Goal: Task Accomplishment & Management: Manage account settings

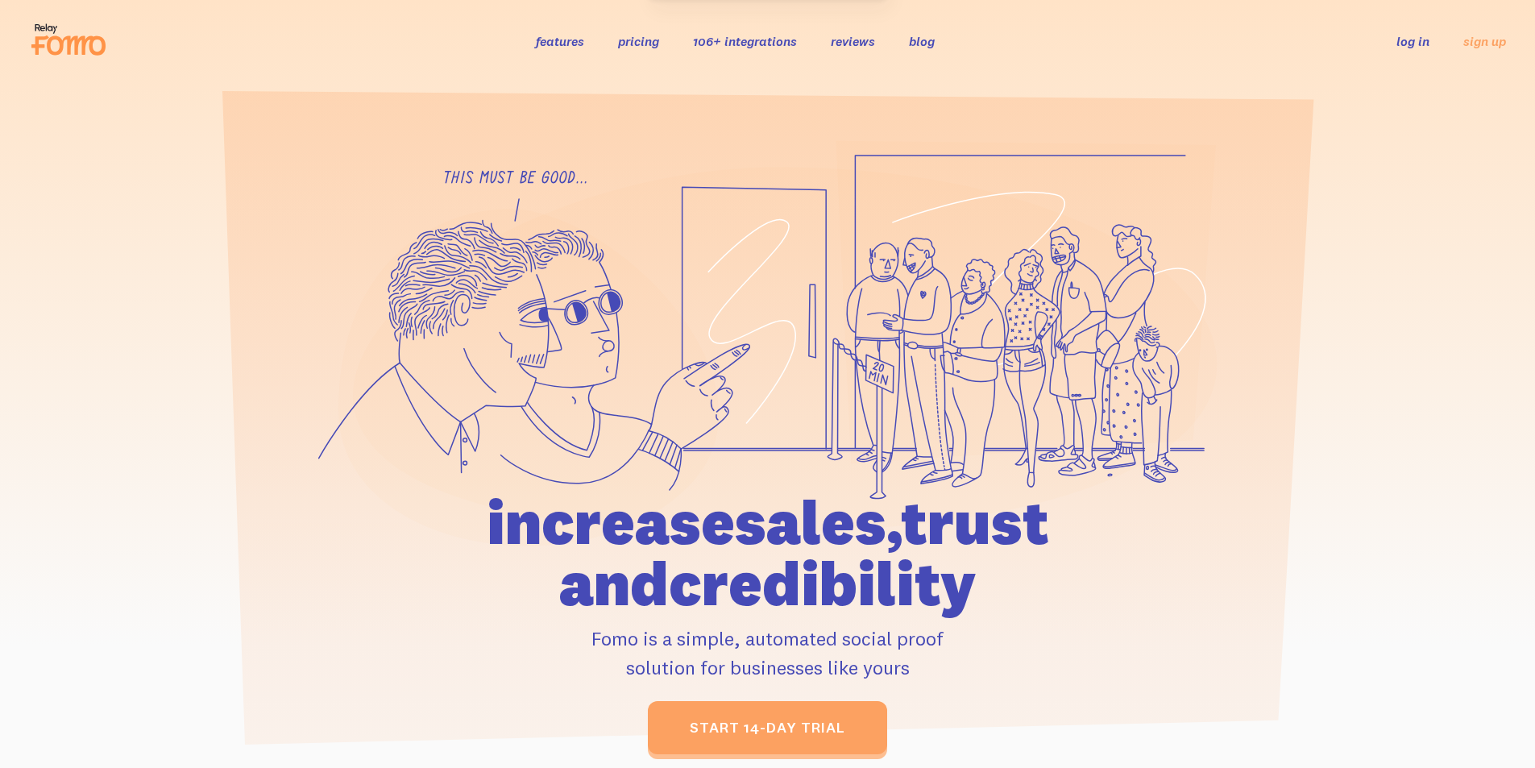
click at [1409, 40] on link "log in" at bounding box center [1413, 41] width 33 height 16
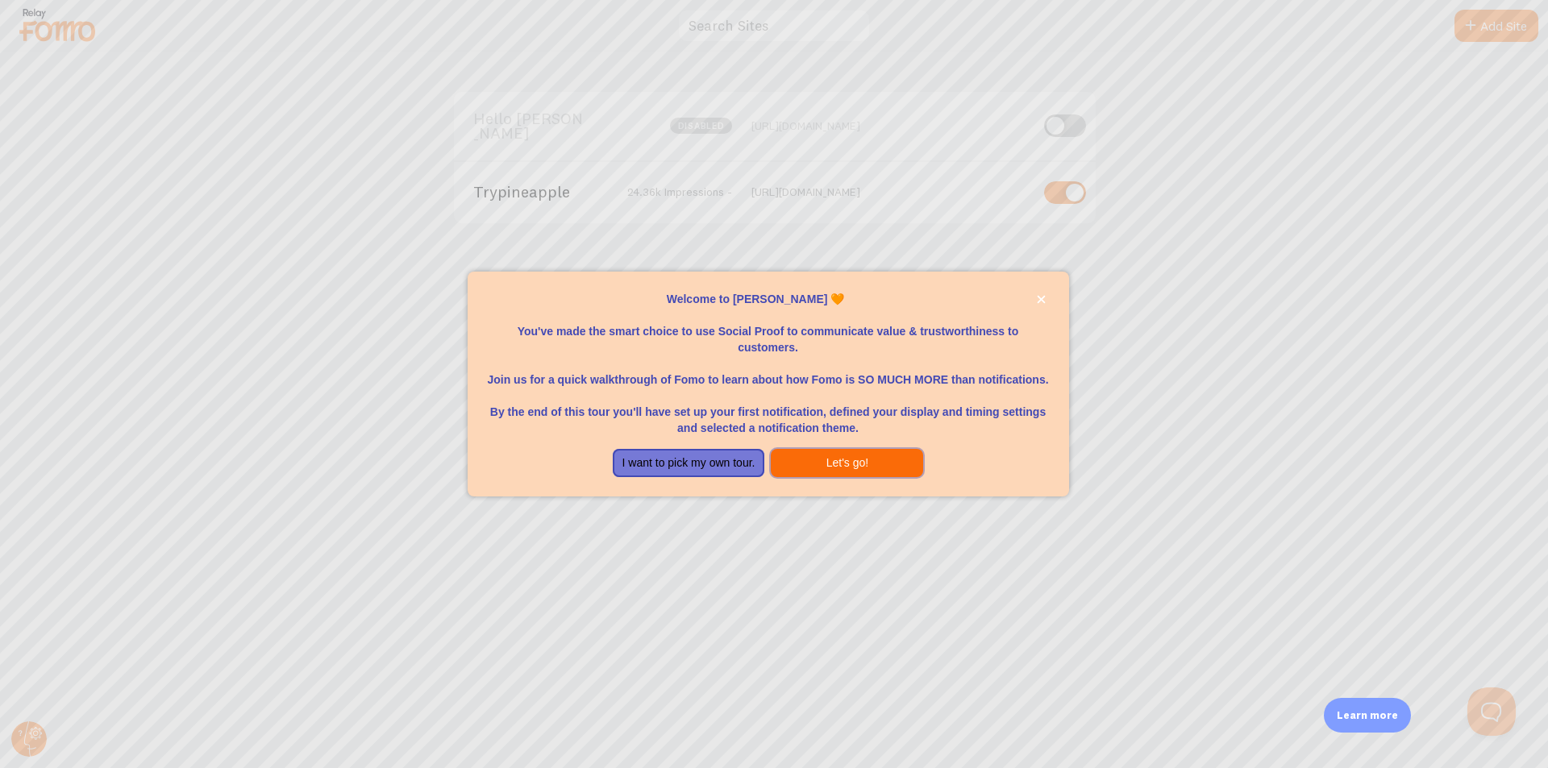
click at [798, 470] on button "Let's go!" at bounding box center [847, 463] width 152 height 29
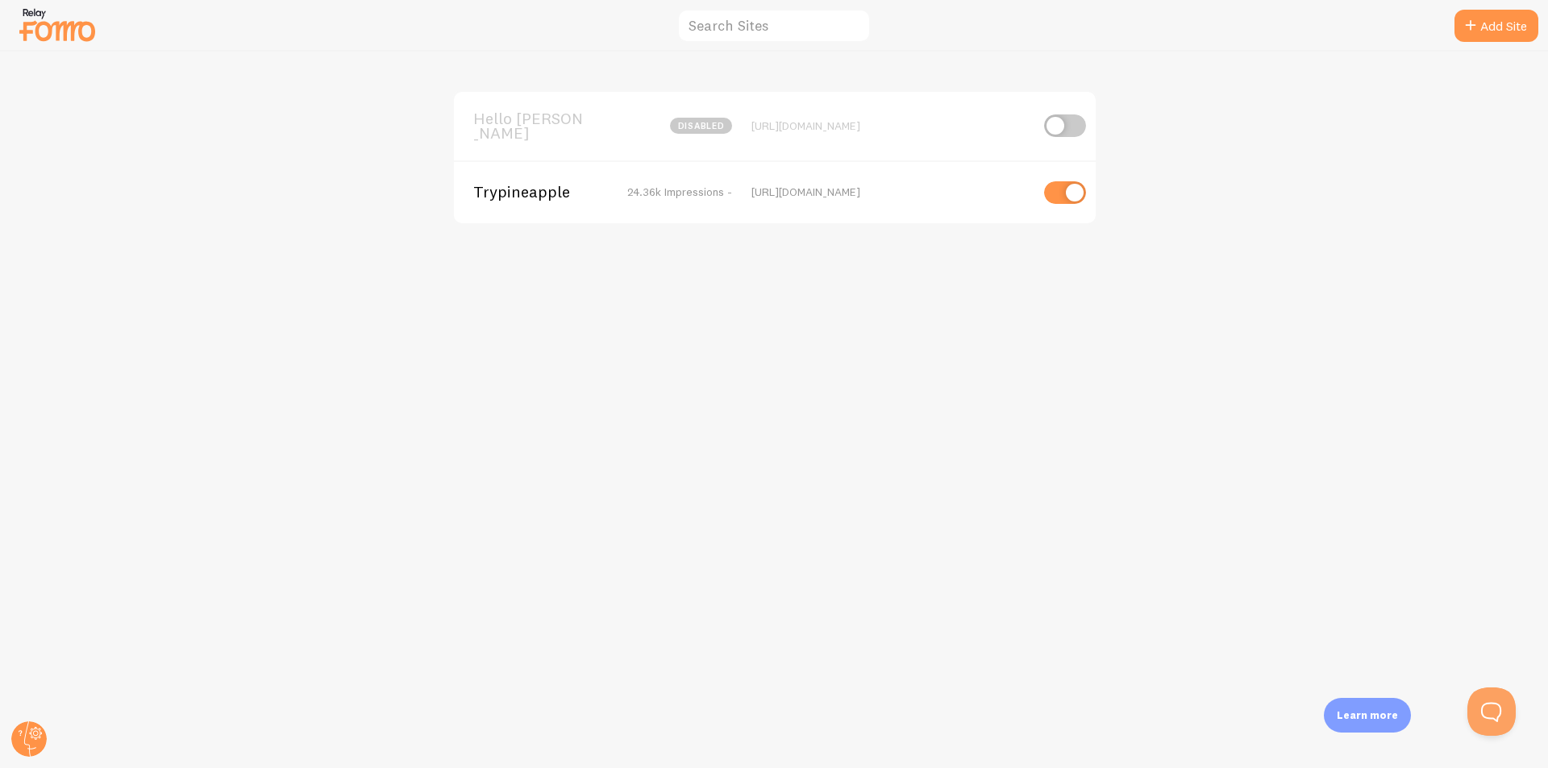
click at [543, 187] on span "Trypineapple" at bounding box center [538, 192] width 130 height 15
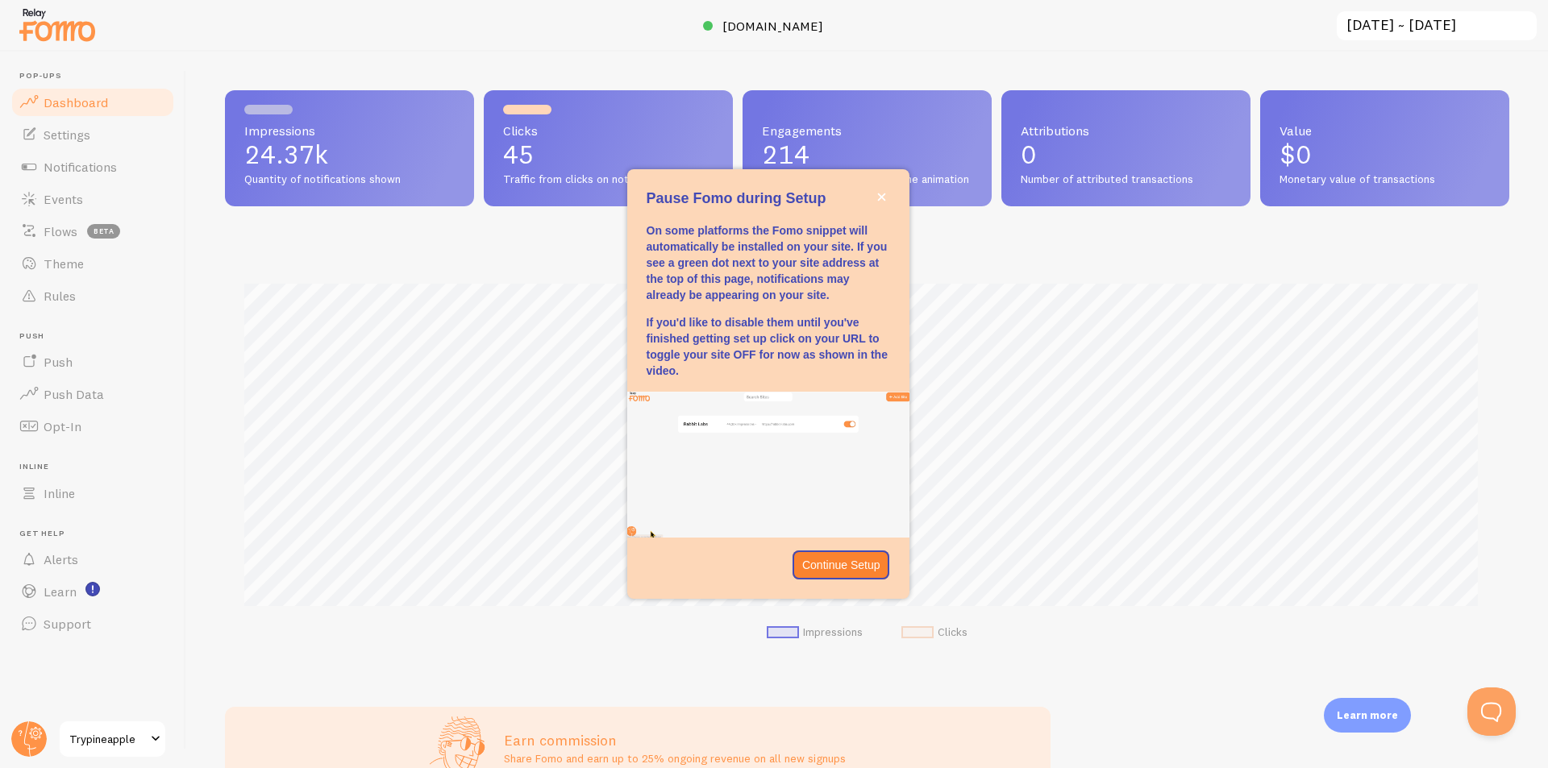
scroll to position [423, 1272]
click at [882, 193] on icon "close," at bounding box center [881, 197] width 9 height 9
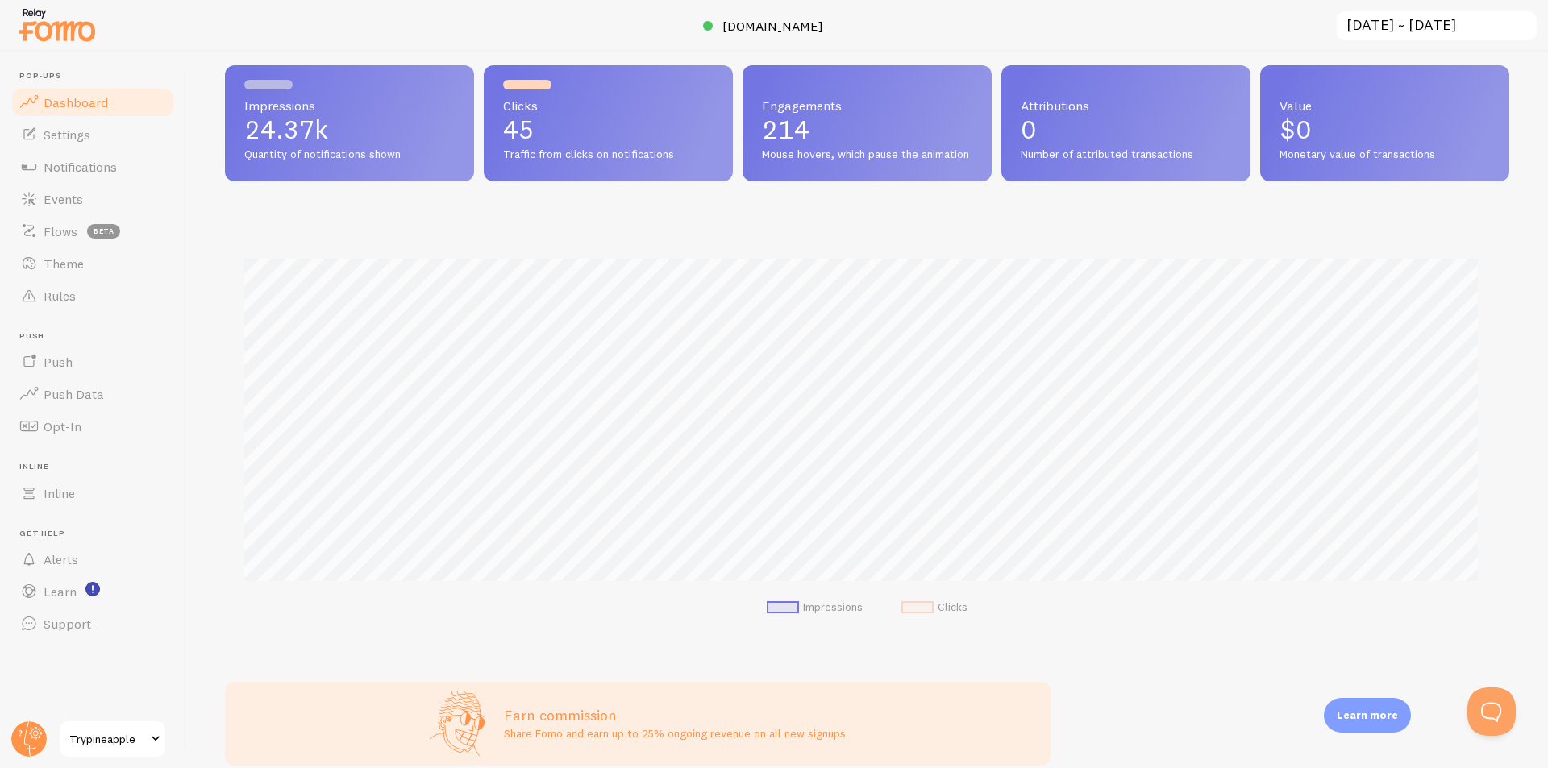
scroll to position [0, 0]
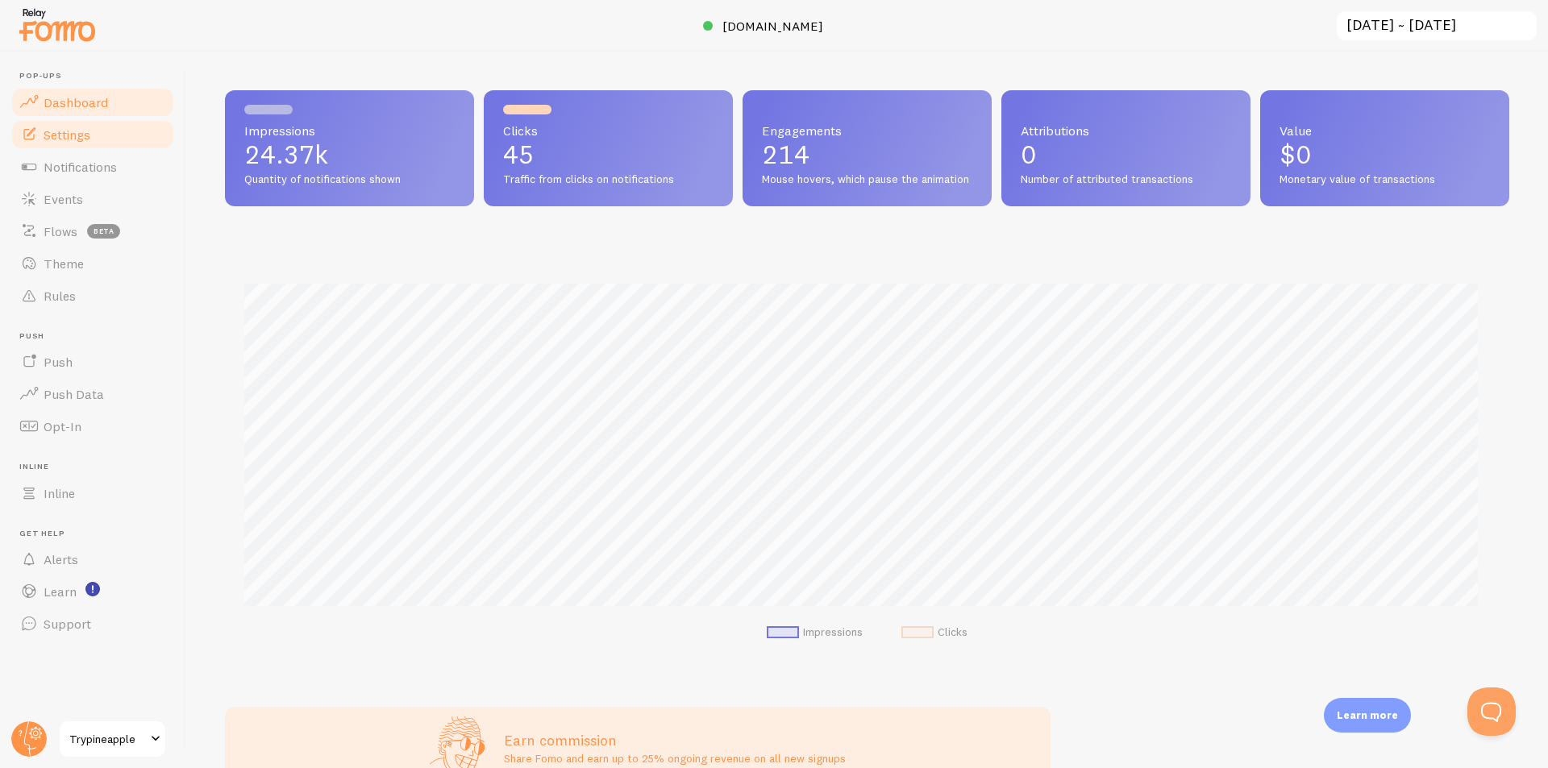
click at [50, 139] on span "Settings" at bounding box center [67, 135] width 47 height 16
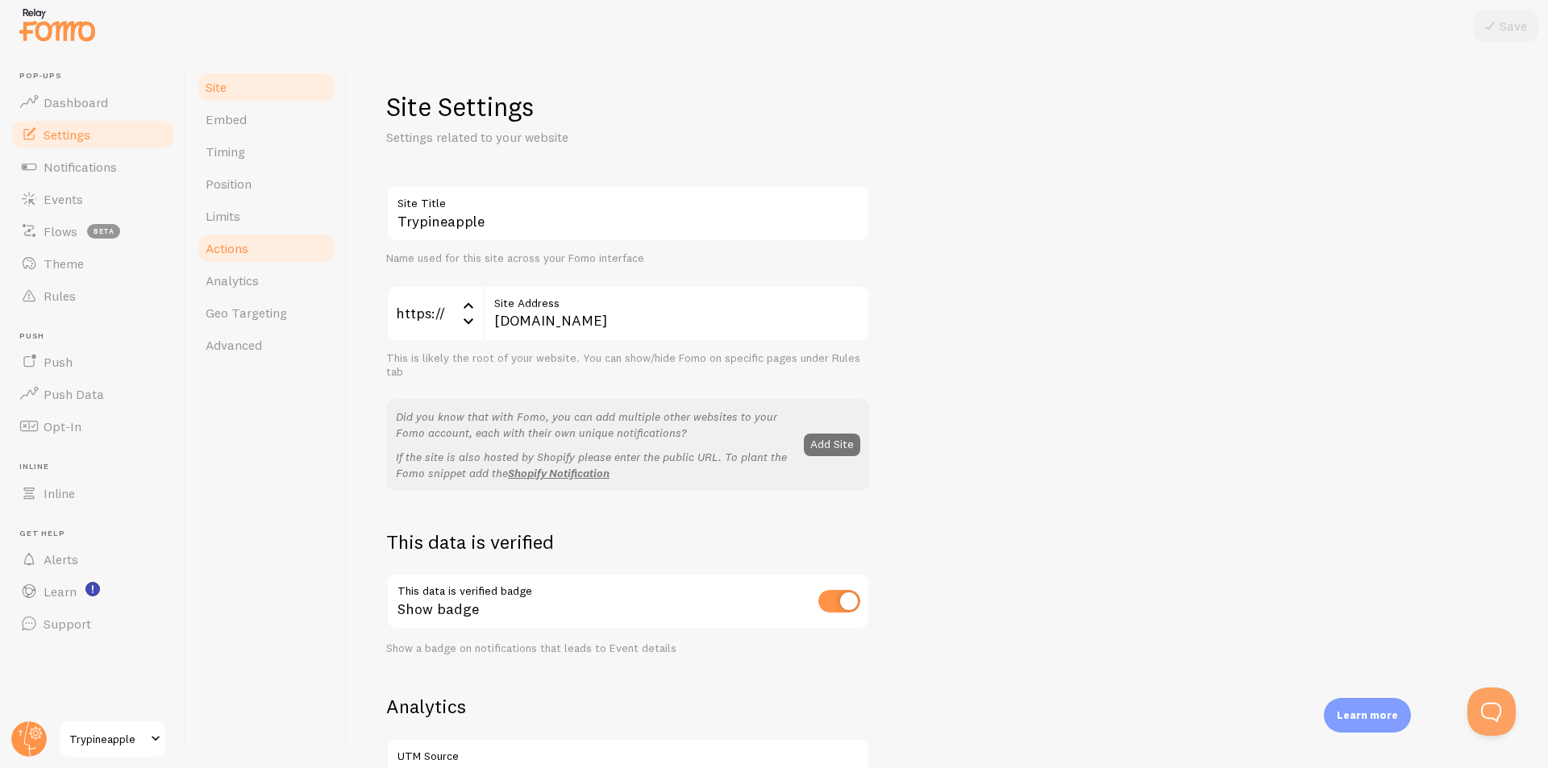
click at [242, 247] on span "Actions" at bounding box center [227, 248] width 43 height 16
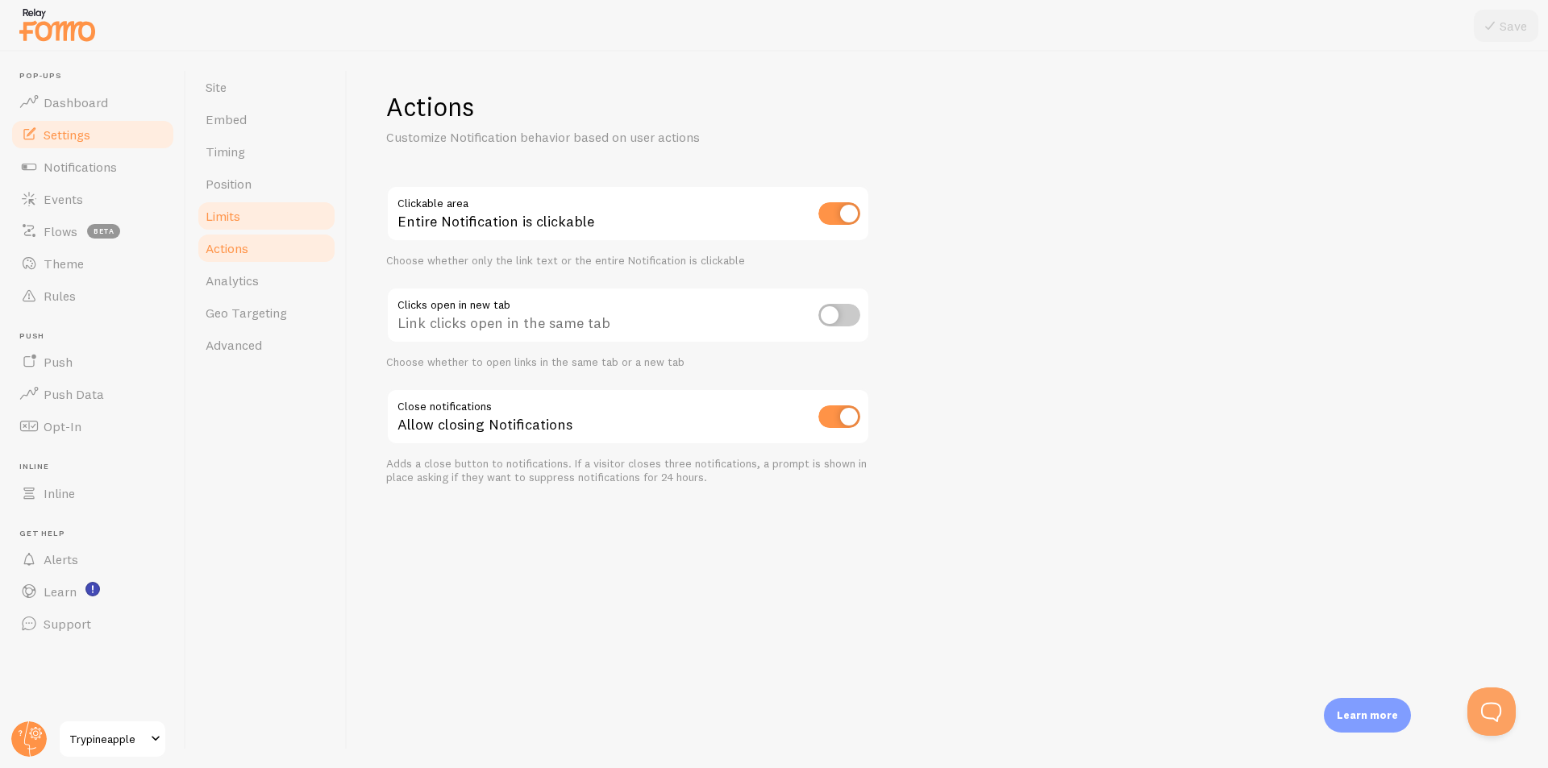
click at [238, 213] on span "Limits" at bounding box center [223, 216] width 35 height 16
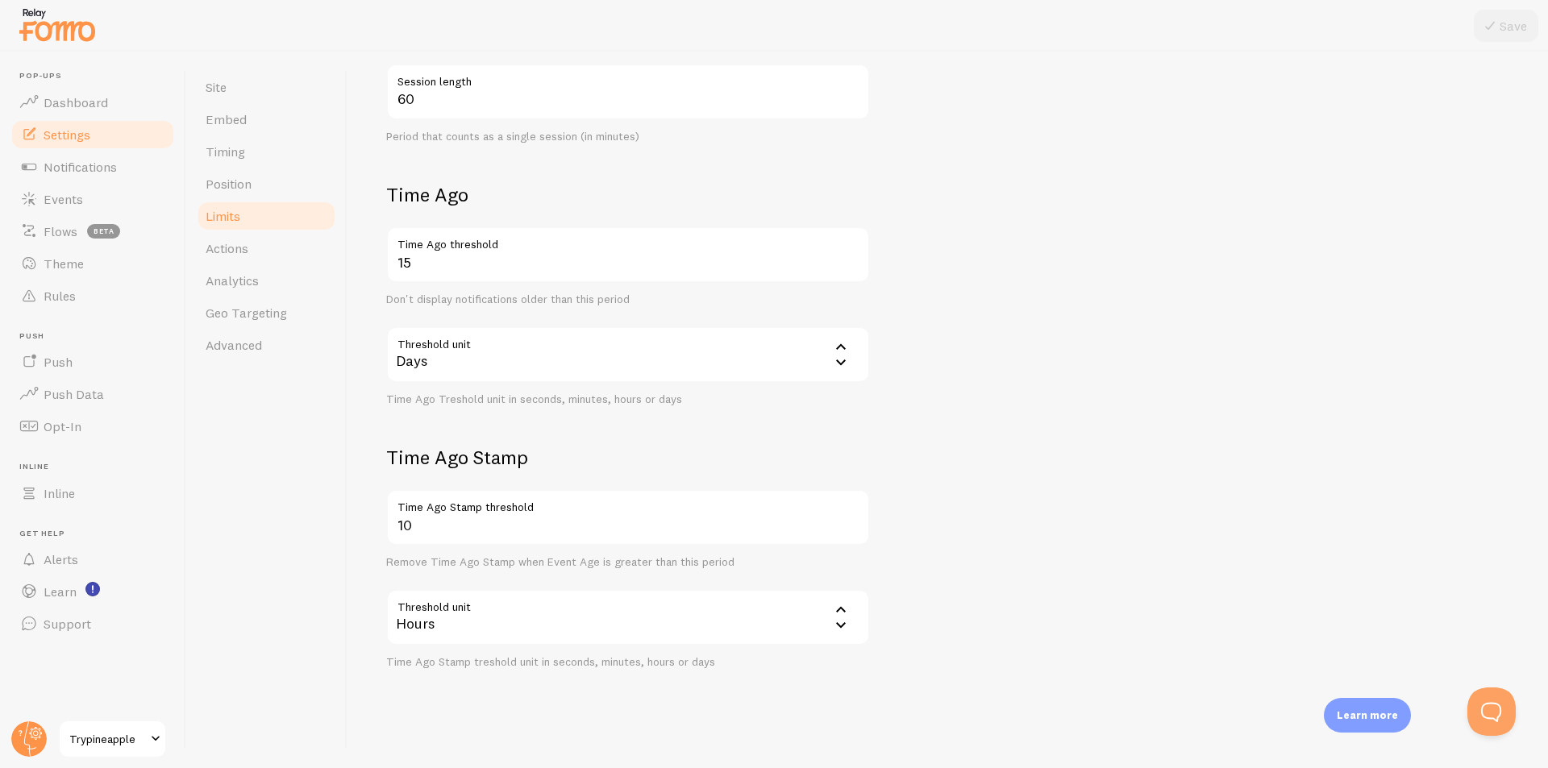
scroll to position [476, 0]
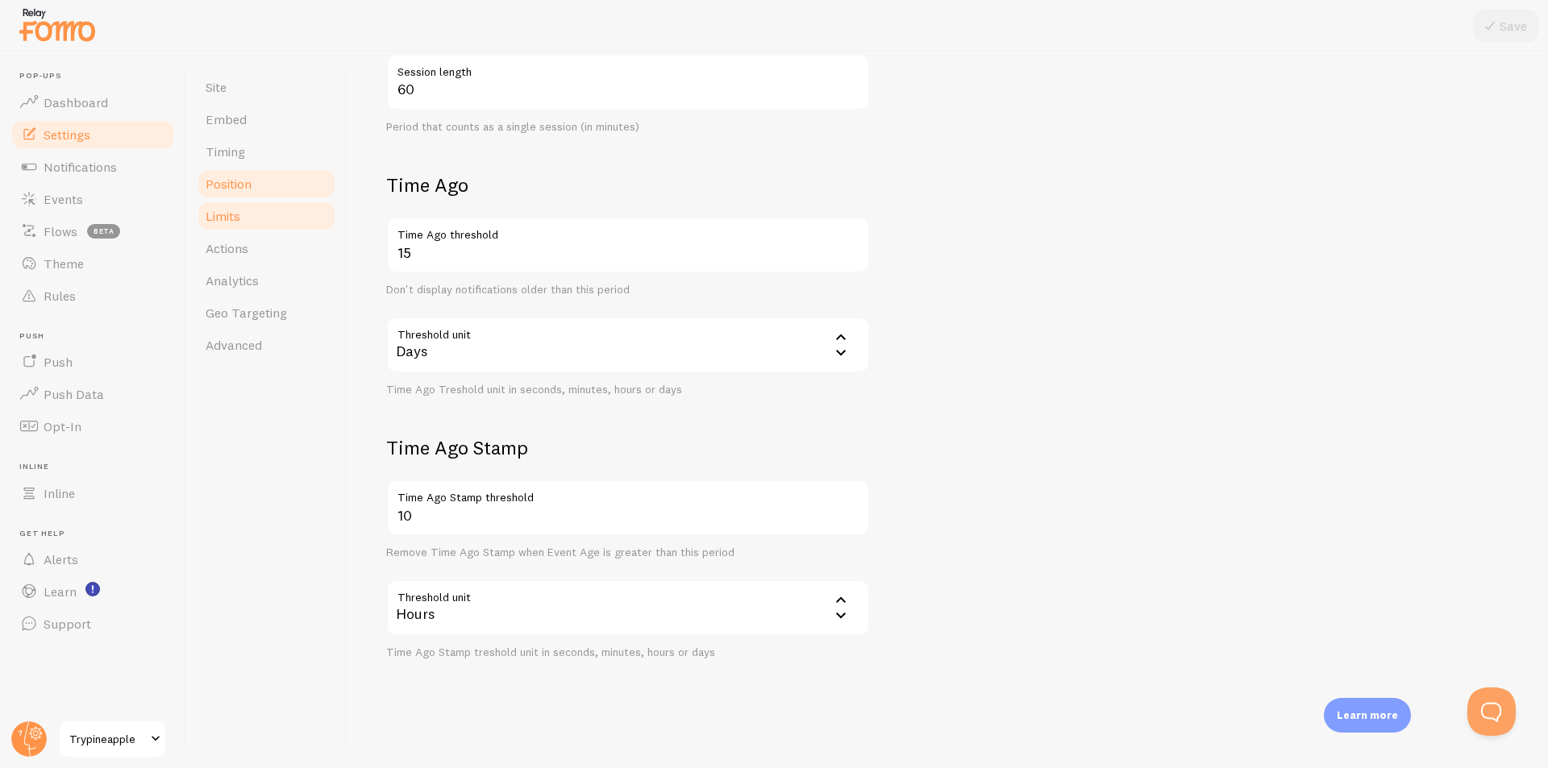
click at [219, 175] on link "Position" at bounding box center [266, 184] width 141 height 32
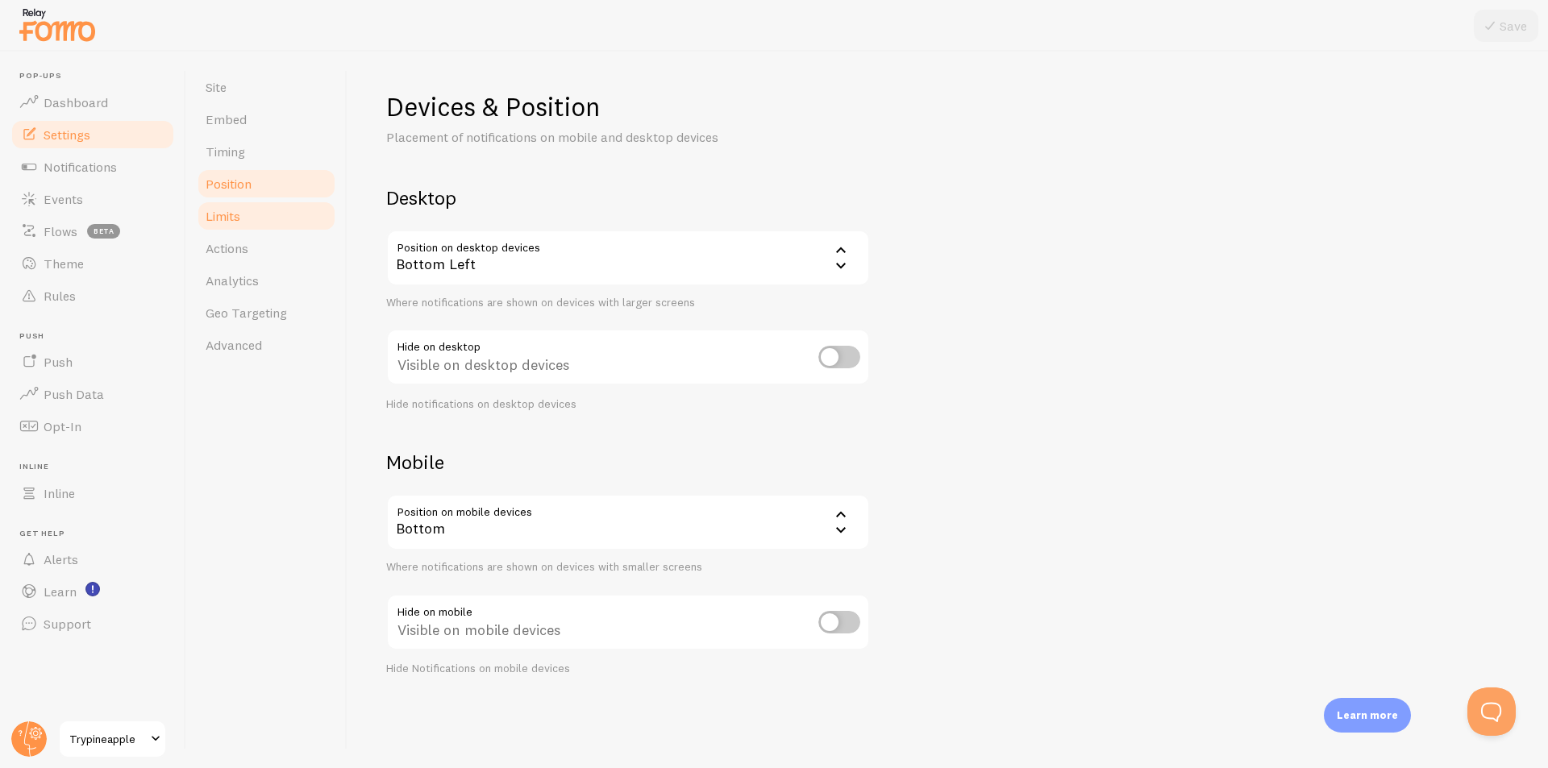
click at [250, 225] on link "Limits" at bounding box center [266, 216] width 141 height 32
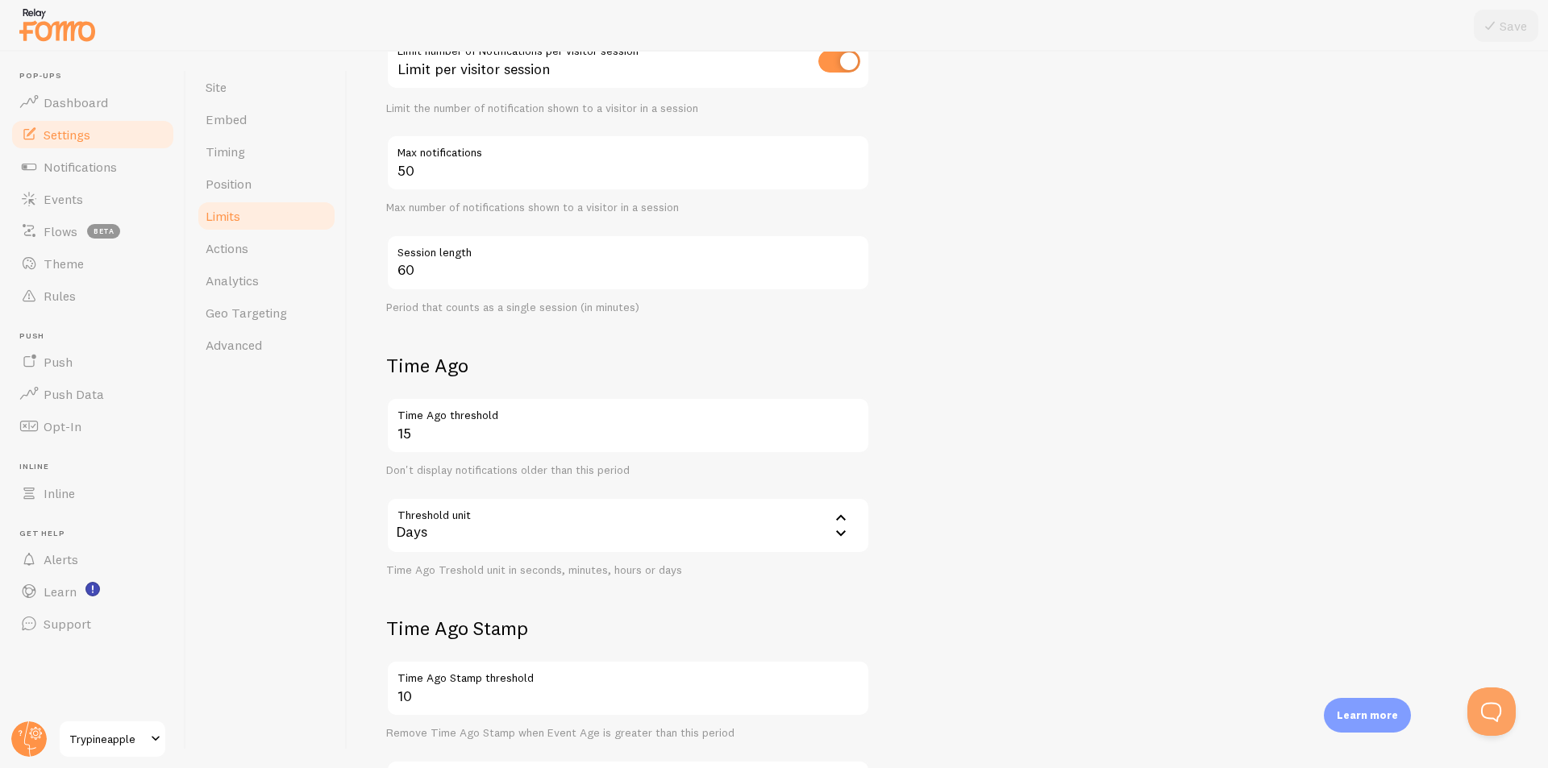
scroll to position [322, 0]
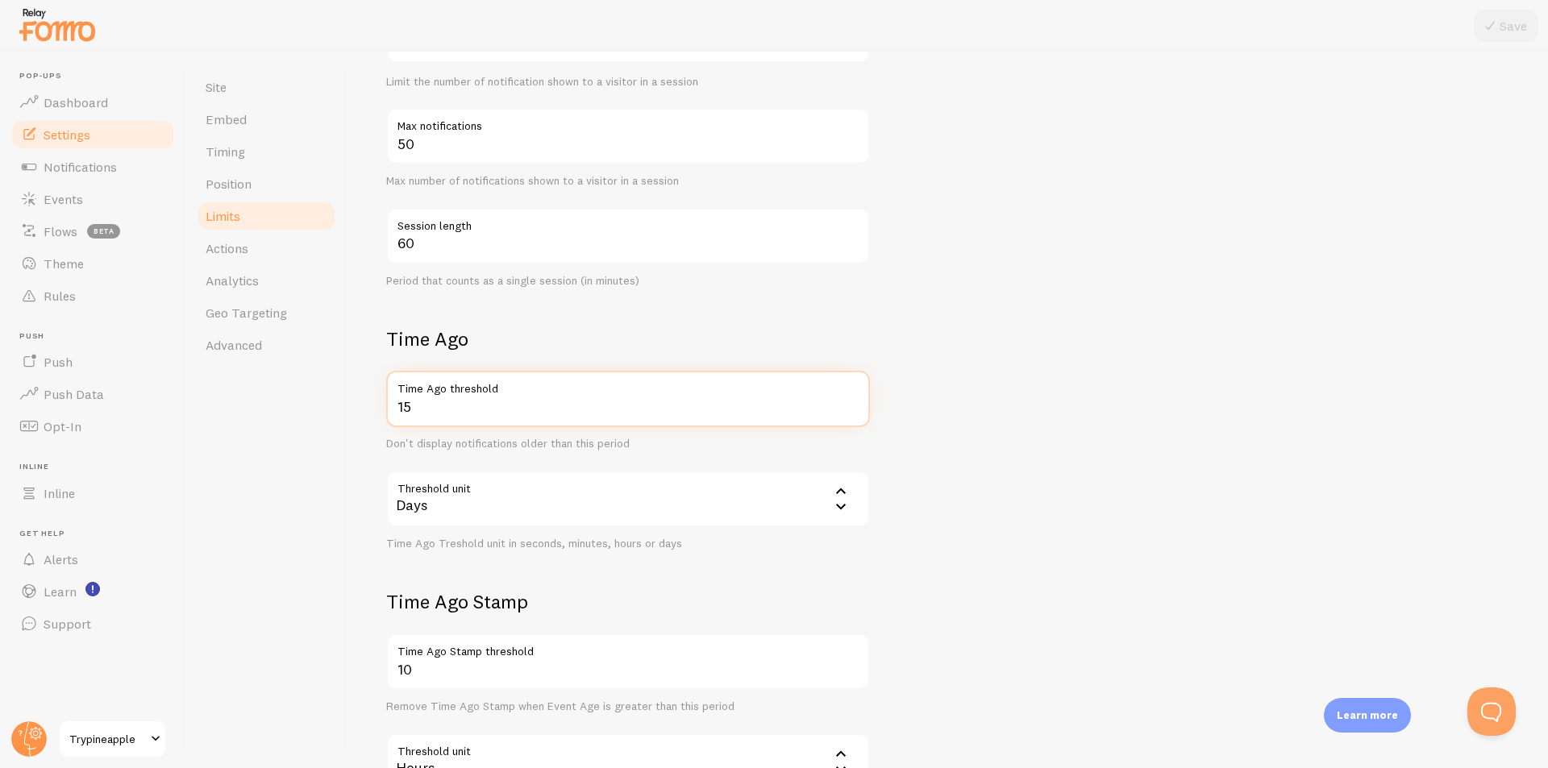
click at [501, 410] on input "15" at bounding box center [628, 399] width 484 height 56
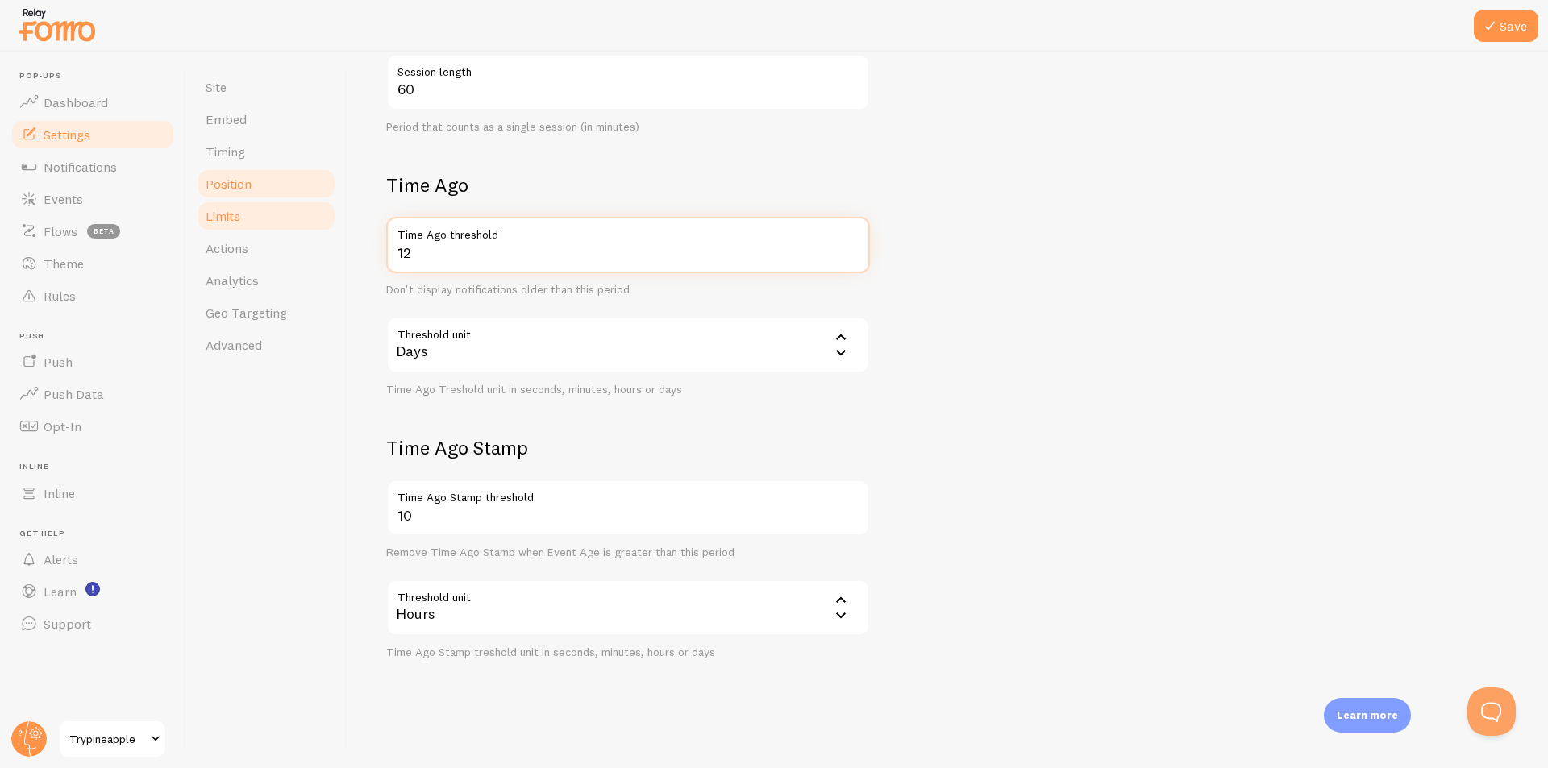
type input "12"
drag, startPoint x: 231, startPoint y: 197, endPoint x: 231, endPoint y: 176, distance: 21.8
click at [231, 197] on link "Position" at bounding box center [266, 184] width 141 height 32
click at [272, 160] on link "Timing" at bounding box center [266, 151] width 141 height 32
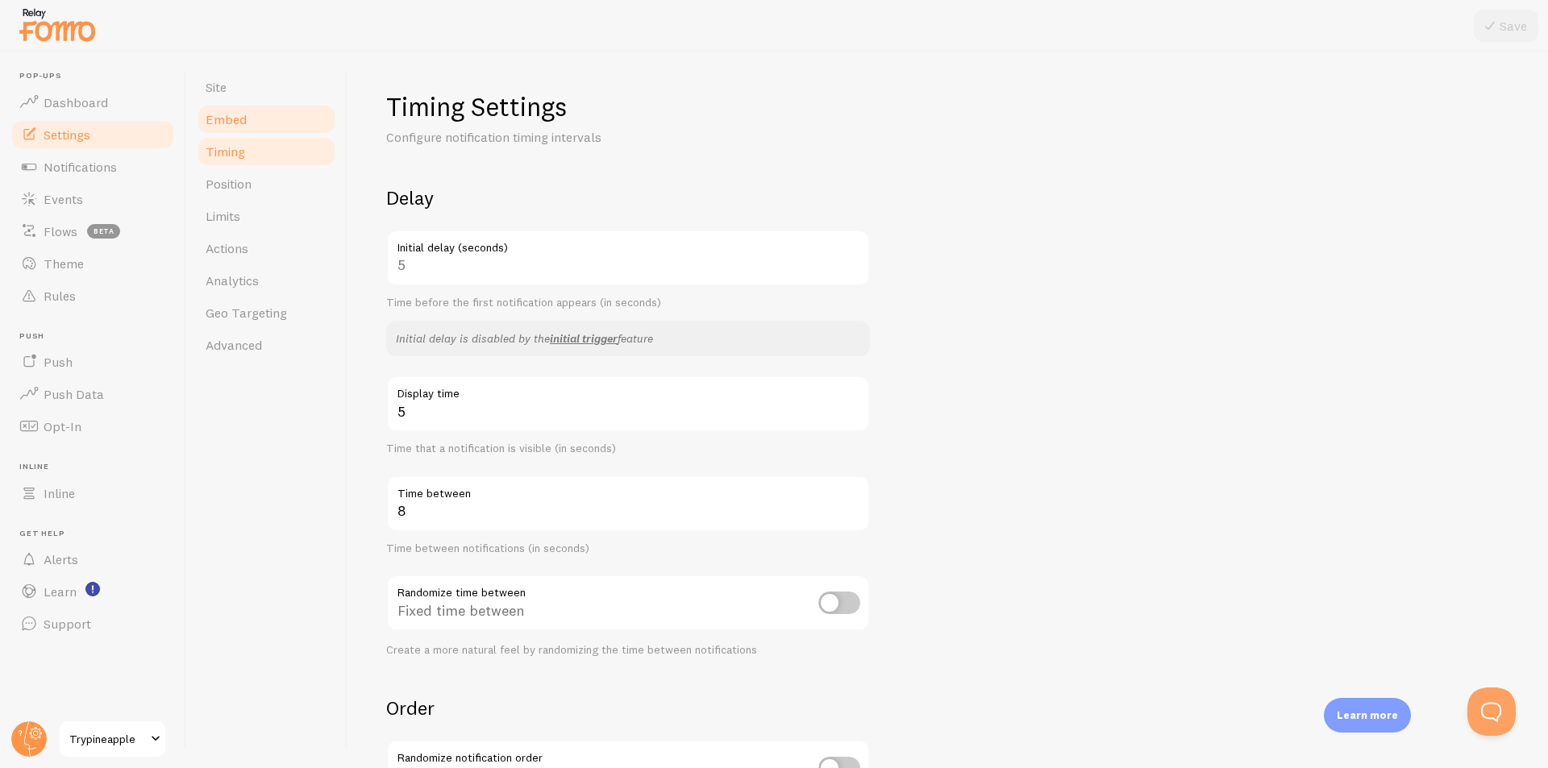
click at [232, 113] on span "Embed" at bounding box center [226, 119] width 41 height 16
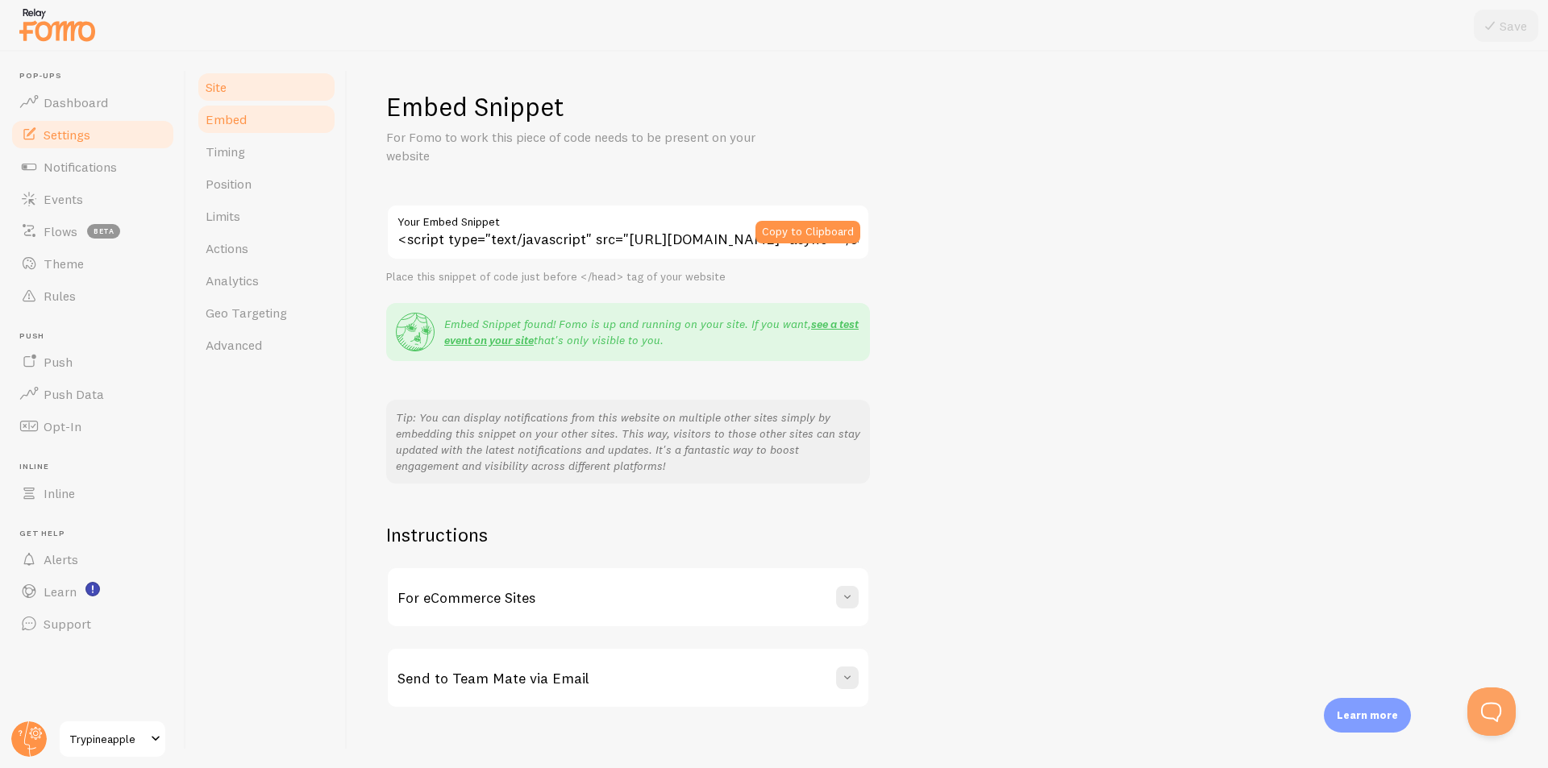
click at [231, 87] on link "Site" at bounding box center [266, 87] width 141 height 32
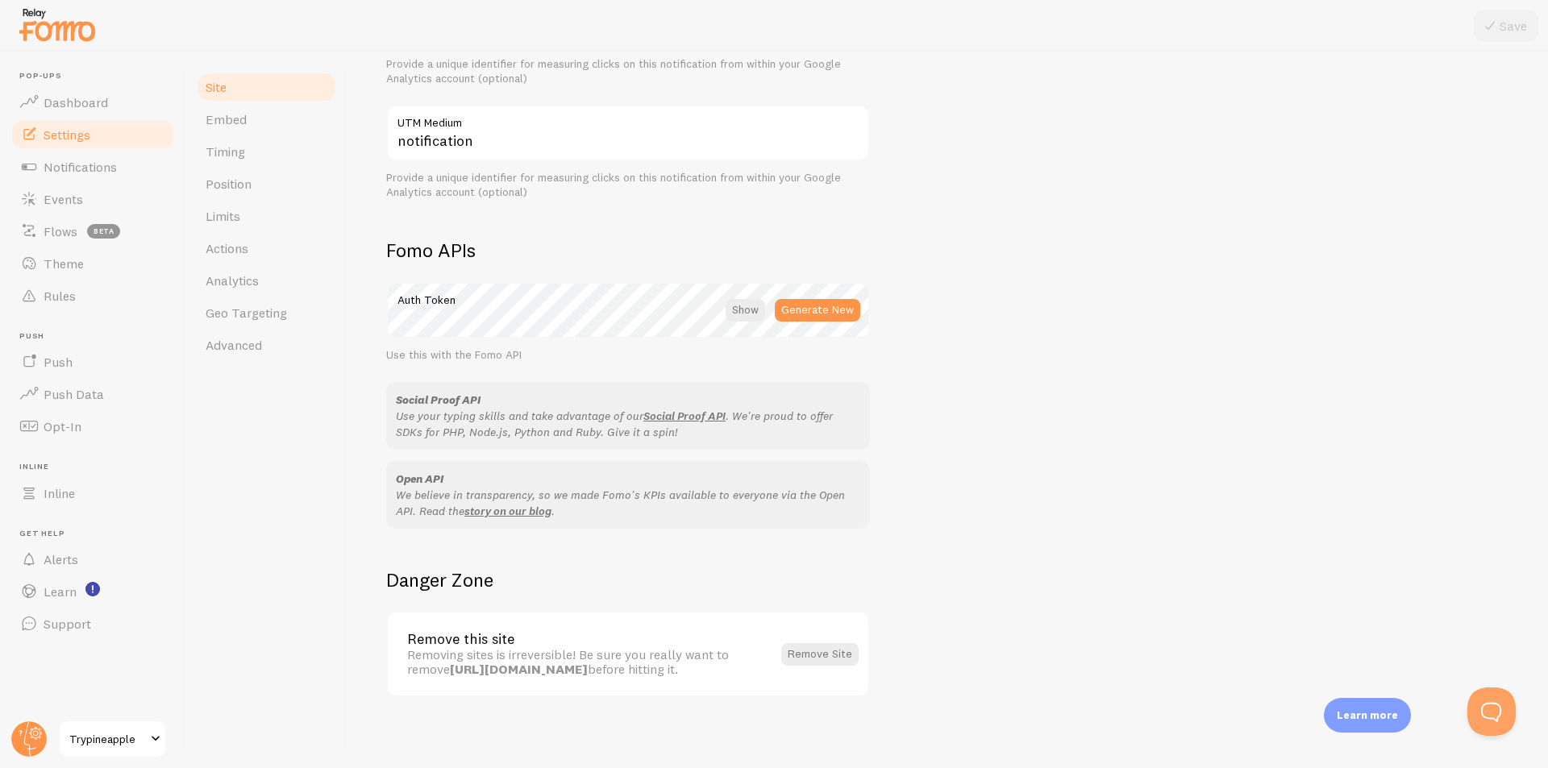
scroll to position [754, 0]
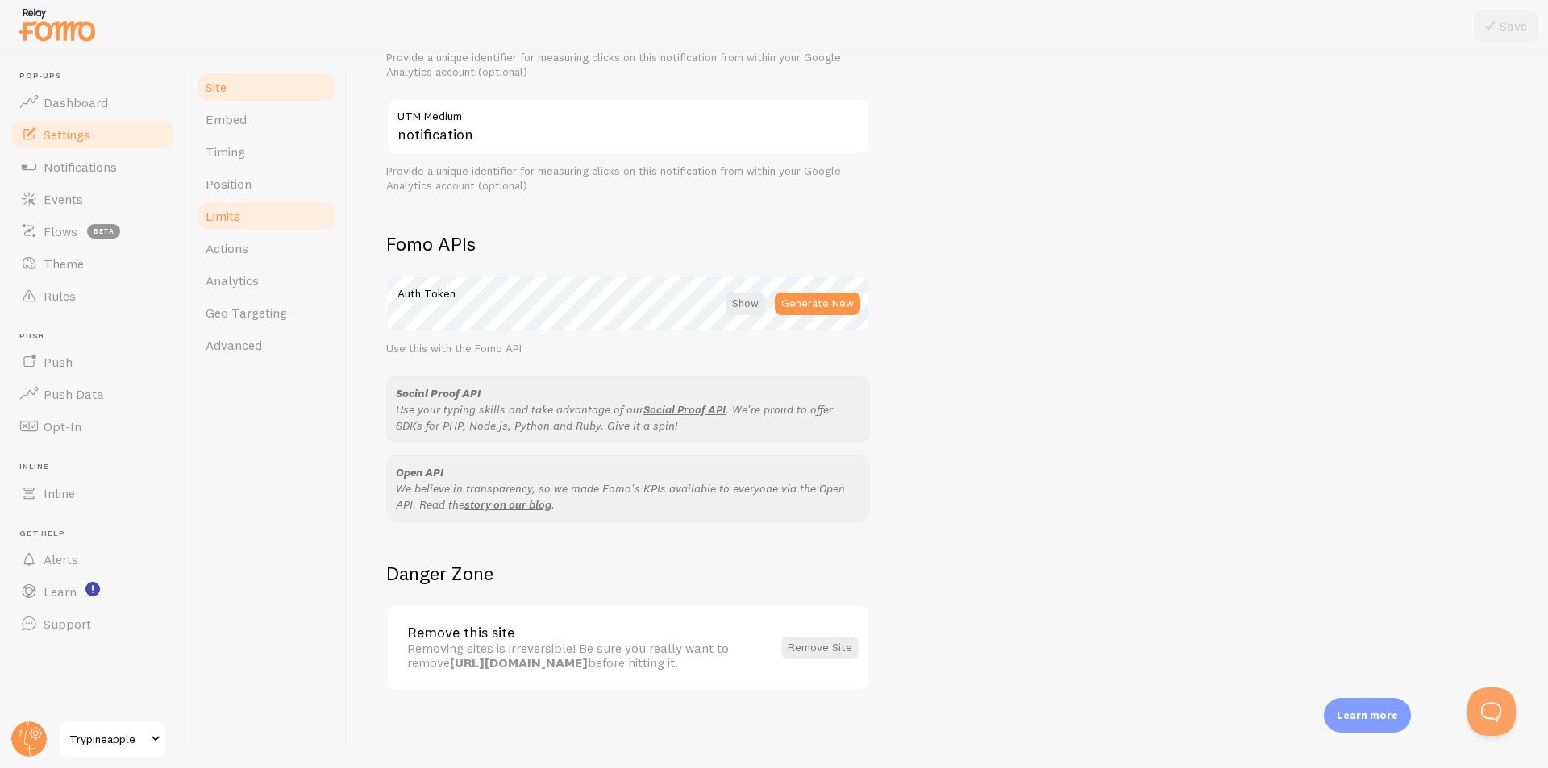
click at [229, 216] on span "Limits" at bounding box center [223, 216] width 35 height 16
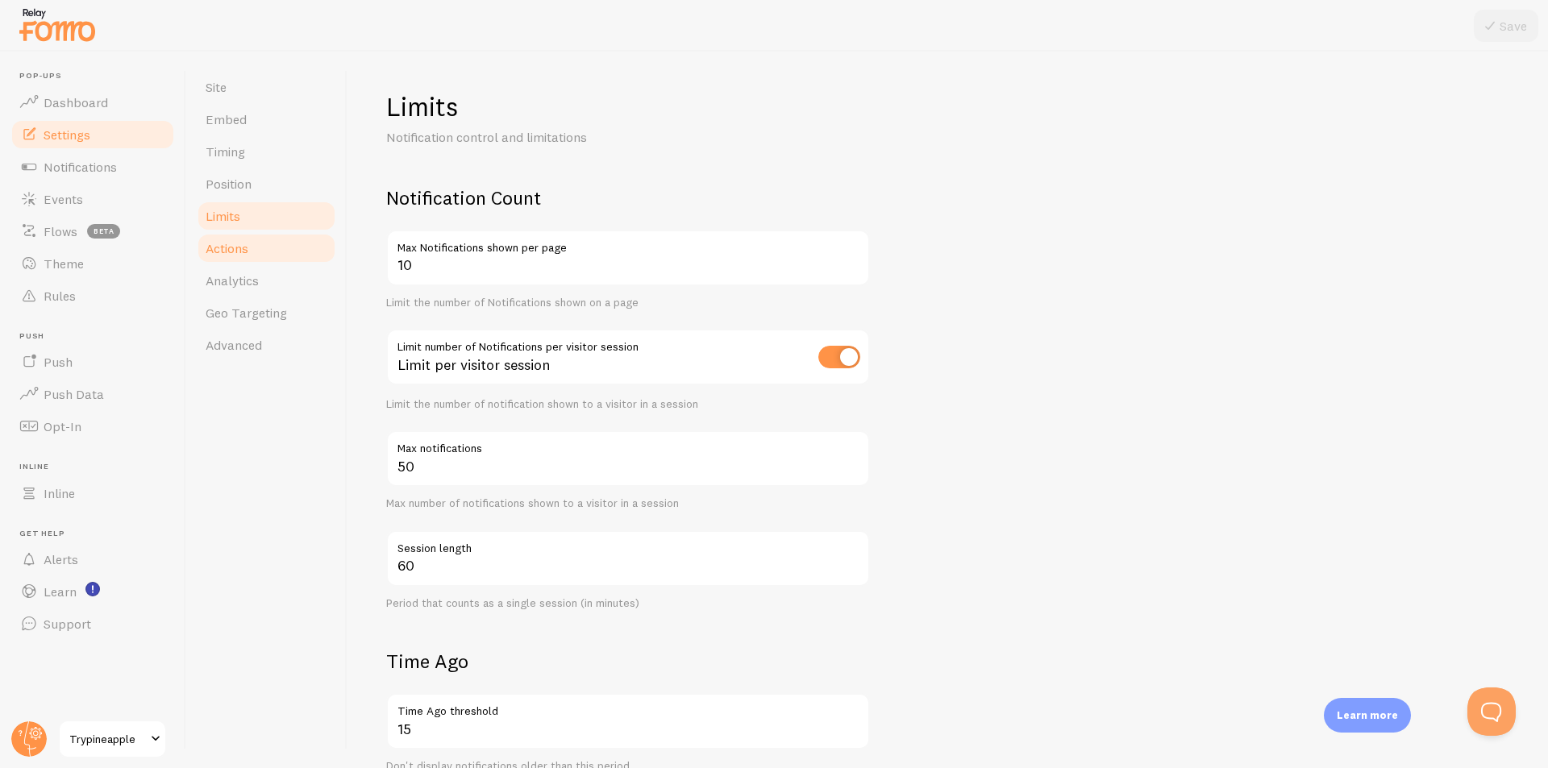
click at [234, 256] on span "Actions" at bounding box center [227, 248] width 43 height 16
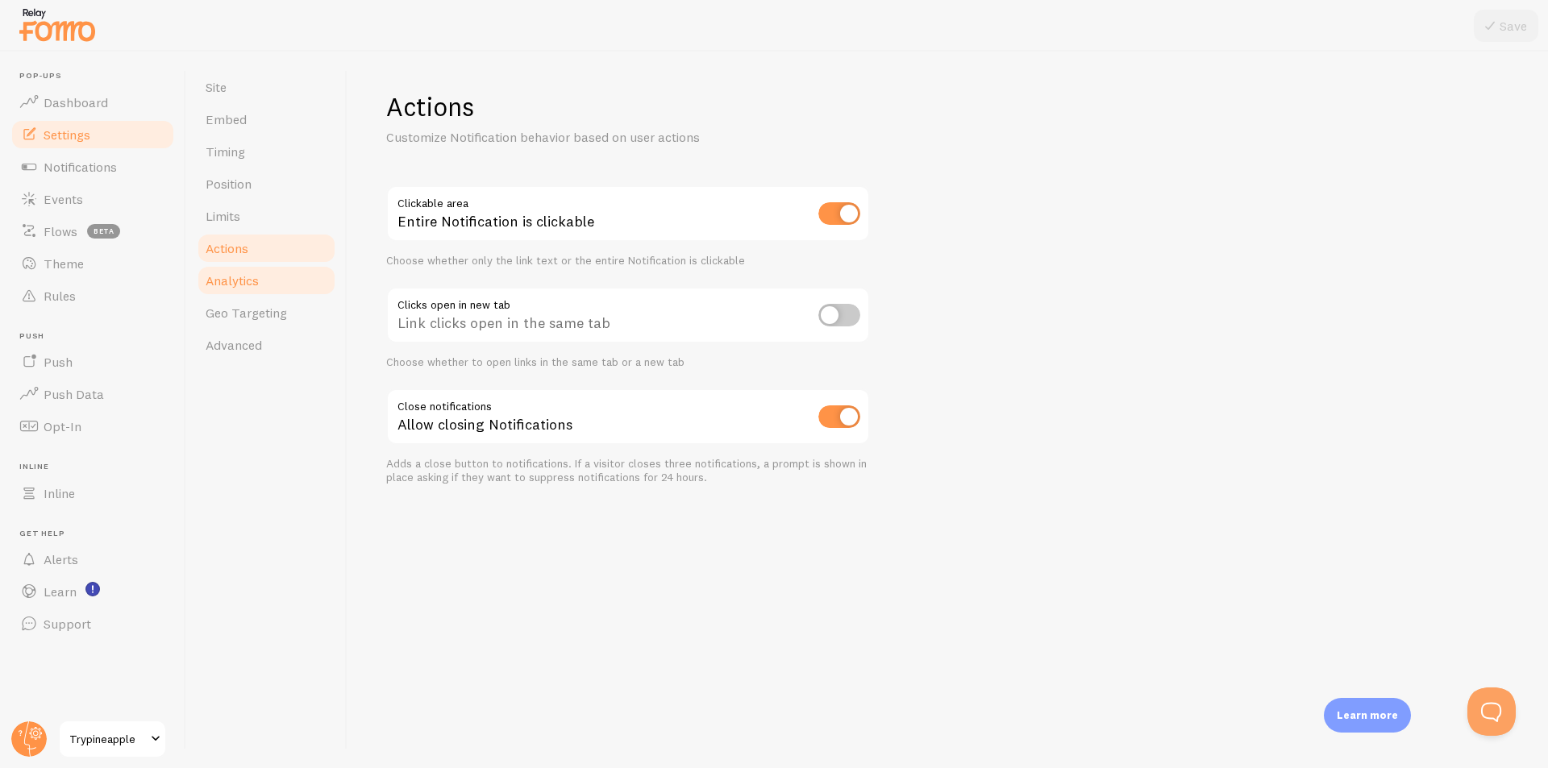
click at [220, 287] on span "Analytics" at bounding box center [232, 280] width 53 height 16
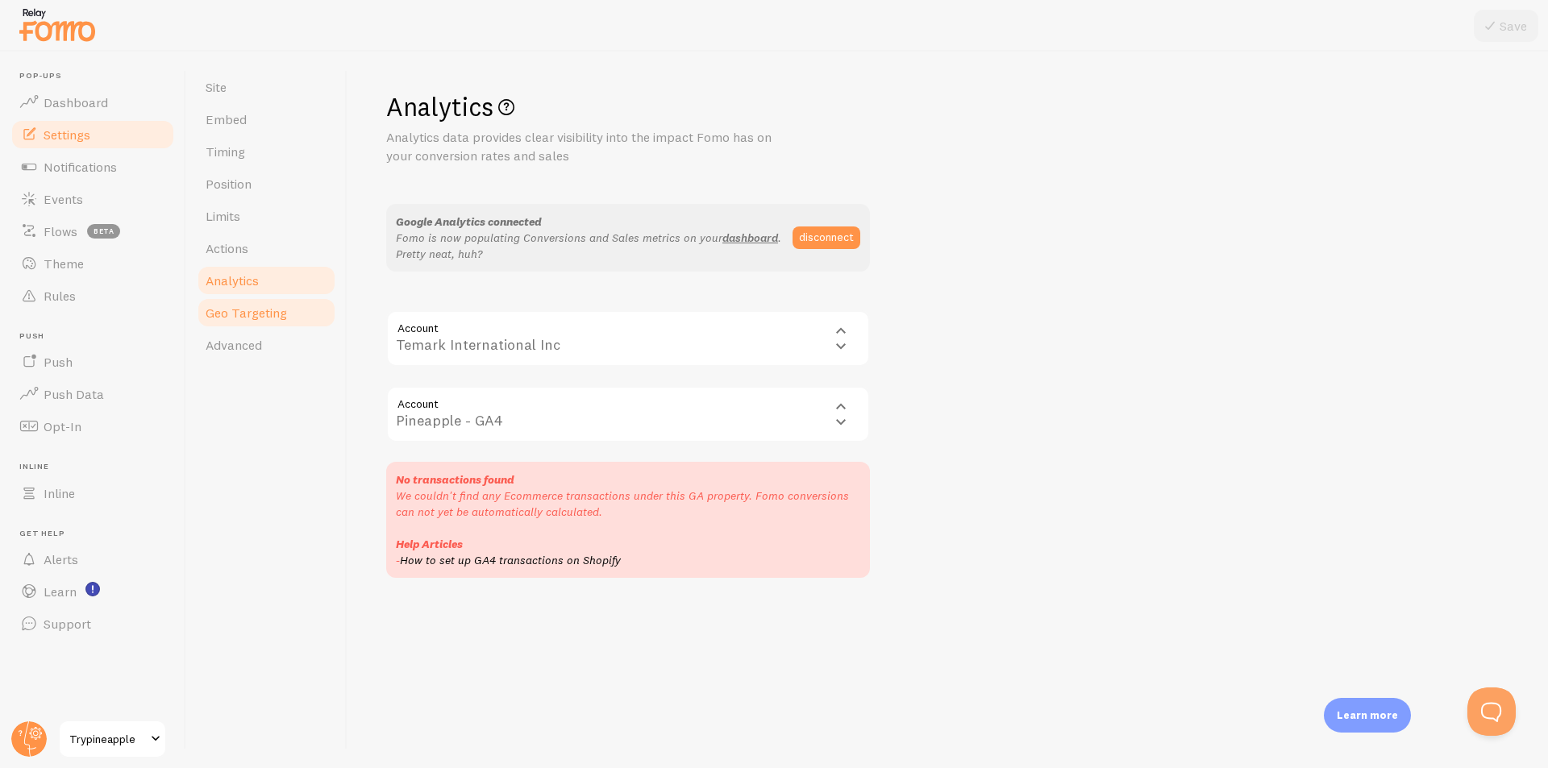
click at [251, 308] on span "Geo Targeting" at bounding box center [246, 313] width 81 height 16
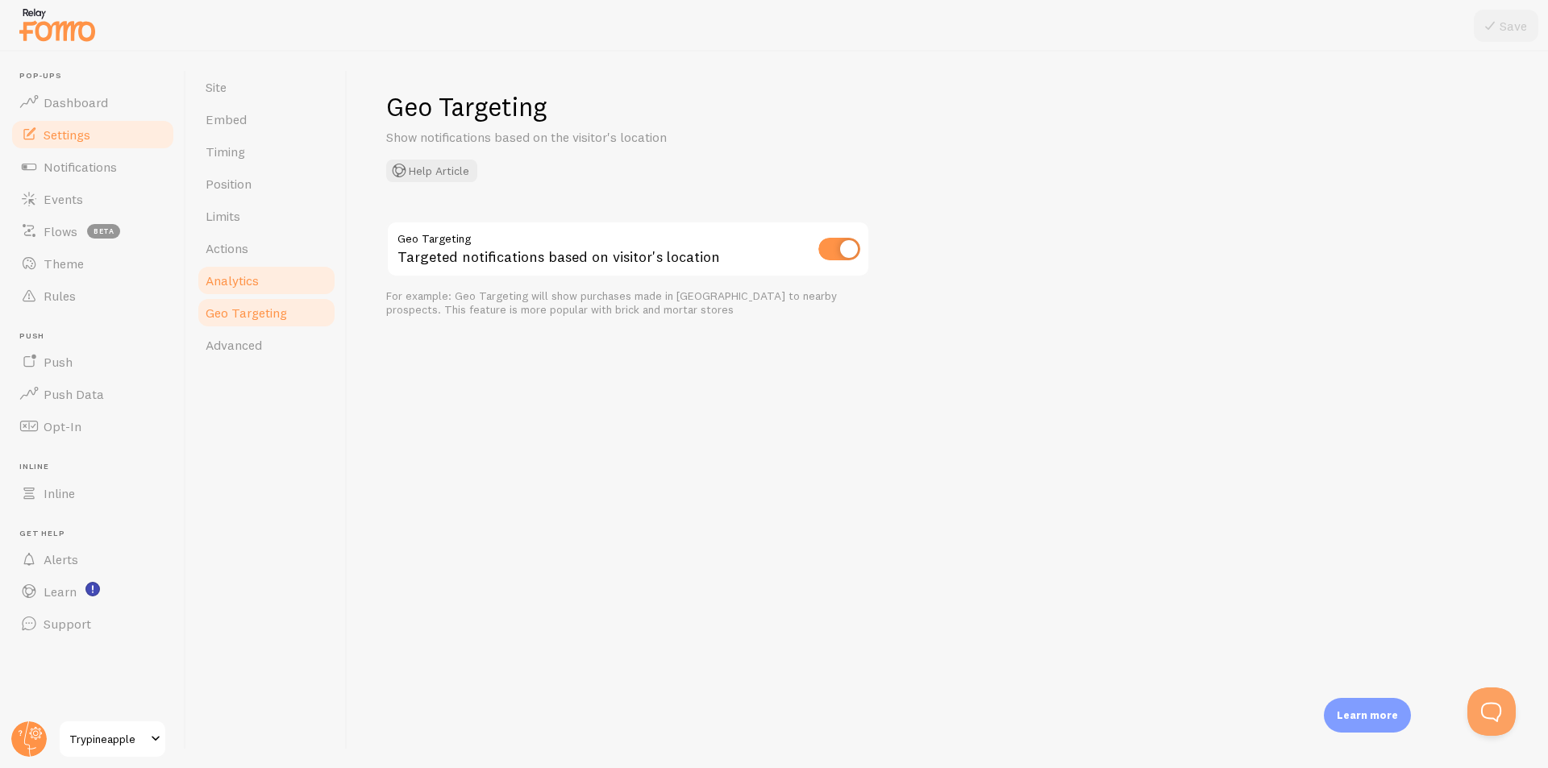
click at [256, 283] on span "Analytics" at bounding box center [232, 280] width 53 height 16
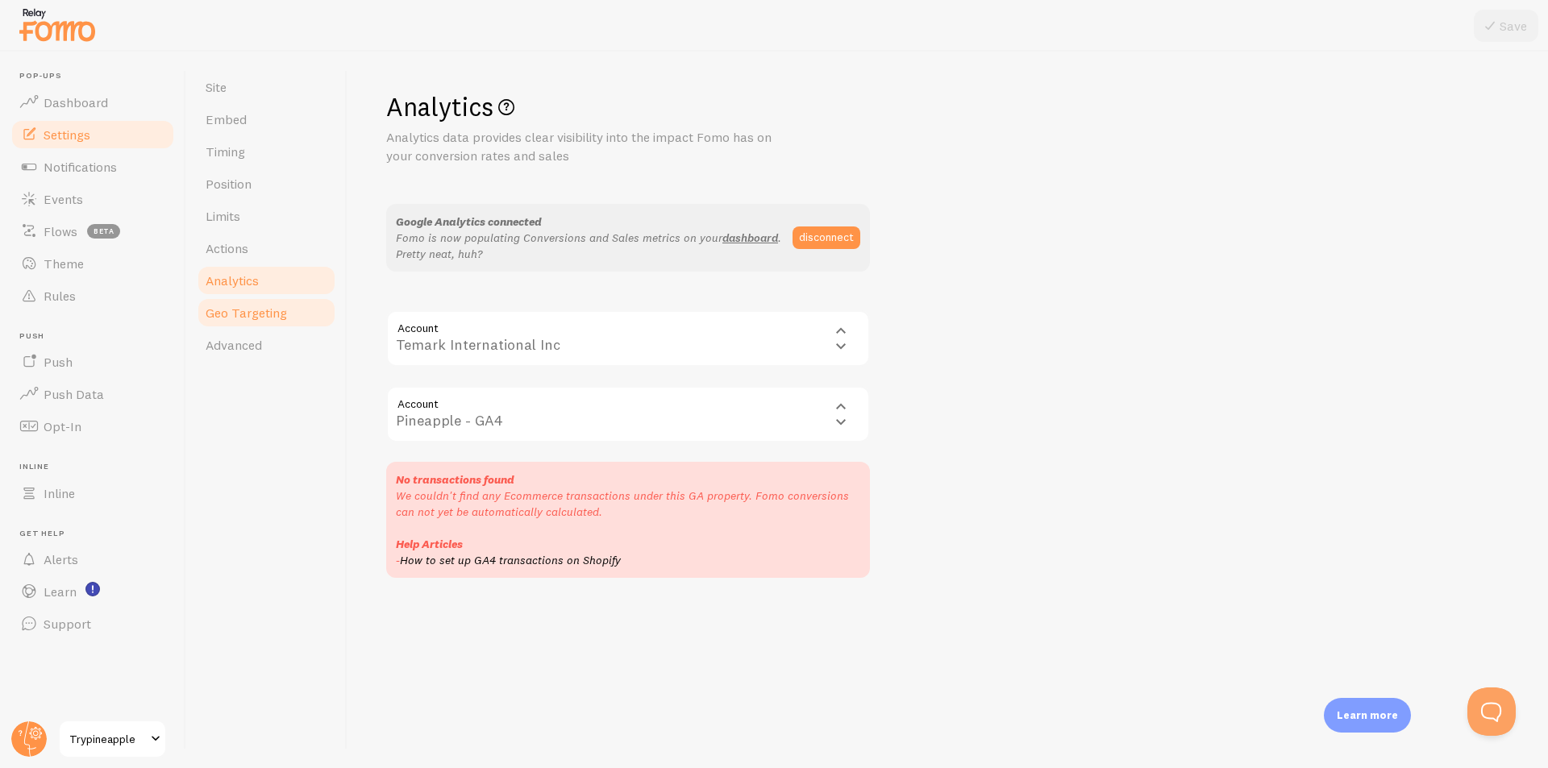
click at [263, 322] on link "Geo Targeting" at bounding box center [266, 313] width 141 height 32
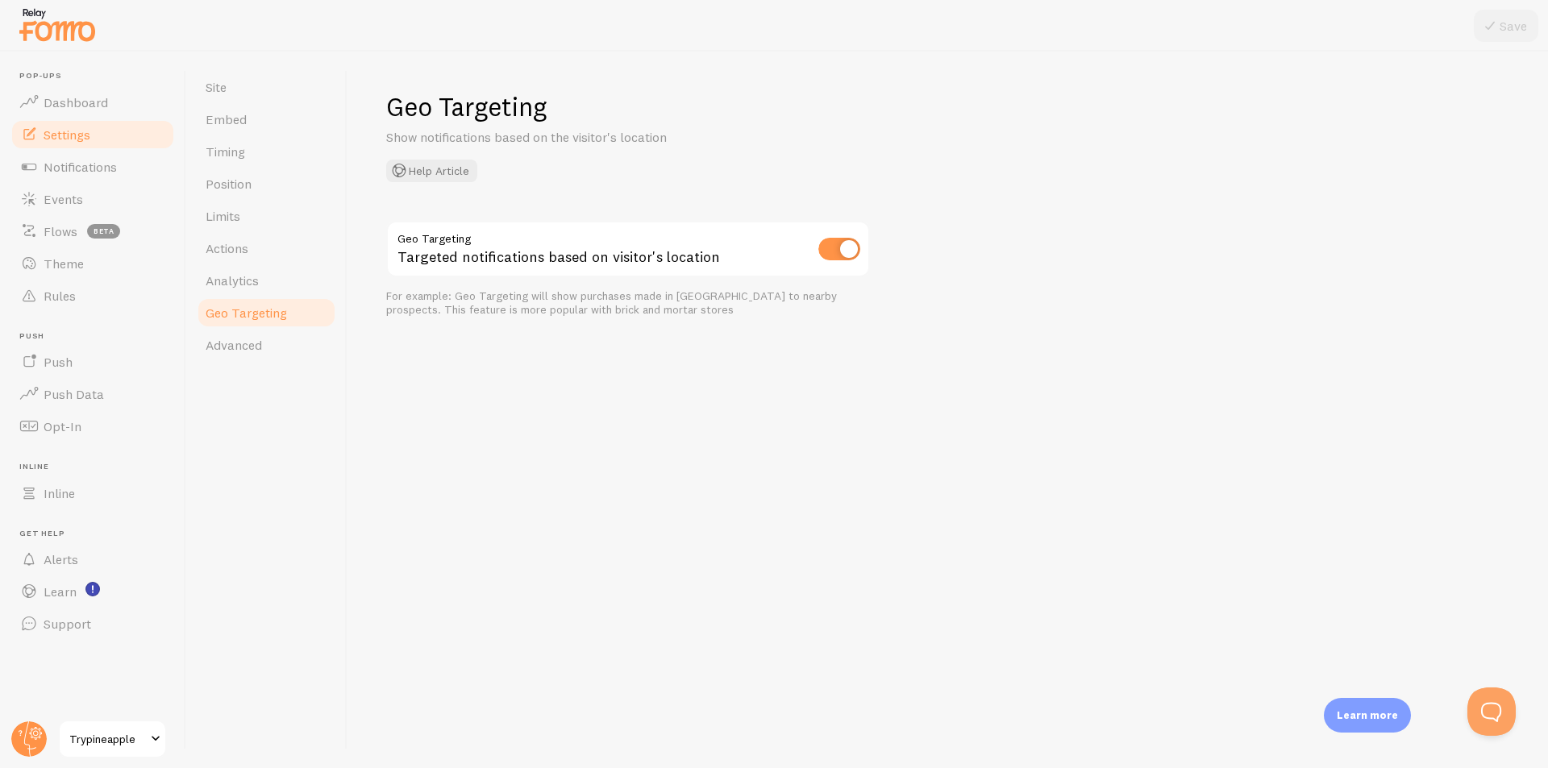
click at [832, 247] on input "checkbox" at bounding box center [839, 249] width 42 height 23
checkbox input "false"
click at [1509, 31] on button "Save" at bounding box center [1505, 26] width 64 height 32
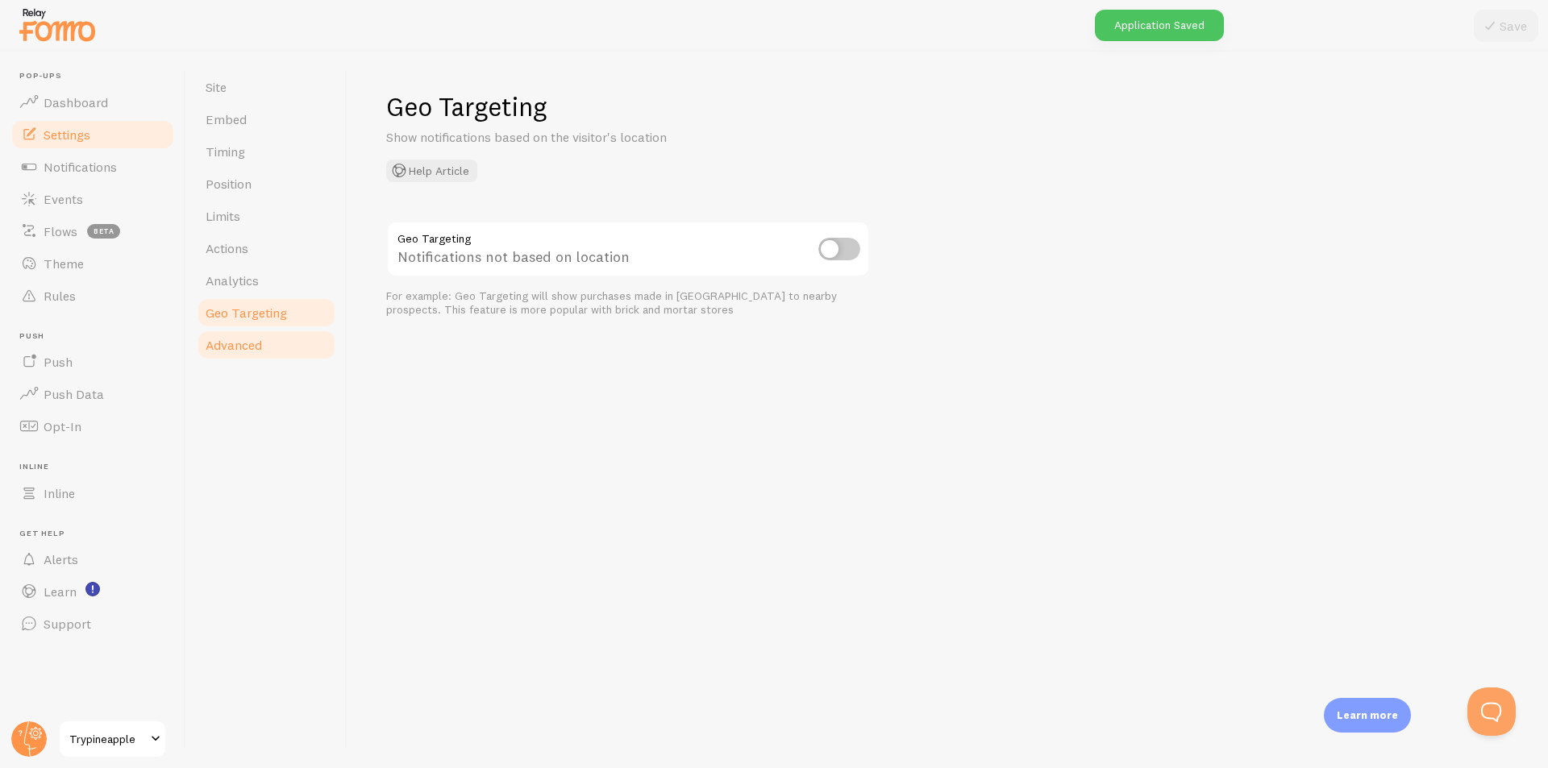
click at [231, 345] on span "Advanced" at bounding box center [234, 345] width 56 height 16
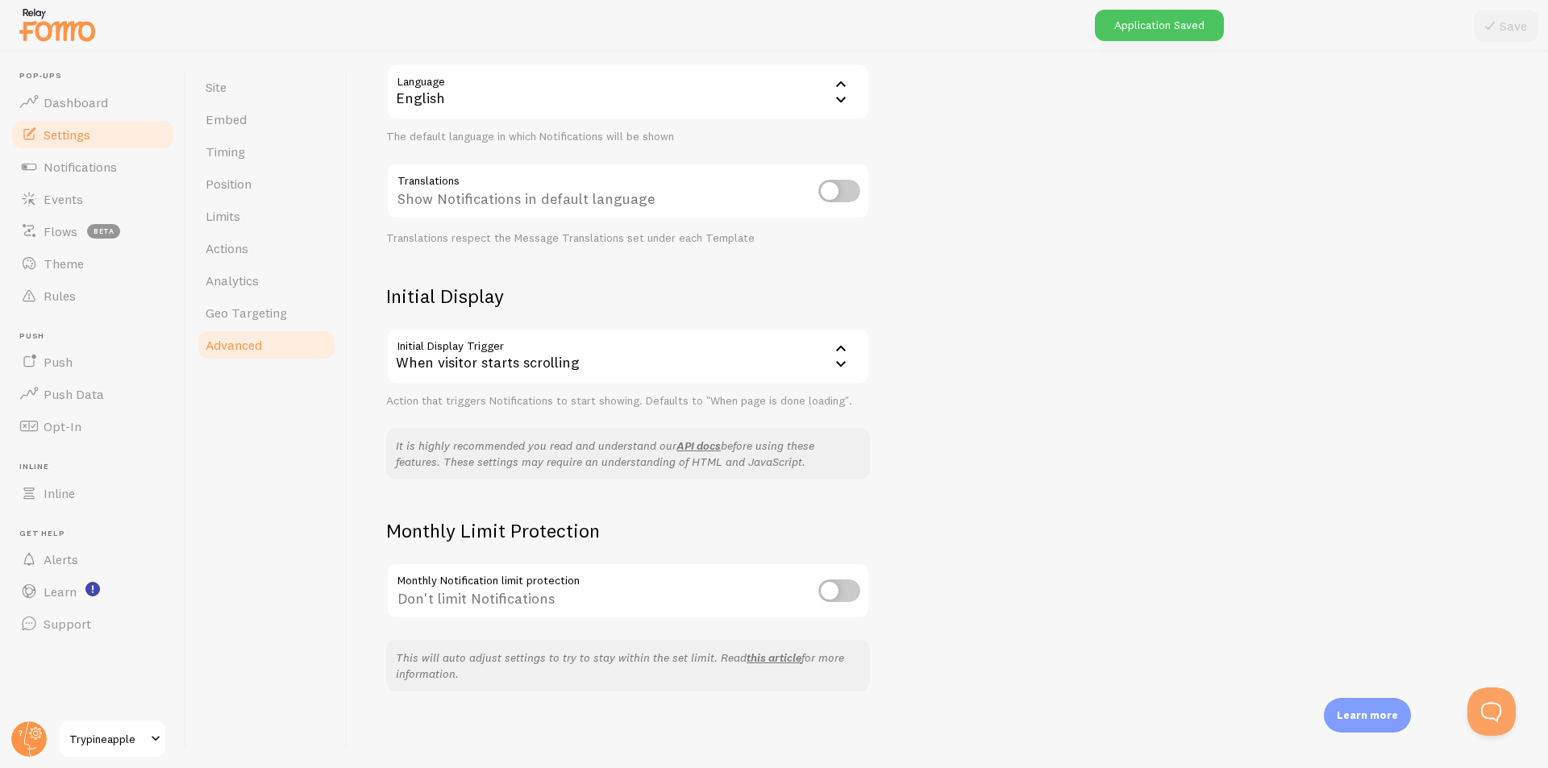
scroll to position [167, 0]
click at [844, 580] on input "checkbox" at bounding box center [839, 590] width 42 height 23
checkbox input "true"
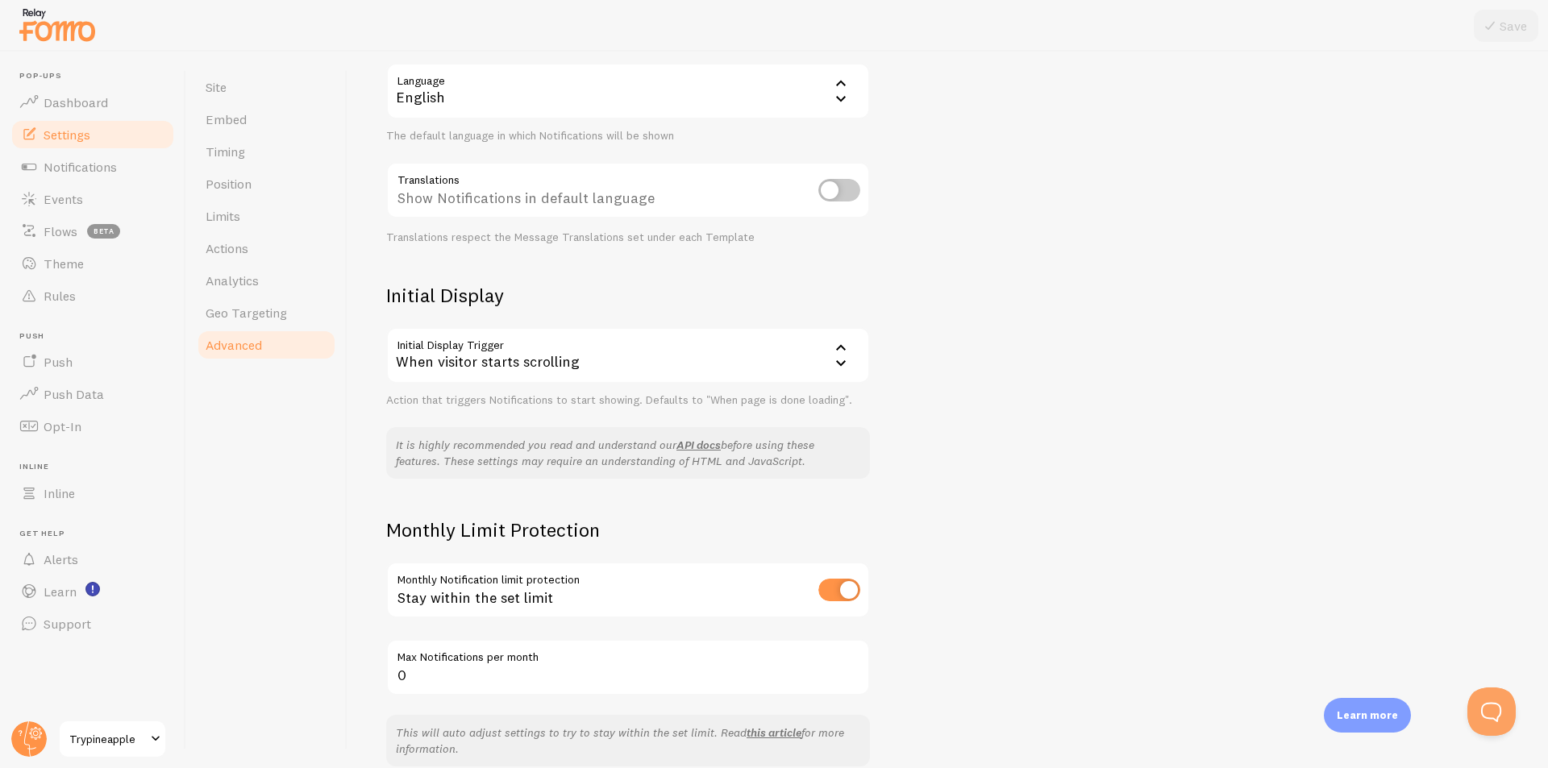
scroll to position [243, 0]
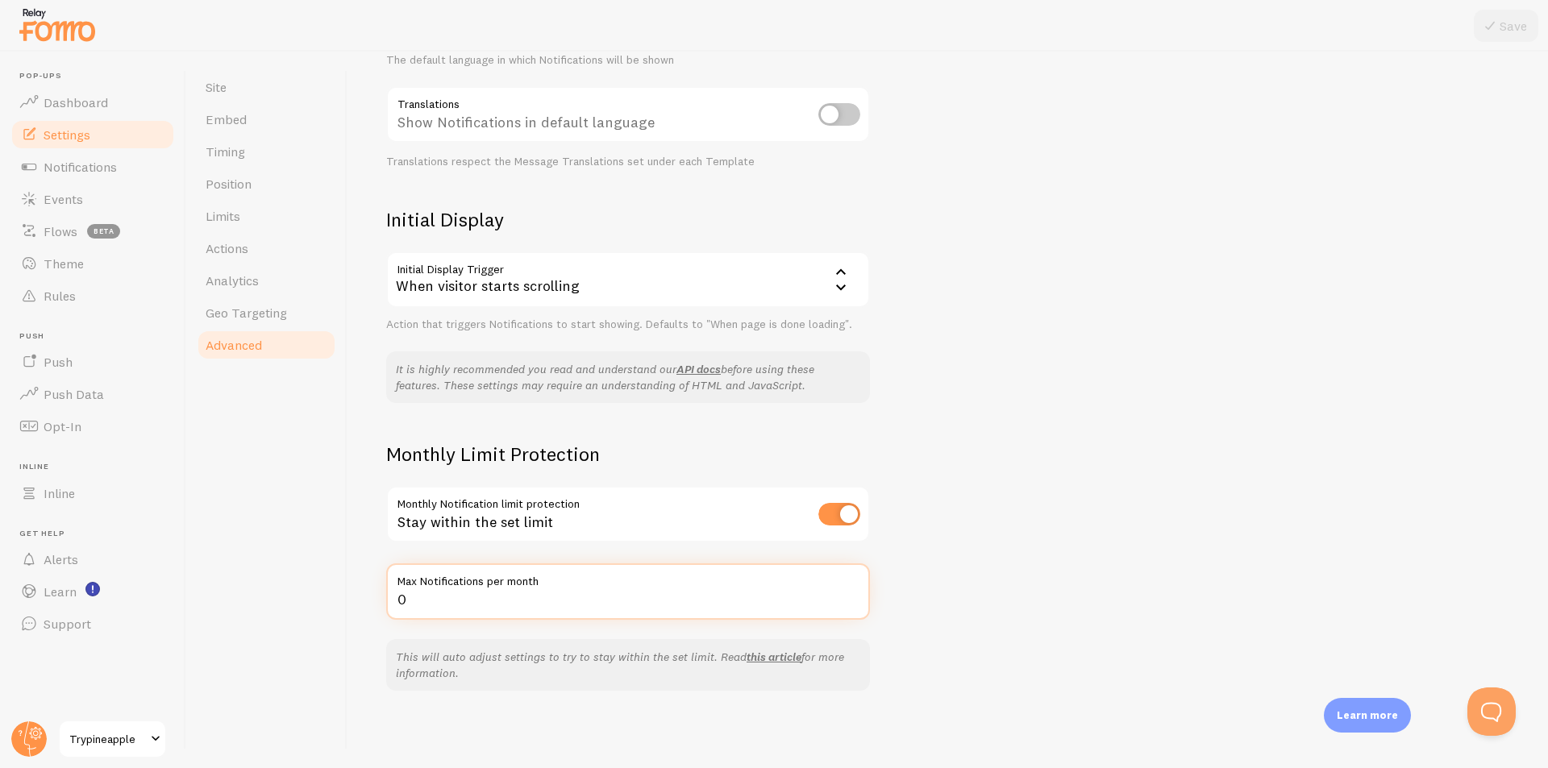
click at [526, 605] on input "0" at bounding box center [628, 591] width 484 height 56
type input "500000"
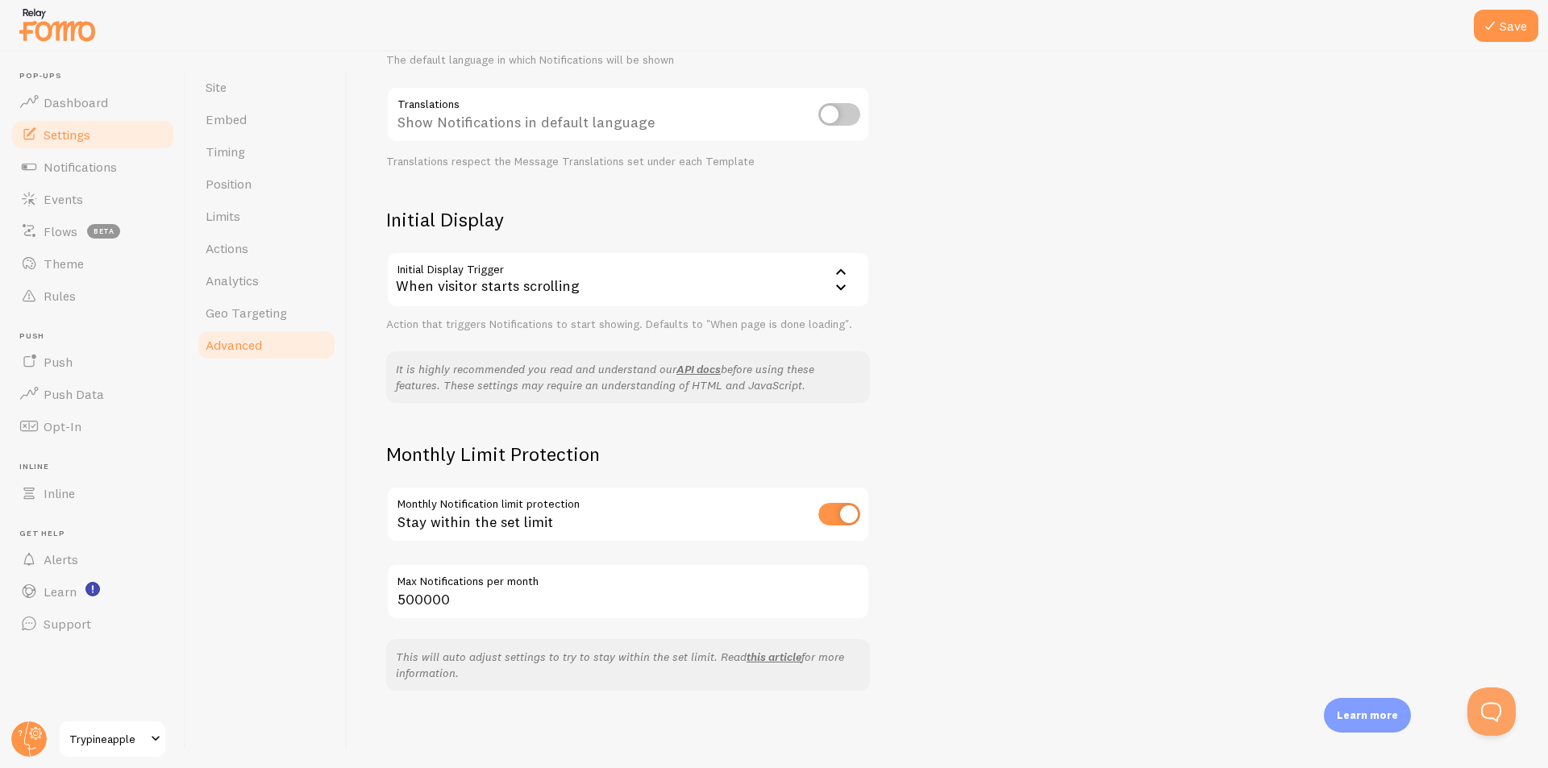
click at [1240, 310] on div "Advanced Advanced options Language & Translations Help Article Language en Engl…" at bounding box center [947, 410] width 1200 height 717
click at [1495, 23] on icon at bounding box center [1489, 25] width 19 height 19
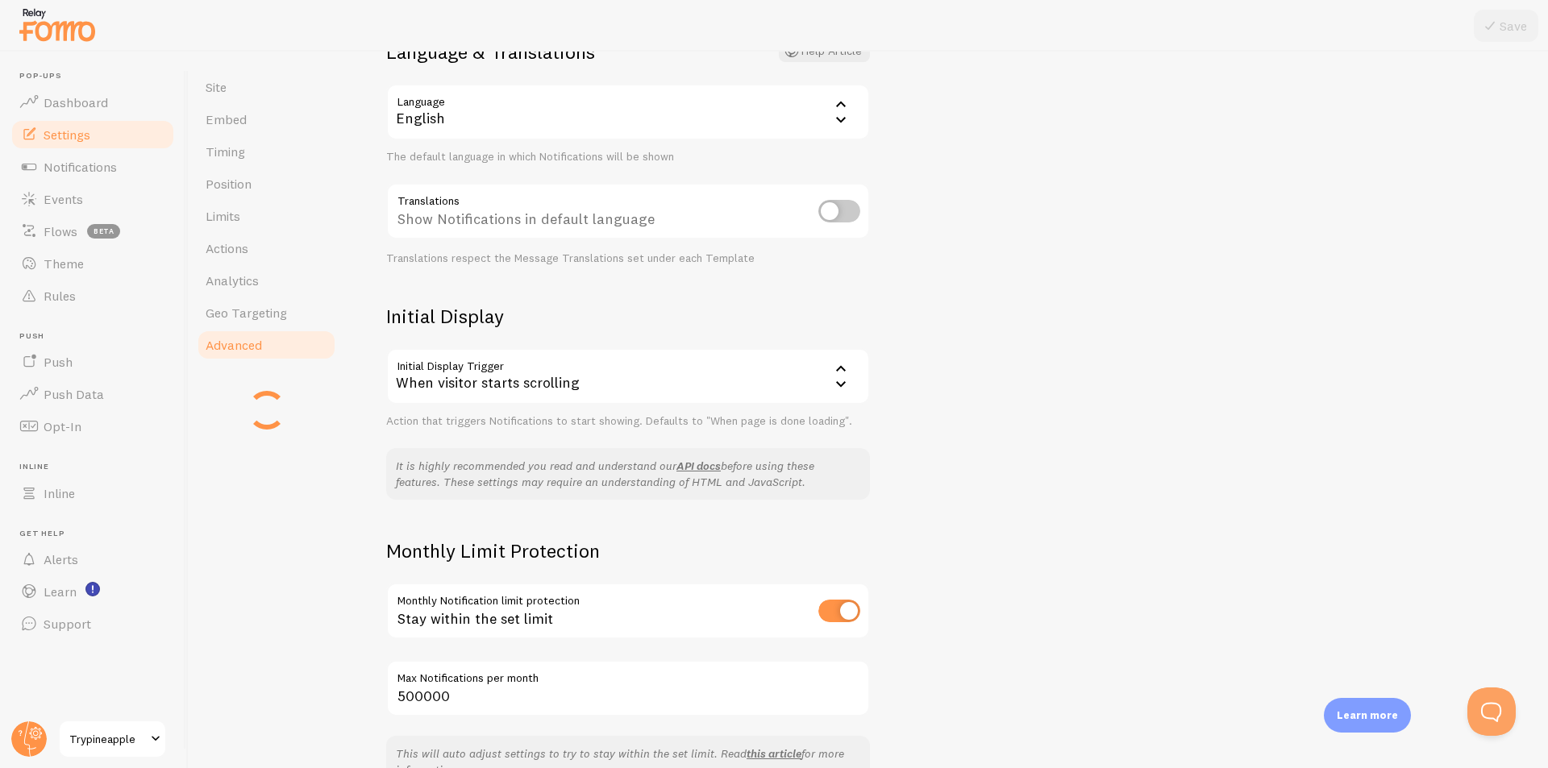
scroll to position [339, 0]
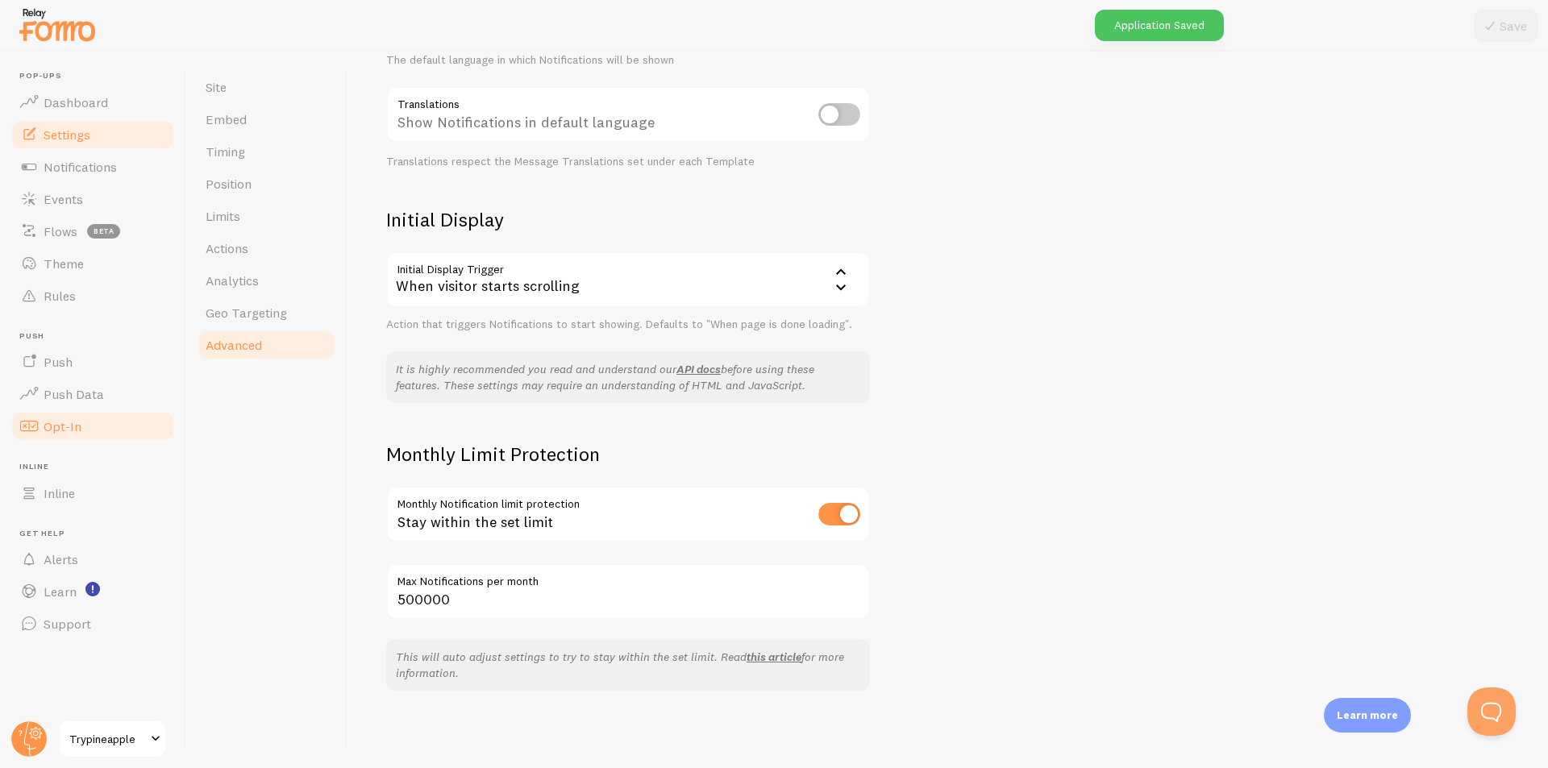
click at [81, 414] on link "Opt-In" at bounding box center [93, 426] width 166 height 32
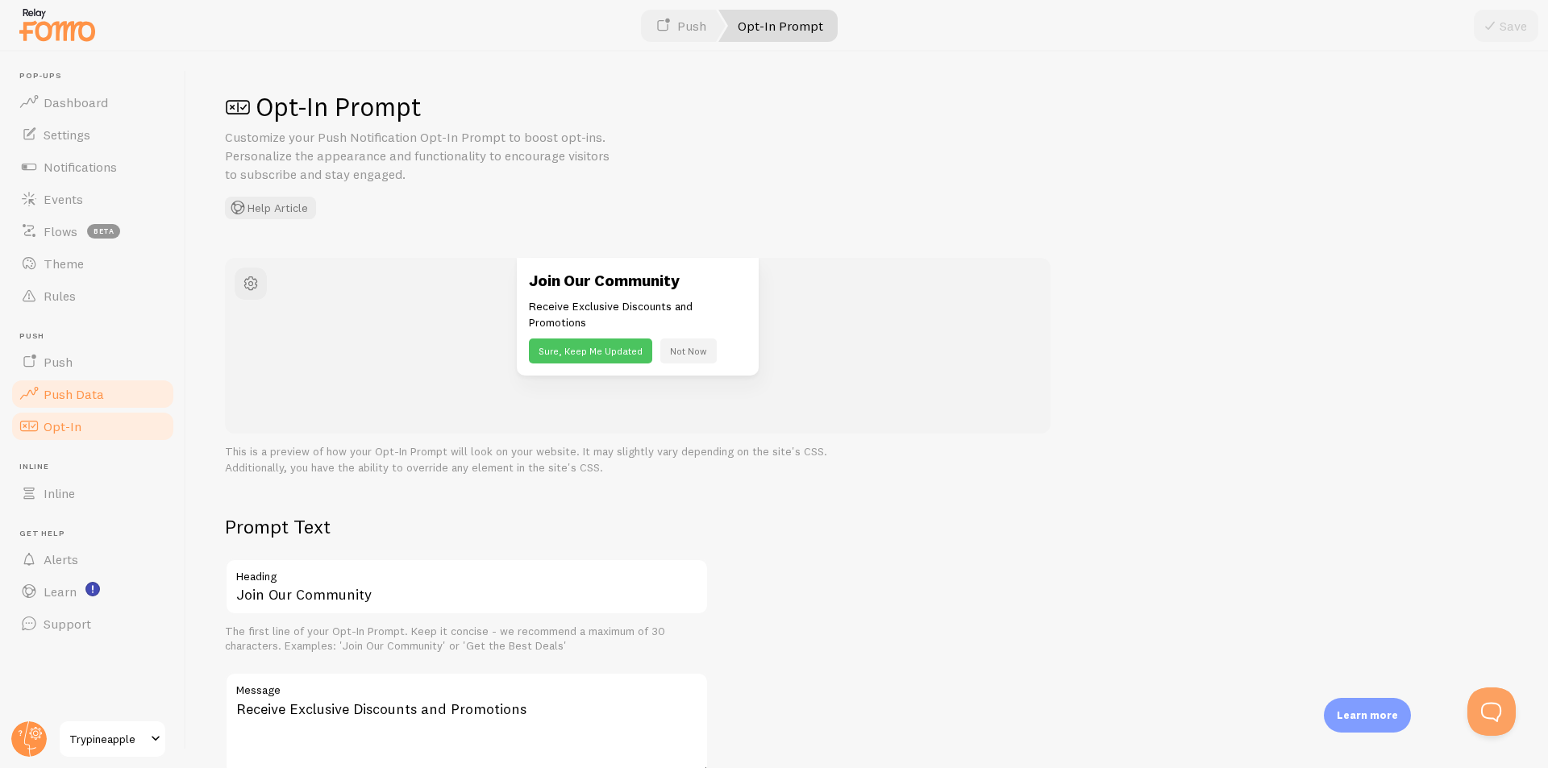
click at [97, 396] on span "Push Data" at bounding box center [74, 394] width 60 height 16
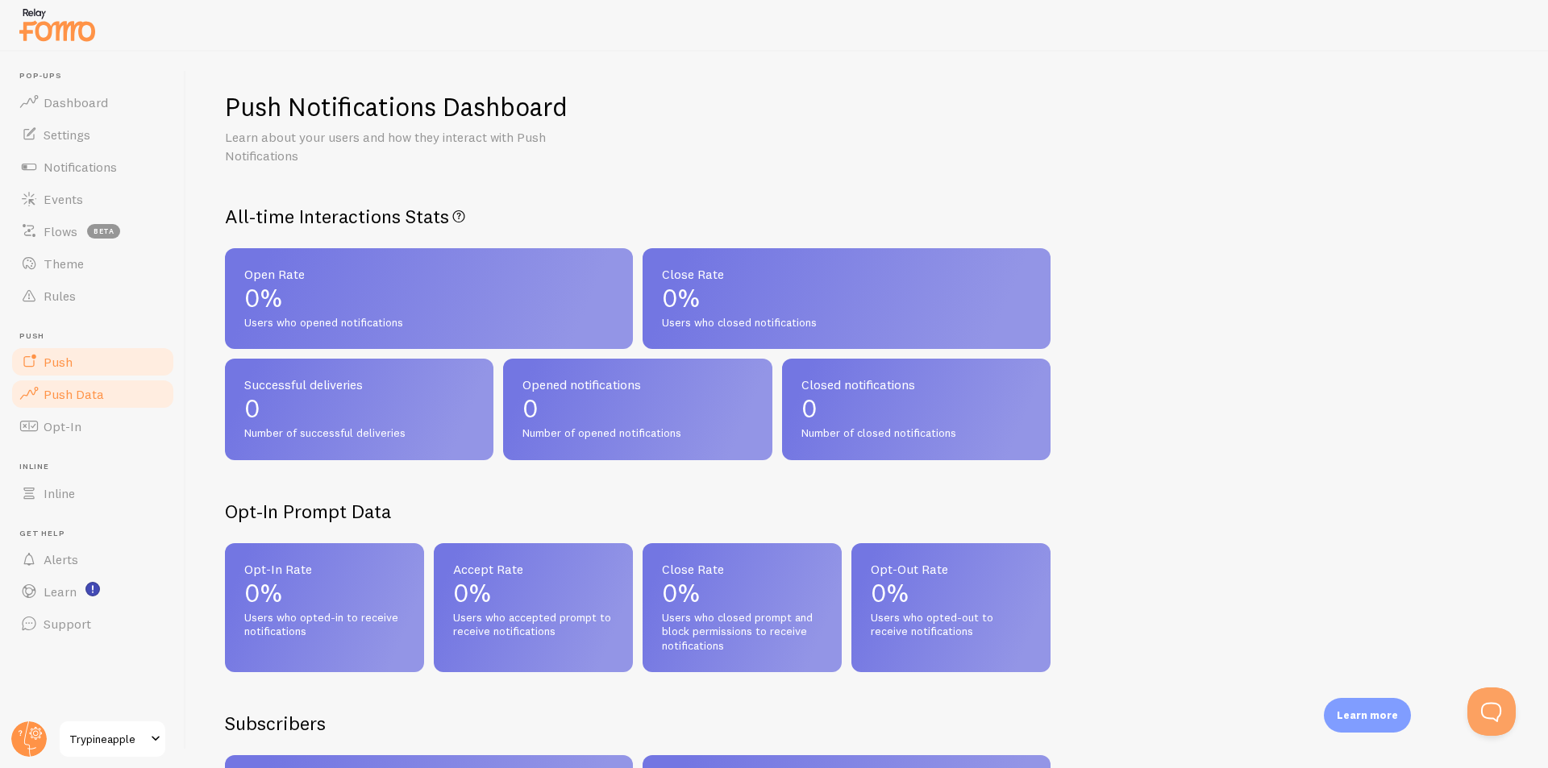
click at [73, 366] on link "Push" at bounding box center [93, 362] width 166 height 32
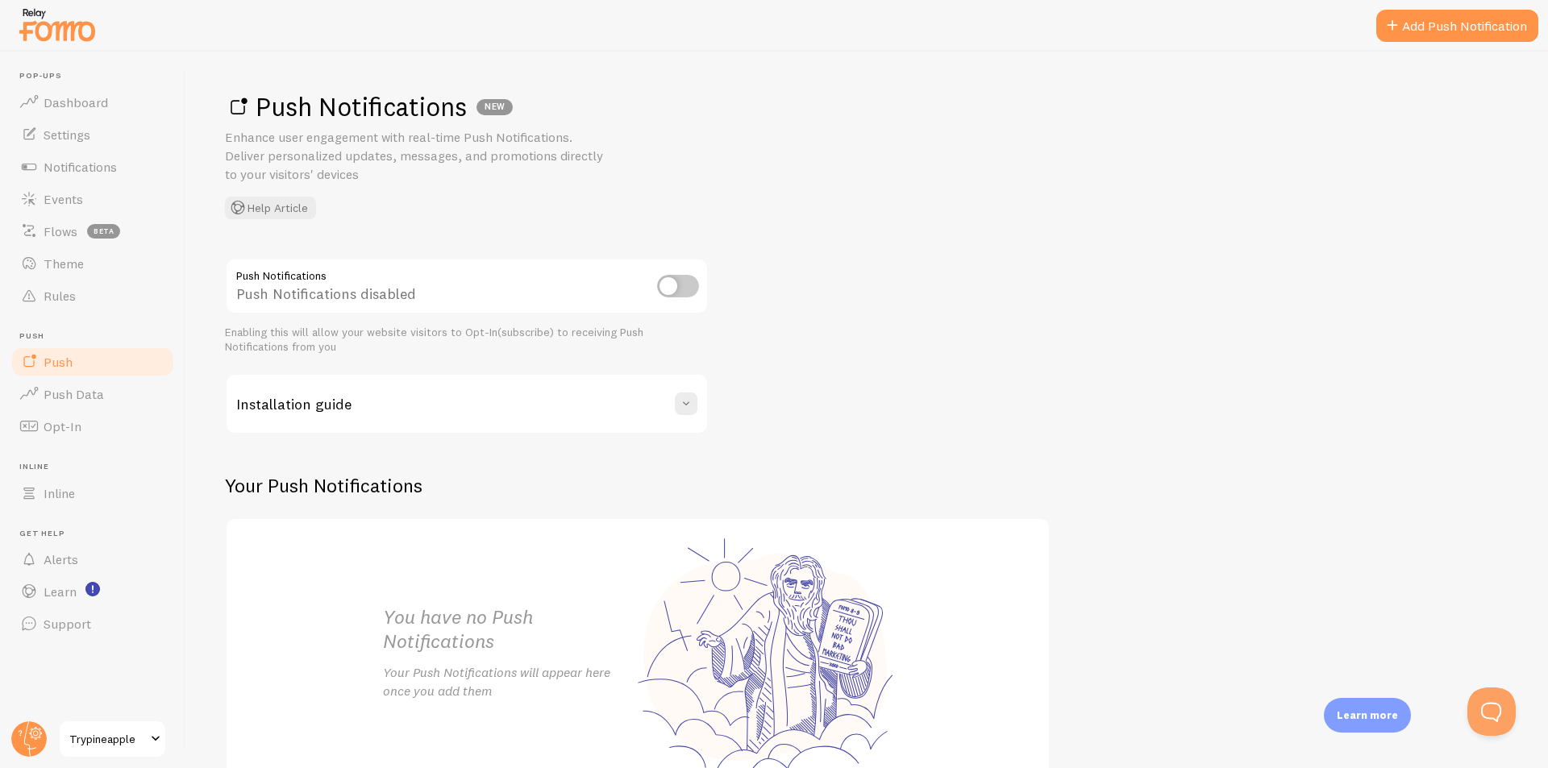
click at [660, 389] on div "Installation guide" at bounding box center [466, 404] width 480 height 58
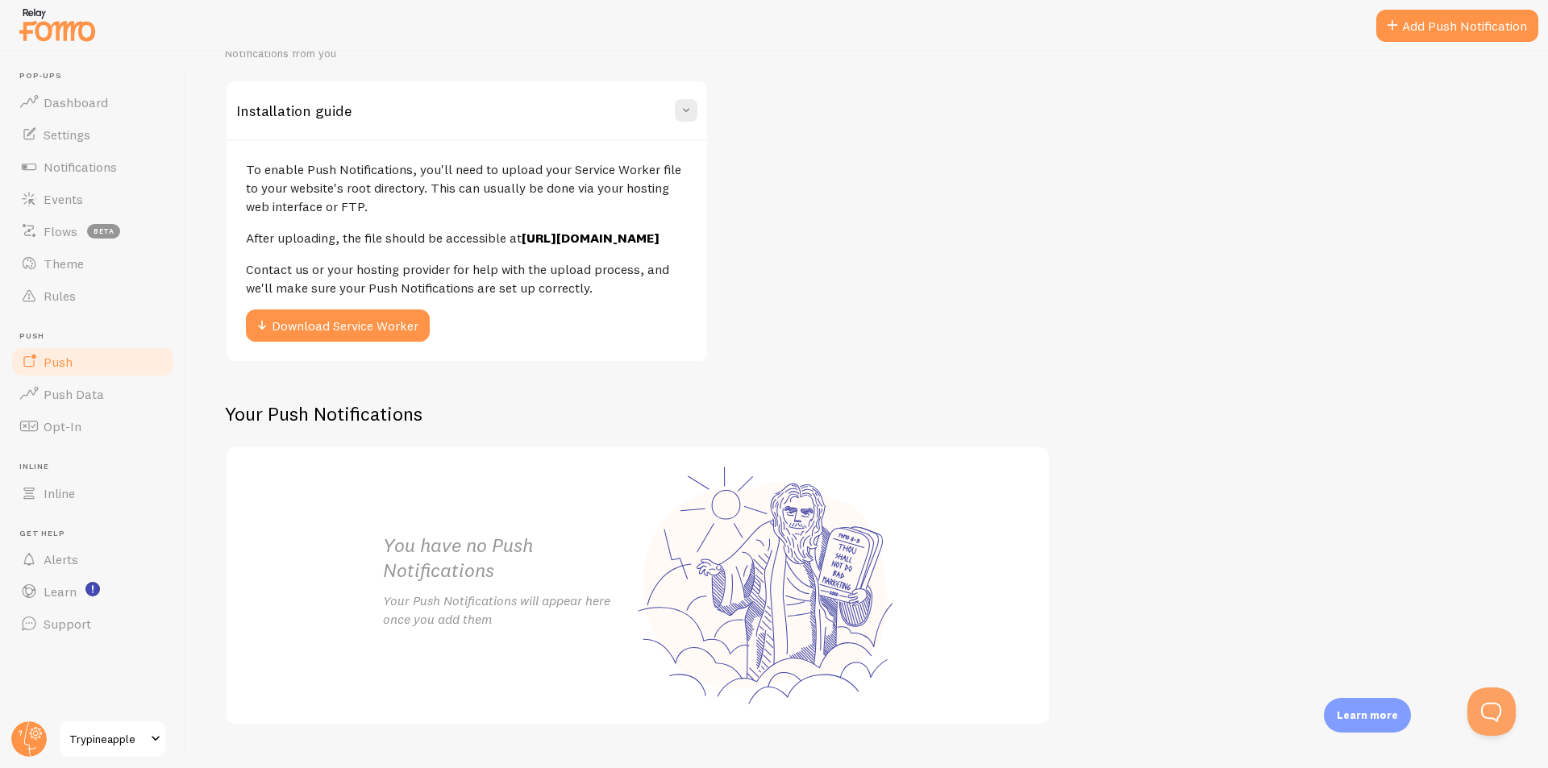
scroll to position [322, 0]
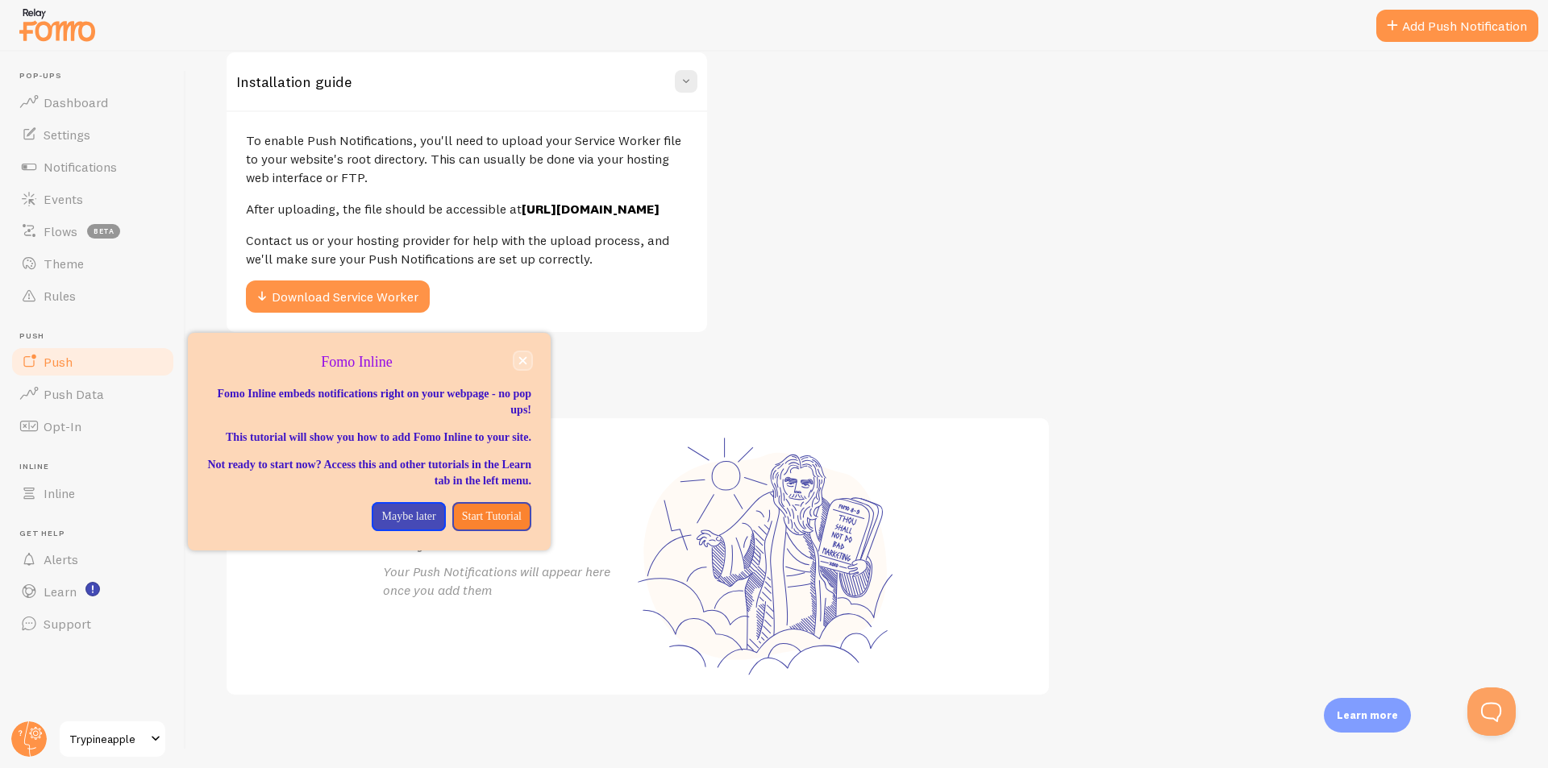
click at [522, 359] on icon "close," at bounding box center [523, 361] width 8 height 8
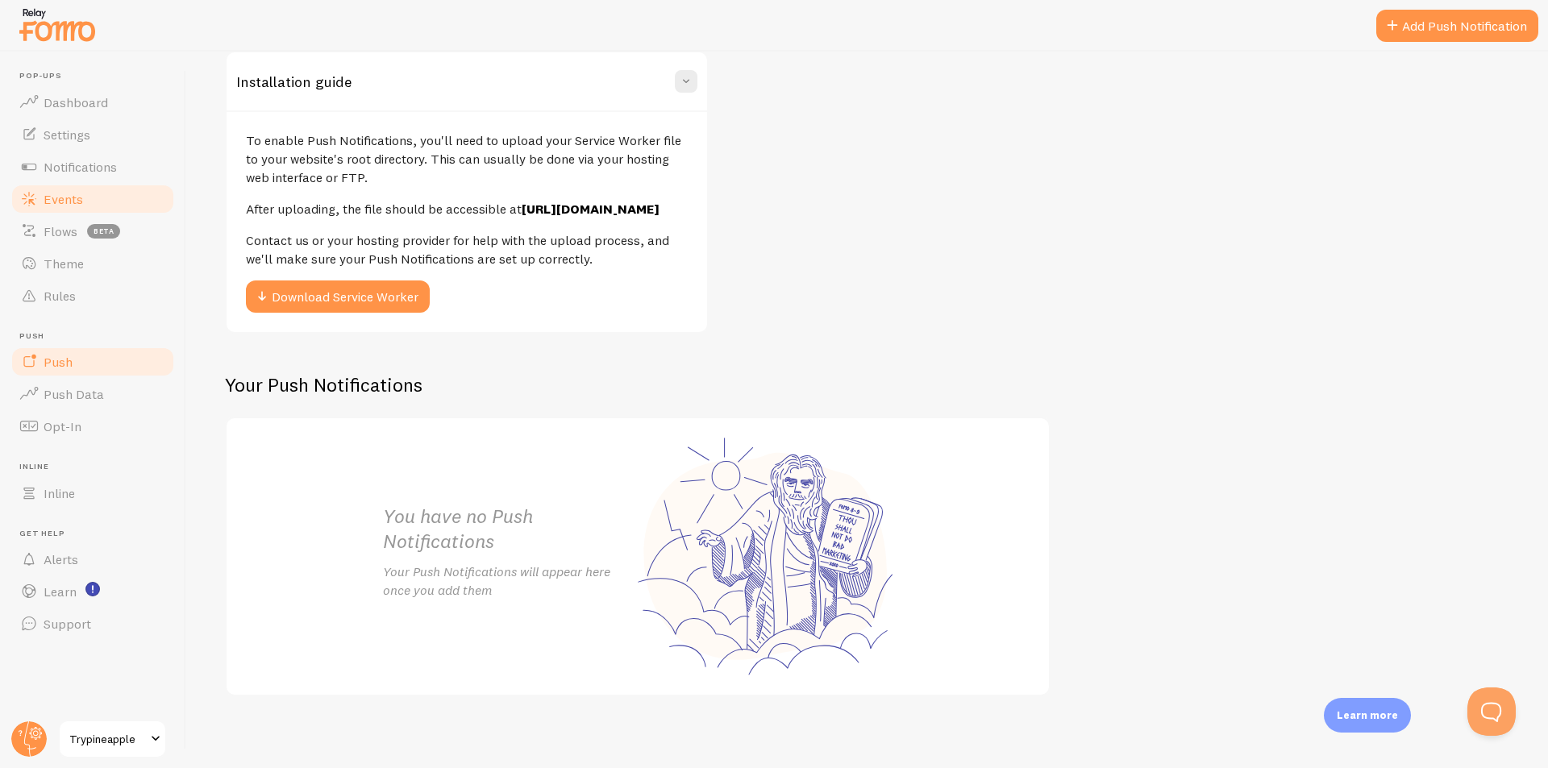
click at [81, 191] on span "Events" at bounding box center [63, 199] width 39 height 16
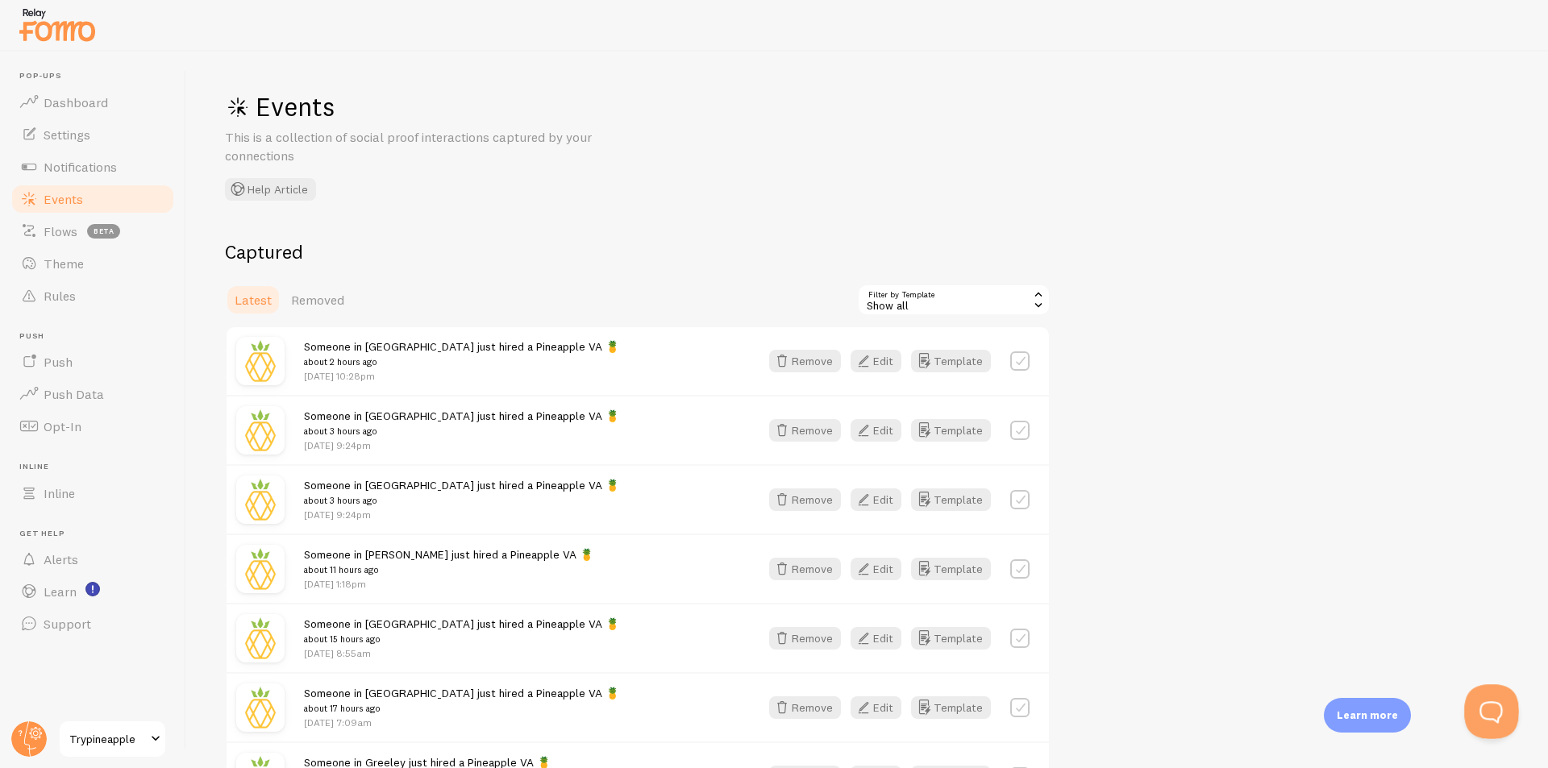
click at [1477, 712] on button "Open Beacon popover" at bounding box center [1488, 708] width 48 height 48
click at [1499, 709] on button "Open Beacon popover" at bounding box center [1488, 708] width 48 height 48
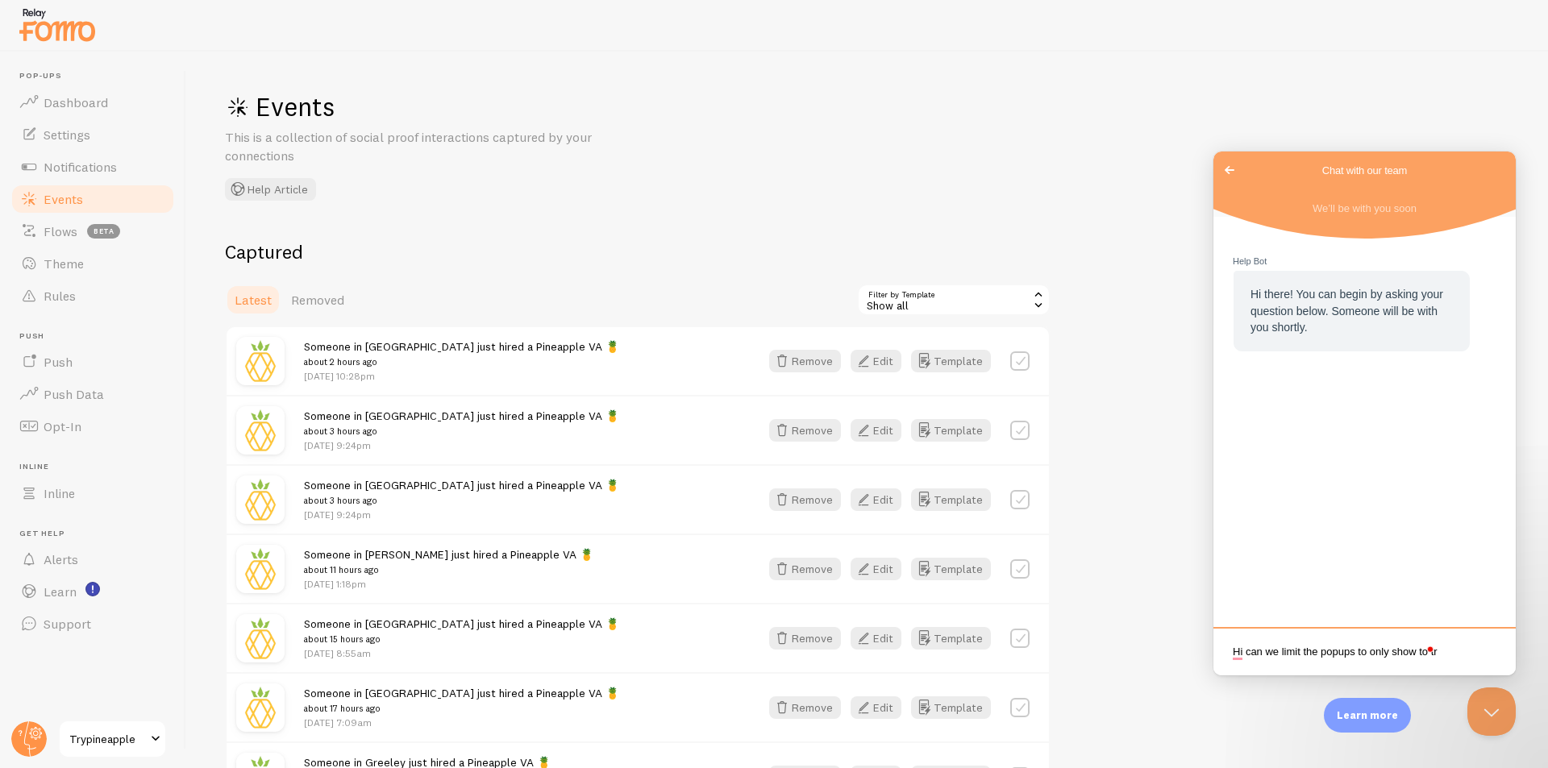
scroll to position [2, 0]
type textarea "Hi can we limit the popups to only show to traffic from the [GEOGRAPHIC_DATA]?"
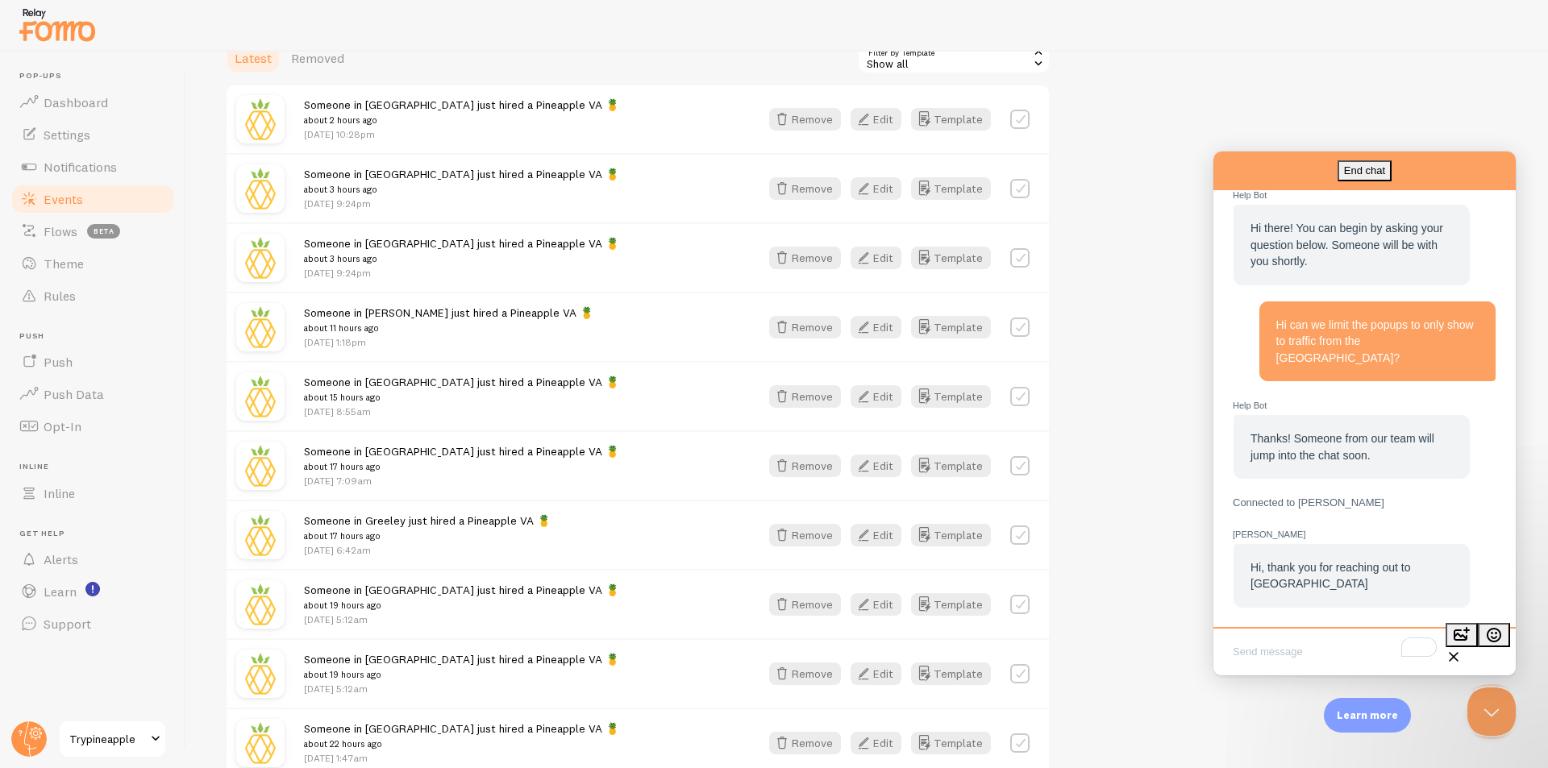
scroll to position [37, 0]
click at [1291, 645] on textarea "To enrich screen reader interactions, please activate Accessibility in Grammarl…" at bounding box center [1364, 653] width 296 height 38
type textarea "Hello"
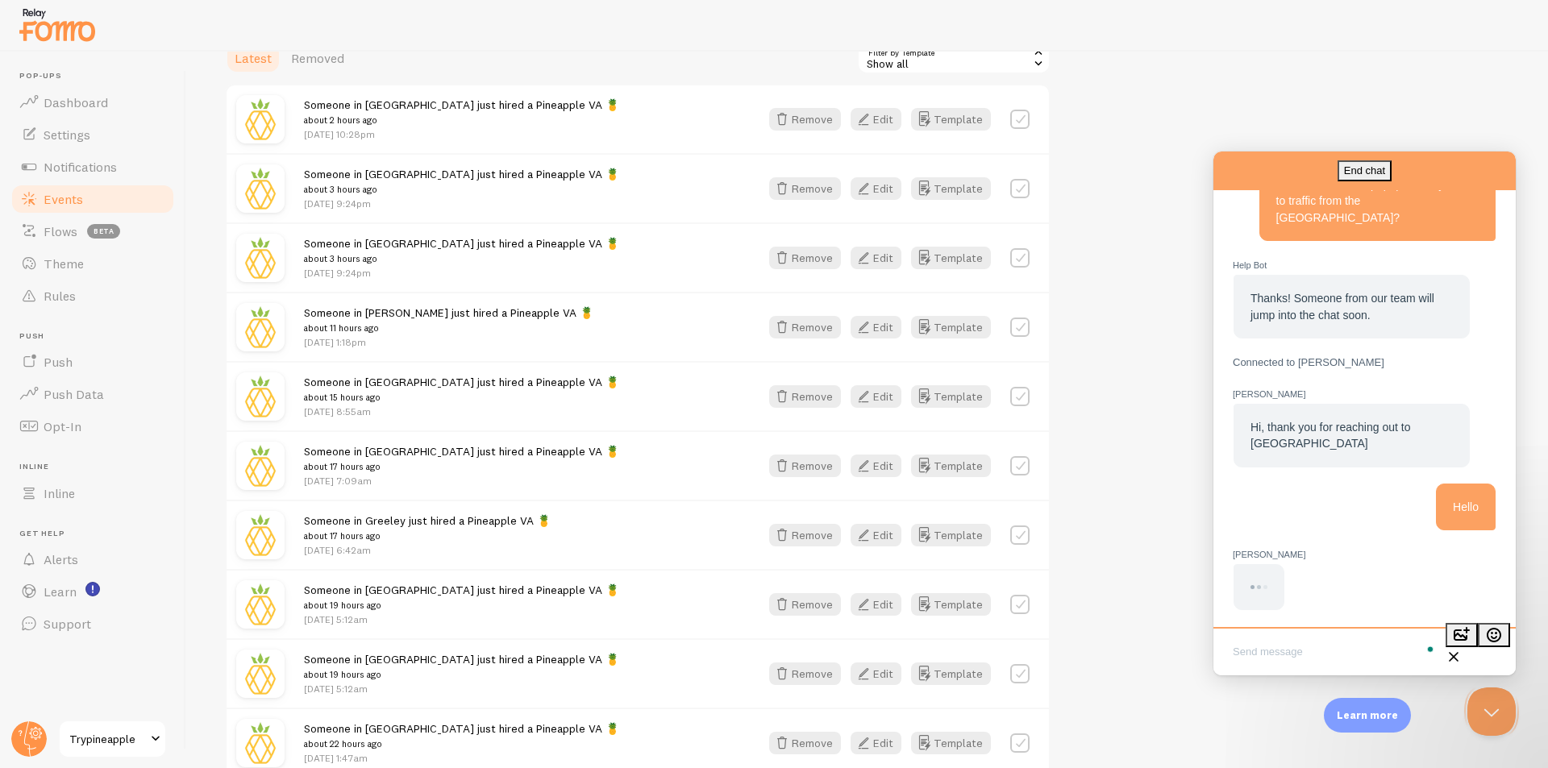
scroll to position [148, 0]
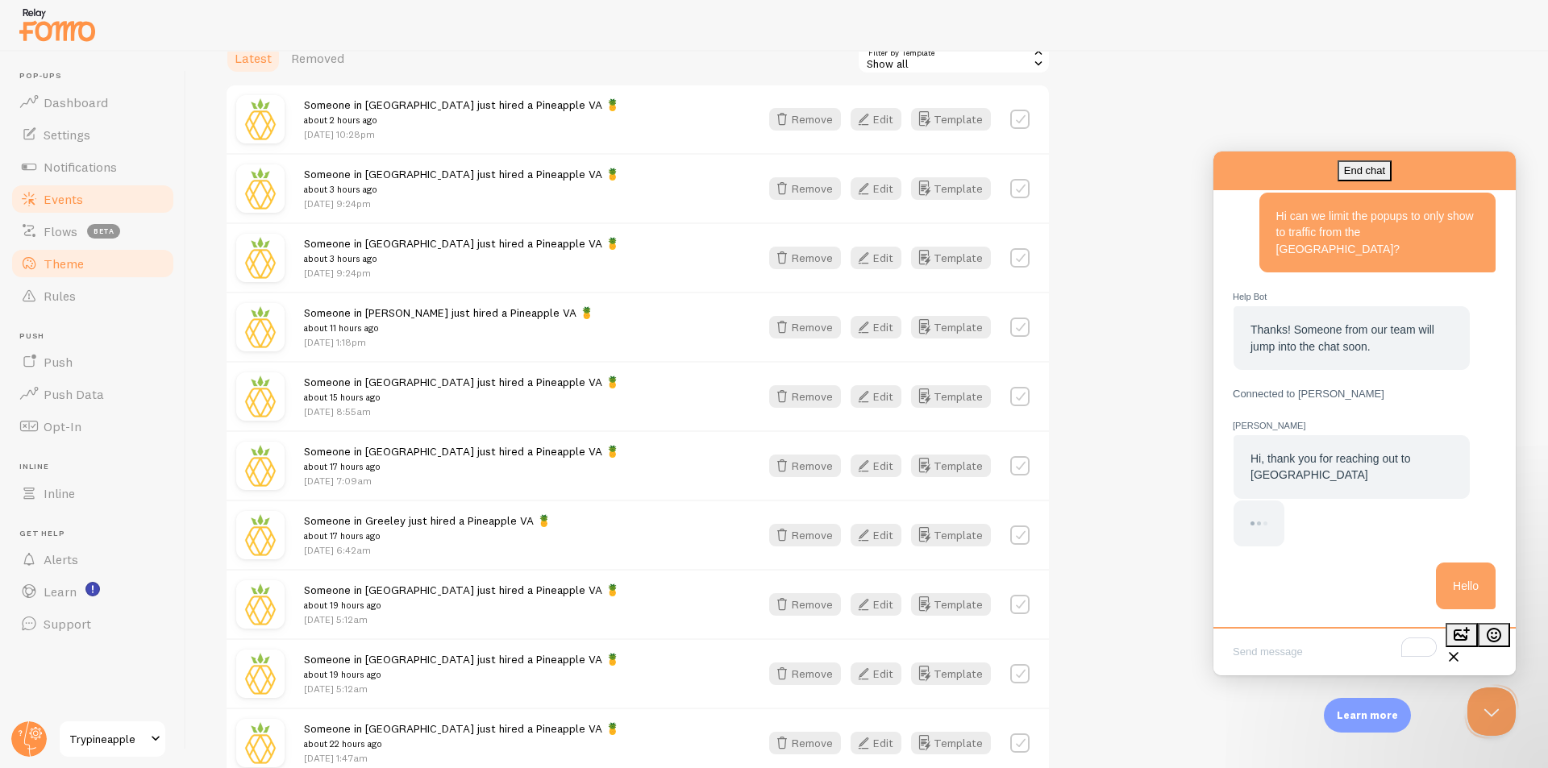
click at [77, 268] on span "Theme" at bounding box center [64, 264] width 40 height 16
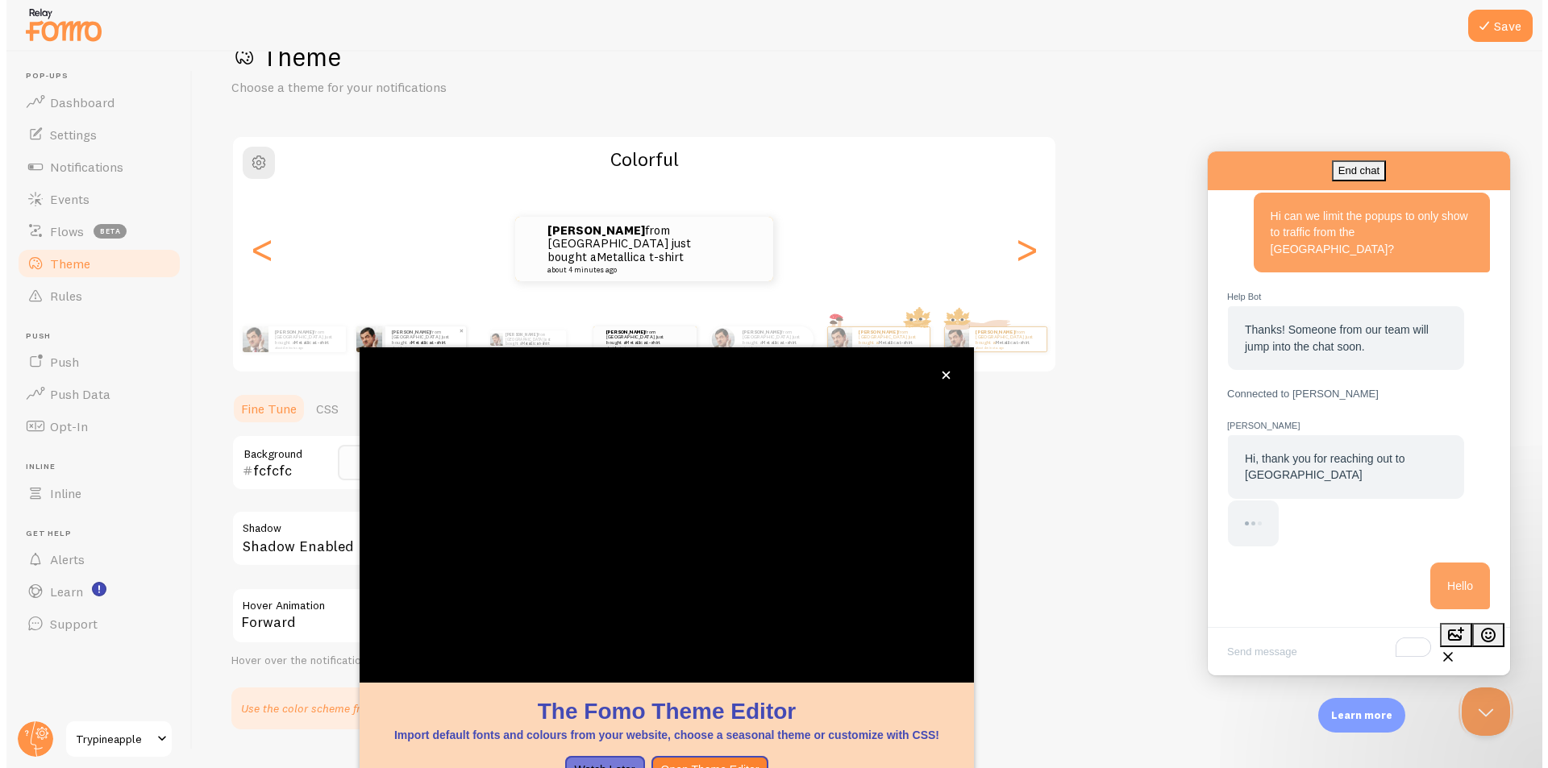
scroll to position [48, 0]
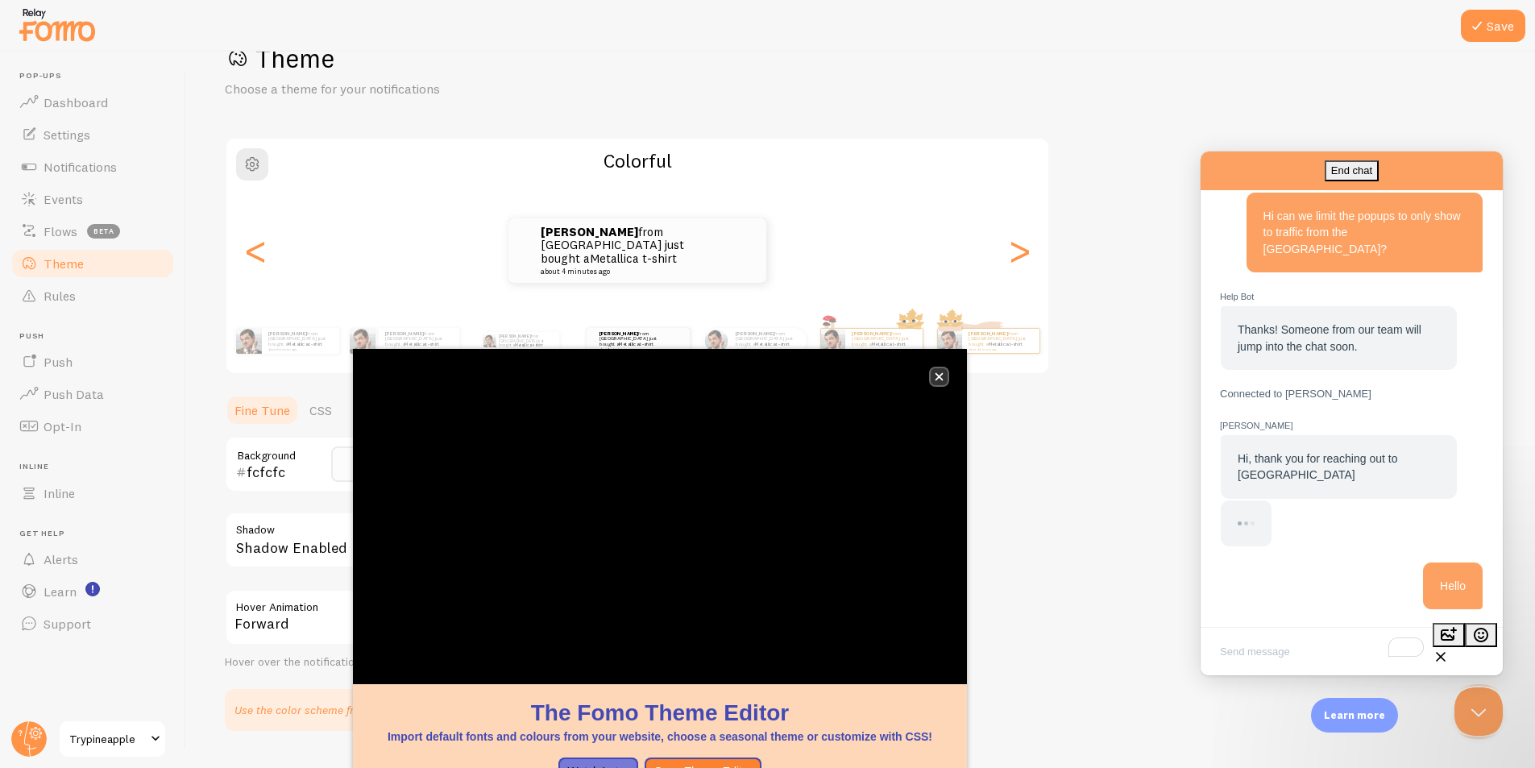
click at [944, 375] on button "close," at bounding box center [939, 376] width 17 height 17
click at [405, 342] on link "Metallica t-shirt" at bounding box center [422, 344] width 35 height 6
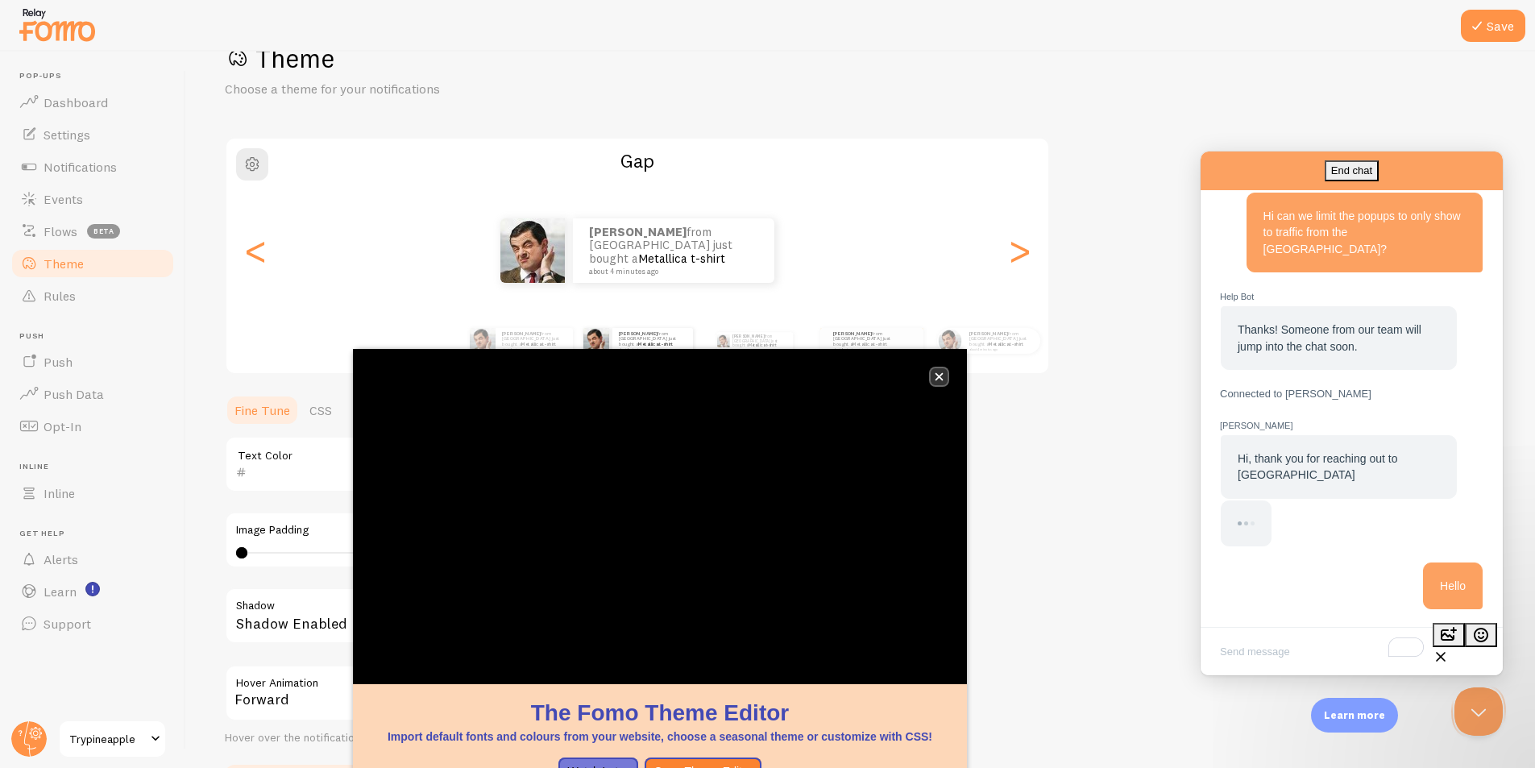
click at [937, 376] on icon "close," at bounding box center [939, 376] width 9 height 9
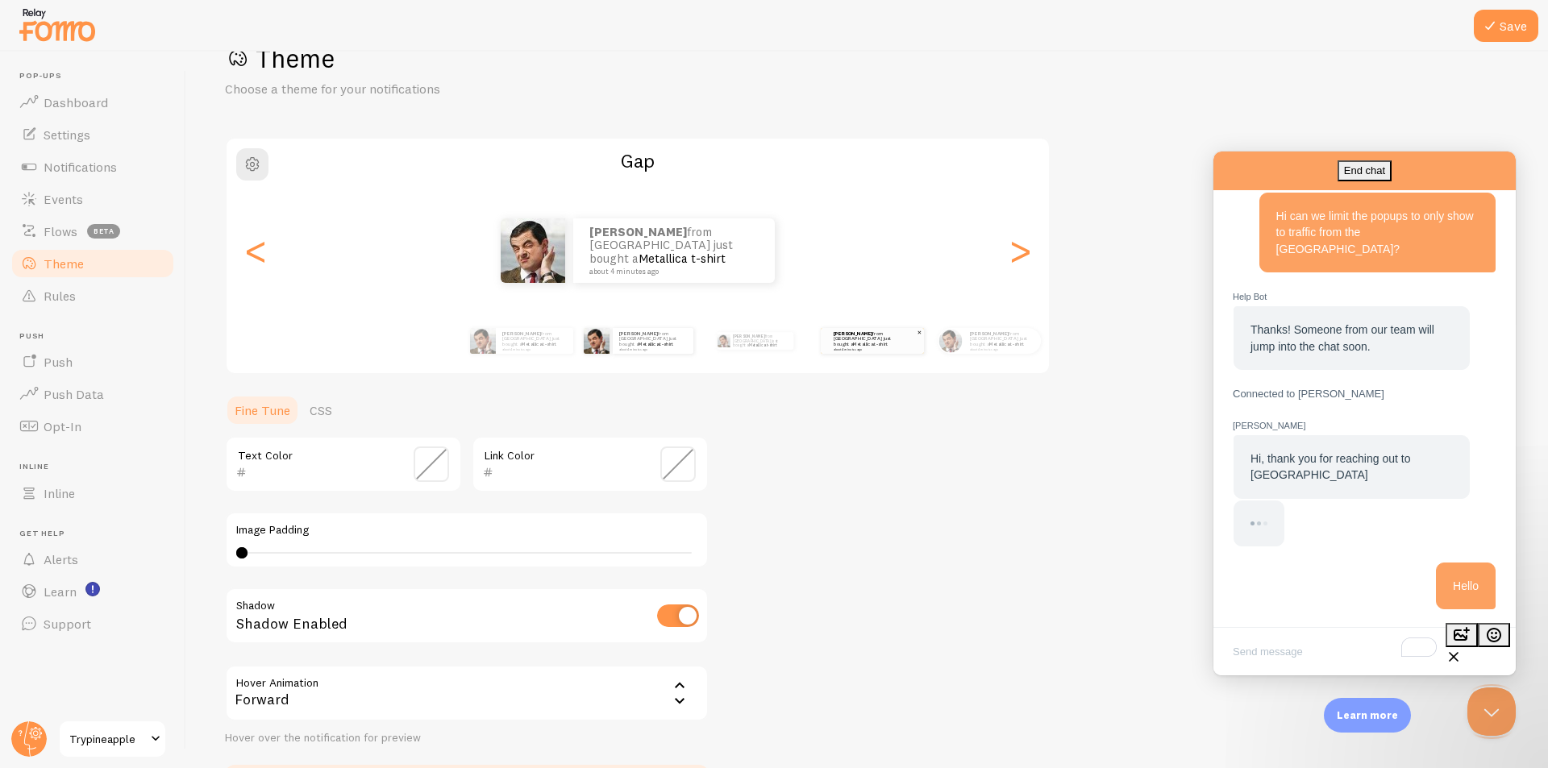
click at [832, 351] on div "Vincent from Philippines just bought a Metallica t-shirt about 4 minutes ago" at bounding box center [872, 341] width 103 height 26
type input "000000"
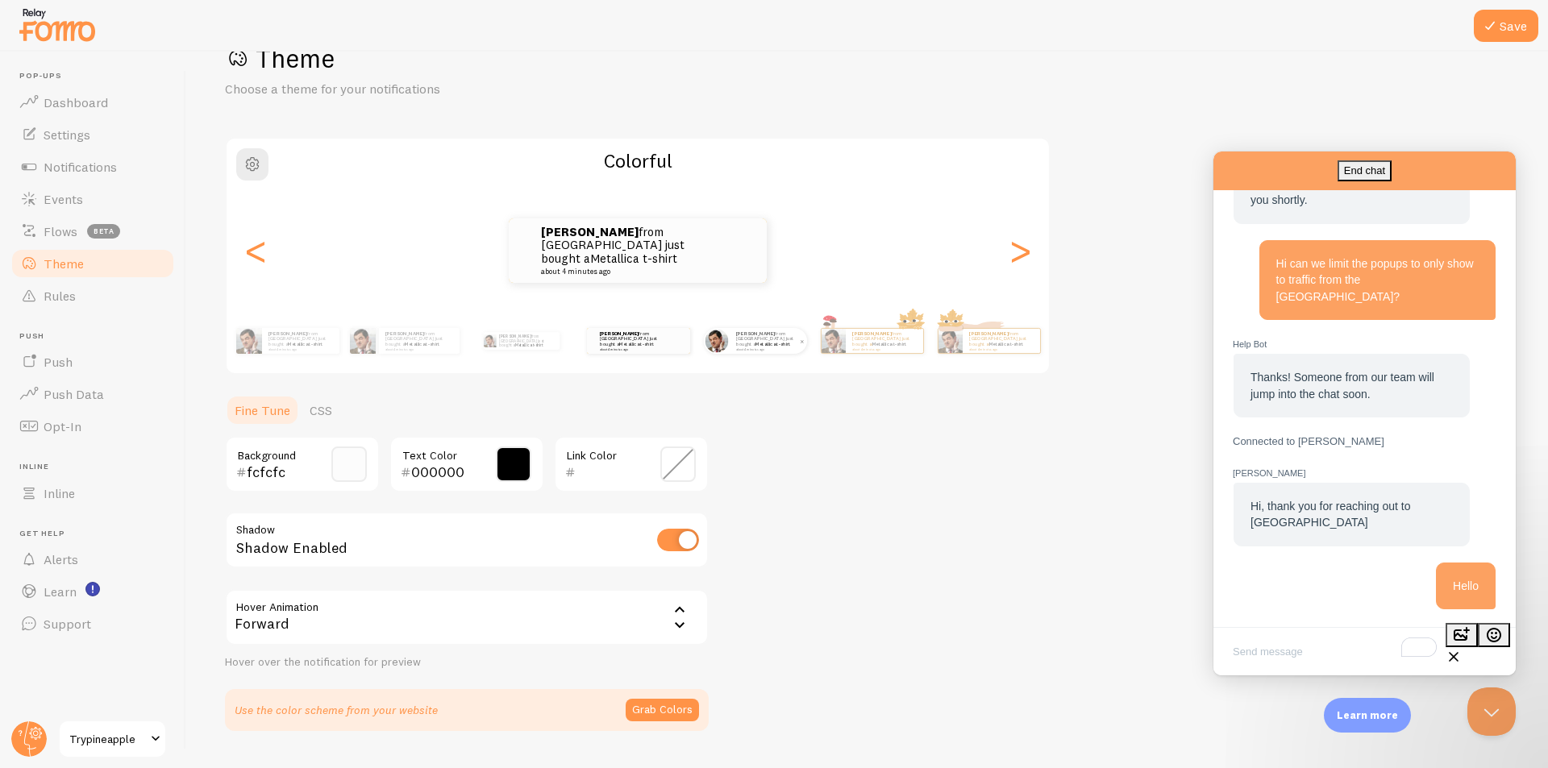
click at [756, 347] on small "about 4 minutes ago" at bounding box center [767, 348] width 63 height 3
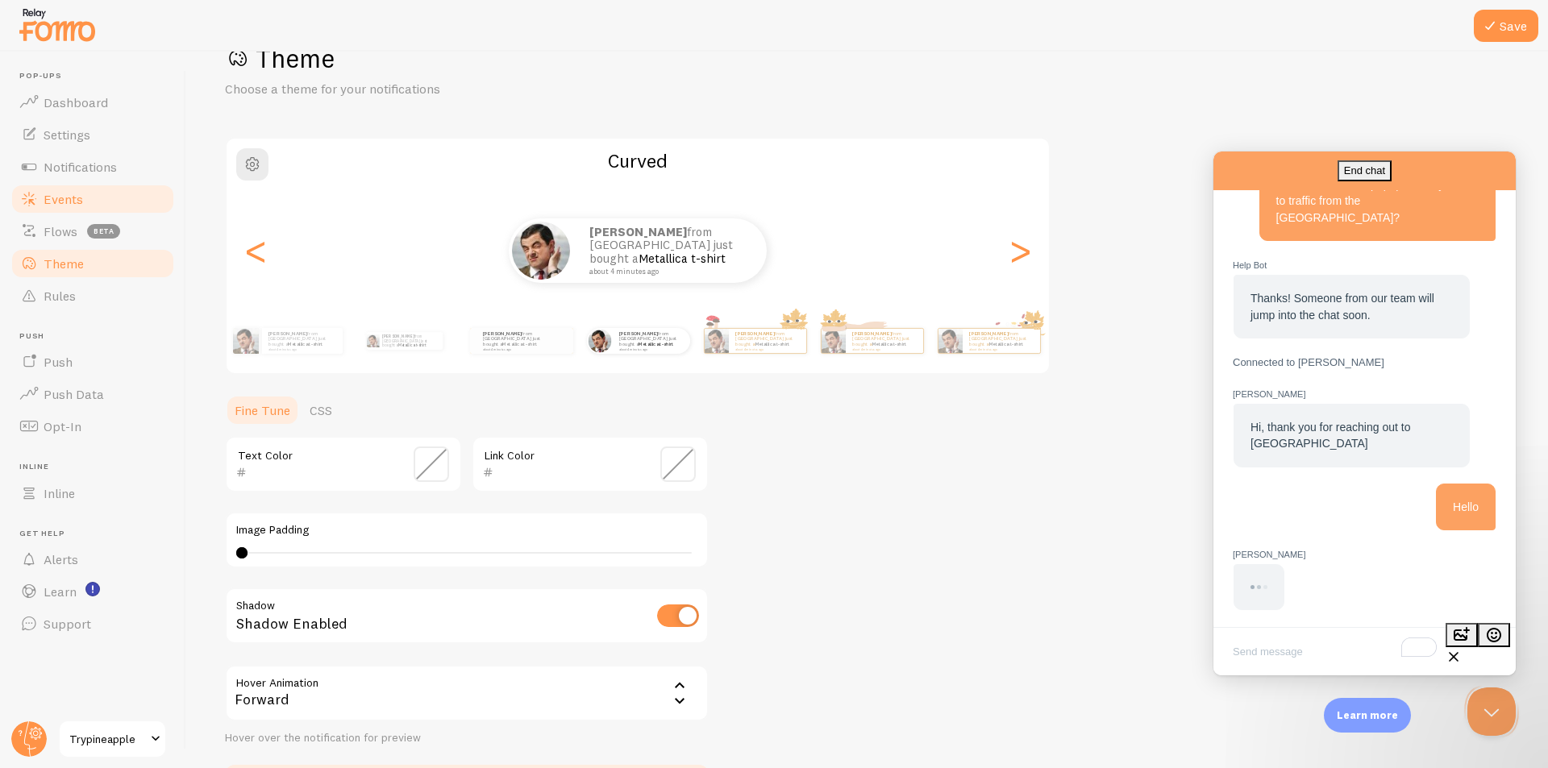
click at [89, 209] on link "Events" at bounding box center [93, 199] width 166 height 32
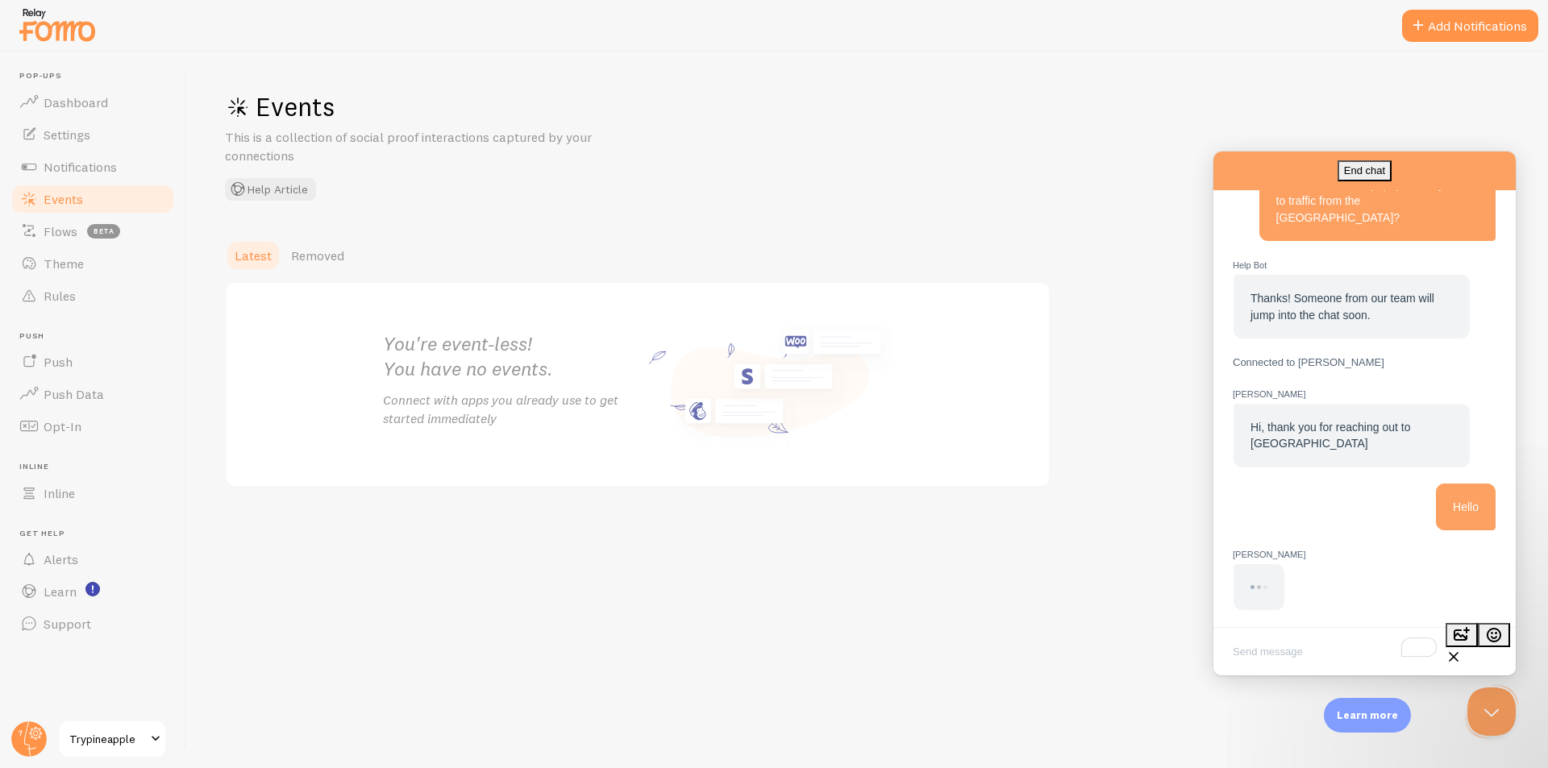
click at [92, 164] on span "Notifications" at bounding box center [80, 167] width 73 height 16
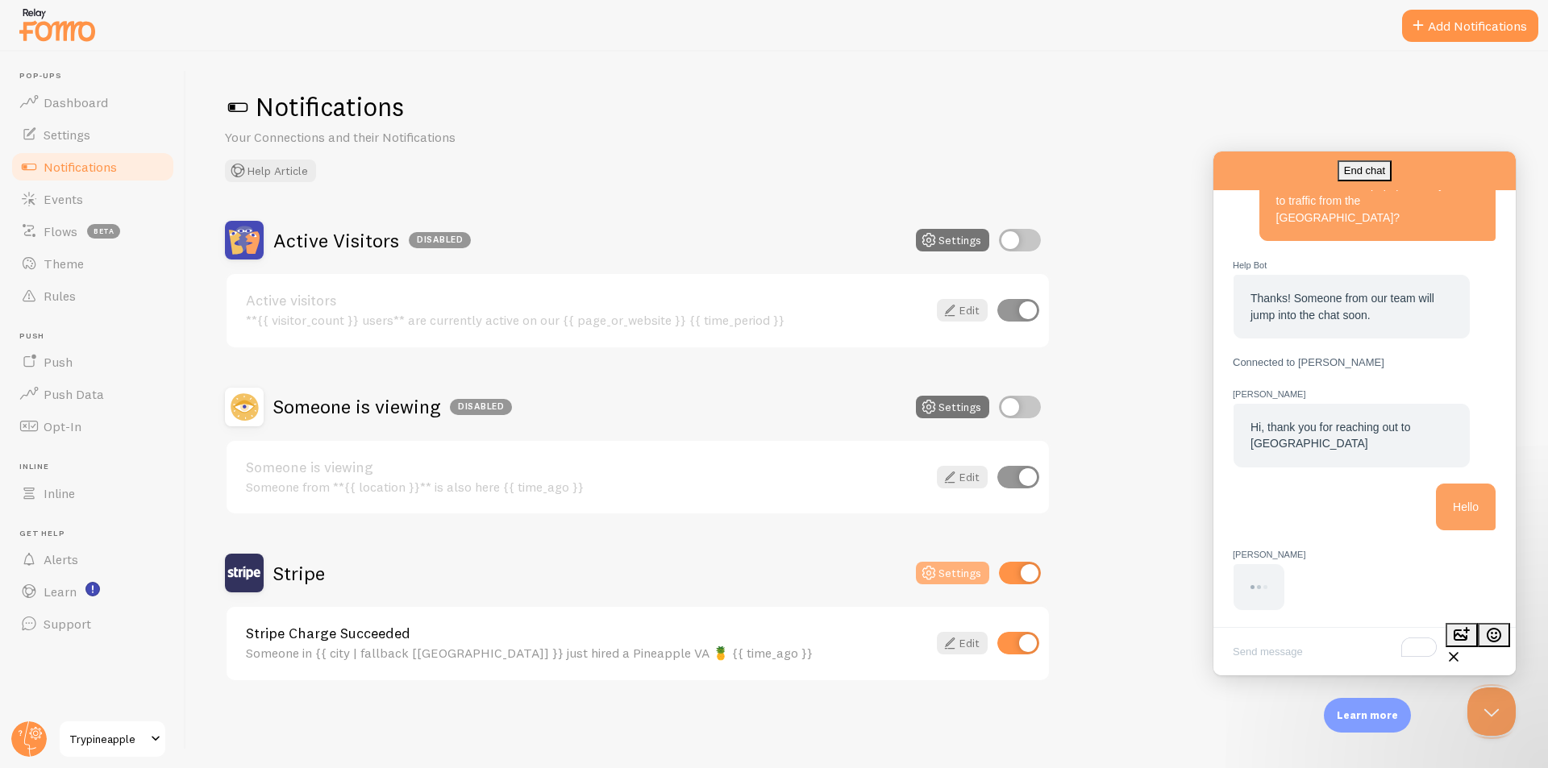
click at [934, 580] on icon at bounding box center [928, 572] width 19 height 19
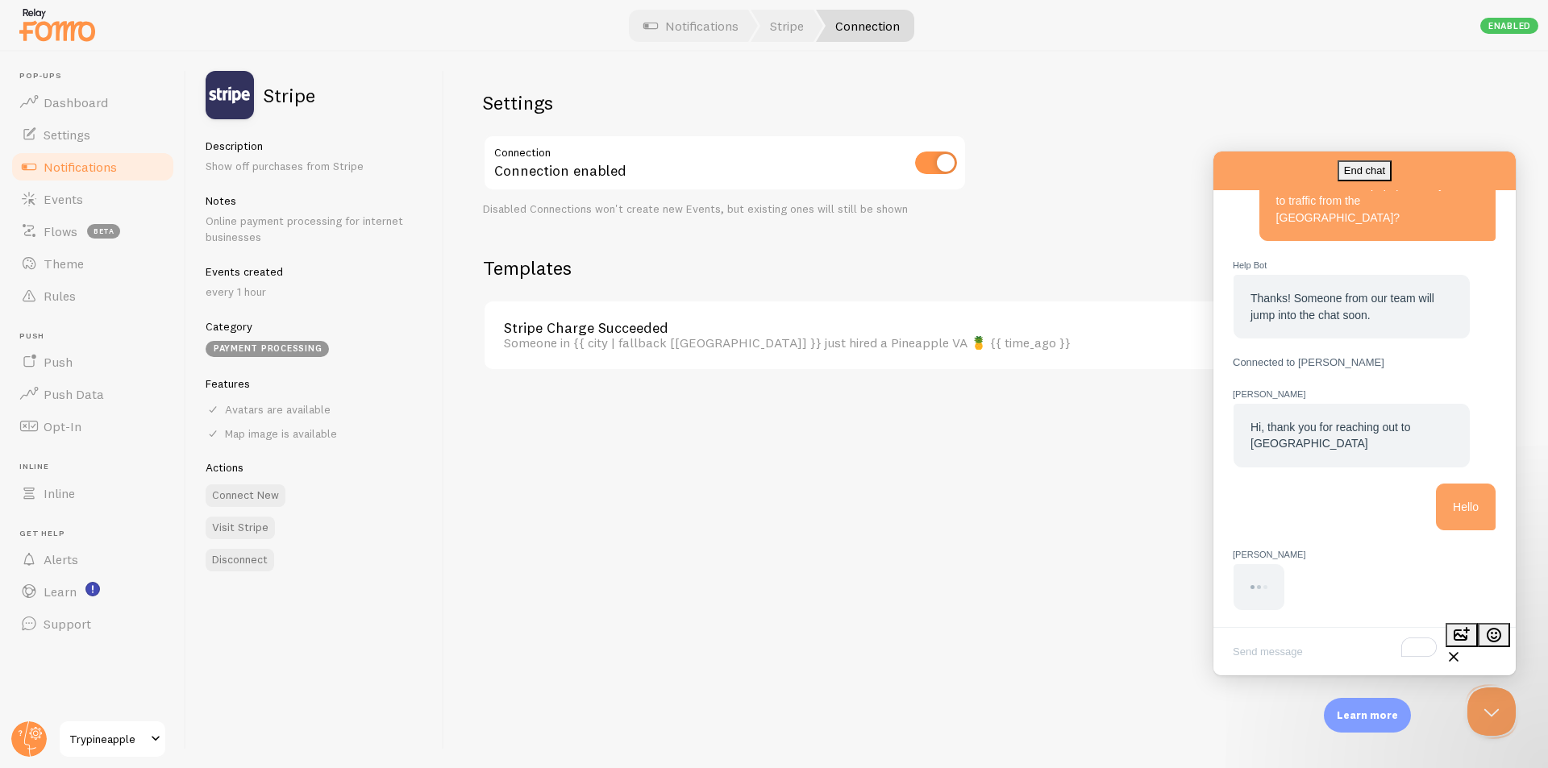
click at [837, 32] on link "Connection" at bounding box center [865, 26] width 98 height 32
click at [705, 336] on div "Someone in {{ city | fallback [United States] }} just hired a Pineapple VA 🍍 {{…" at bounding box center [856, 342] width 704 height 15
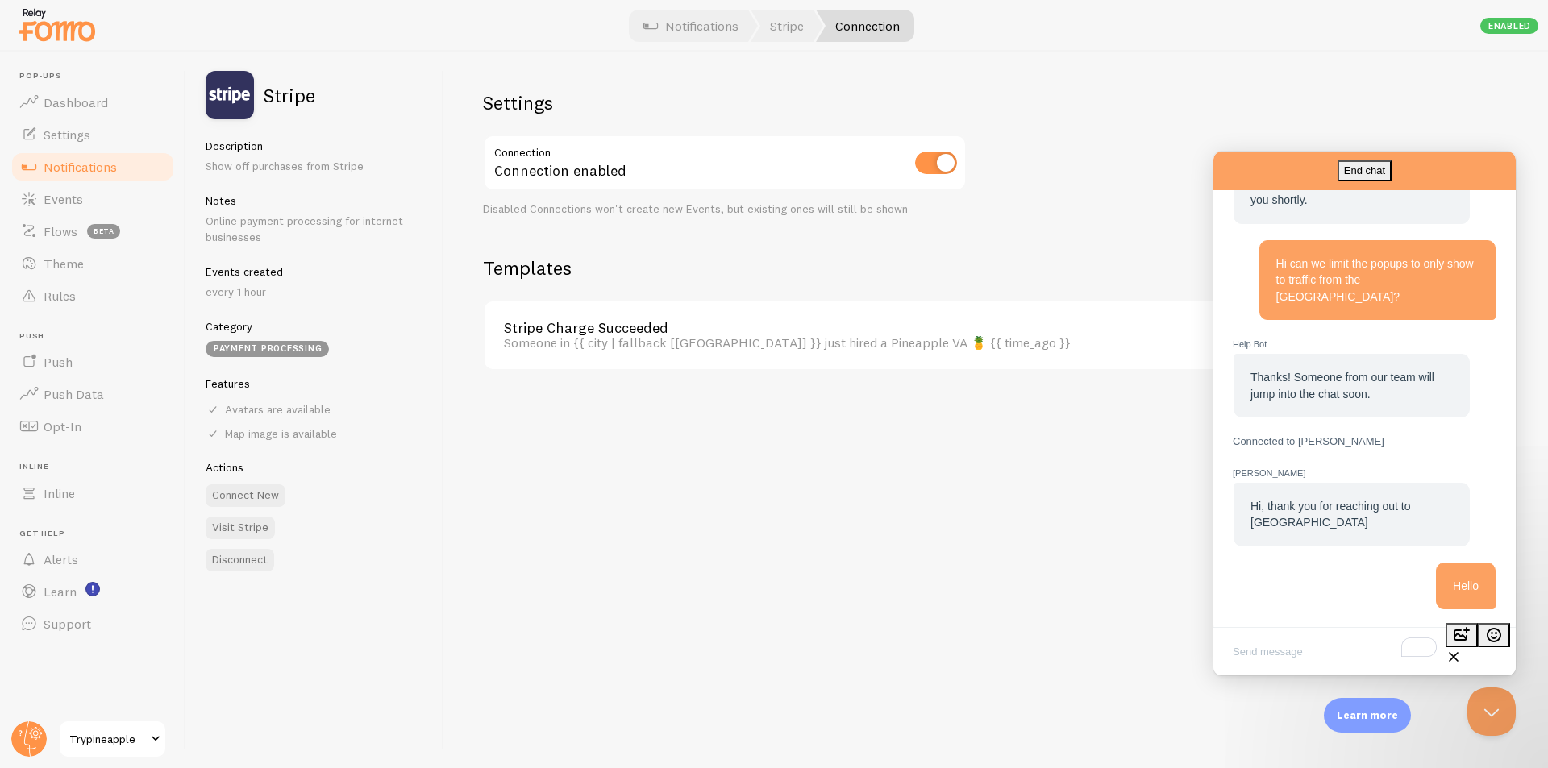
scroll to position [180, 0]
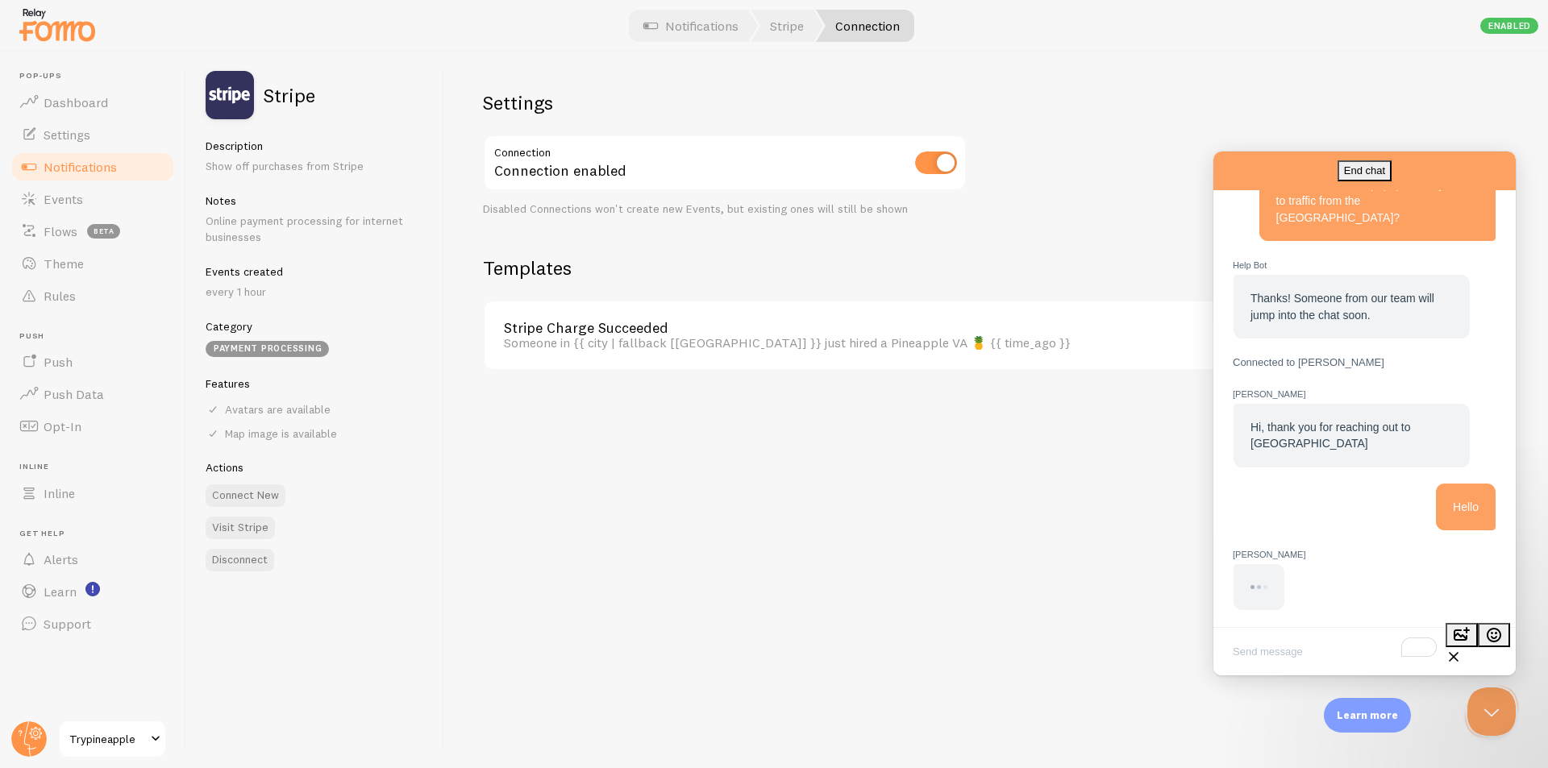
click at [1393, 167] on div "End chat" at bounding box center [1364, 171] width 302 height 39
click at [1343, 135] on span "[PERSON_NAME]" at bounding box center [1311, 129] width 86 height 12
click at [1481, 712] on button "Close Beacon popover" at bounding box center [1488, 708] width 48 height 48
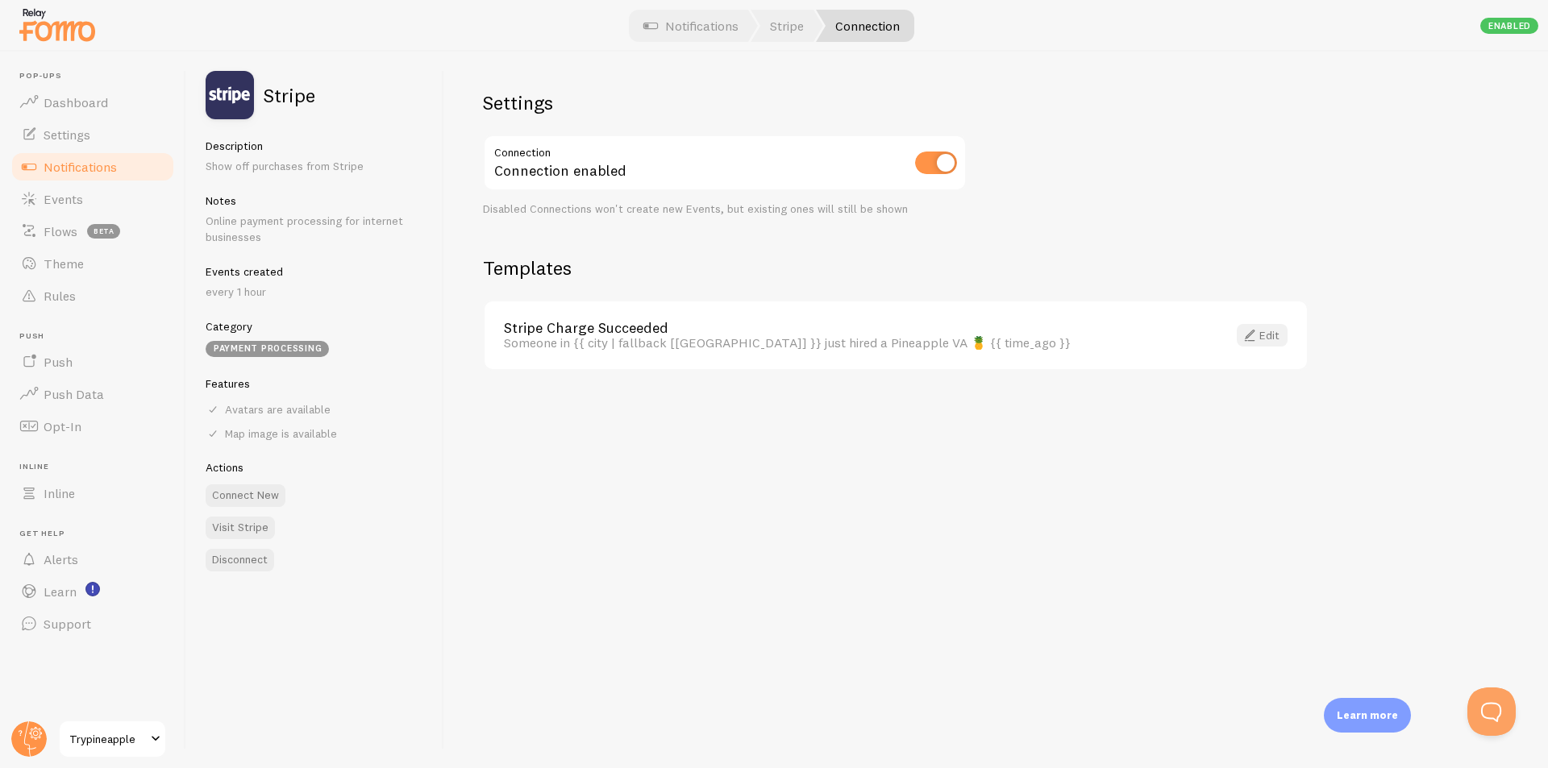
click at [1258, 334] on link "Edit" at bounding box center [1261, 335] width 51 height 23
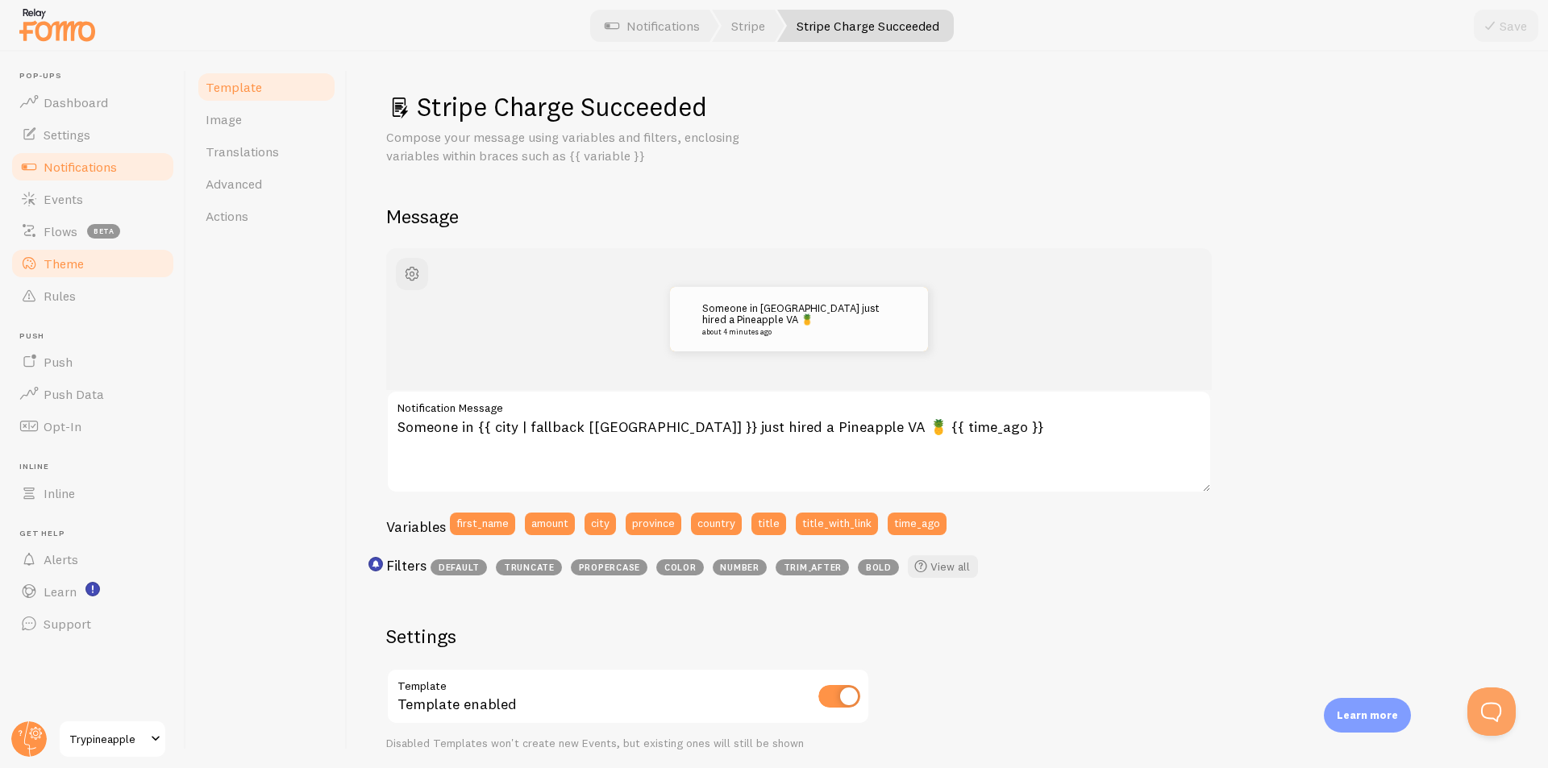
click at [57, 262] on span "Theme" at bounding box center [64, 264] width 40 height 16
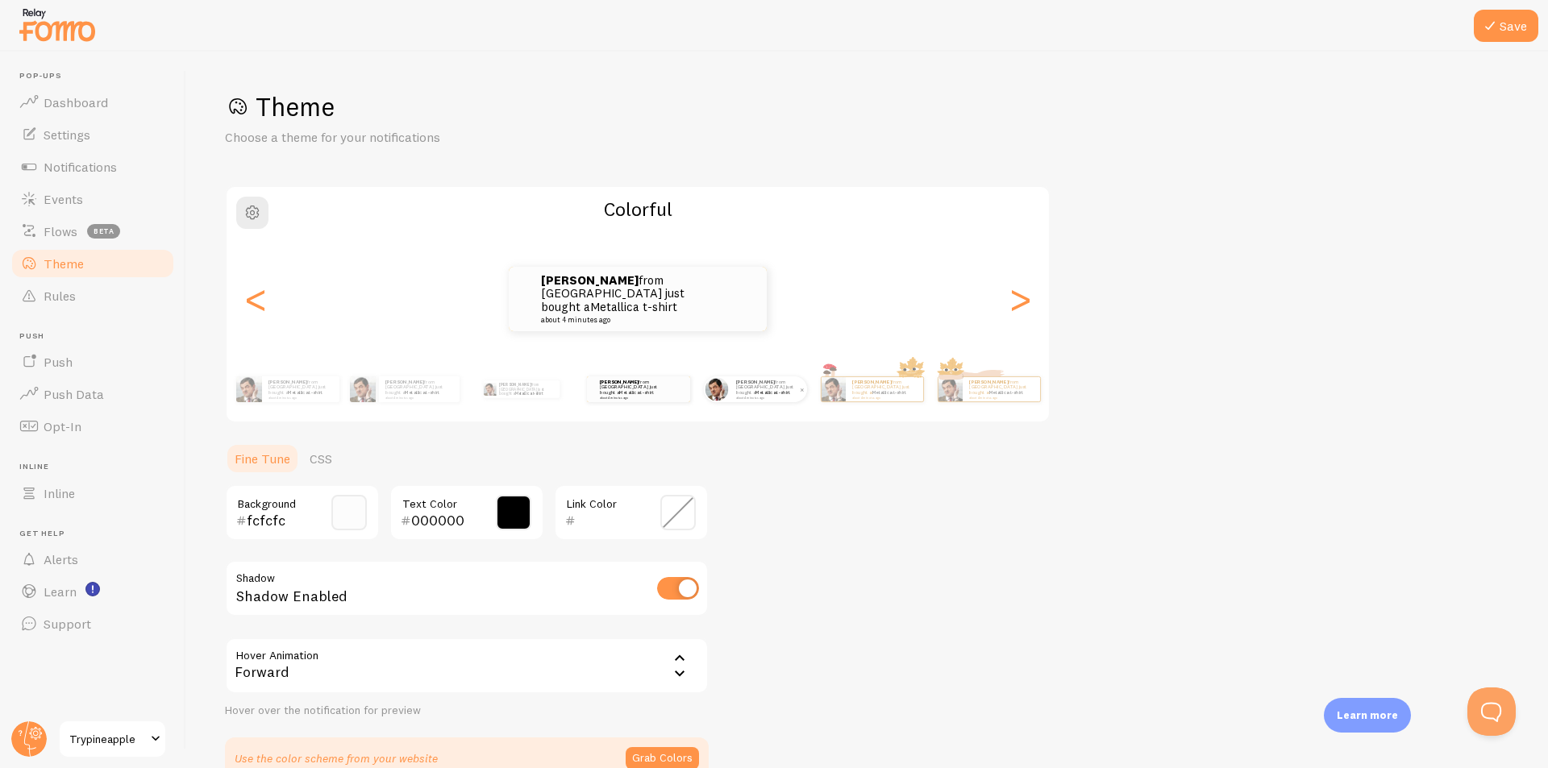
click at [741, 396] on small "about 4 minutes ago" at bounding box center [767, 397] width 63 height 3
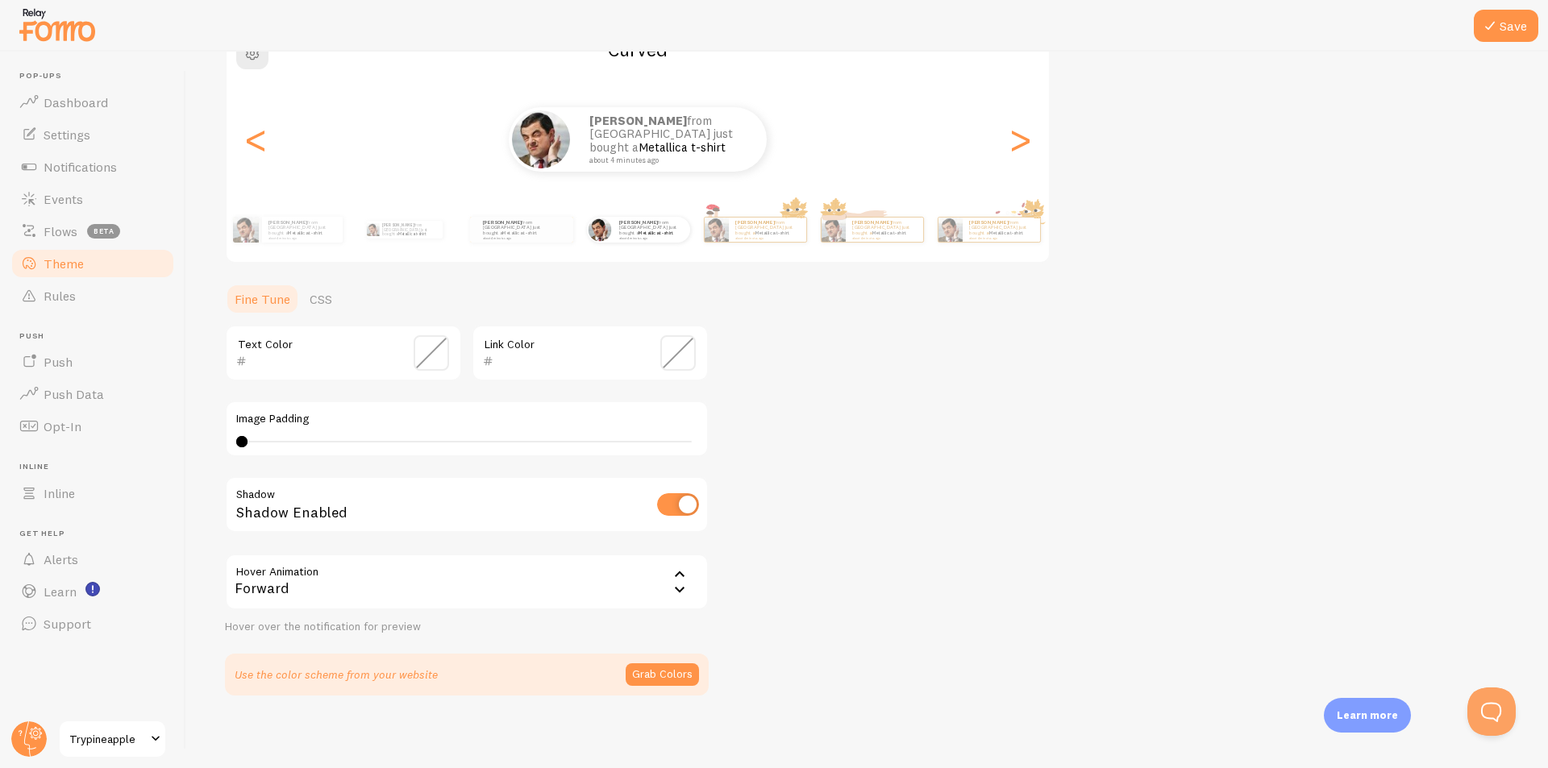
scroll to position [161, 0]
click at [659, 671] on button "Grab Colors" at bounding box center [661, 673] width 73 height 23
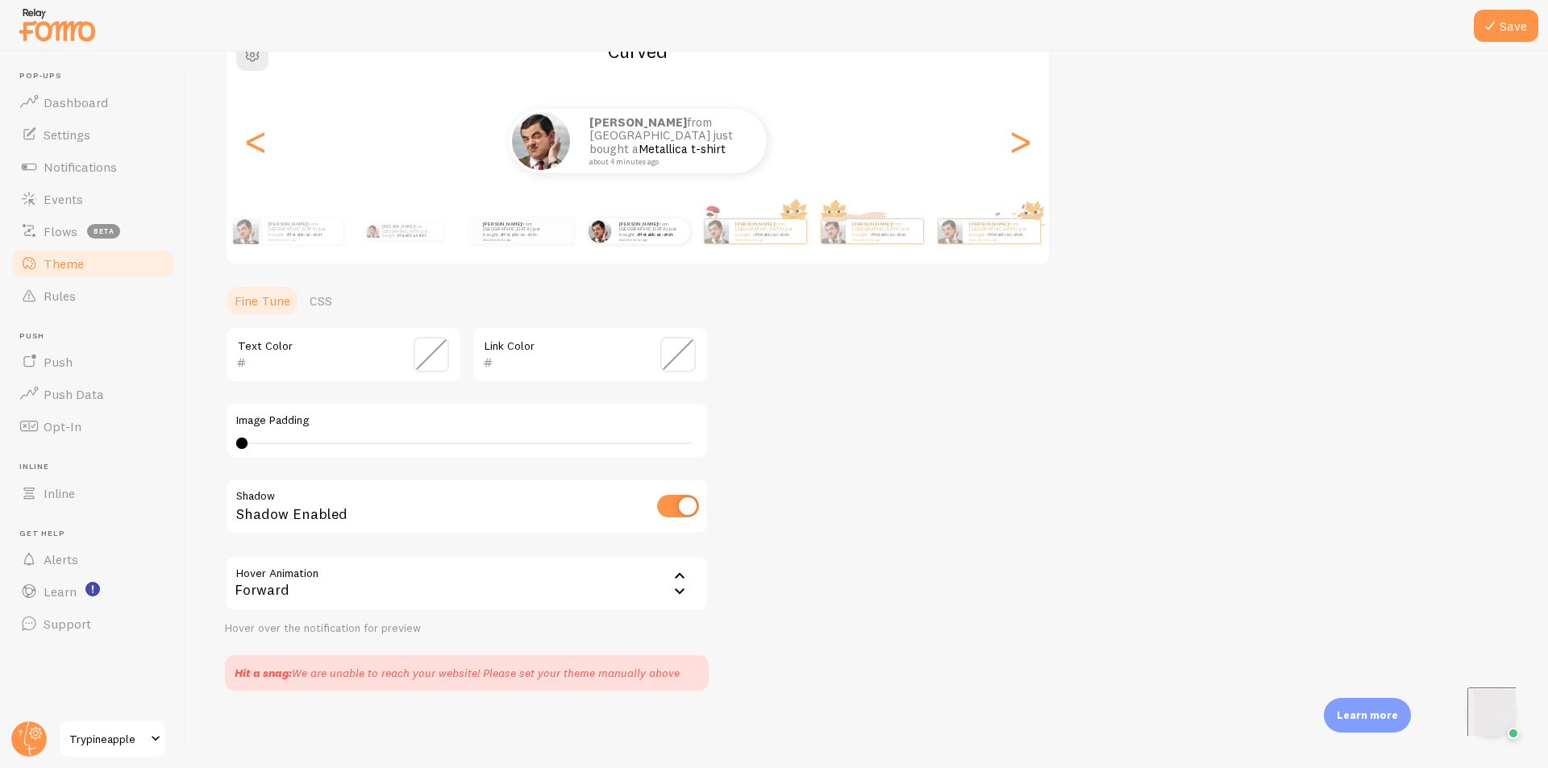
scroll to position [77, 0]
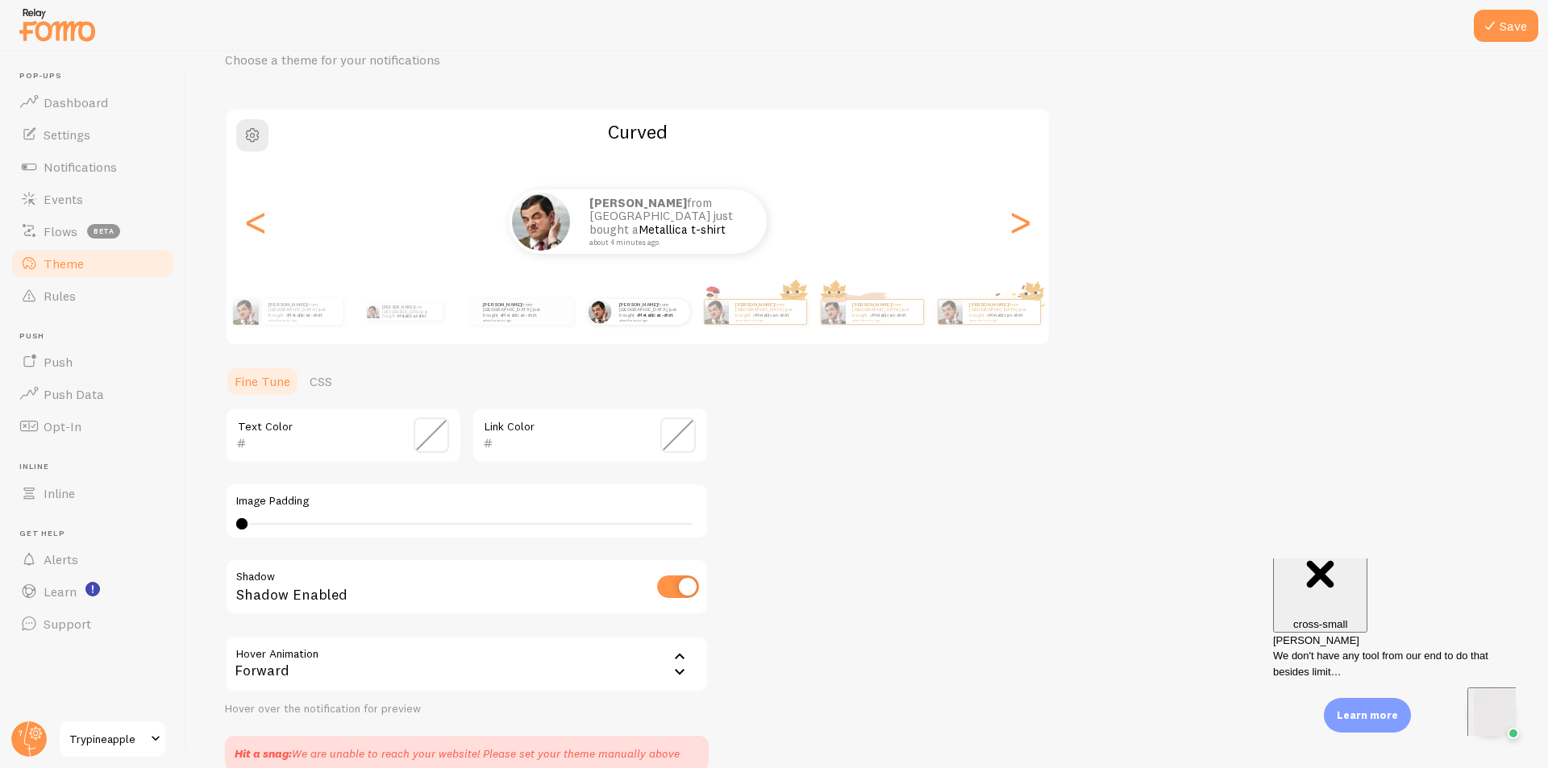
click at [436, 437] on span at bounding box center [430, 435] width 35 height 35
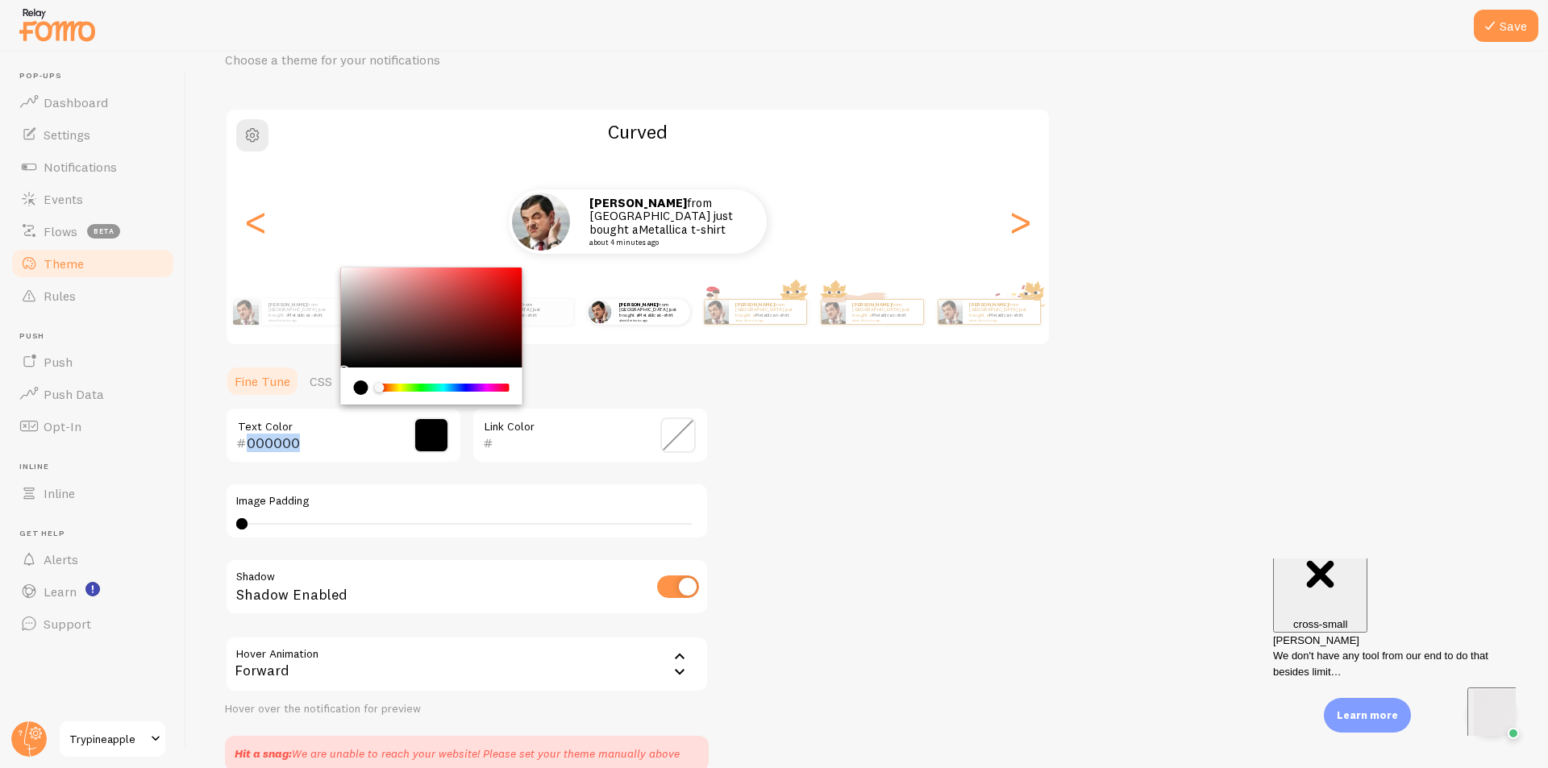
click at [289, 411] on div "000000 Text Color" at bounding box center [343, 435] width 237 height 56
type input "000000"
drag, startPoint x: 396, startPoint y: 329, endPoint x: 262, endPoint y: 458, distance: 185.8
click at [262, 457] on div "000000 Text Color" at bounding box center [343, 435] width 237 height 56
click at [936, 405] on div "Theme Choose a theme for your notifications Curved Vincent from Philippines jus…" at bounding box center [867, 392] width 1284 height 758
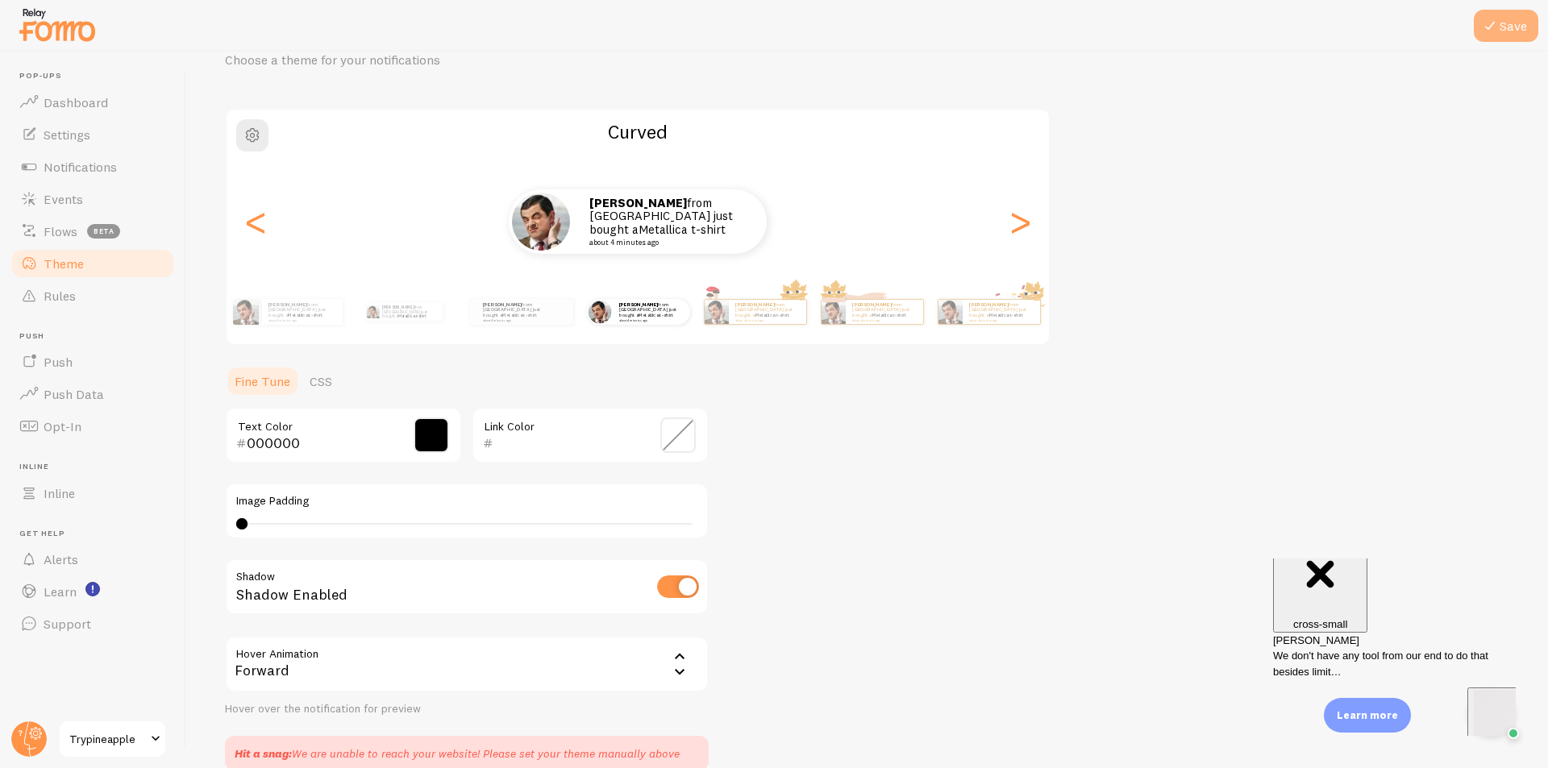
click at [1519, 19] on button "Save" at bounding box center [1505, 26] width 64 height 32
click at [77, 208] on link "Events" at bounding box center [93, 199] width 166 height 32
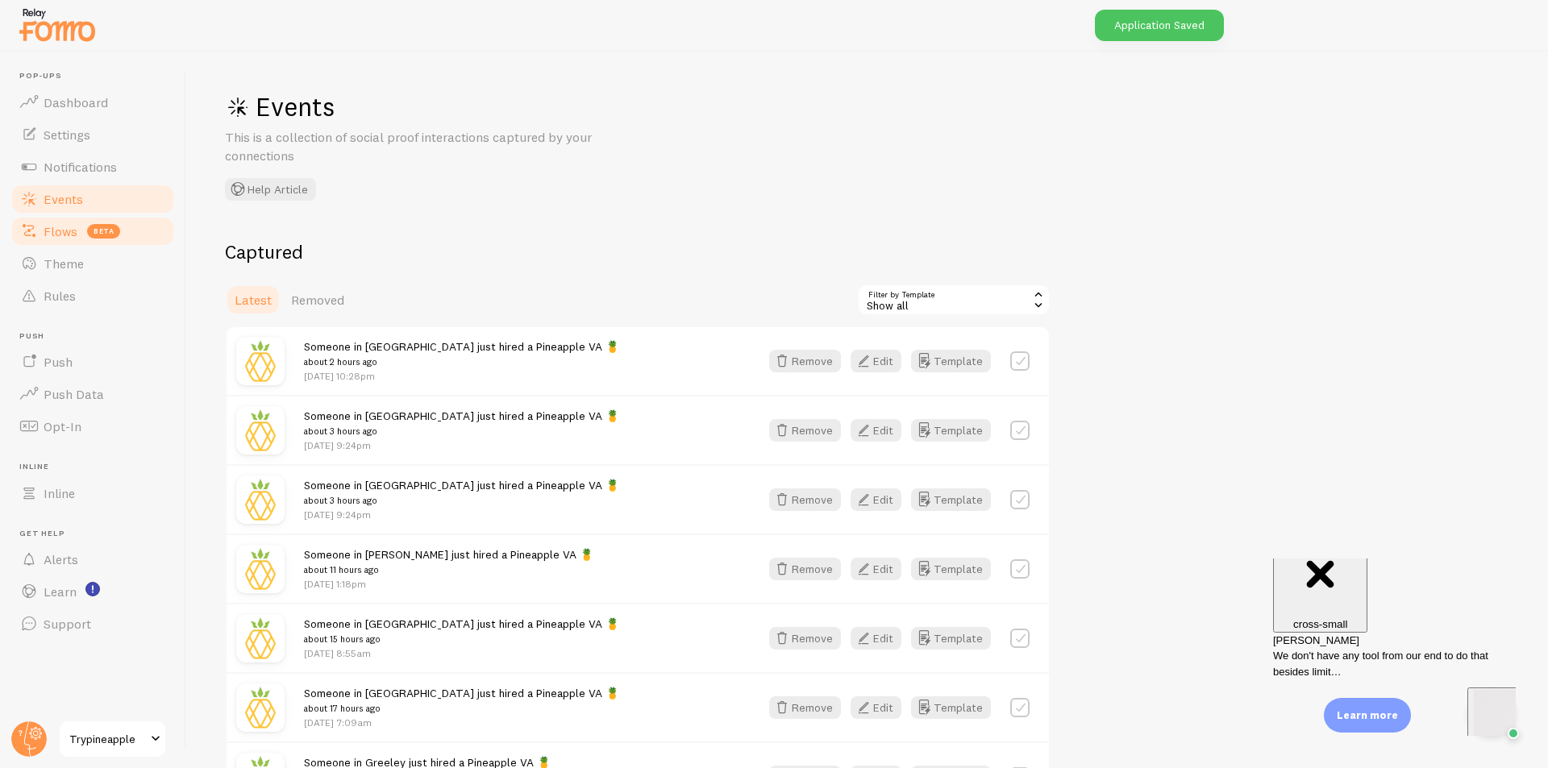
click at [67, 233] on span "Flows" at bounding box center [61, 231] width 34 height 16
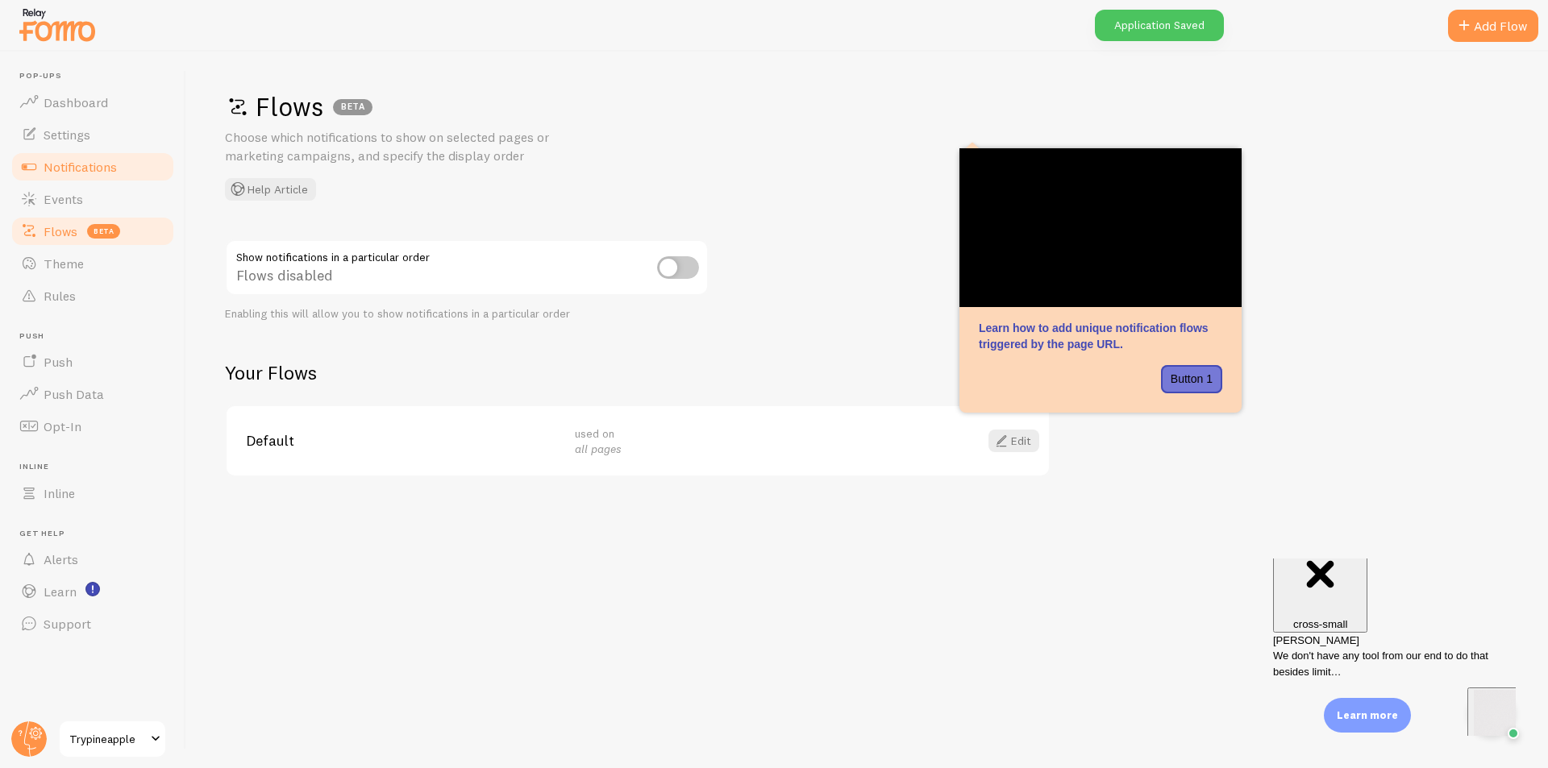
click at [74, 162] on span "Notifications" at bounding box center [80, 167] width 73 height 16
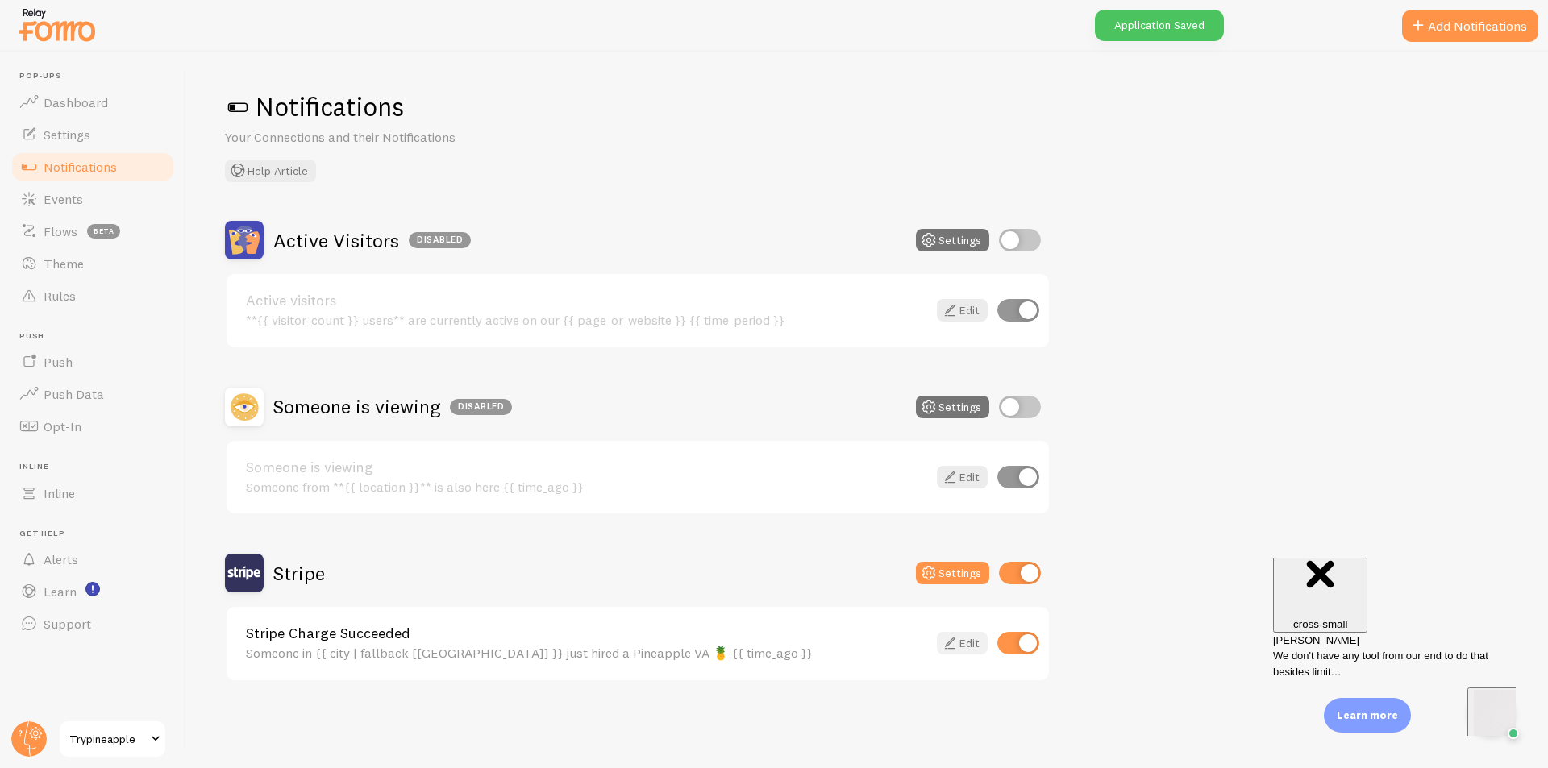
click at [966, 641] on link "Edit" at bounding box center [962, 643] width 51 height 23
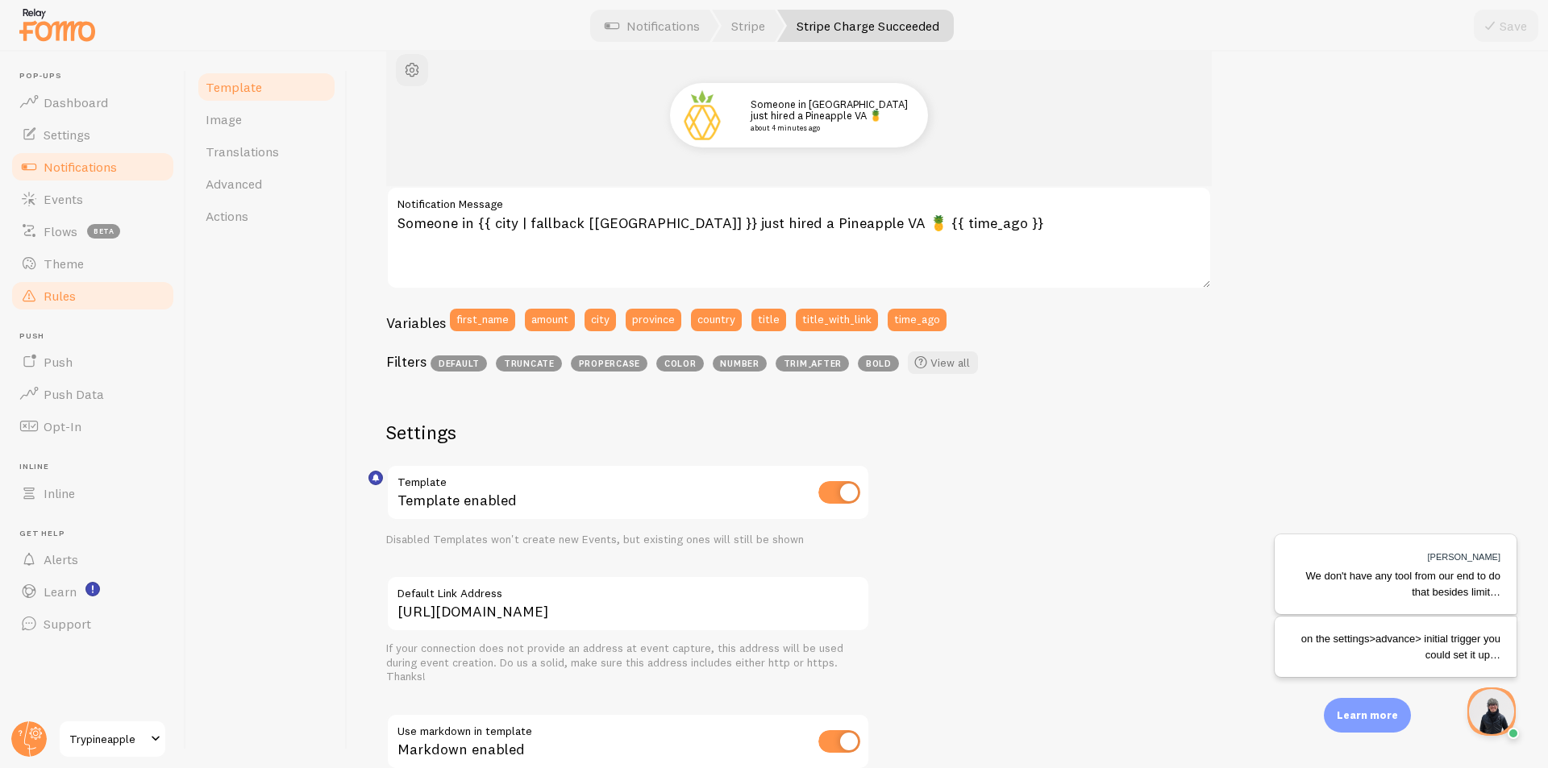
scroll to position [81, 0]
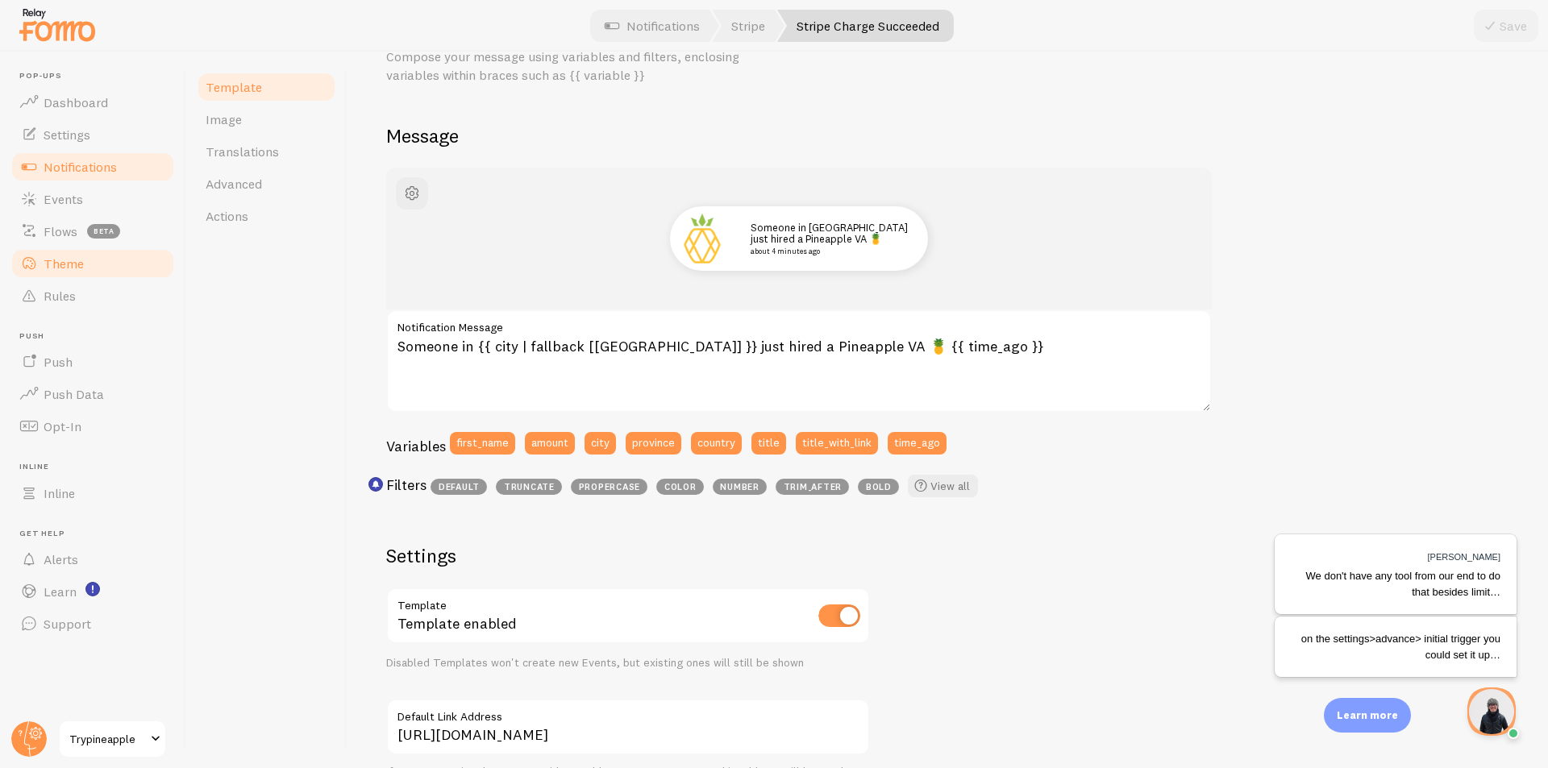
click at [74, 264] on span "Theme" at bounding box center [64, 264] width 40 height 16
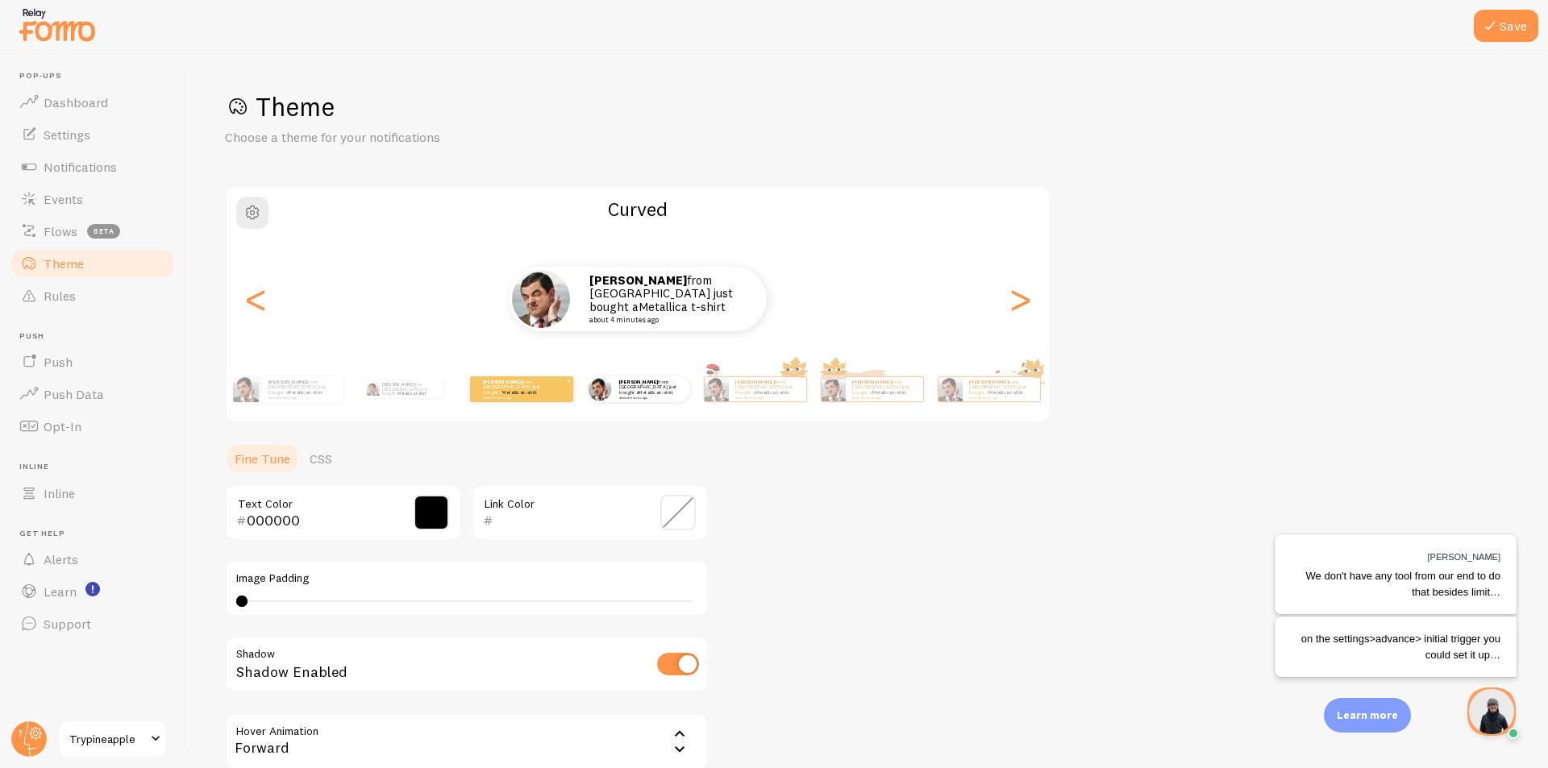
click at [528, 392] on link "Metallica t-shirt" at bounding box center [519, 392] width 35 height 6
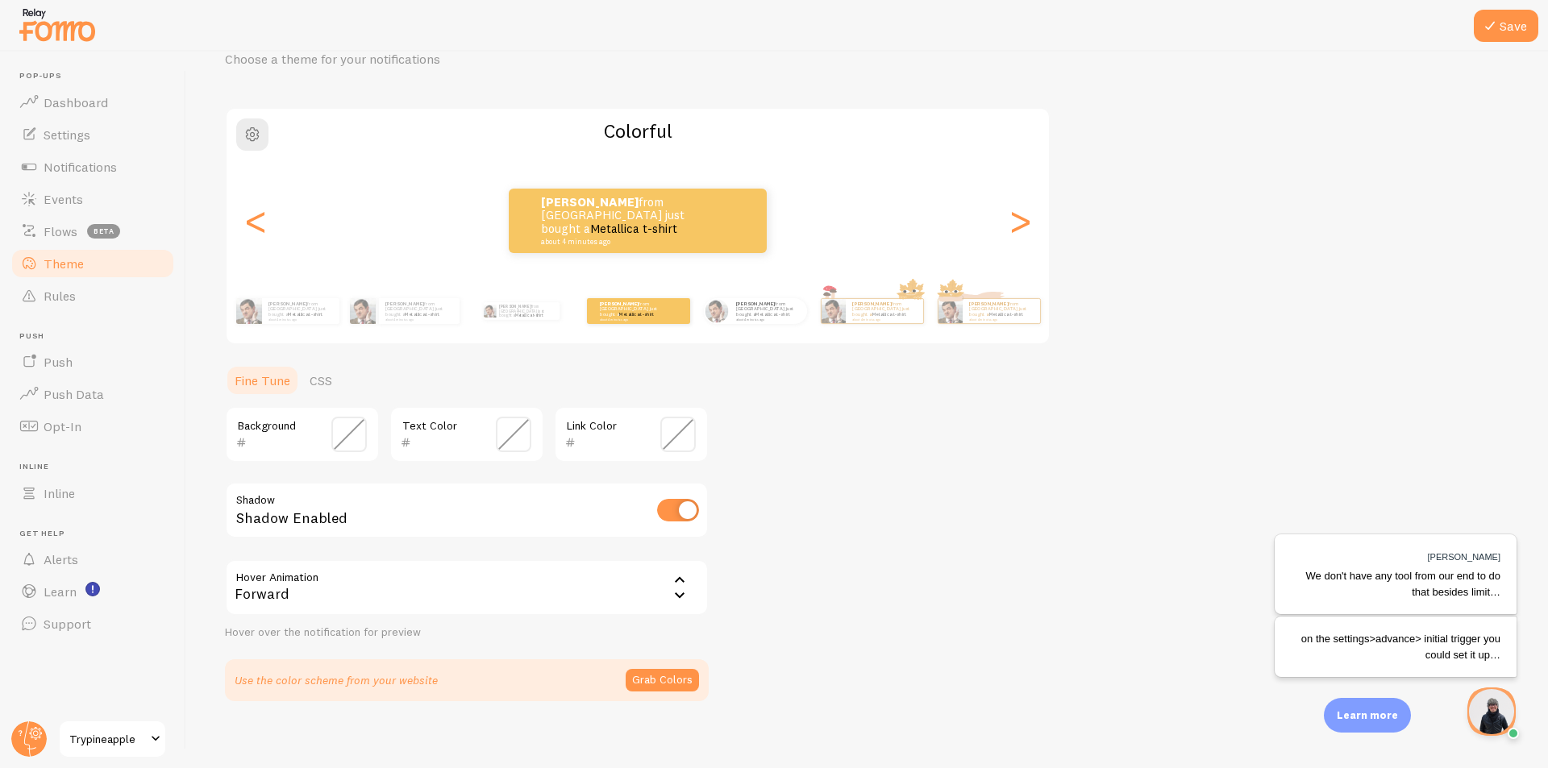
scroll to position [89, 0]
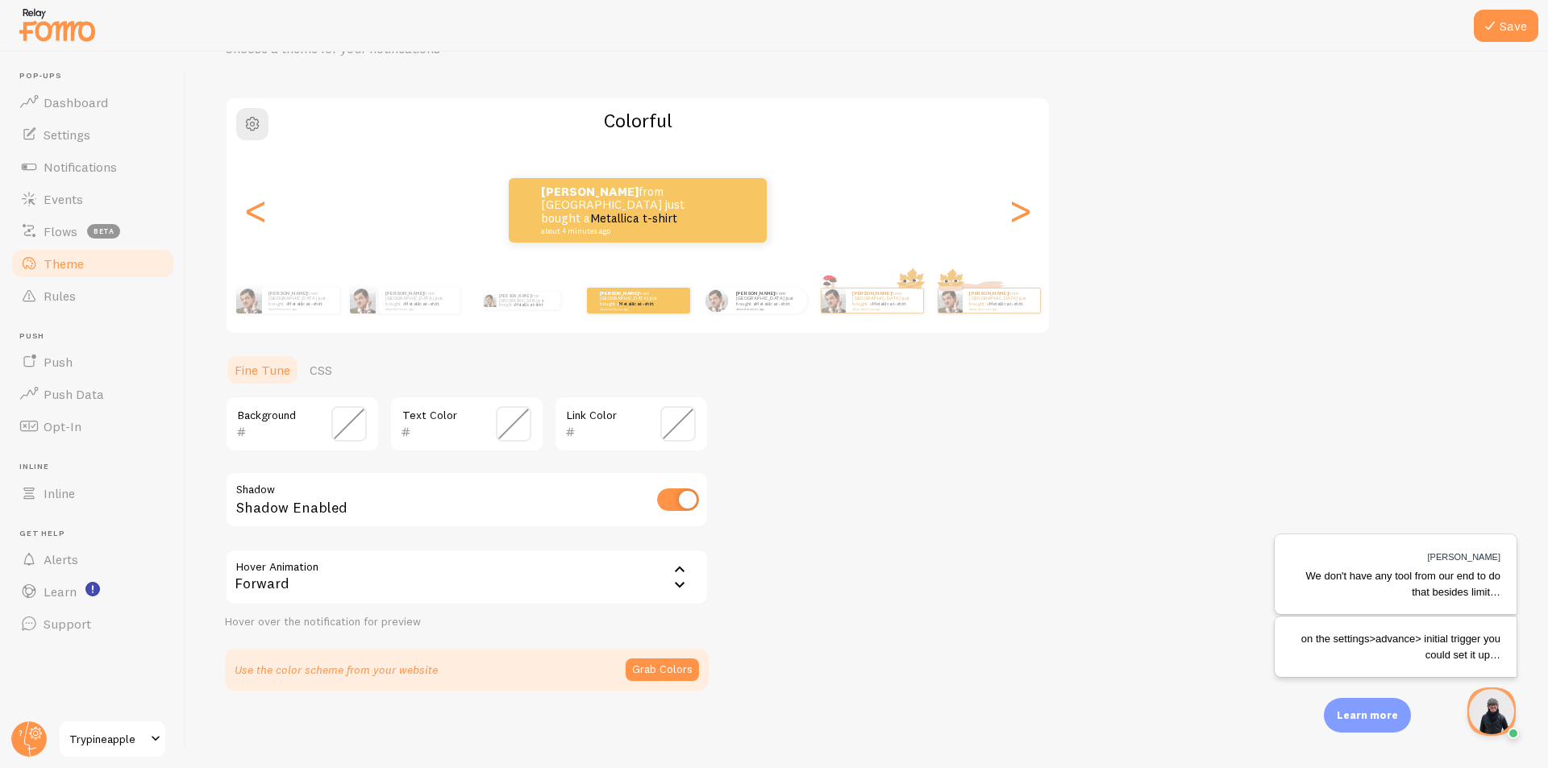
click at [351, 437] on span at bounding box center [348, 423] width 35 height 35
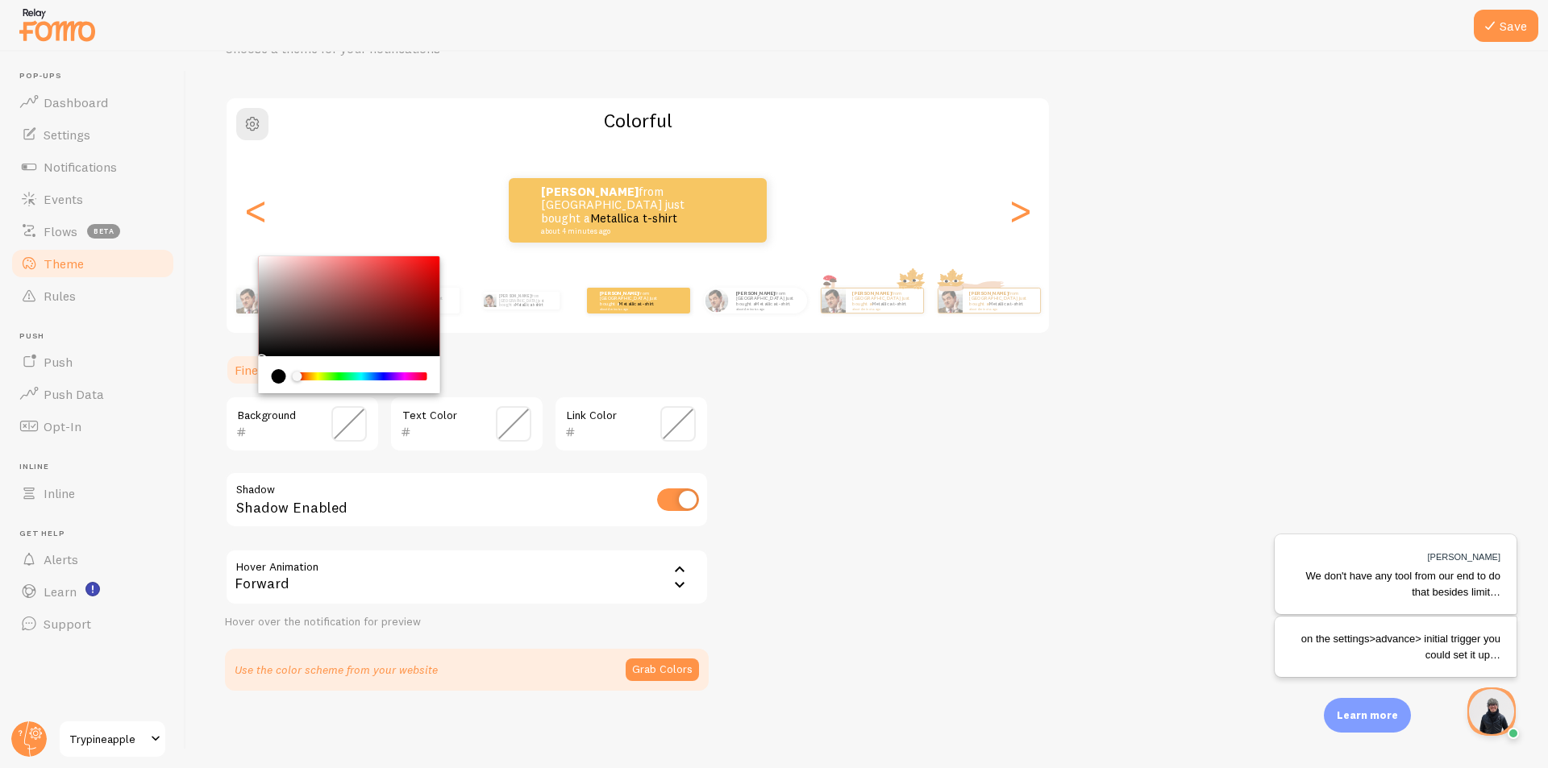
type input "FFFFFF"
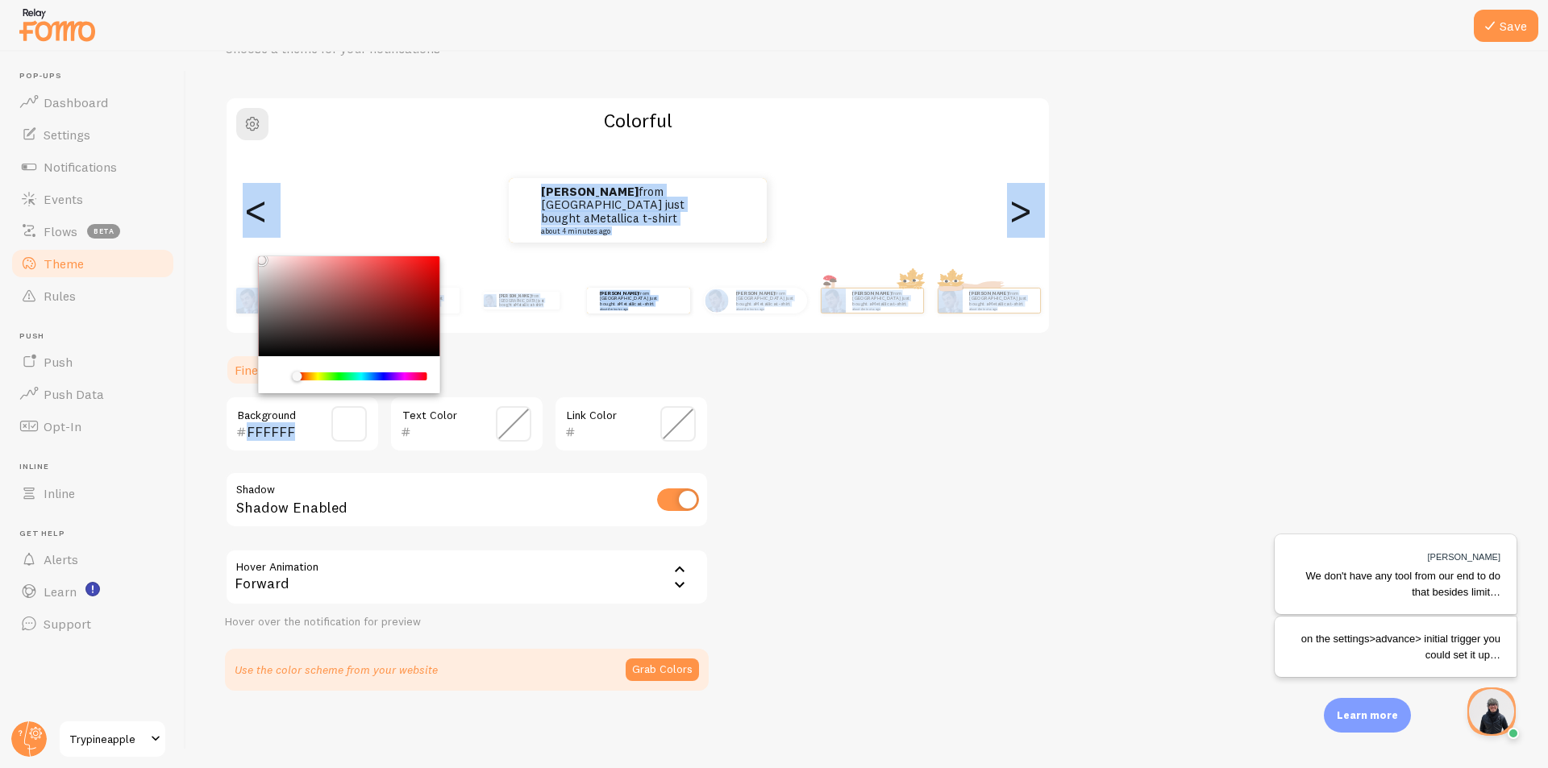
drag, startPoint x: 239, startPoint y: 243, endPoint x: 220, endPoint y: 235, distance: 20.2
click at [220, 235] on div "Save Theme Choose a theme for your notifications Colorful Vincent from Philippi…" at bounding box center [866, 410] width 1361 height 717
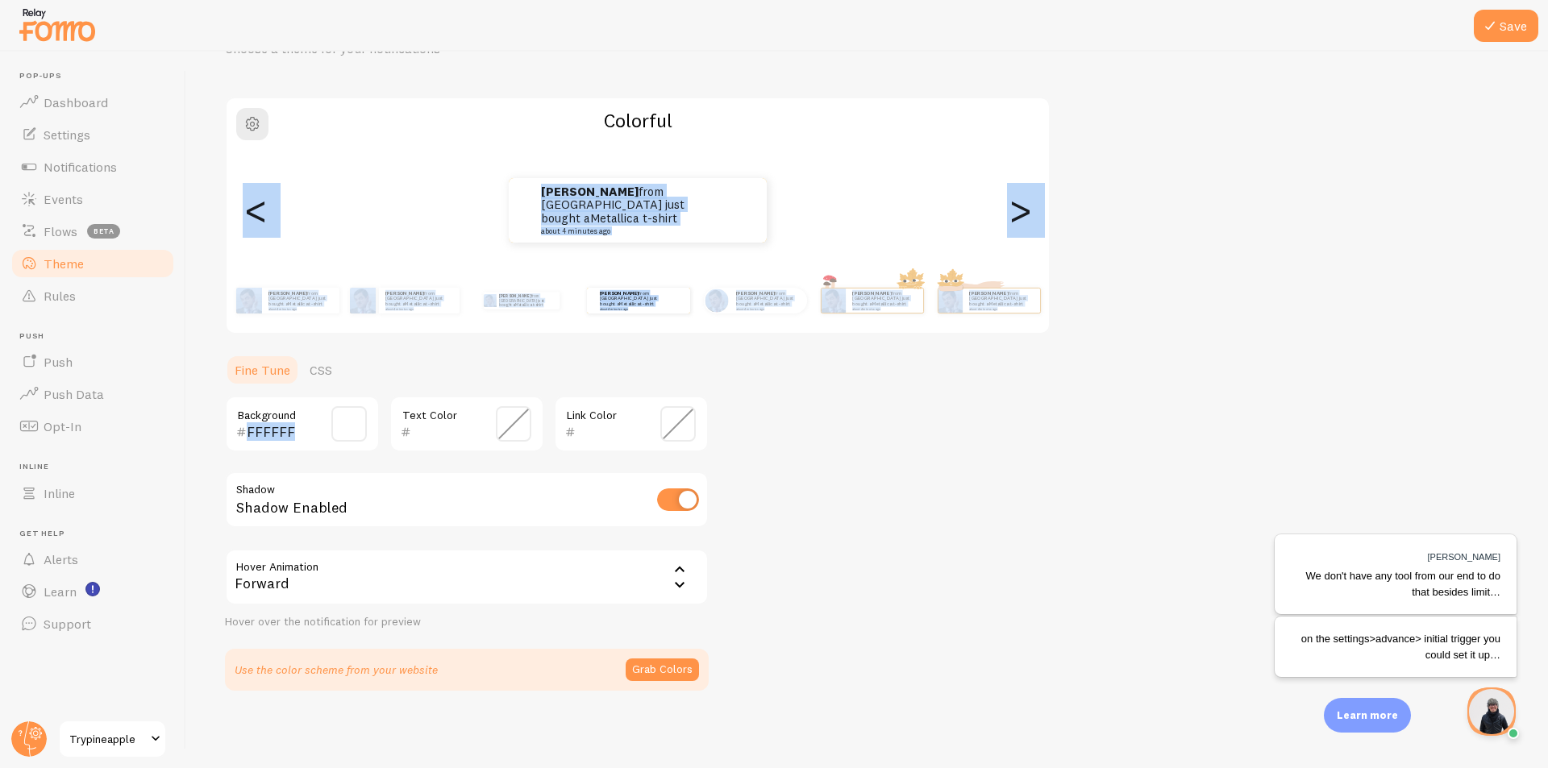
click at [529, 368] on ul "Fine Tune CSS" at bounding box center [467, 370] width 484 height 32
click at [436, 350] on div "Theme Choose a theme for your notifications Colorful Vincent from Philippines j…" at bounding box center [867, 346] width 1284 height 689
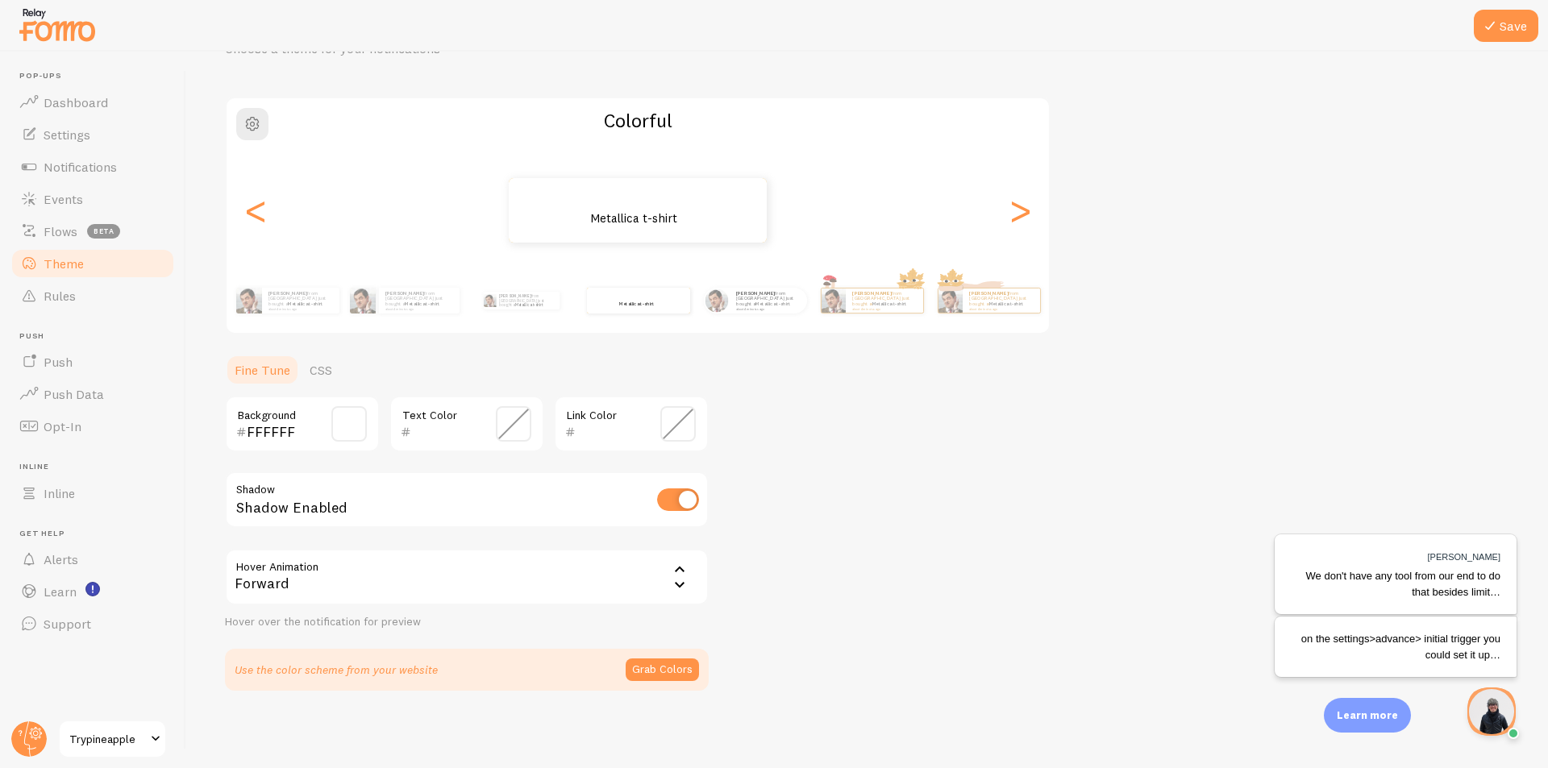
click at [348, 422] on span at bounding box center [348, 423] width 35 height 35
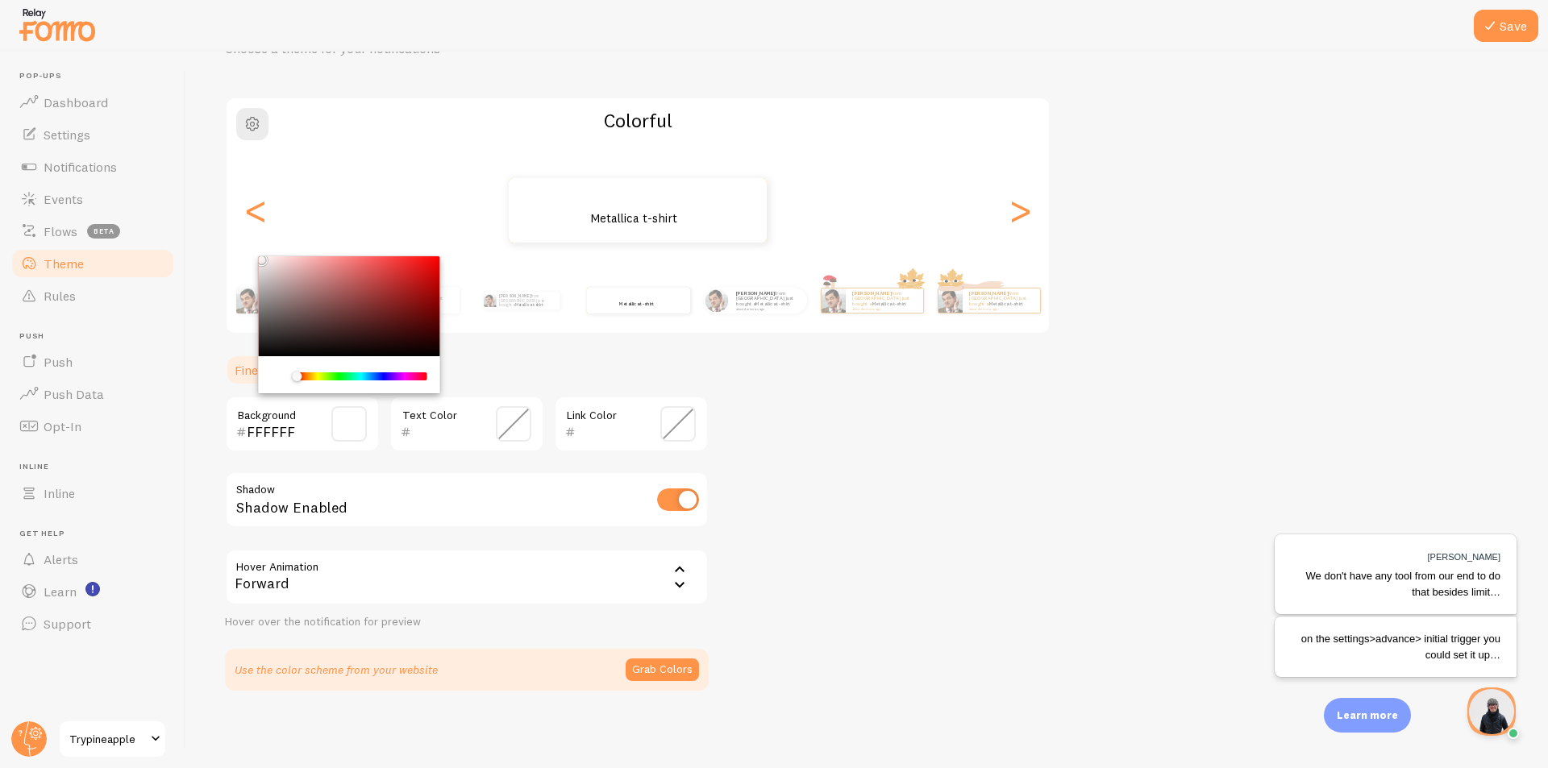
click at [525, 416] on span at bounding box center [513, 423] width 35 height 35
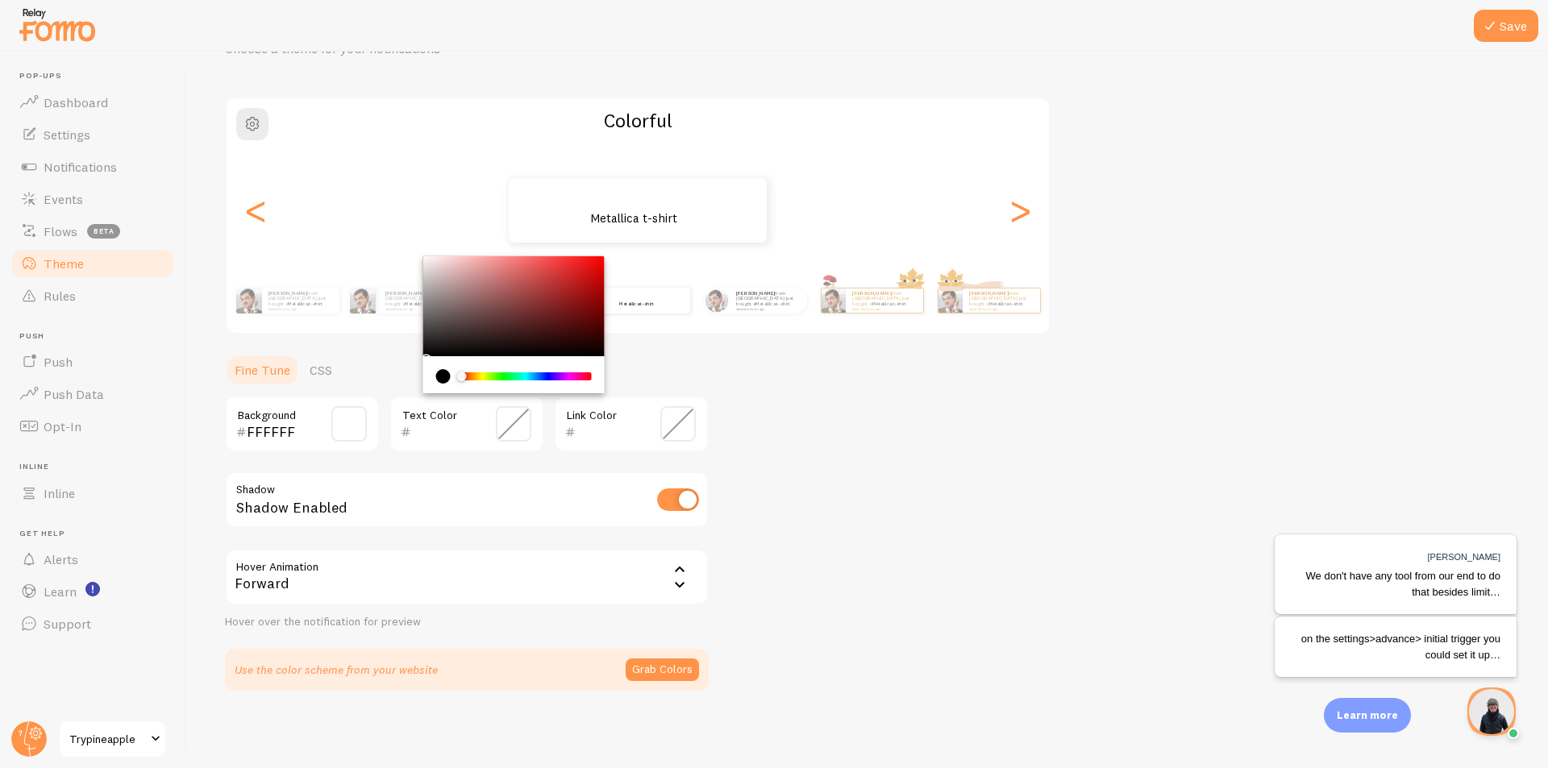
click at [445, 379] on div "current color is #000000" at bounding box center [443, 376] width 15 height 15
type input "000000"
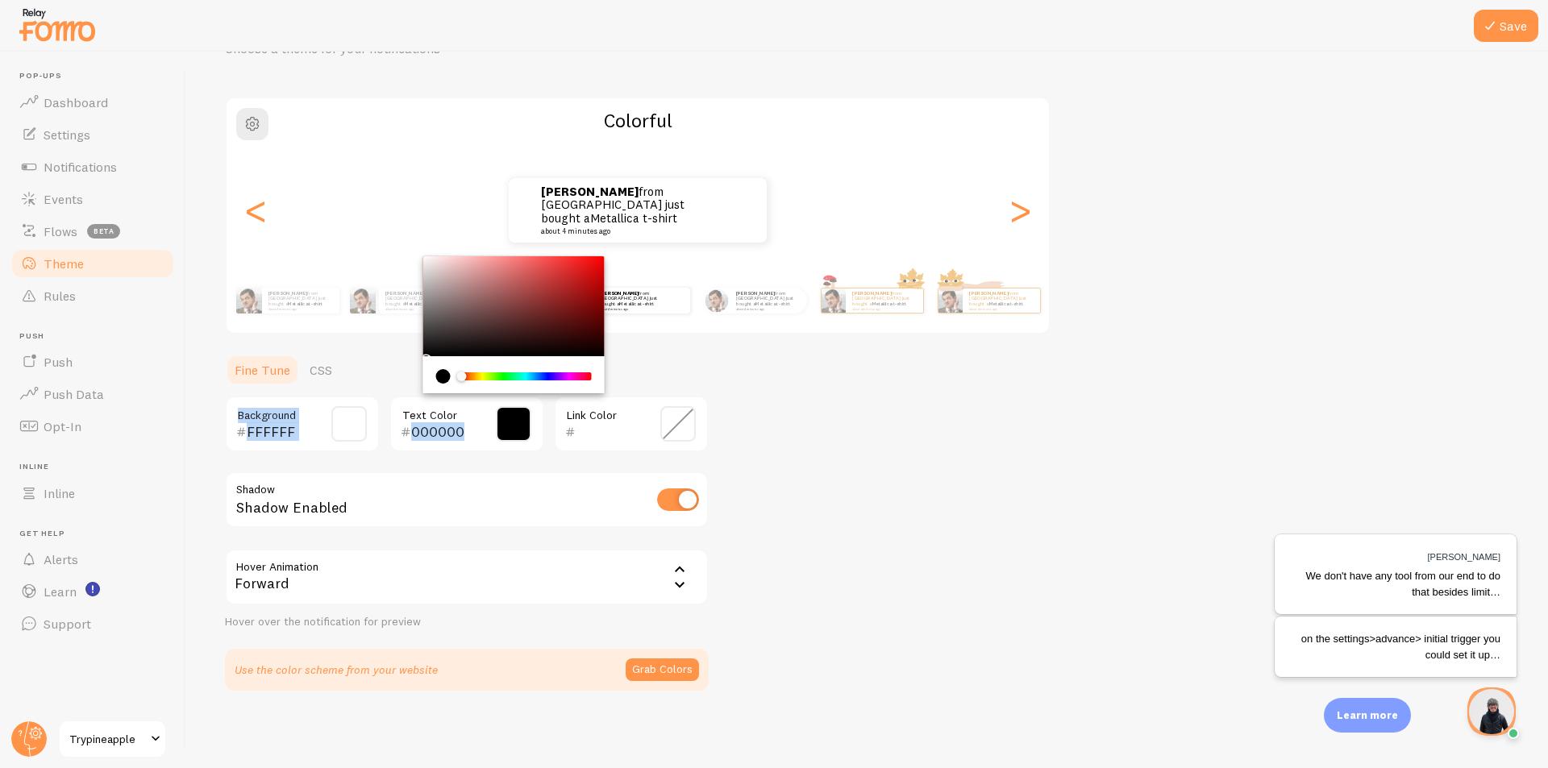
drag, startPoint x: 425, startPoint y: 341, endPoint x: 407, endPoint y: 357, distance: 24.0
click at [407, 357] on section "Fine Tune CSS FFFFFF Background 000000 Text Color Link Color Shadow Shadow Enab…" at bounding box center [467, 522] width 484 height 337
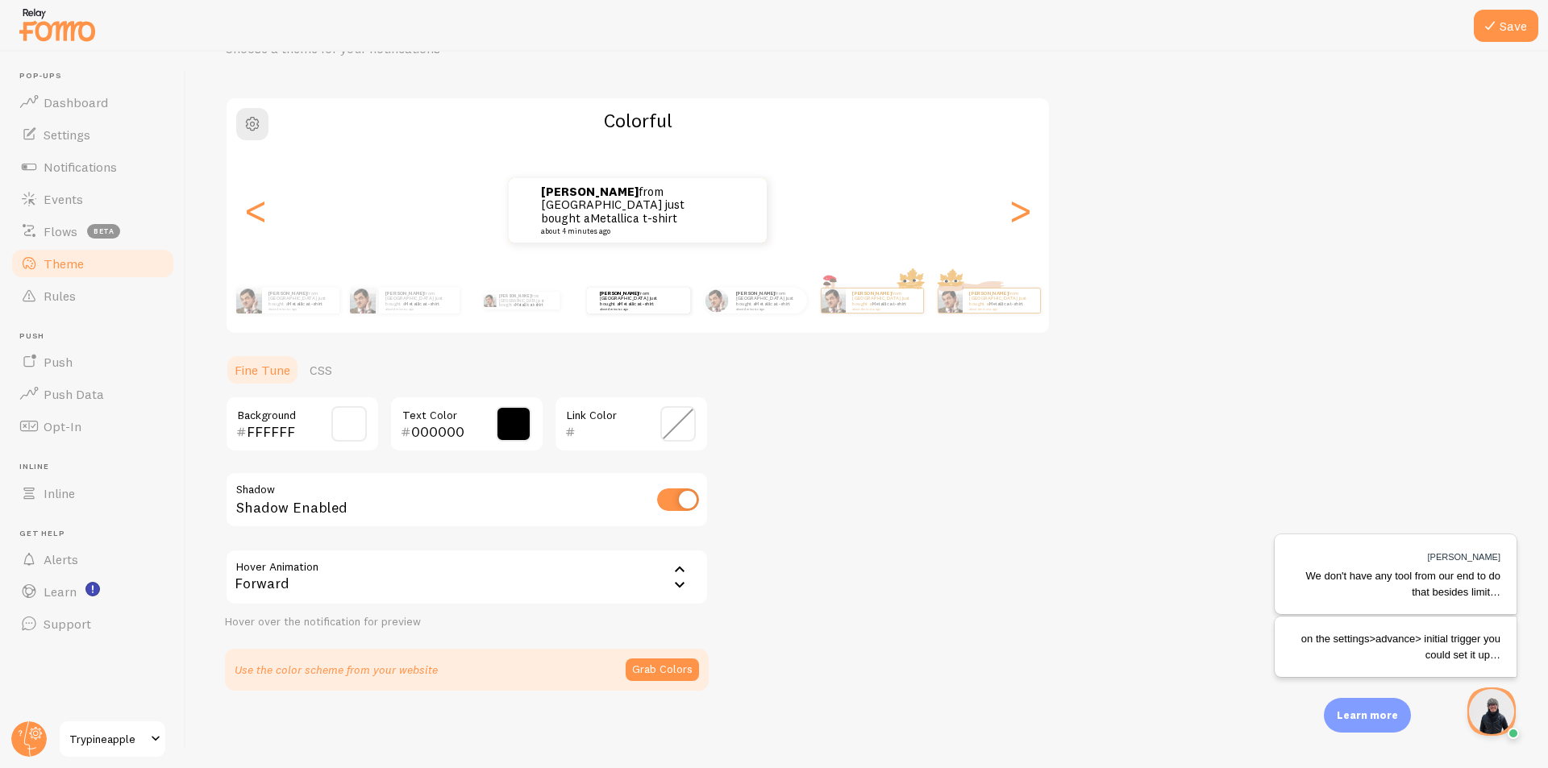
click at [916, 415] on div "Theme Choose a theme for your notifications Colorful Vincent from Philippines j…" at bounding box center [867, 346] width 1284 height 689
click at [1506, 26] on button "Save" at bounding box center [1505, 26] width 64 height 32
click at [495, 571] on div "Forward" at bounding box center [467, 577] width 484 height 56
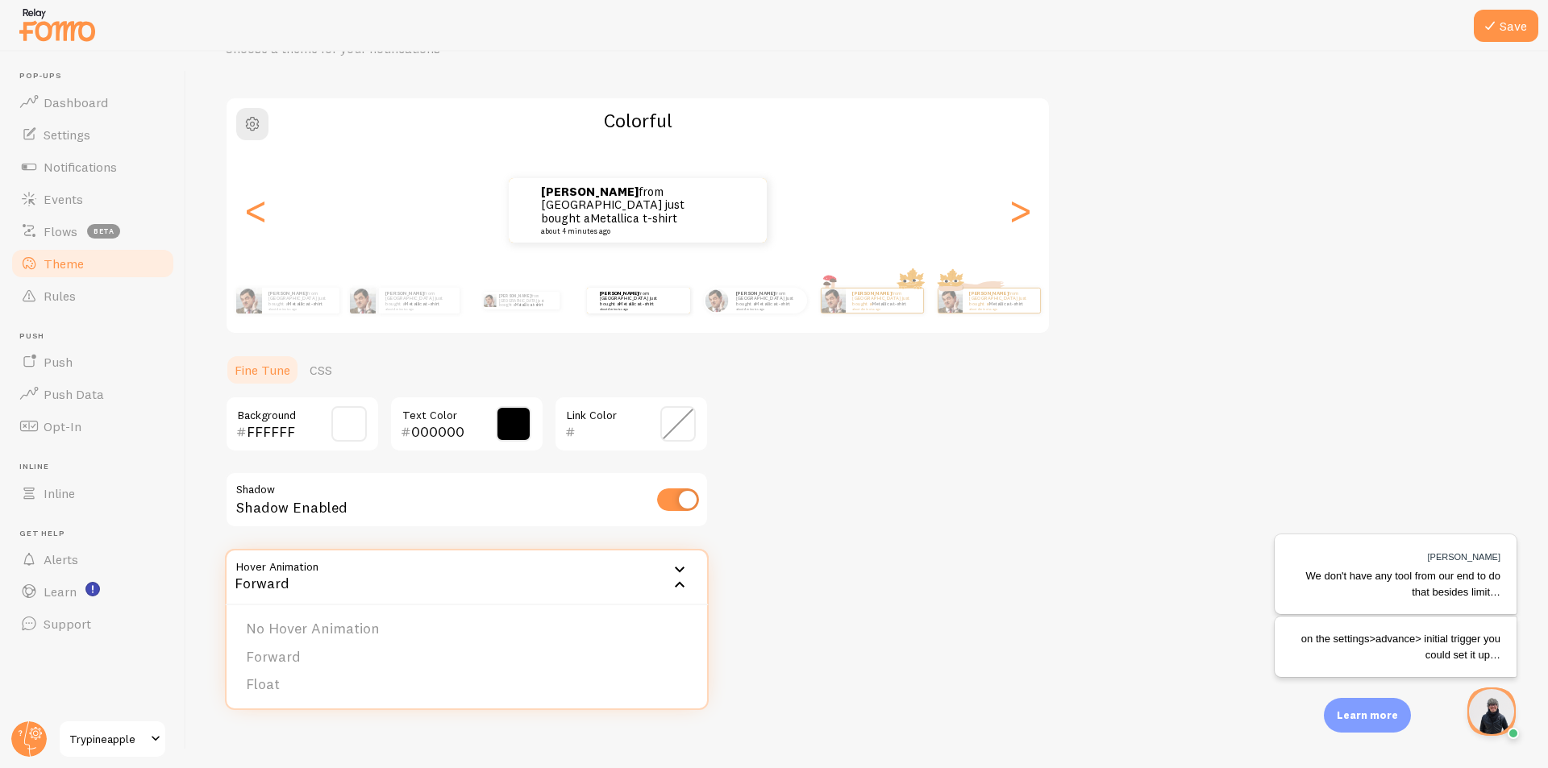
click at [957, 540] on div "Theme Choose a theme for your notifications Colorful Vincent from Philippines j…" at bounding box center [867, 346] width 1284 height 689
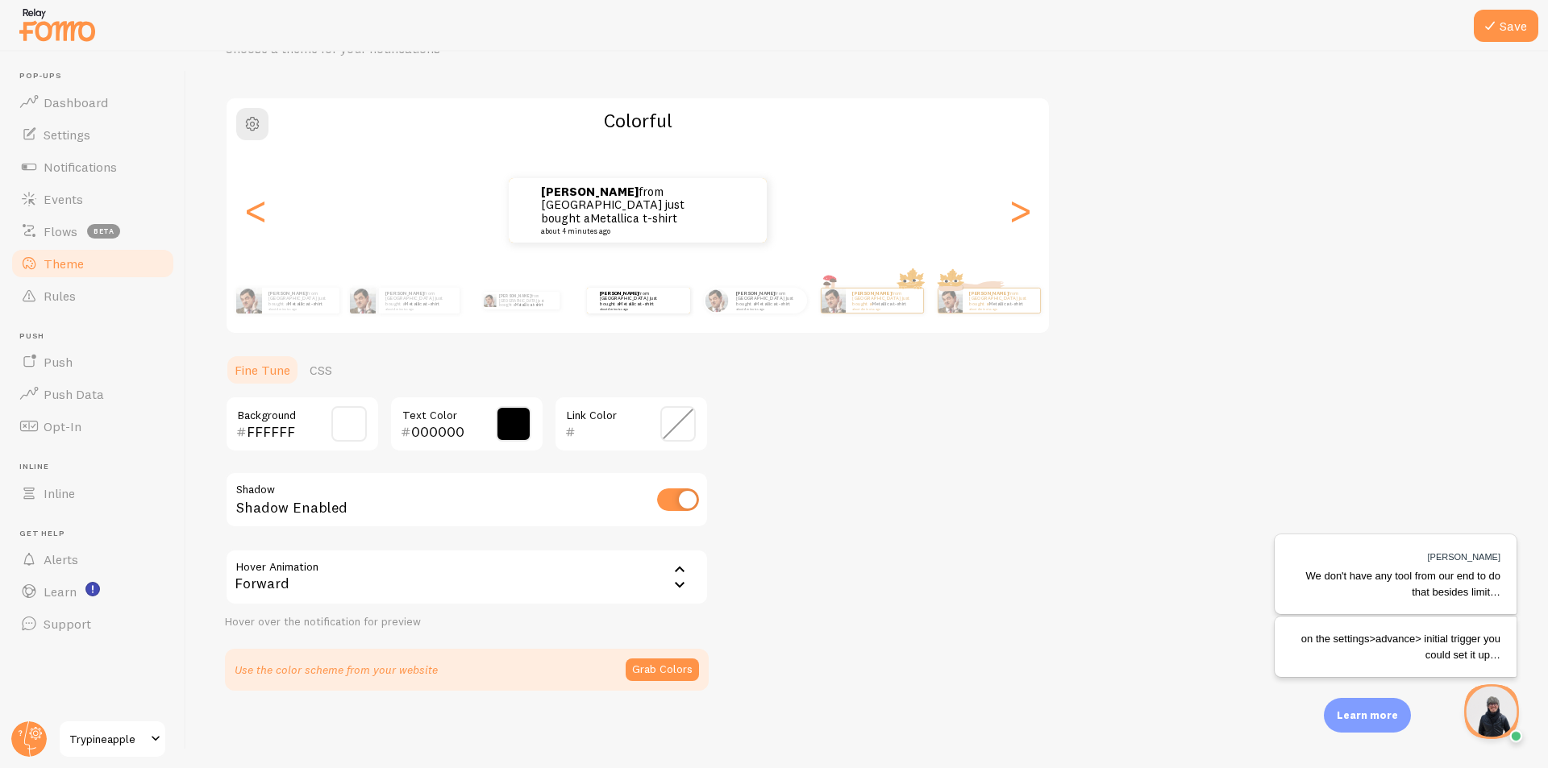
click at [1492, 708] on img "Open Beacon popover" at bounding box center [1488, 709] width 50 height 50
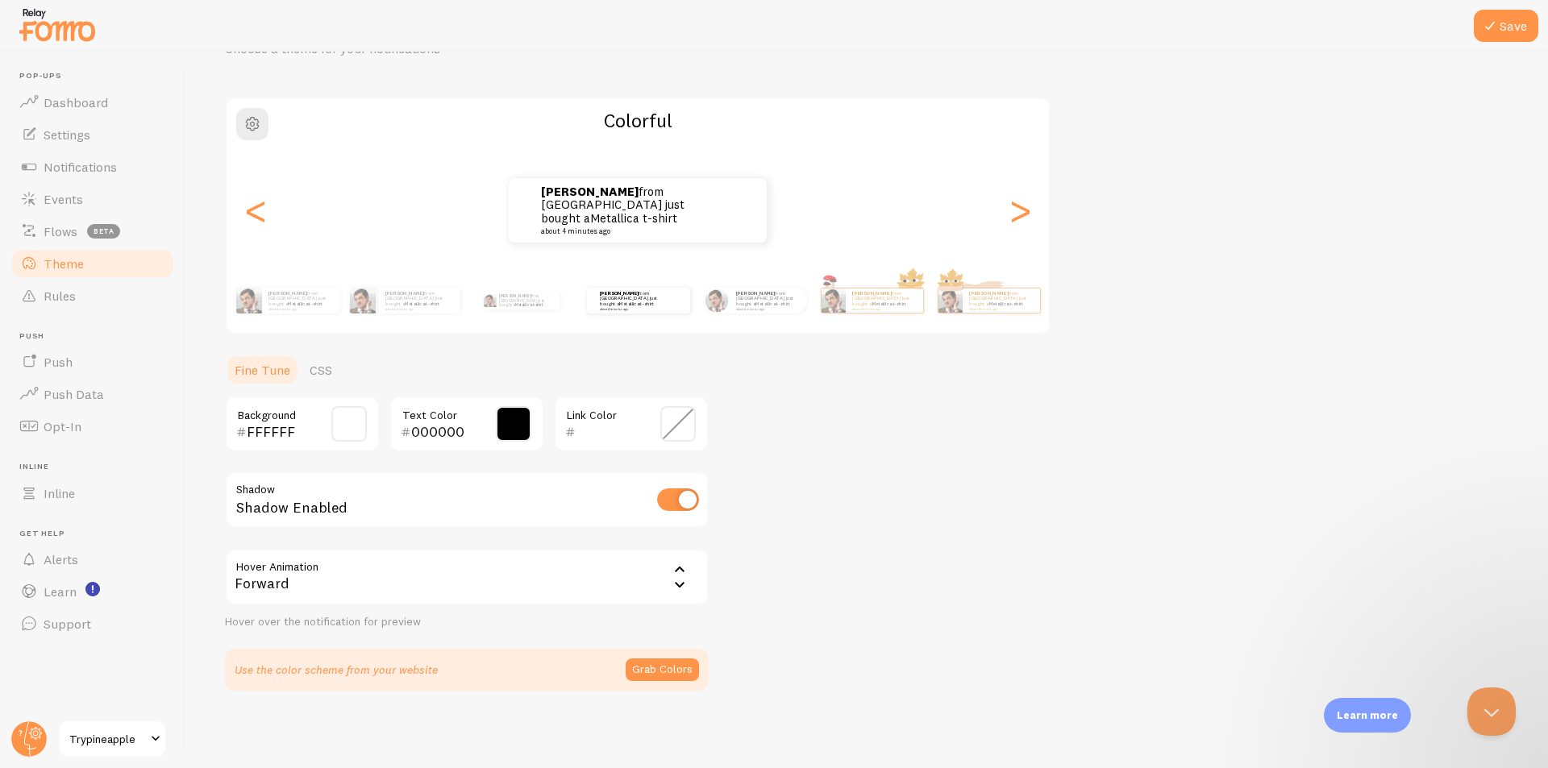
scroll to position [422, 0]
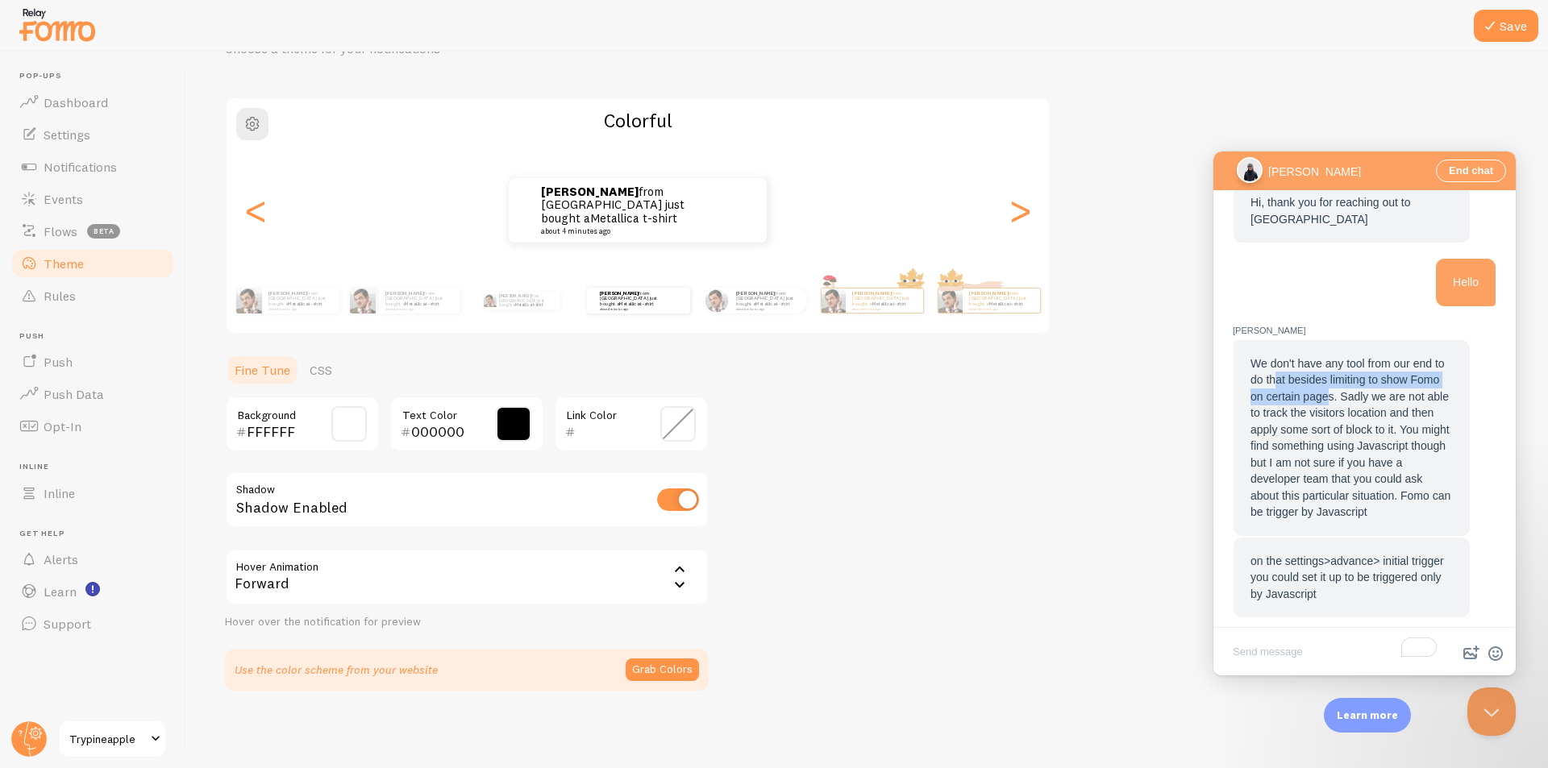
drag, startPoint x: 1289, startPoint y: 360, endPoint x: 1361, endPoint y: 380, distance: 74.5
click at [1361, 380] on span "We don't have any tool from our end to do that besides limiting to show Fomo on…" at bounding box center [1350, 438] width 200 height 162
click at [1329, 398] on div "We don't have any tool from our end to do that besides limiting to show Fomo on…" at bounding box center [1351, 437] width 202 height 165
drag, startPoint x: 1349, startPoint y: 382, endPoint x: 1365, endPoint y: 389, distance: 16.6
click at [1364, 387] on span "We don't have any tool from our end to do that besides limiting to show Fomo on…" at bounding box center [1350, 438] width 200 height 162
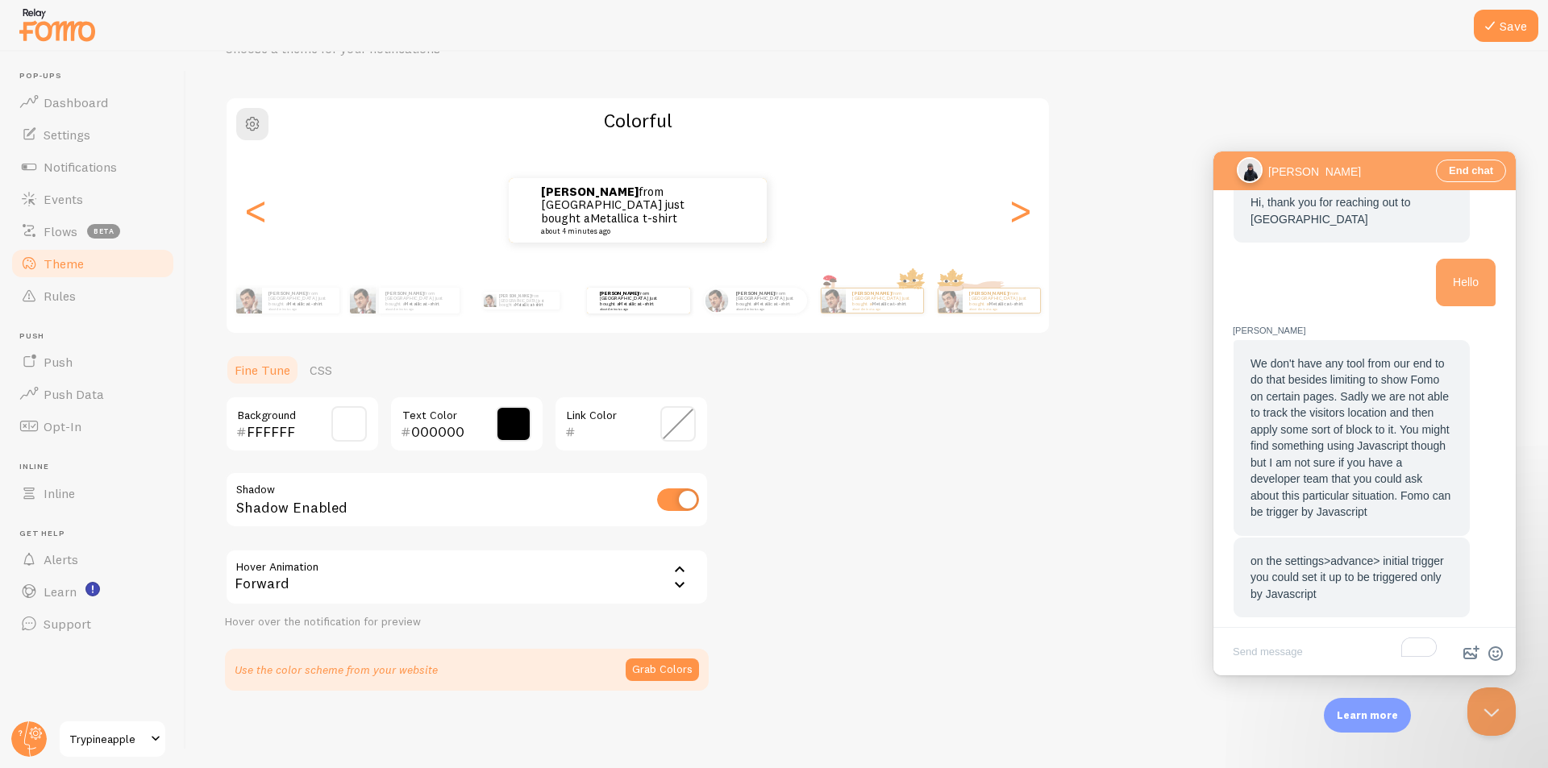
click at [1377, 405] on span "We don't have any tool from our end to do that besides limiting to show Fomo on…" at bounding box center [1350, 438] width 200 height 162
drag, startPoint x: 1374, startPoint y: 375, endPoint x: 1400, endPoint y: 418, distance: 49.9
click at [1400, 418] on span "We don't have any tool from our end to do that besides limiting to show Fomo on…" at bounding box center [1350, 438] width 200 height 162
click at [1405, 444] on span "We don't have any tool from our end to do that besides limiting to show Fomo on…" at bounding box center [1350, 438] width 200 height 162
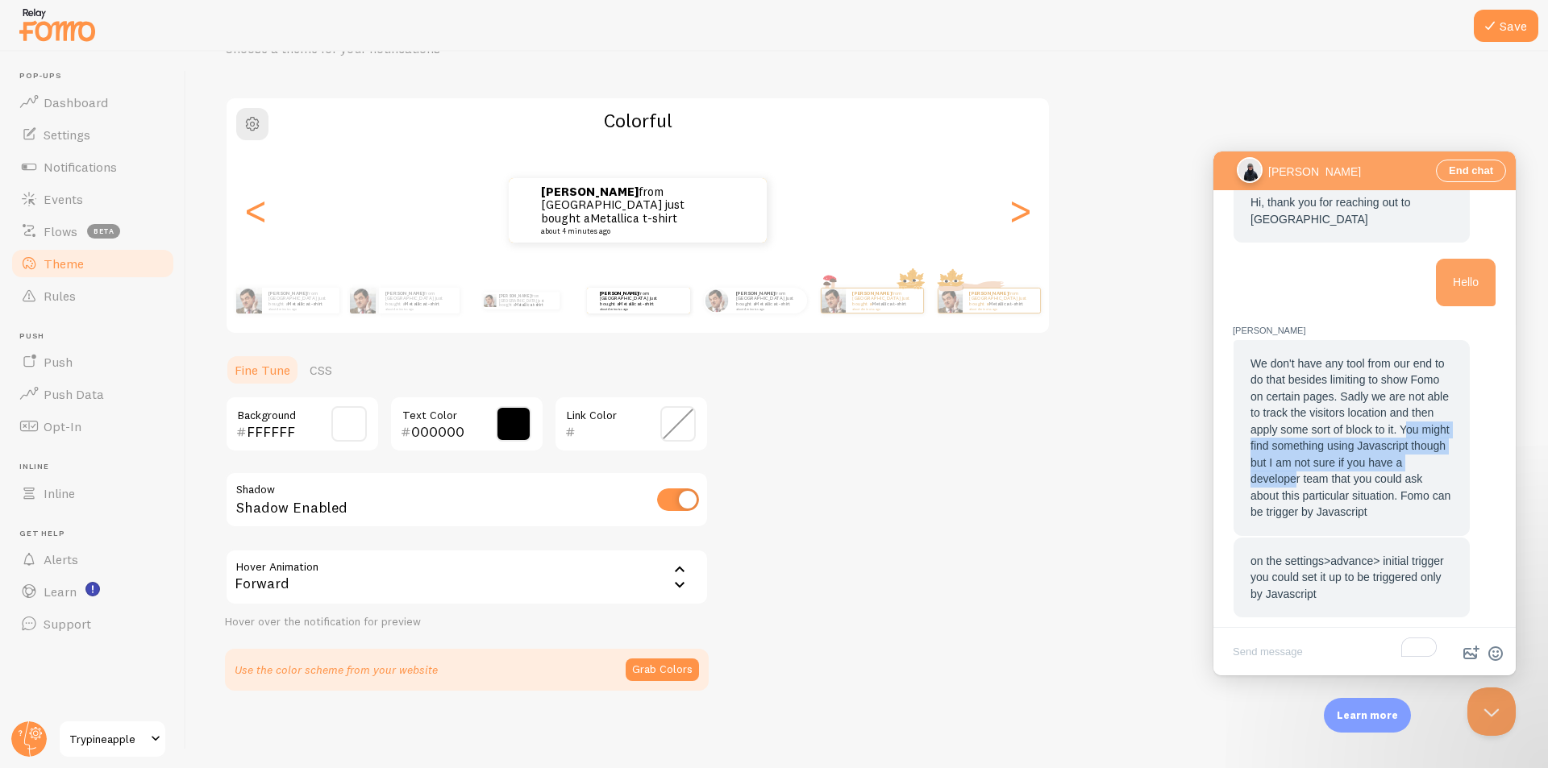
drag, startPoint x: 1268, startPoint y: 425, endPoint x: 1350, endPoint y: 459, distance: 88.9
click at [1352, 458] on span "We don't have any tool from our end to do that besides limiting to show Fomo on…" at bounding box center [1350, 438] width 200 height 162
click at [1331, 557] on span "on the settings>advance> initial trigger you could set it up to be triggered on…" at bounding box center [1346, 578] width 193 height 46
click at [1377, 558] on span "on the settings>advance> initial trigger you could set it up to be triggered on…" at bounding box center [1346, 578] width 193 height 46
click at [1396, 579] on div "on the settings>advance> initial trigger you could set it up to be triggered on…" at bounding box center [1351, 578] width 202 height 50
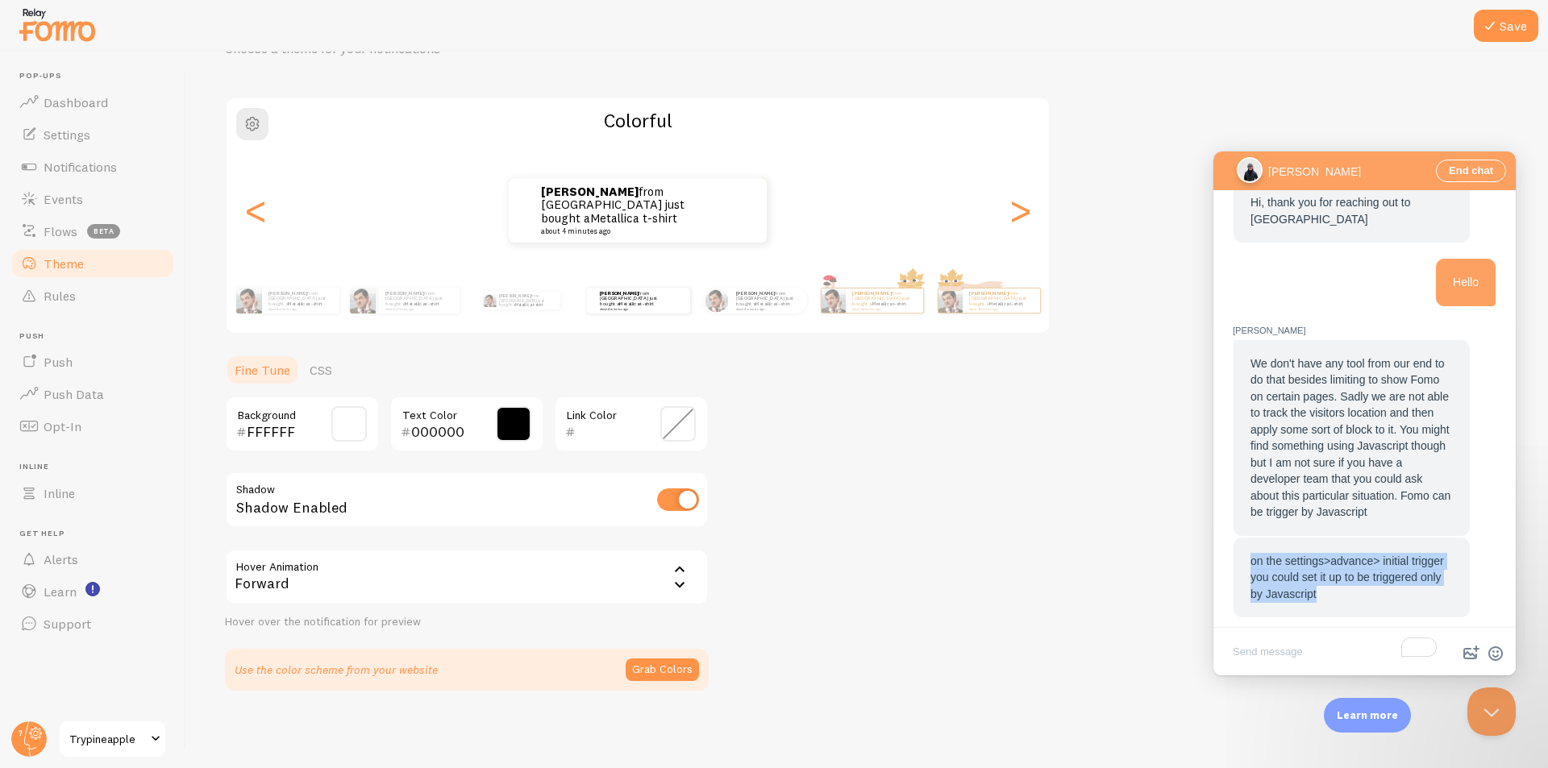
drag, startPoint x: 1382, startPoint y: 584, endPoint x: 1244, endPoint y: 555, distance: 141.0
click at [1244, 555] on div "on the settings>advance> initial trigger you could set it up to be triggered on…" at bounding box center [1351, 578] width 236 height 81
click at [1250, 555] on span "on the settings>advance> initial trigger you could set it up to be triggered on…" at bounding box center [1346, 578] width 193 height 46
drag, startPoint x: 1250, startPoint y: 552, endPoint x: 1401, endPoint y: 600, distance: 158.1
click at [1401, 600] on div "on the settings>advance> initial trigger you could set it up to be triggered on…" at bounding box center [1351, 578] width 236 height 81
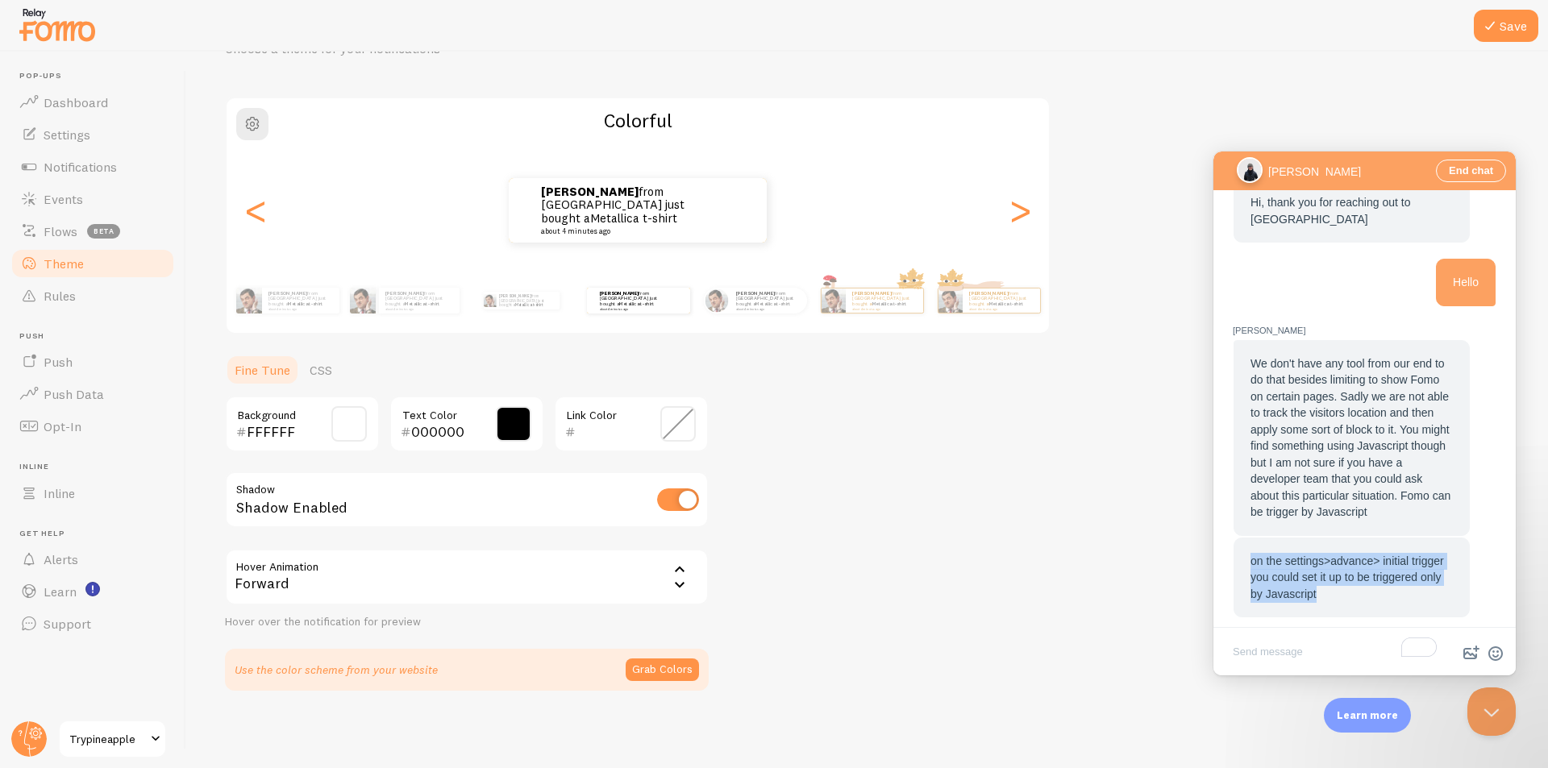
click at [1398, 579] on div "on the settings>advance> initial trigger you could set it up to be triggered on…" at bounding box center [1351, 578] width 202 height 50
drag, startPoint x: 1401, startPoint y: 579, endPoint x: 1228, endPoint y: 550, distance: 175.7
click at [1228, 550] on div "Elias M: on the settings>advance> initial trigger you could set it up to be tri…" at bounding box center [1364, 207] width 280 height 821
click at [95, 131] on link "Settings" at bounding box center [93, 134] width 166 height 32
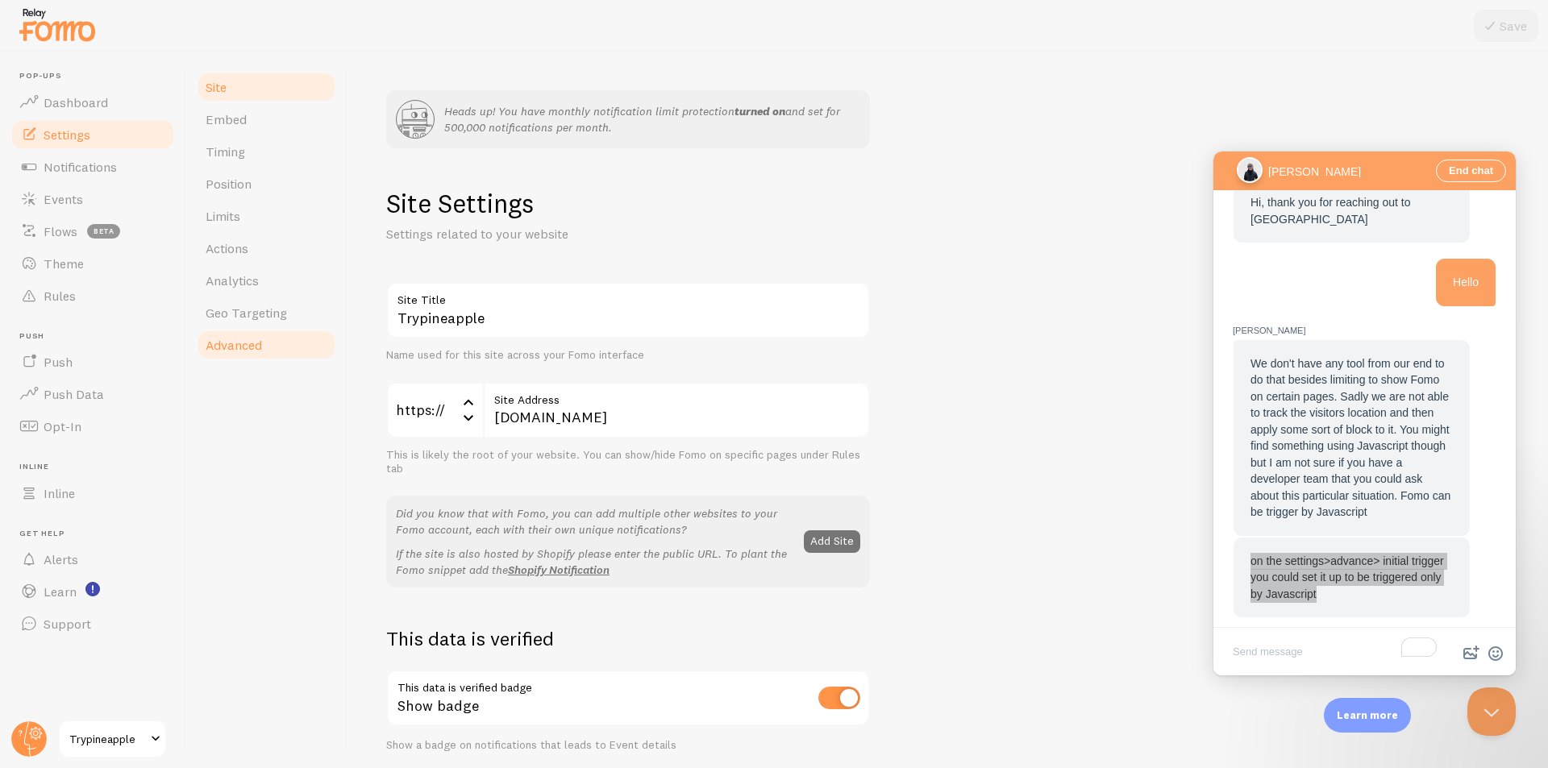
click at [227, 347] on span "Advanced" at bounding box center [234, 345] width 56 height 16
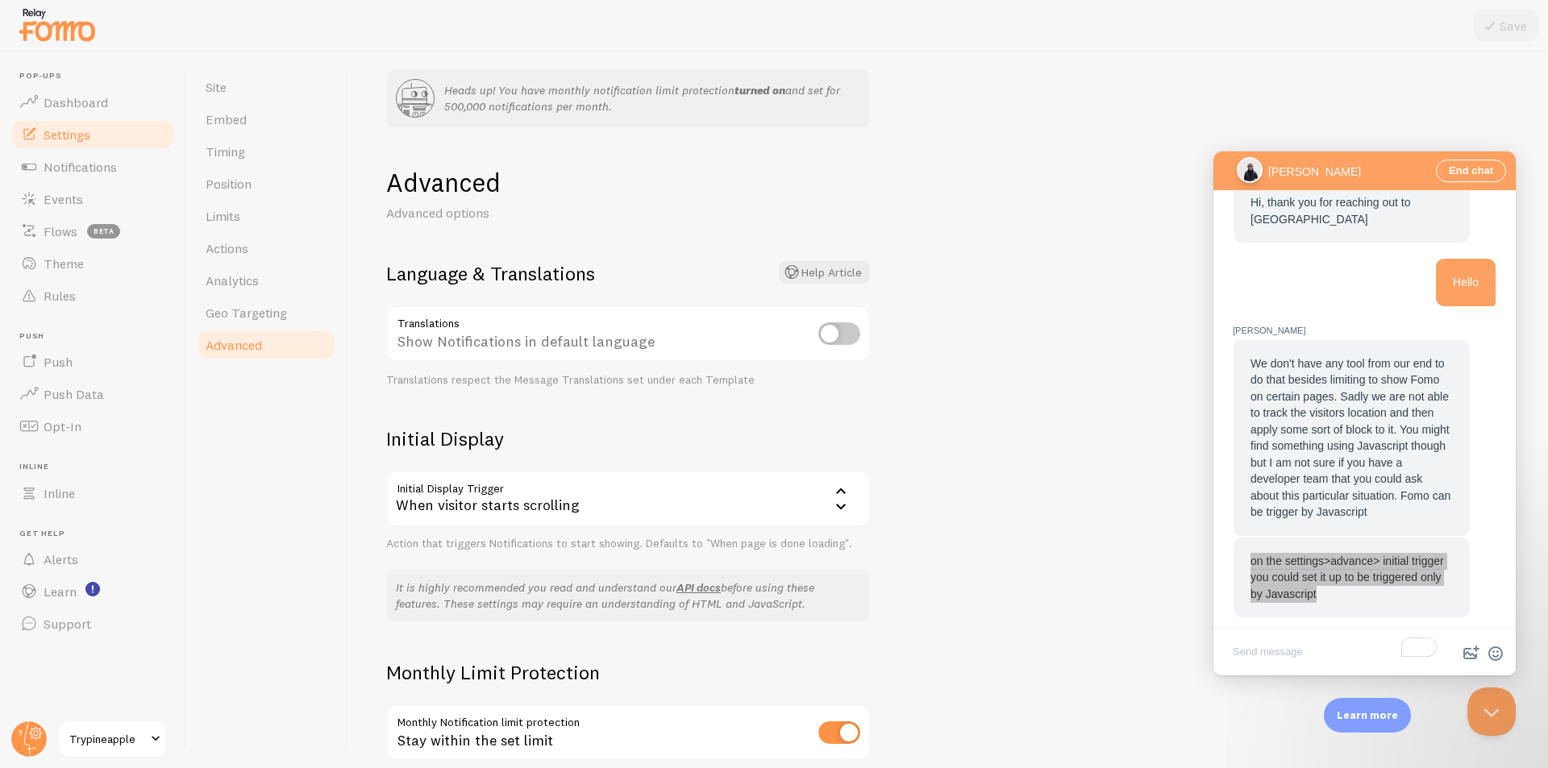
scroll to position [81, 0]
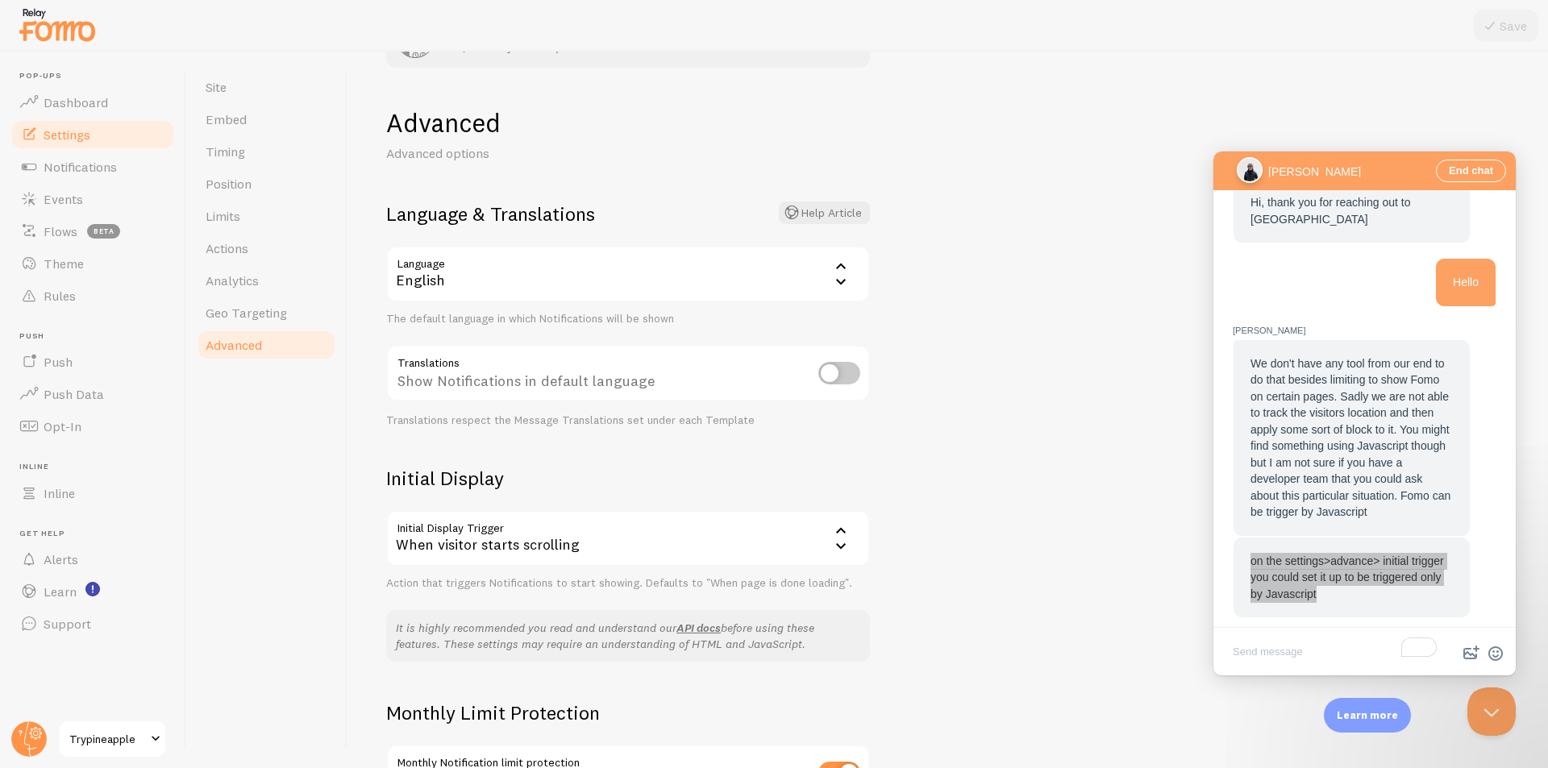
click at [1029, 412] on div "Heads up! You have monthly notification limit protection turned on and set for …" at bounding box center [947, 410] width 1200 height 717
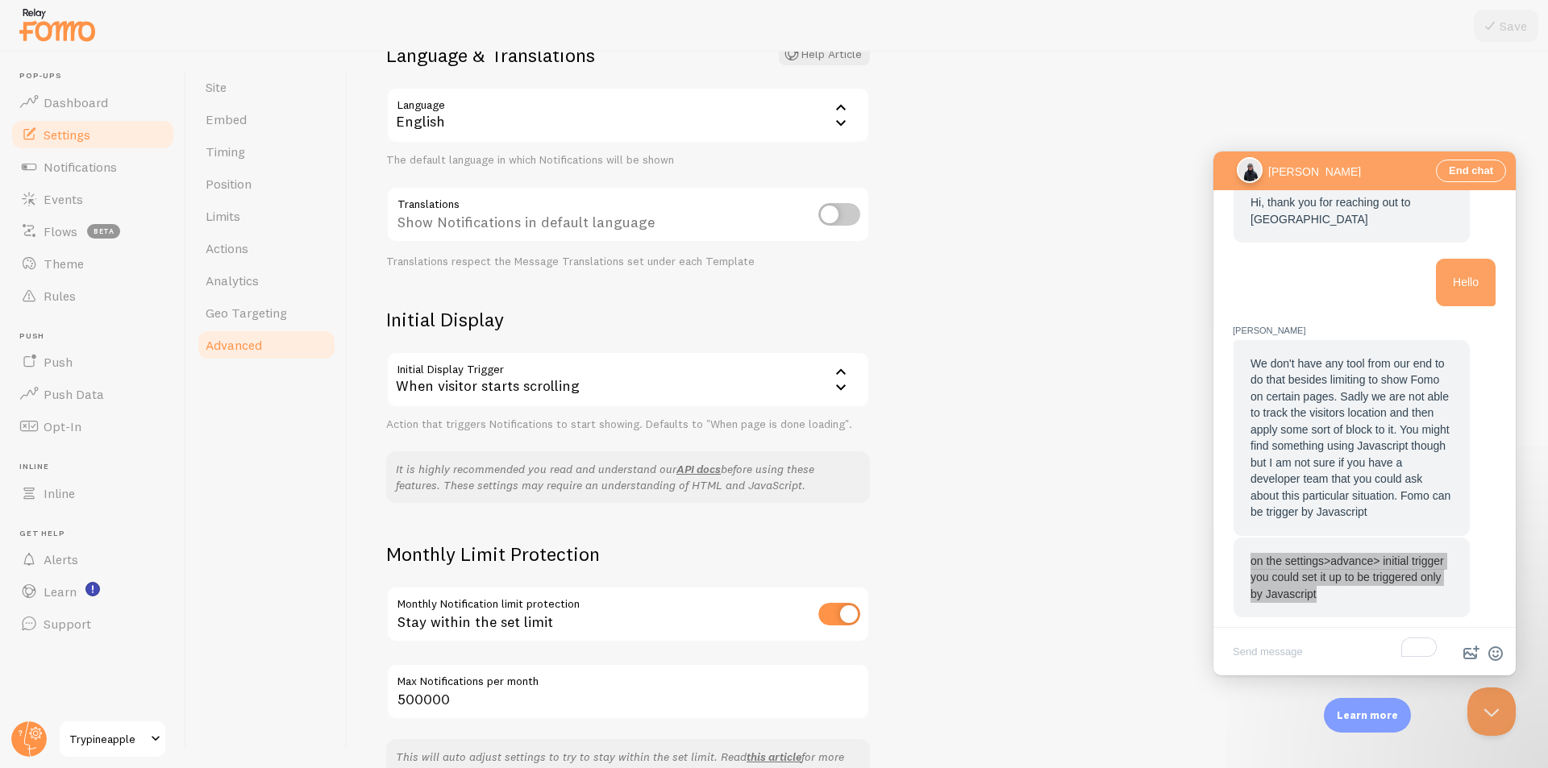
scroll to position [339, 0]
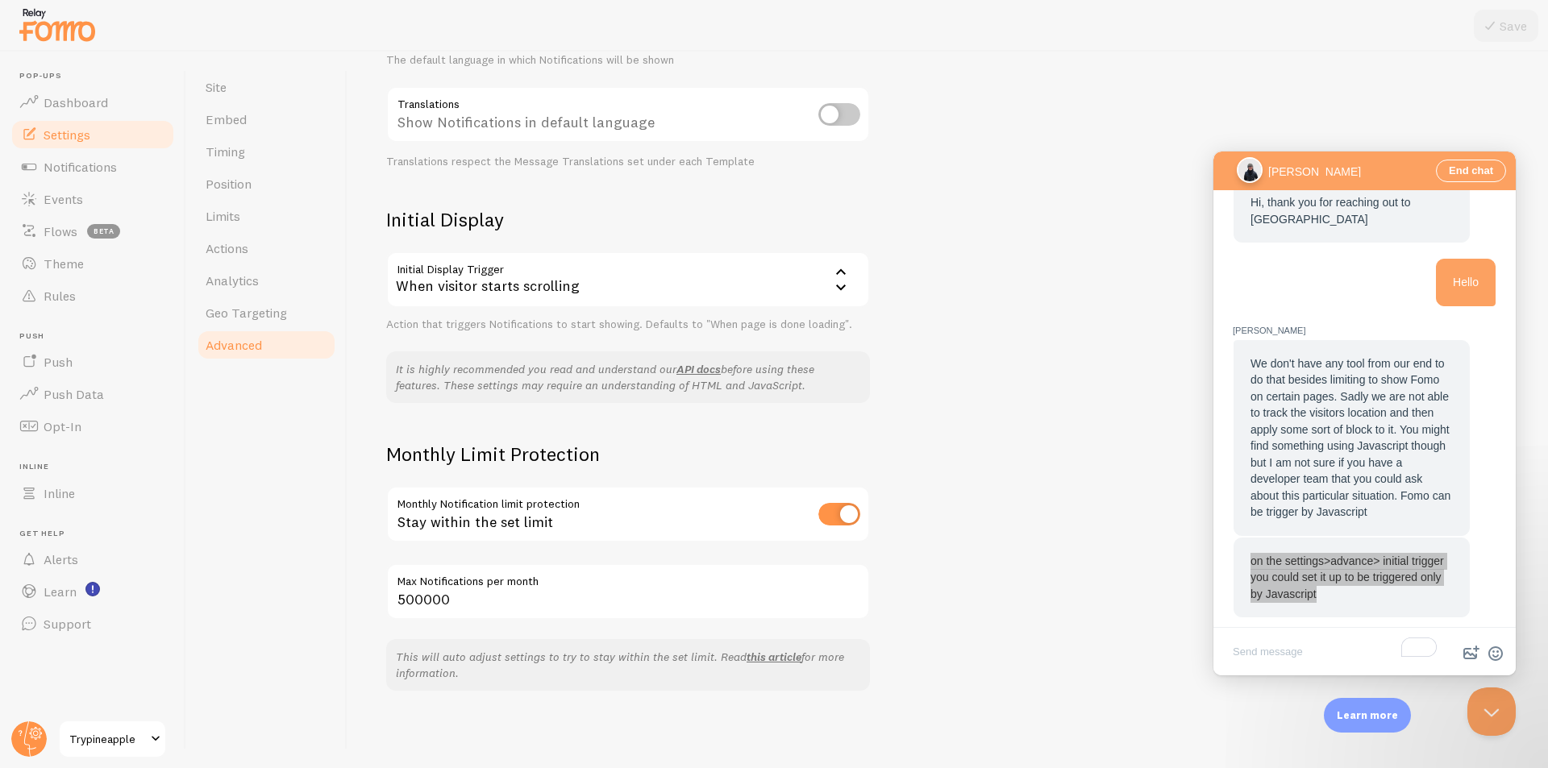
click at [721, 276] on div "When visitor starts scrolling" at bounding box center [628, 279] width 484 height 56
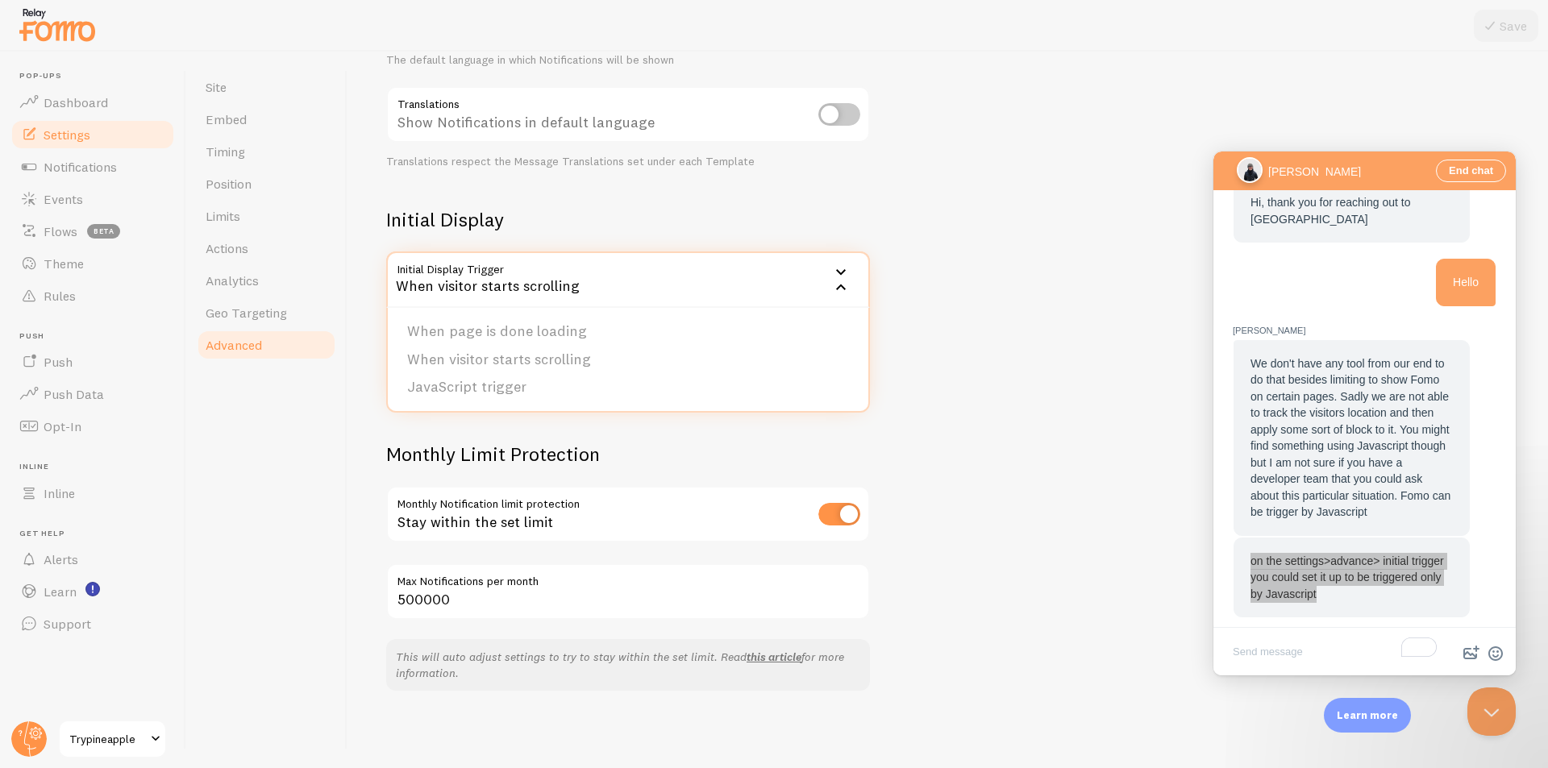
click at [721, 276] on div "When visitor starts scrolling" at bounding box center [628, 279] width 484 height 56
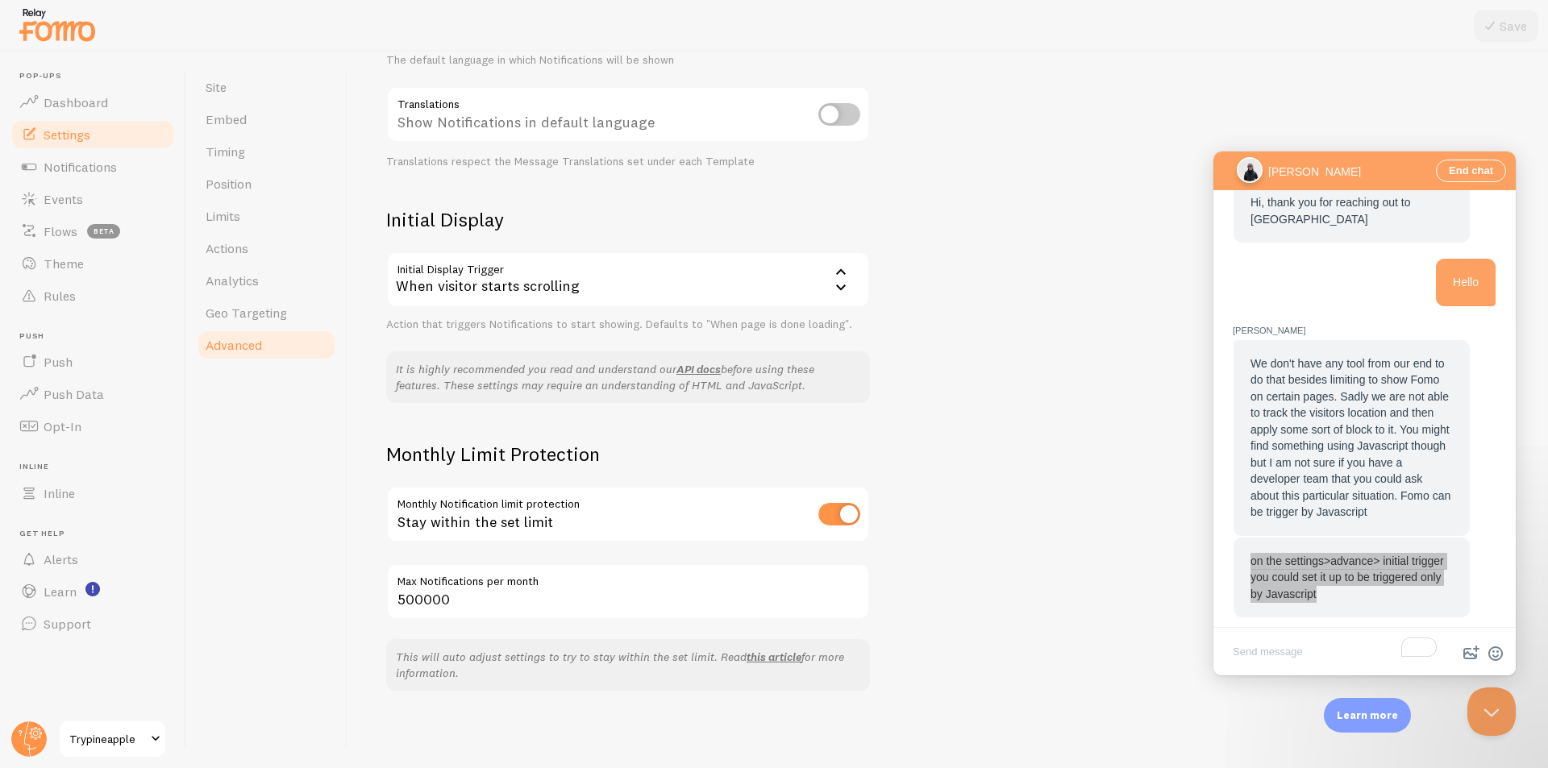
click at [721, 276] on div "When visitor starts scrolling" at bounding box center [628, 279] width 484 height 56
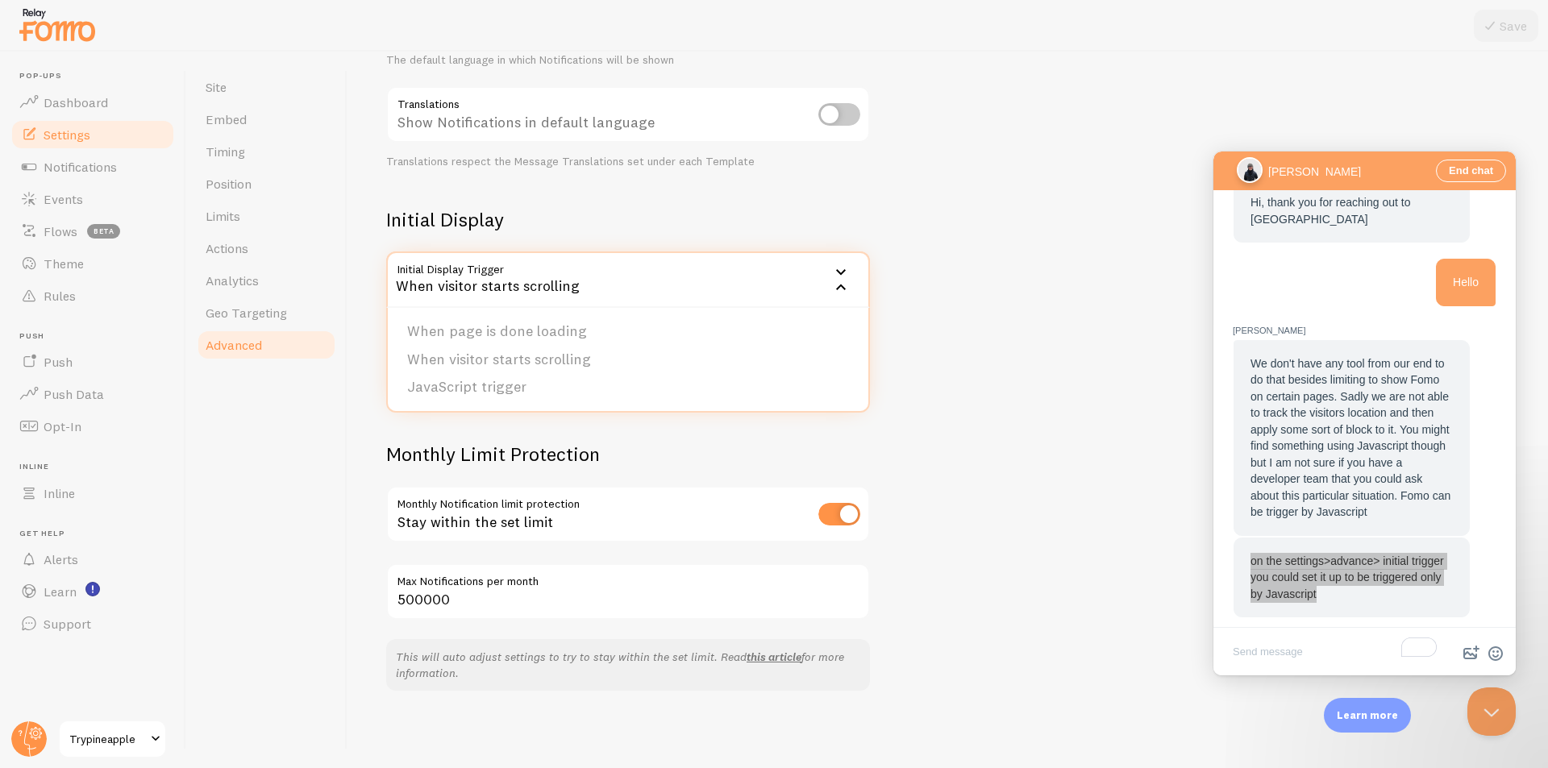
click at [966, 310] on div "Heads up! You have monthly notification limit protection turned on and set for …" at bounding box center [947, 410] width 1200 height 717
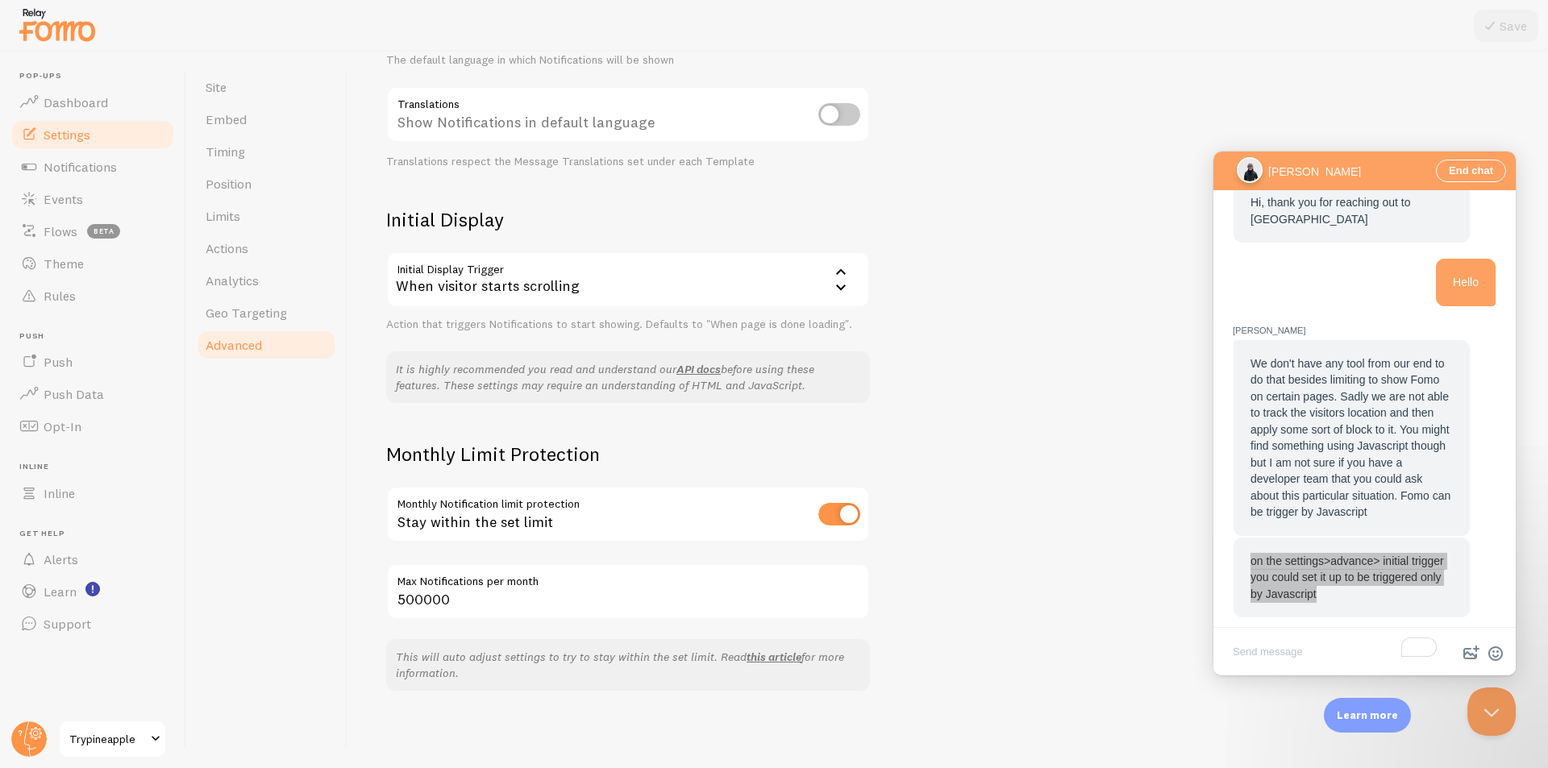
click at [758, 300] on div "When visitor starts scrolling" at bounding box center [628, 279] width 484 height 56
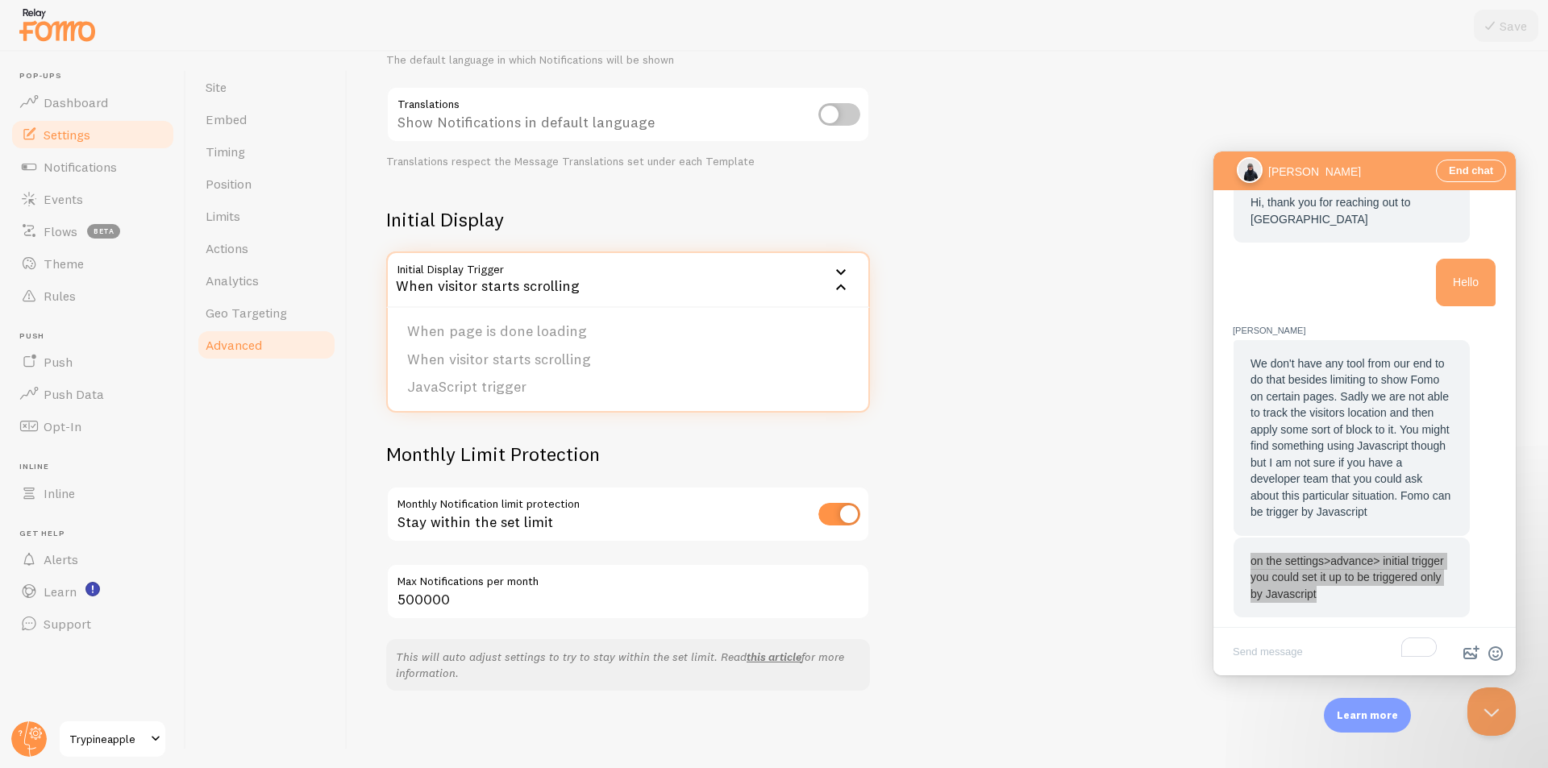
click at [1049, 322] on div "Heads up! You have monthly notification limit protection turned on and set for …" at bounding box center [947, 410] width 1200 height 717
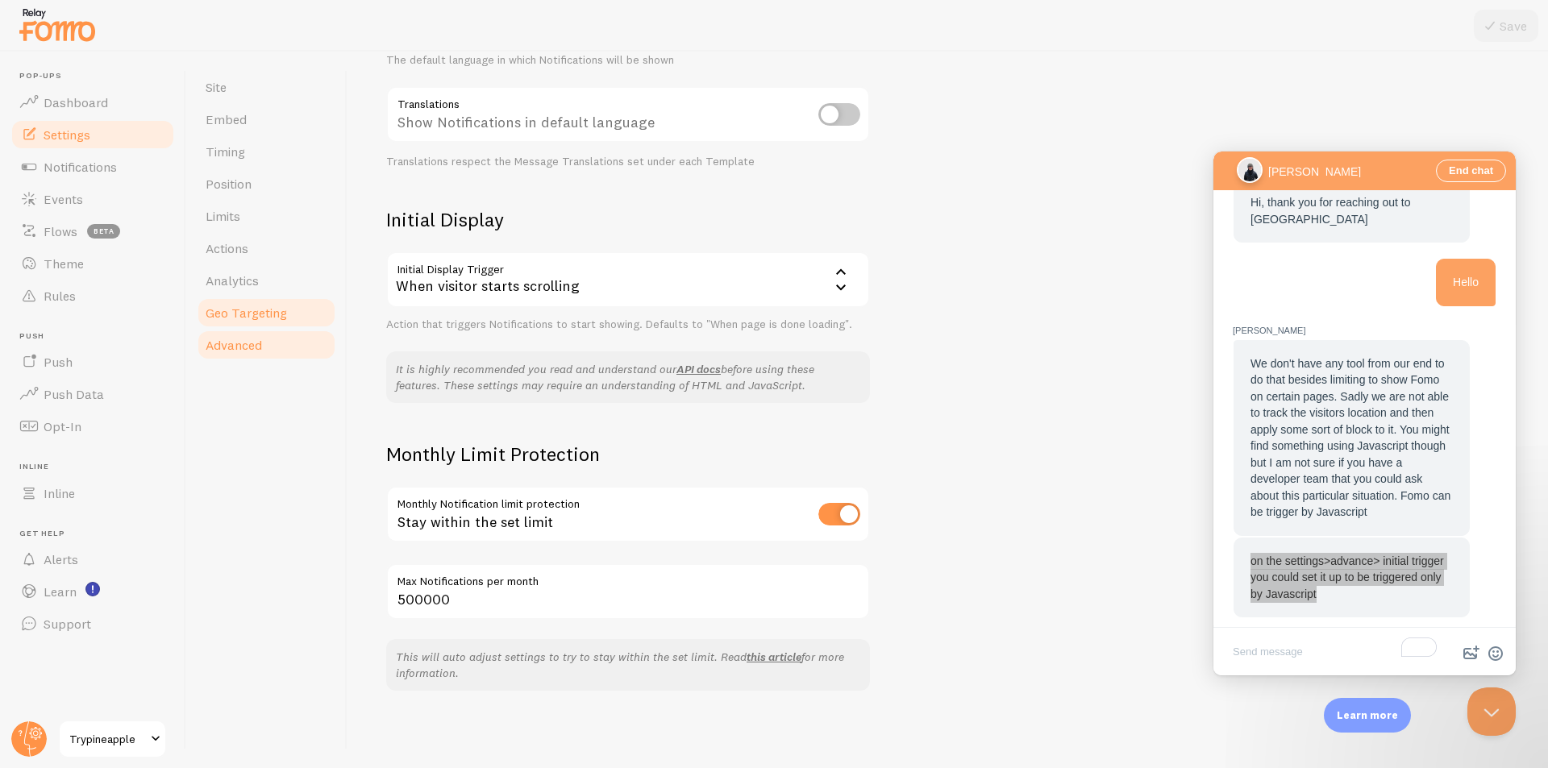
click at [271, 319] on span "Geo Targeting" at bounding box center [246, 313] width 81 height 16
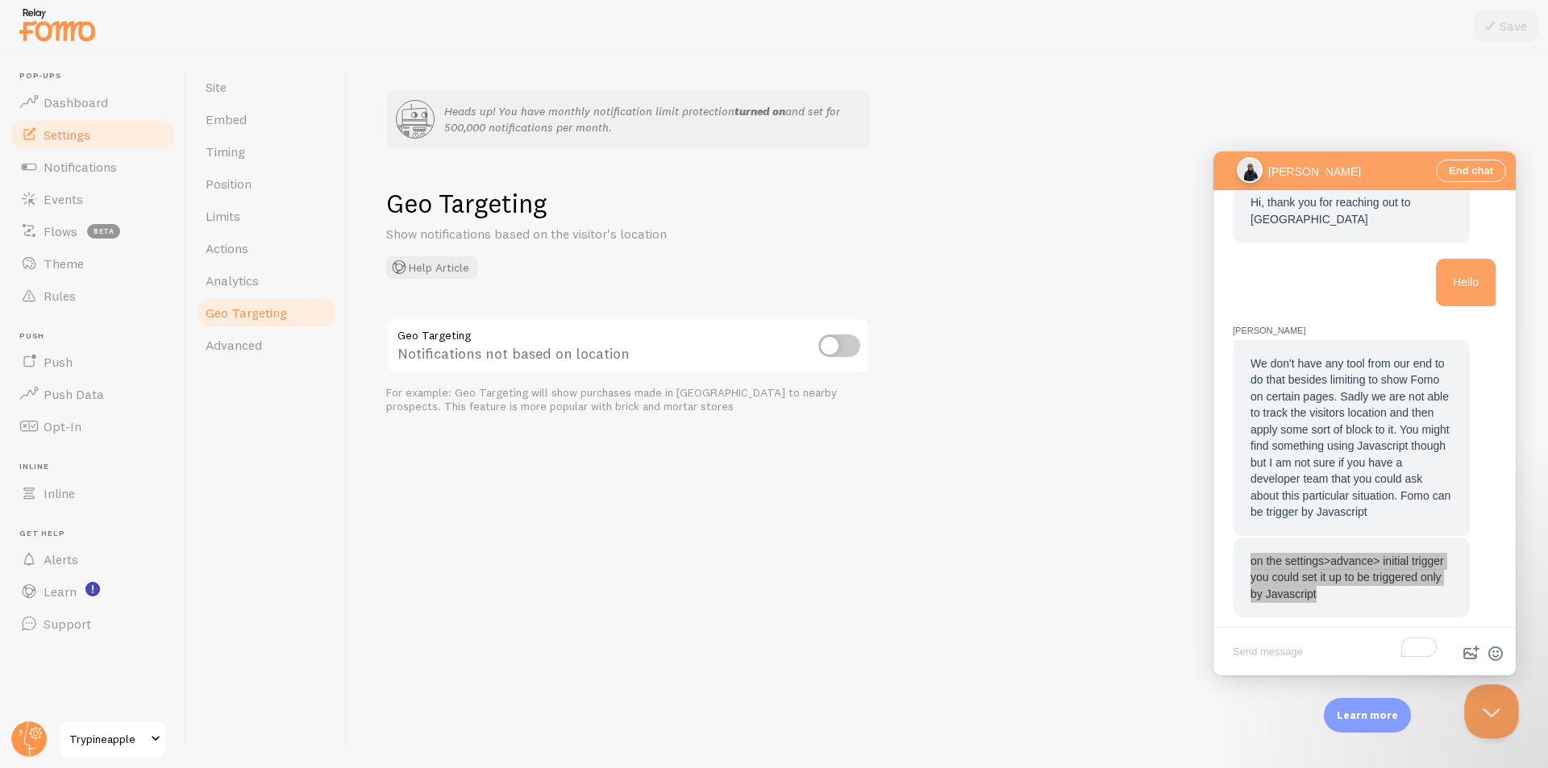
click at [1481, 708] on button "Close Beacon popover" at bounding box center [1488, 708] width 48 height 48
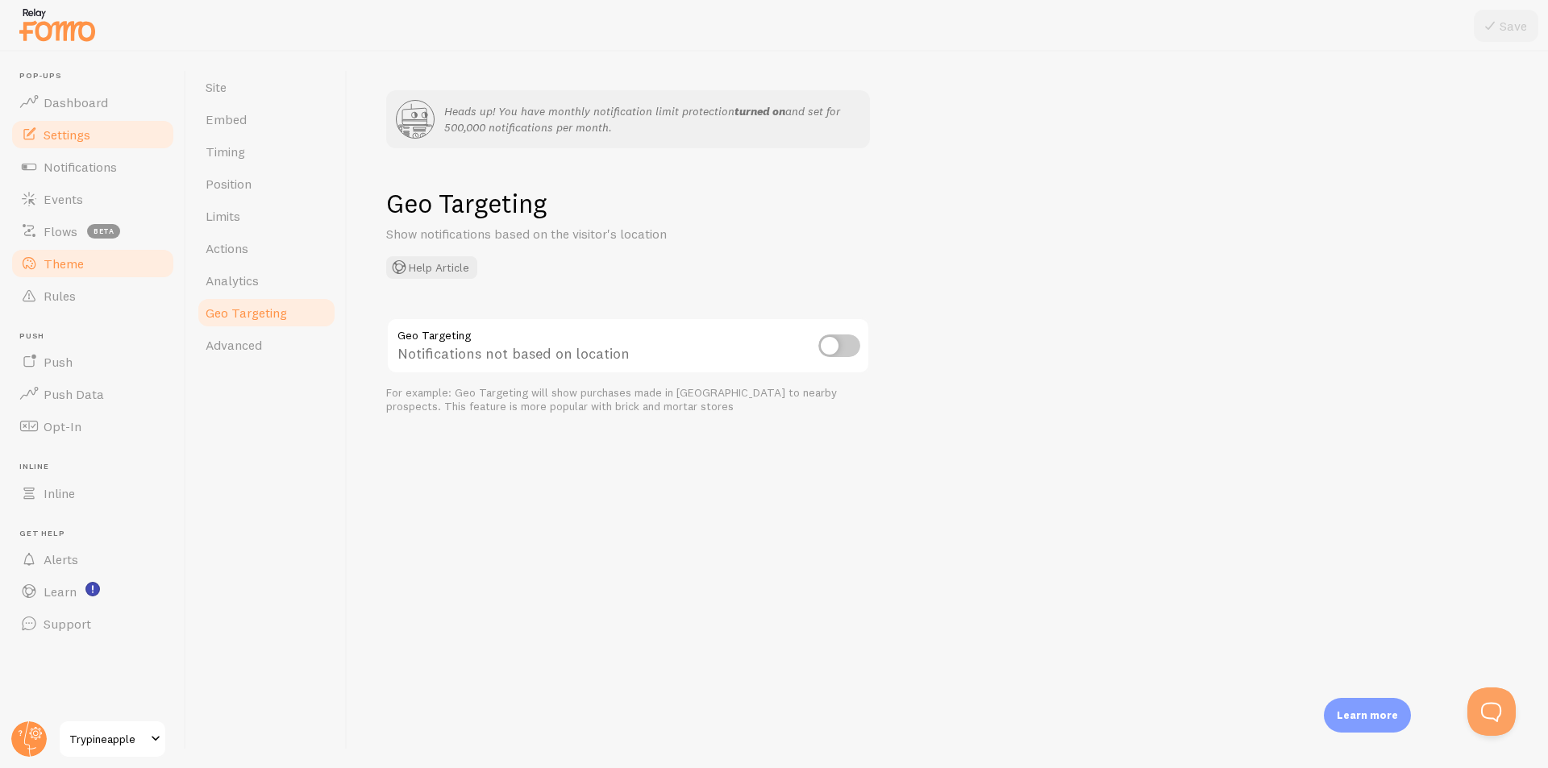
click at [64, 265] on span "Theme" at bounding box center [64, 264] width 40 height 16
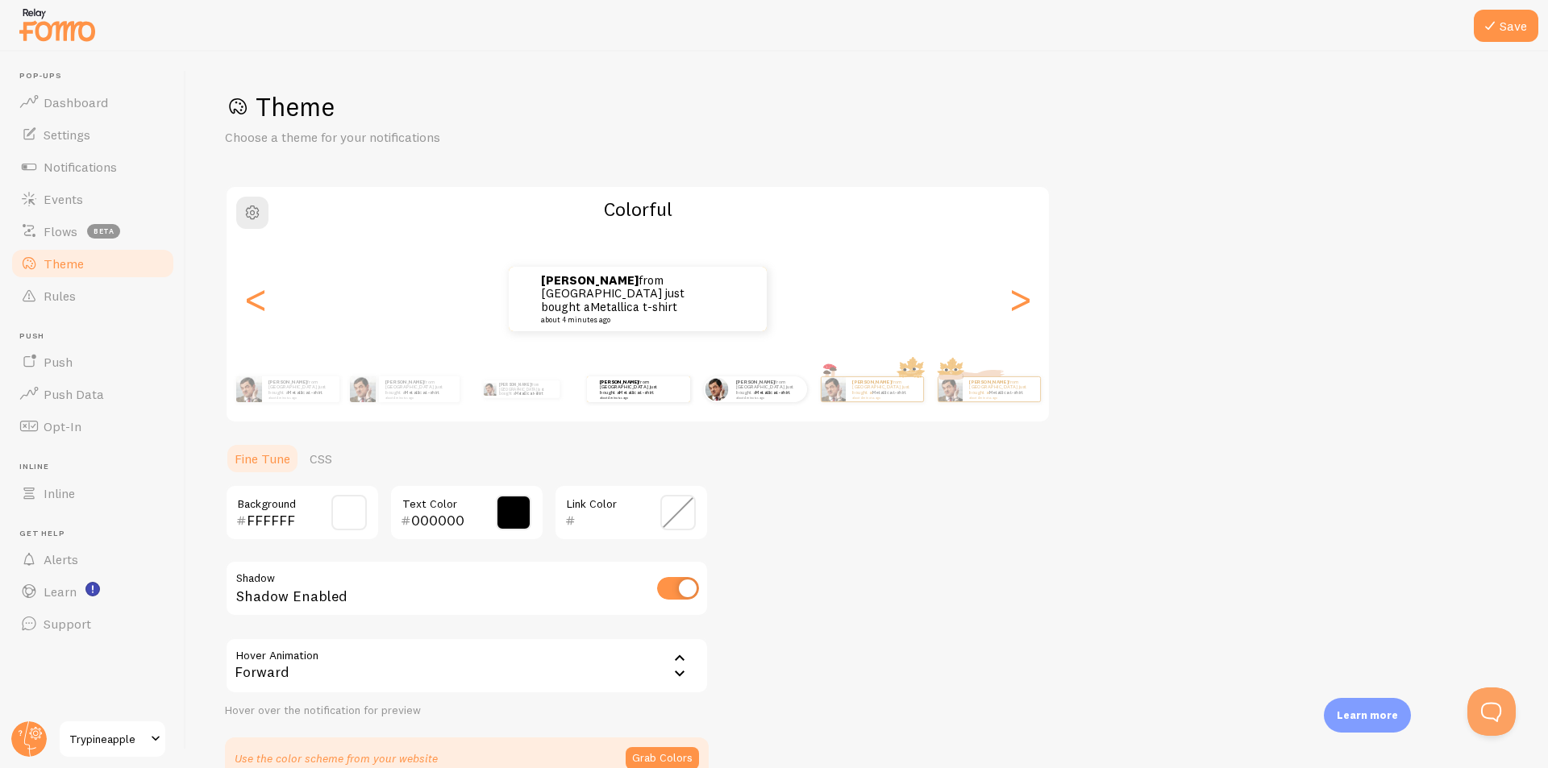
click at [753, 404] on div "Vincent from Philippines just bought a Metallica t-shirt about 4 minutes ago" at bounding box center [755, 389] width 104 height 45
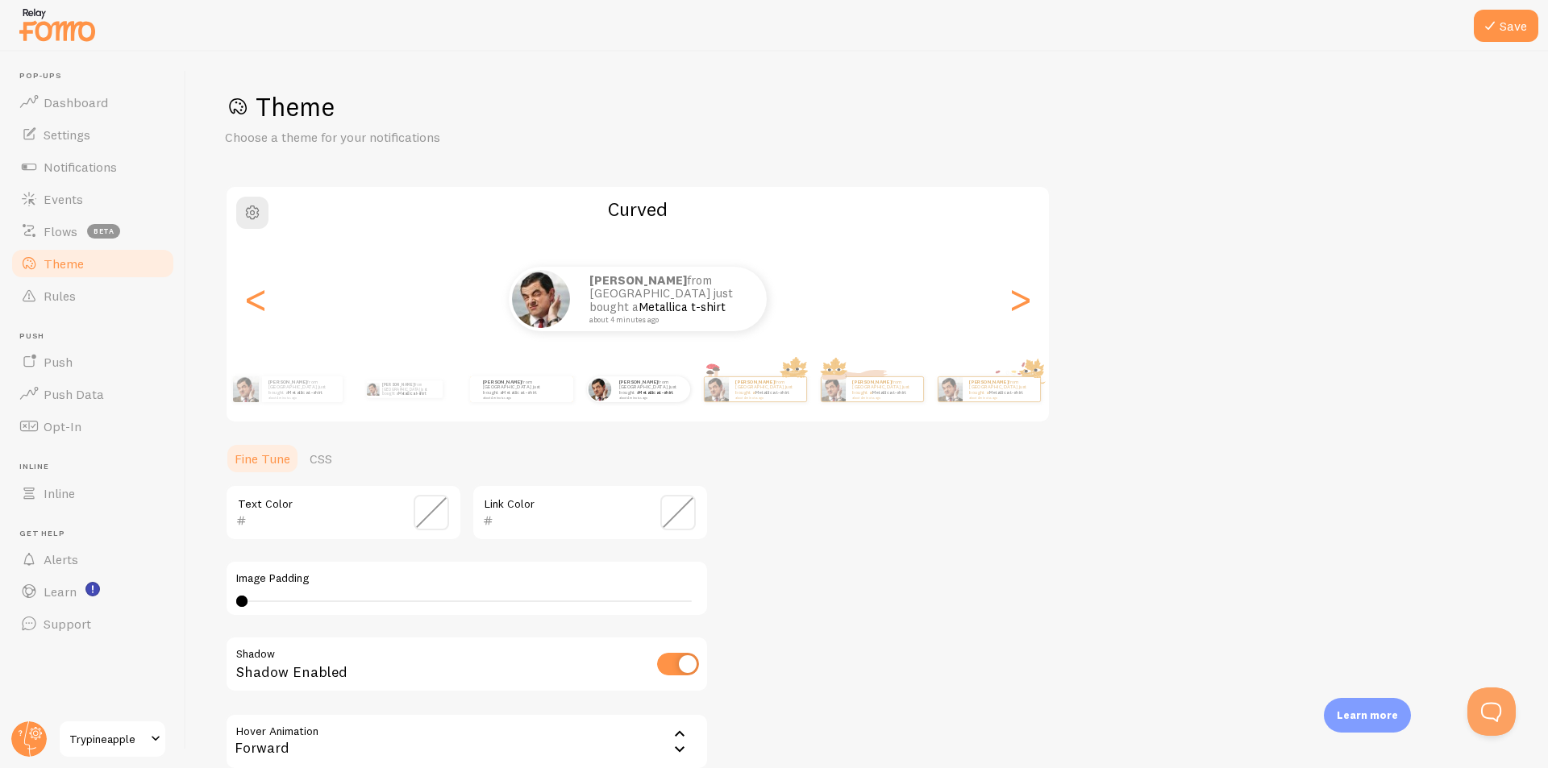
click at [421, 510] on span at bounding box center [430, 512] width 35 height 35
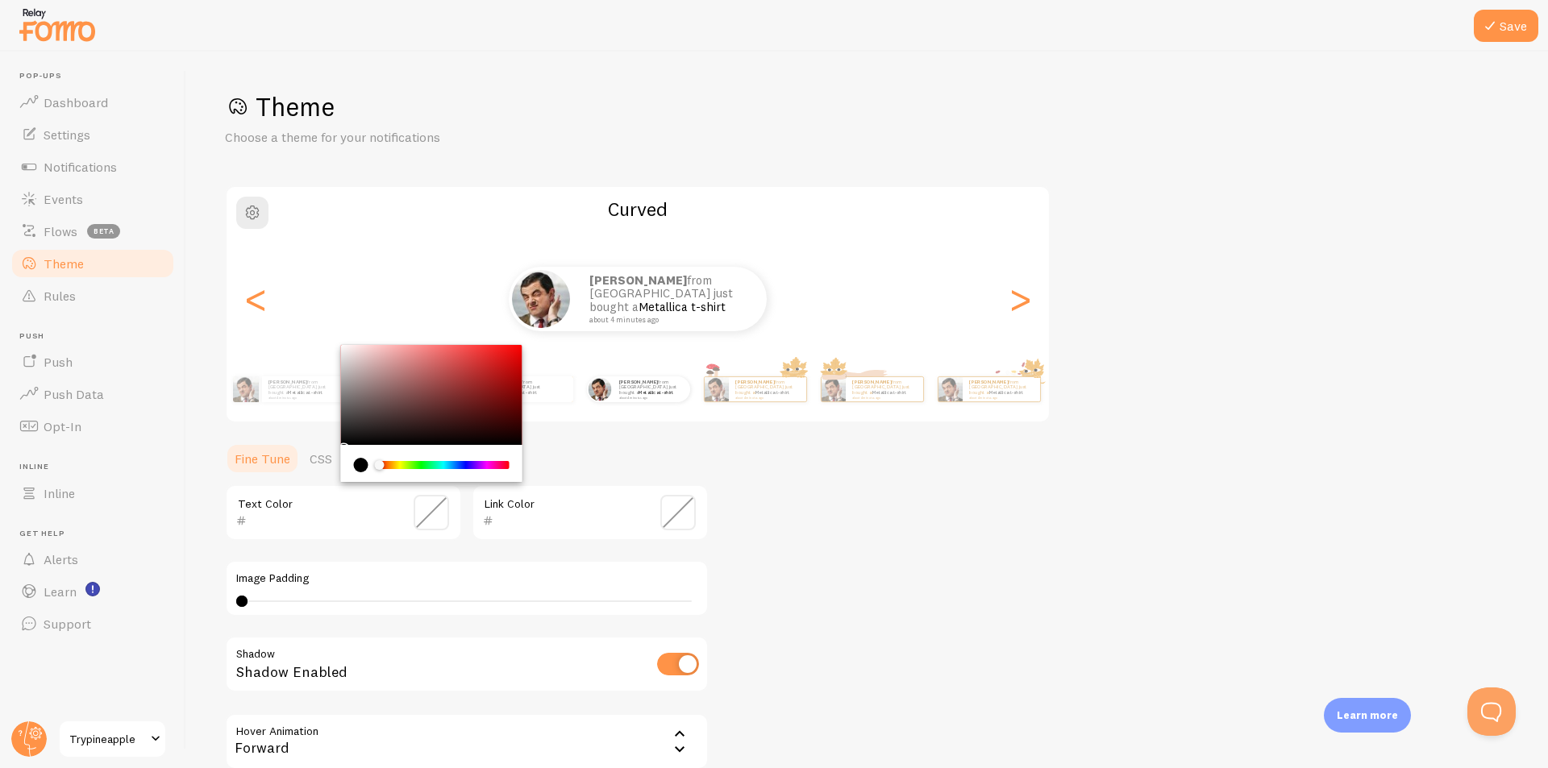
click at [762, 526] on div "Theme Choose a theme for your notifications Curved Vincent from Philippines jus…" at bounding box center [867, 472] width 1284 height 765
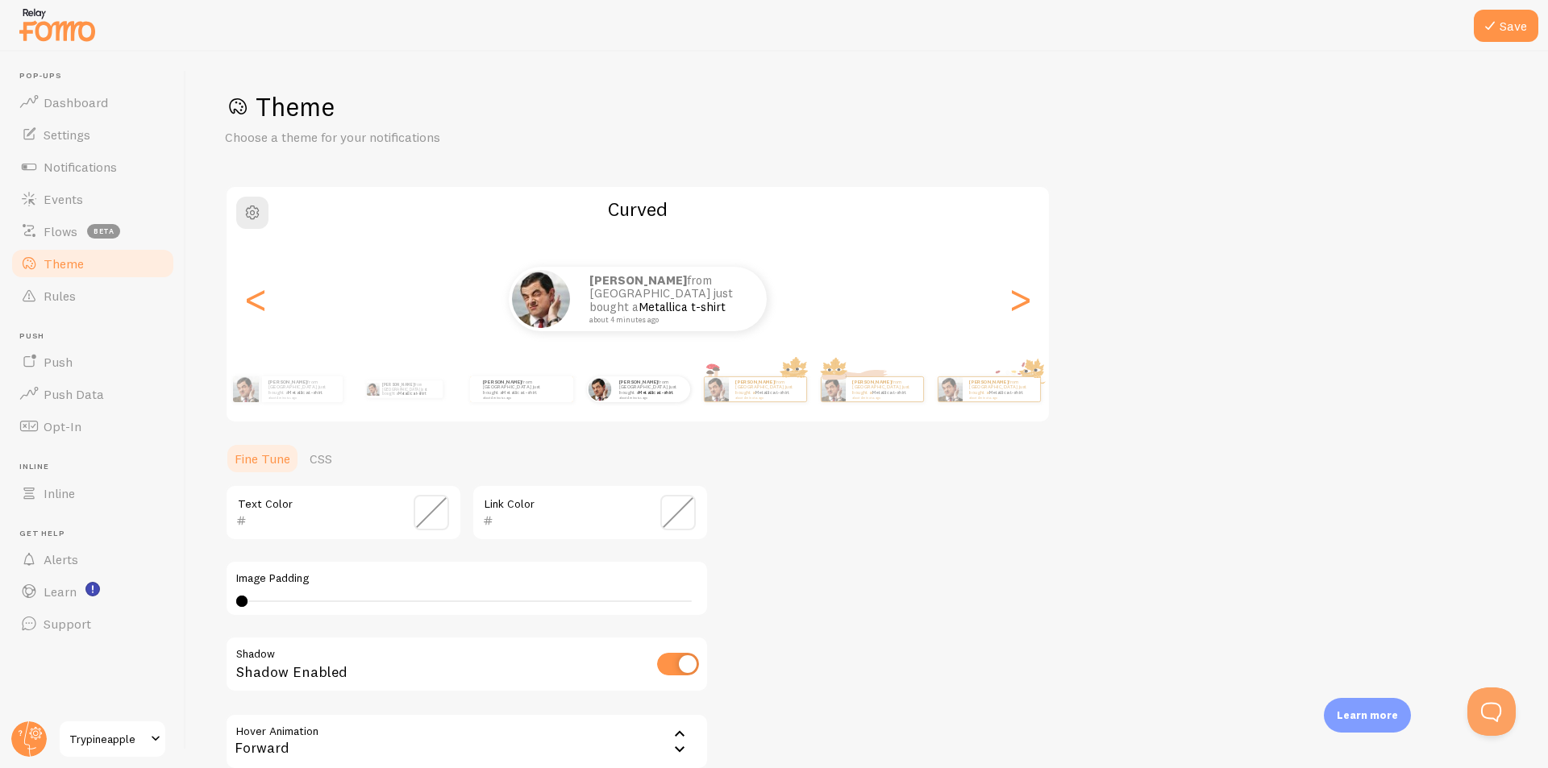
click at [436, 516] on span at bounding box center [430, 512] width 35 height 35
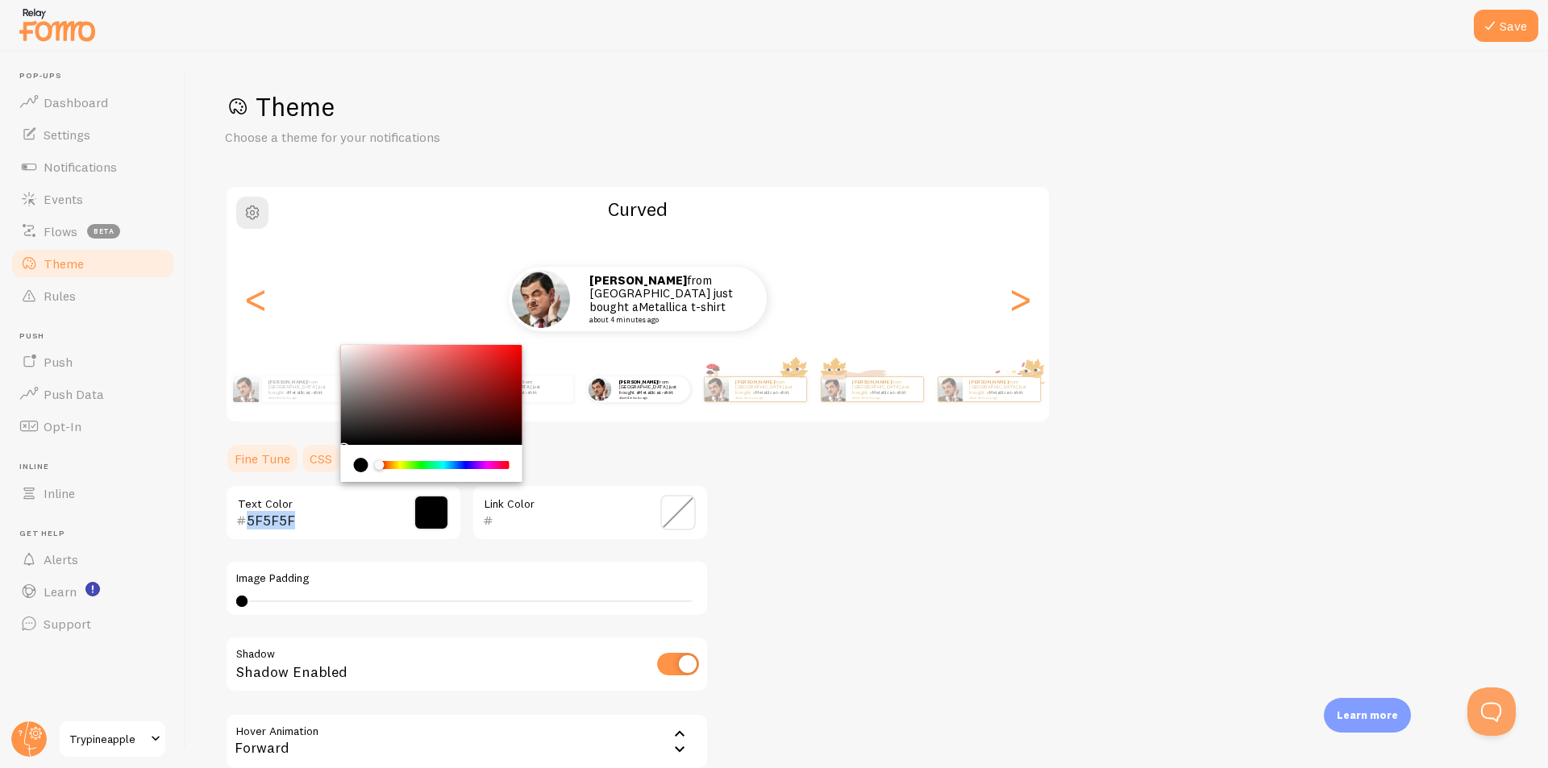
type input "000000"
drag, startPoint x: 350, startPoint y: 383, endPoint x: 305, endPoint y: 495, distance: 120.8
click at [305, 495] on div "000000 Text Color" at bounding box center [343, 512] width 237 height 56
click at [655, 455] on ul "Fine Tune CSS" at bounding box center [467, 459] width 484 height 32
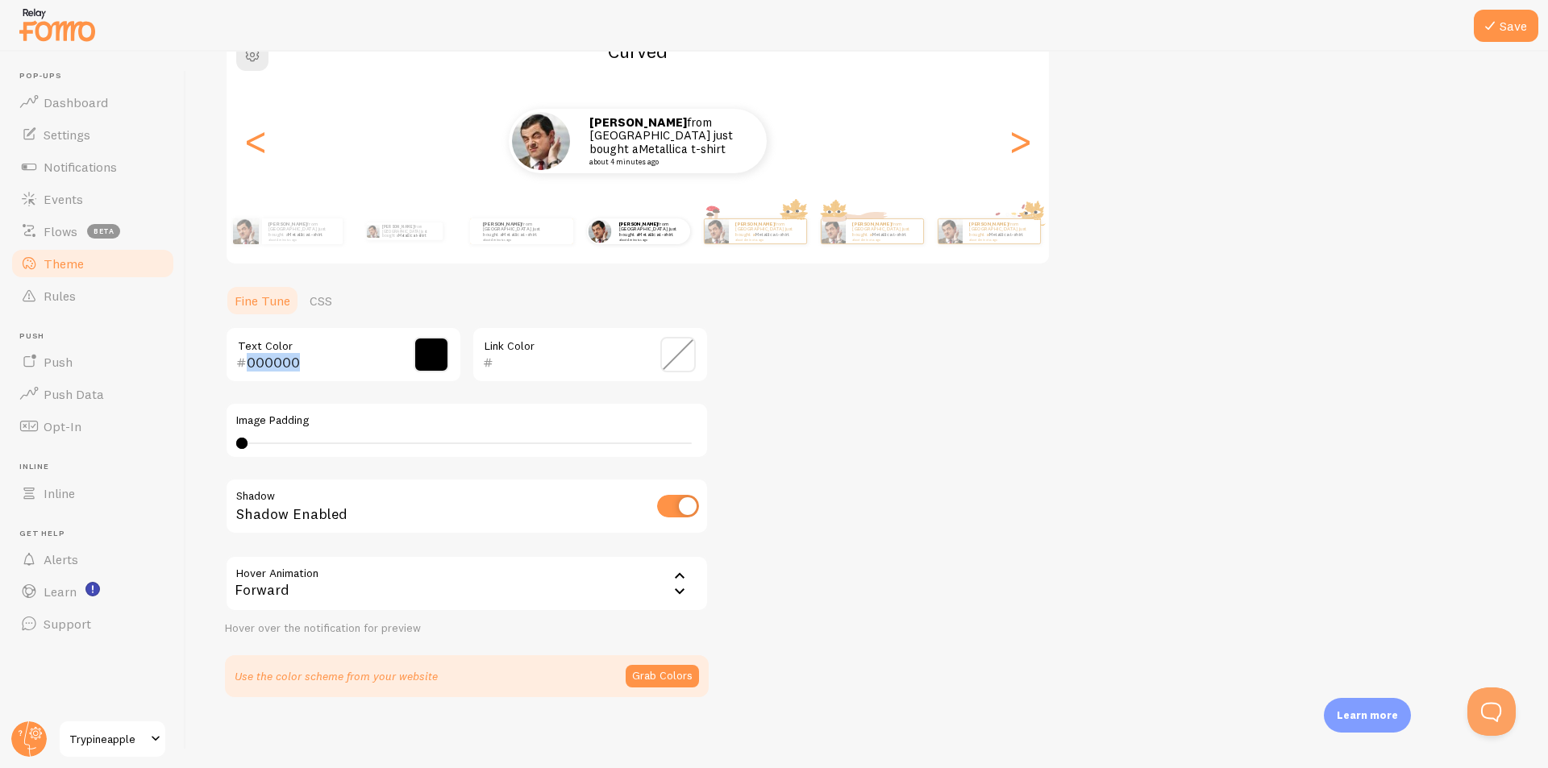
scroll to position [161, 0]
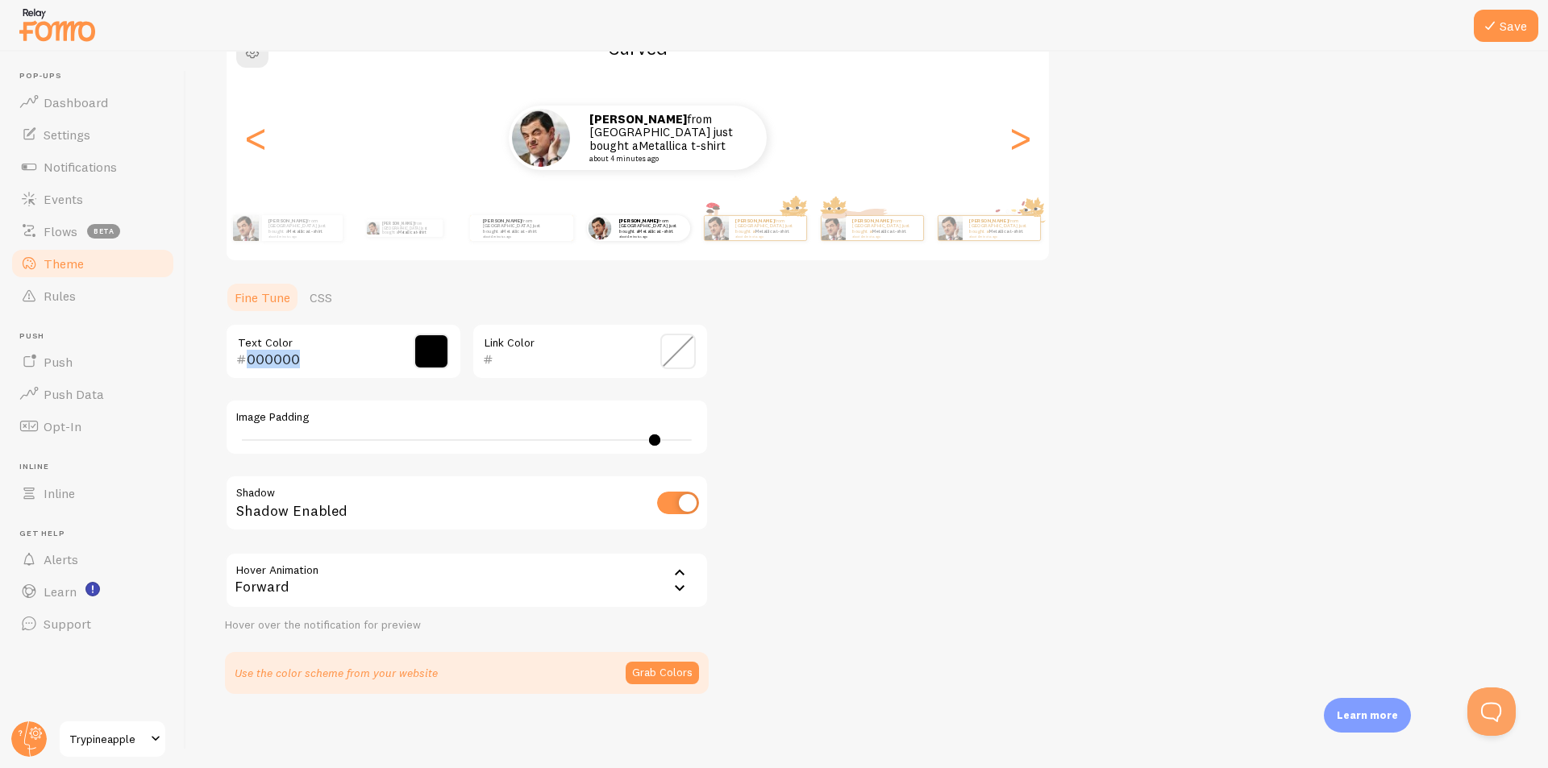
drag, startPoint x: 328, startPoint y: 443, endPoint x: 654, endPoint y: 449, distance: 326.5
click at [654, 449] on div "Image Padding 37" at bounding box center [467, 427] width 484 height 56
type input "4"
drag, startPoint x: 654, startPoint y: 439, endPoint x: 167, endPoint y: 459, distance: 488.0
click at [167, 459] on main "Pop-ups Dashboard Settings Notifications Events Flows beta Theme Rules Push Pus…" at bounding box center [774, 410] width 1548 height 717
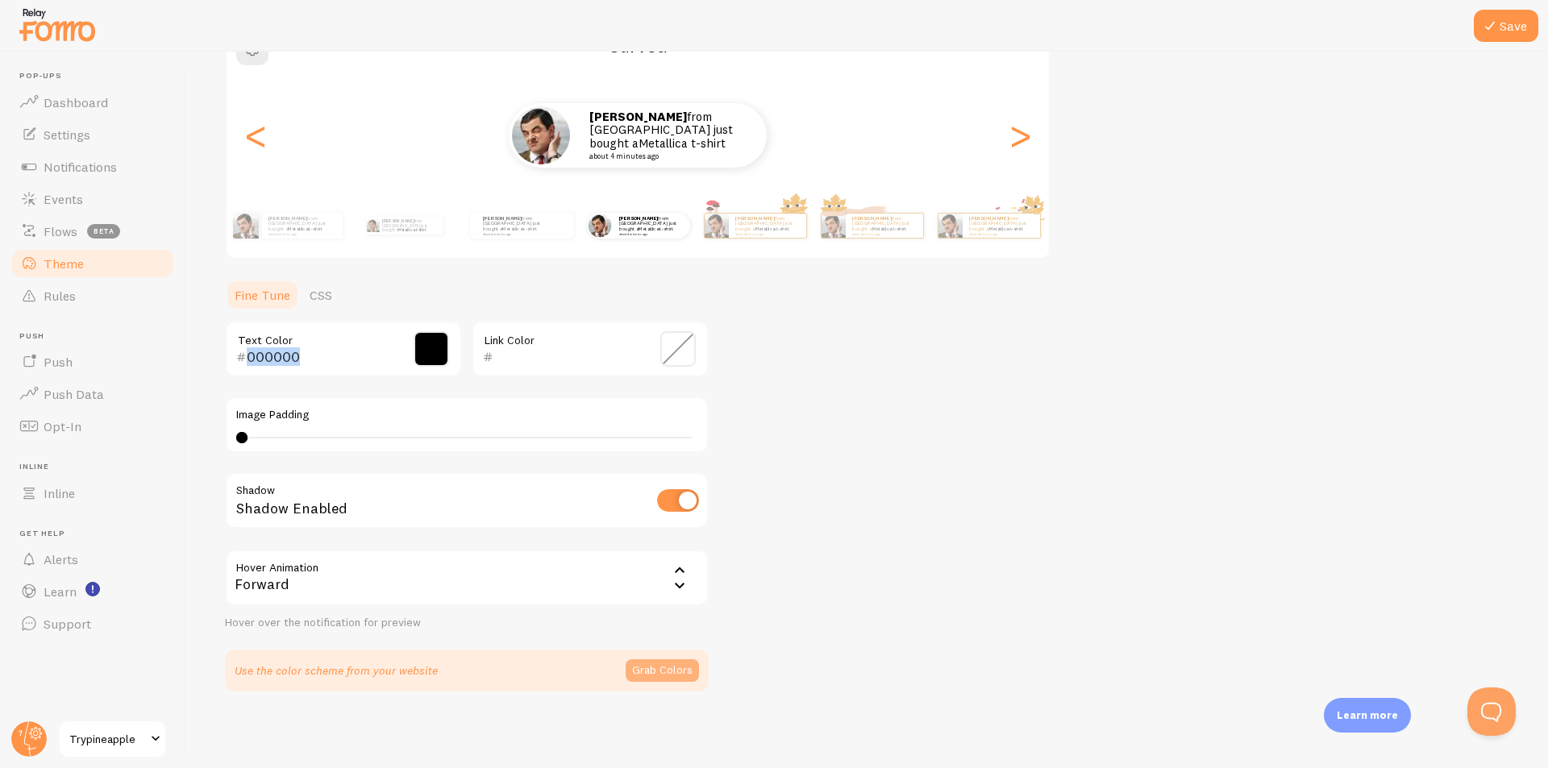
scroll to position [164, 0]
click at [684, 668] on button "Grab Colors" at bounding box center [661, 670] width 73 height 23
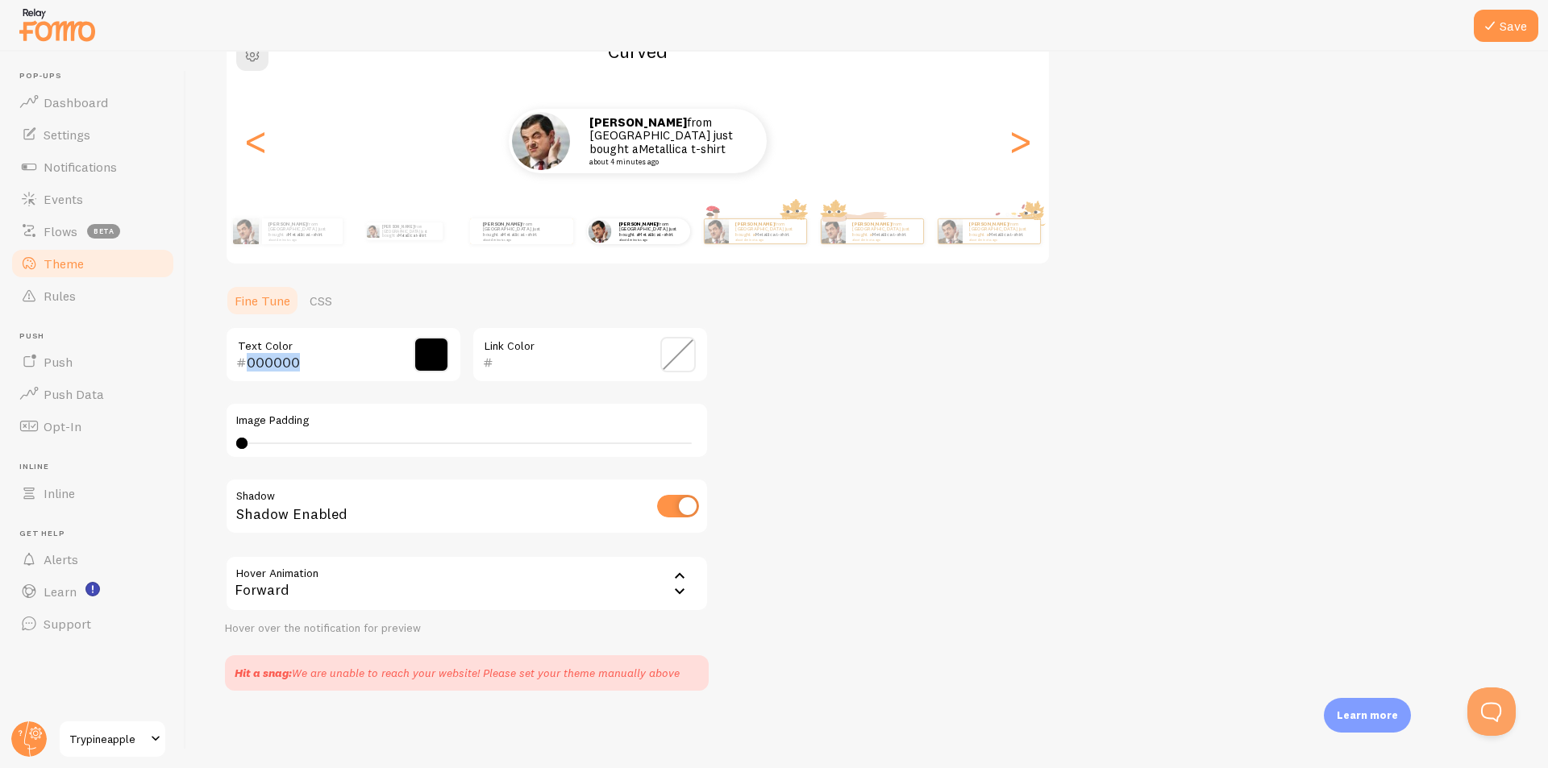
scroll to position [158, 0]
click at [1506, 35] on button "Save" at bounding box center [1505, 26] width 64 height 32
click at [1505, 31] on button "Save" at bounding box center [1505, 26] width 64 height 32
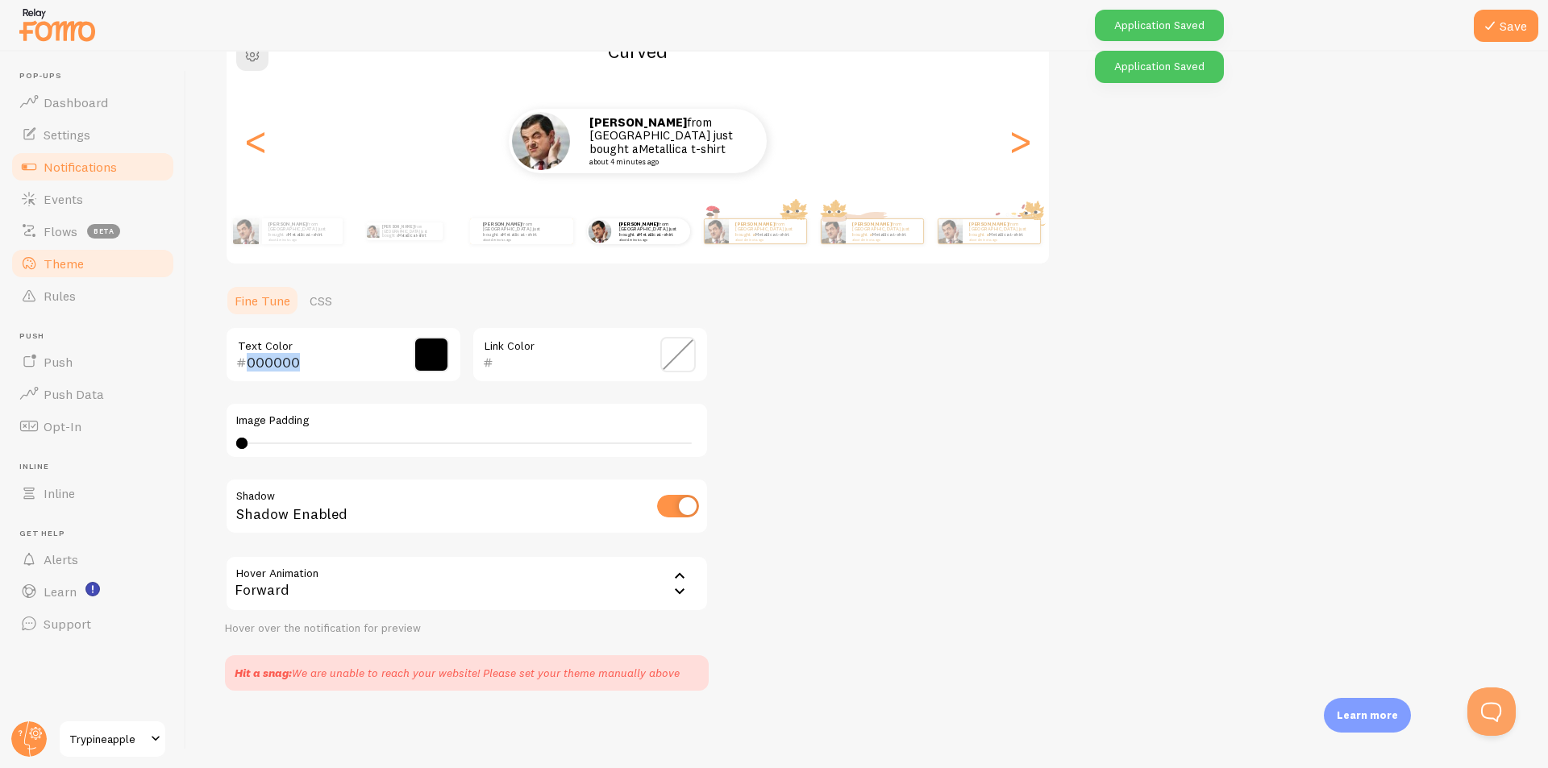
click at [64, 156] on link "Notifications" at bounding box center [93, 167] width 166 height 32
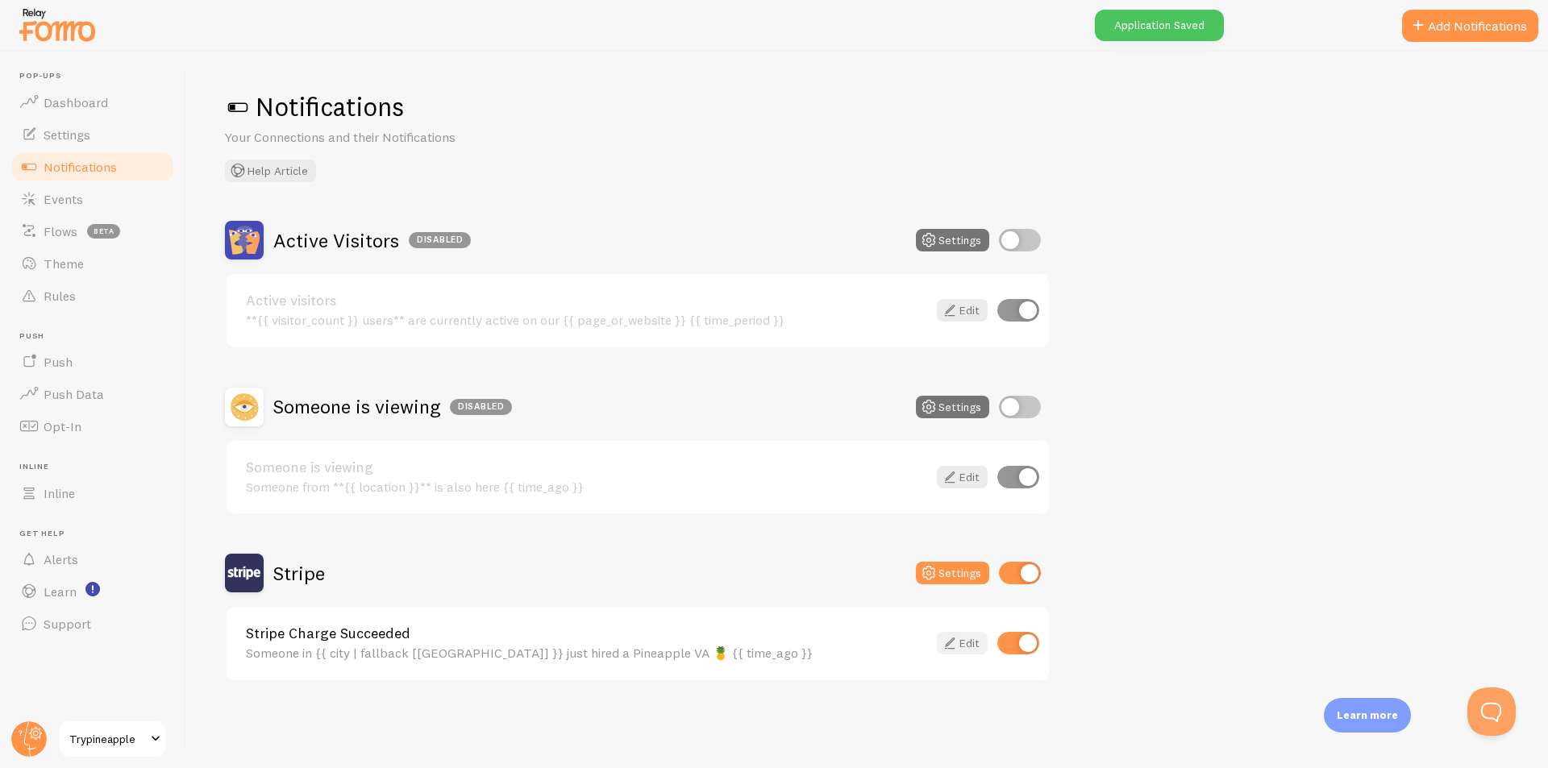
click at [952, 650] on icon at bounding box center [949, 643] width 19 height 19
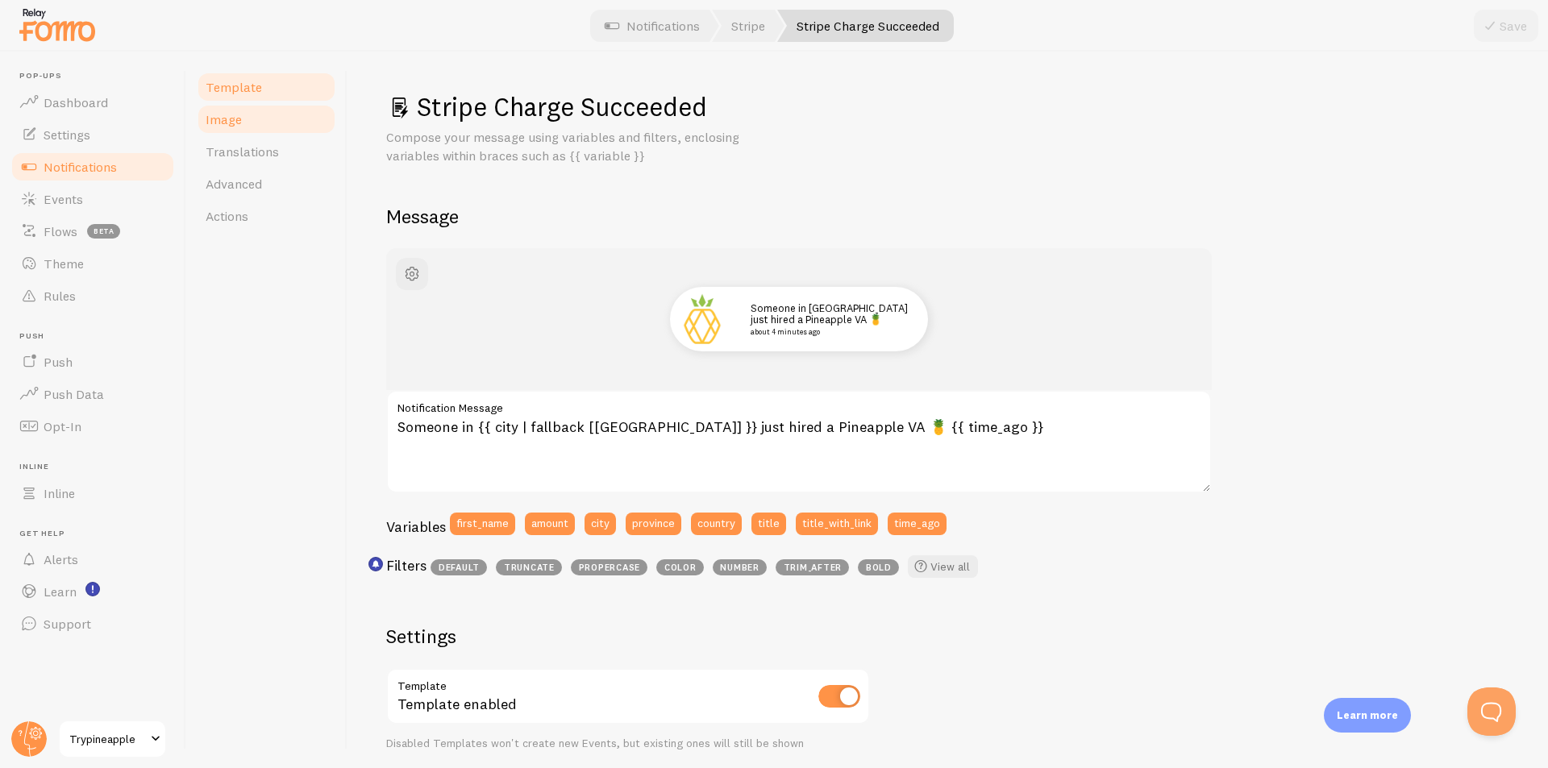
click at [221, 127] on link "Image" at bounding box center [266, 119] width 141 height 32
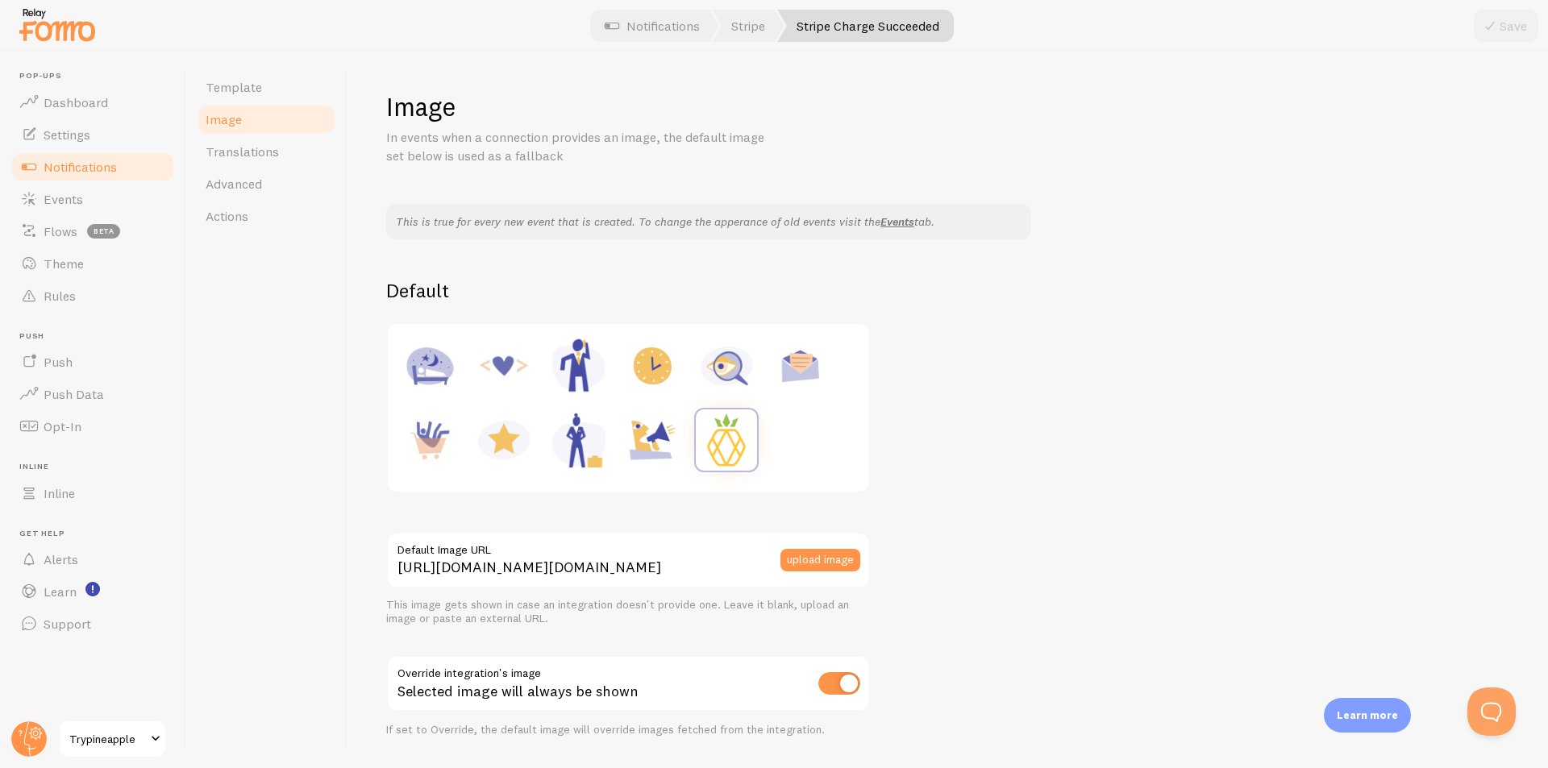
click at [1074, 197] on div "Image In events when a connection provides an image, the default image set belo…" at bounding box center [947, 641] width 1123 height 1103
click at [74, 133] on span "Settings" at bounding box center [67, 135] width 47 height 16
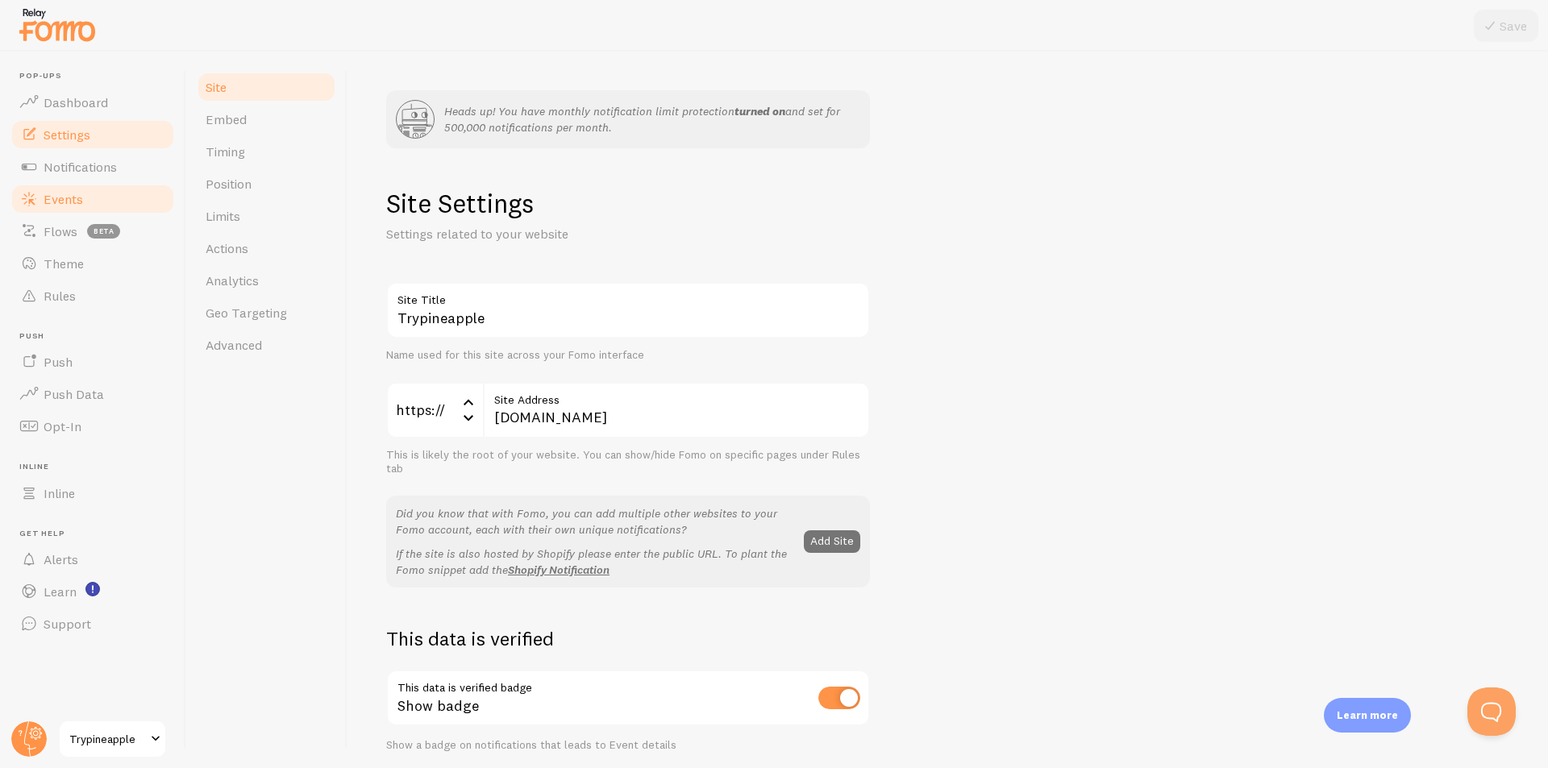
click at [88, 198] on link "Events" at bounding box center [93, 199] width 166 height 32
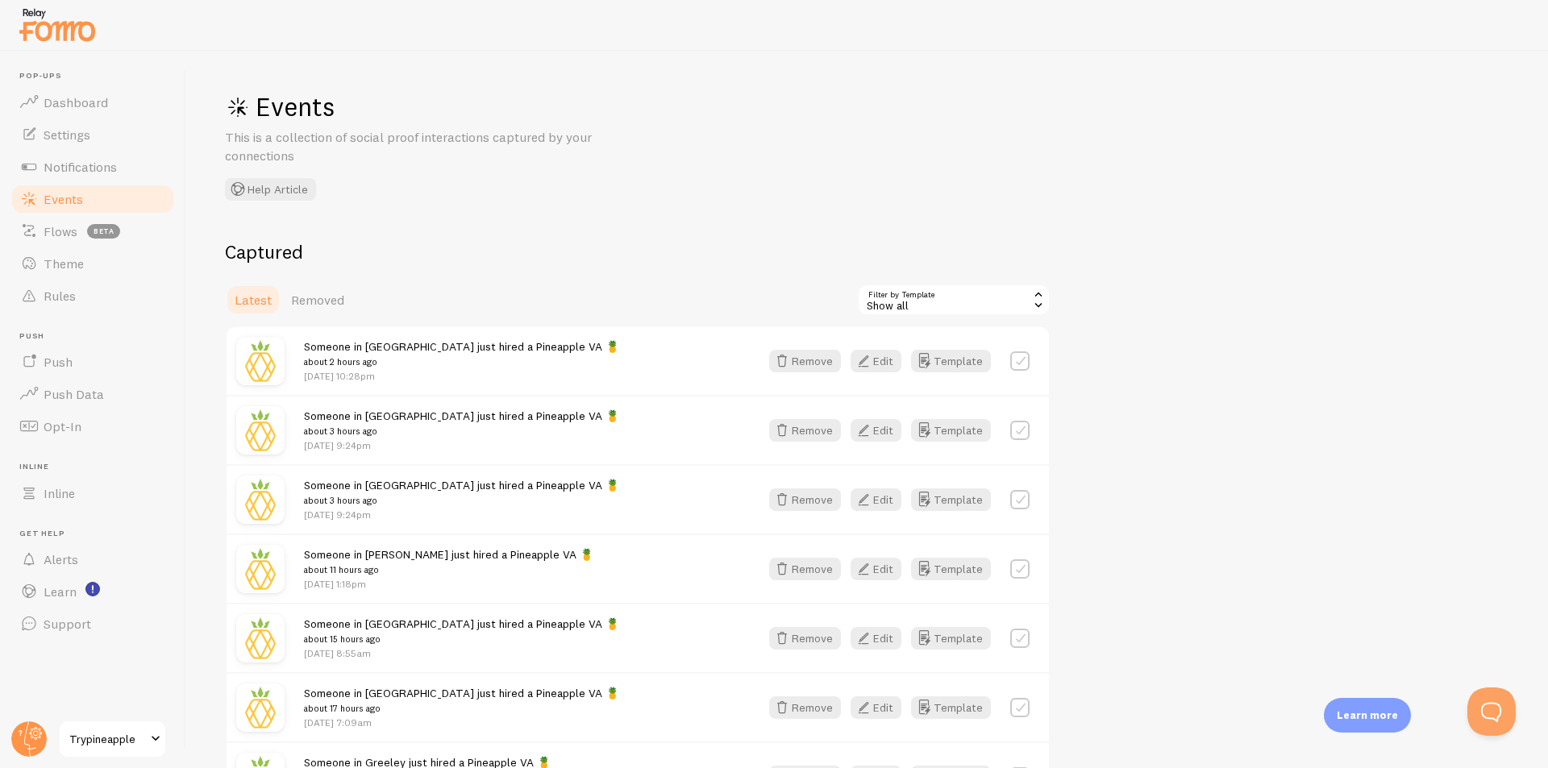
click at [954, 293] on div "Show all" at bounding box center [953, 300] width 193 height 32
click at [1009, 412] on li "Stripe Charge Succeeded" at bounding box center [953, 415] width 190 height 24
click at [64, 173] on span "Notifications" at bounding box center [80, 167] width 73 height 16
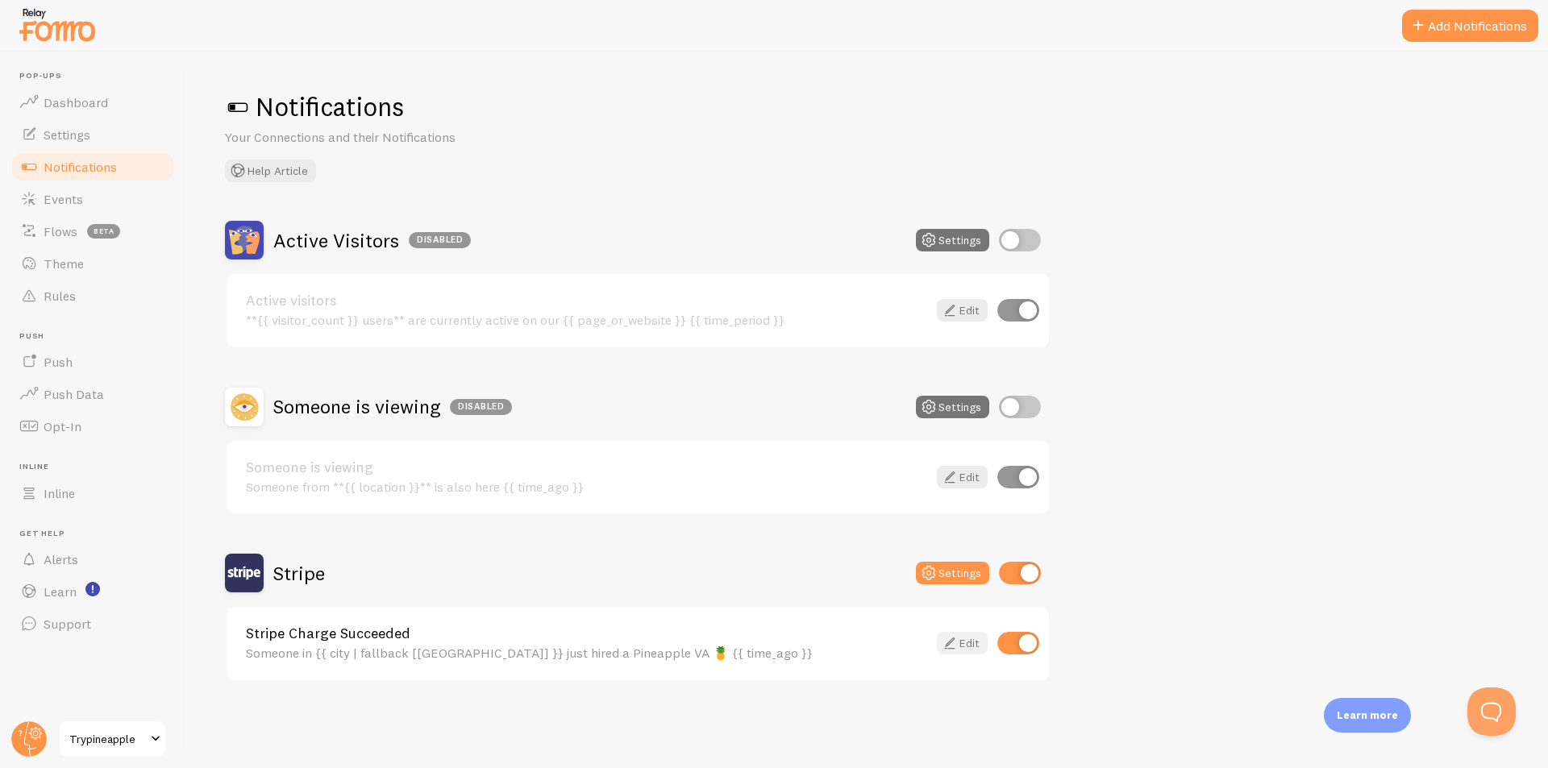
click at [952, 644] on icon at bounding box center [949, 643] width 19 height 19
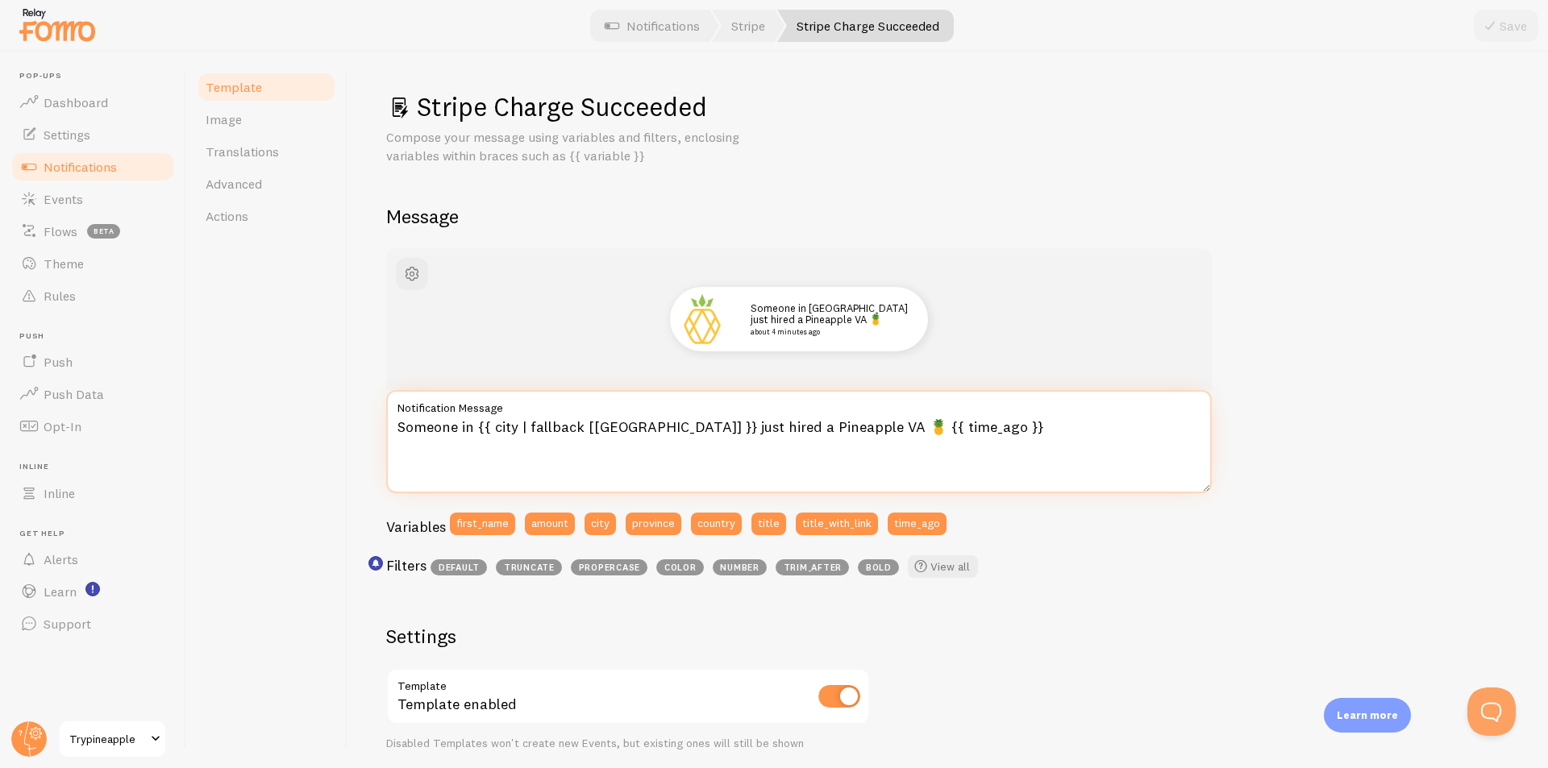
click at [603, 423] on textarea "Someone in {{ city | fallback [United States] }} just hired a Pineapple VA 🍍 {{…" at bounding box center [798, 441] width 825 height 103
click at [657, 426] on textarea "Someone in {{ city | fallback [United States] }} just hired a Pineapple VA 🍍 {{…" at bounding box center [798, 441] width 825 height 103
click at [692, 424] on textarea "Someone in {{ city | fallback [United States] }} just hired a Pineapple VA 🍍 {{…" at bounding box center [798, 441] width 825 height 103
click at [761, 431] on textarea "Someone in {{ city | fallback [United States] }} just hired a Pineapple VA 🍍 {{…" at bounding box center [798, 441] width 825 height 103
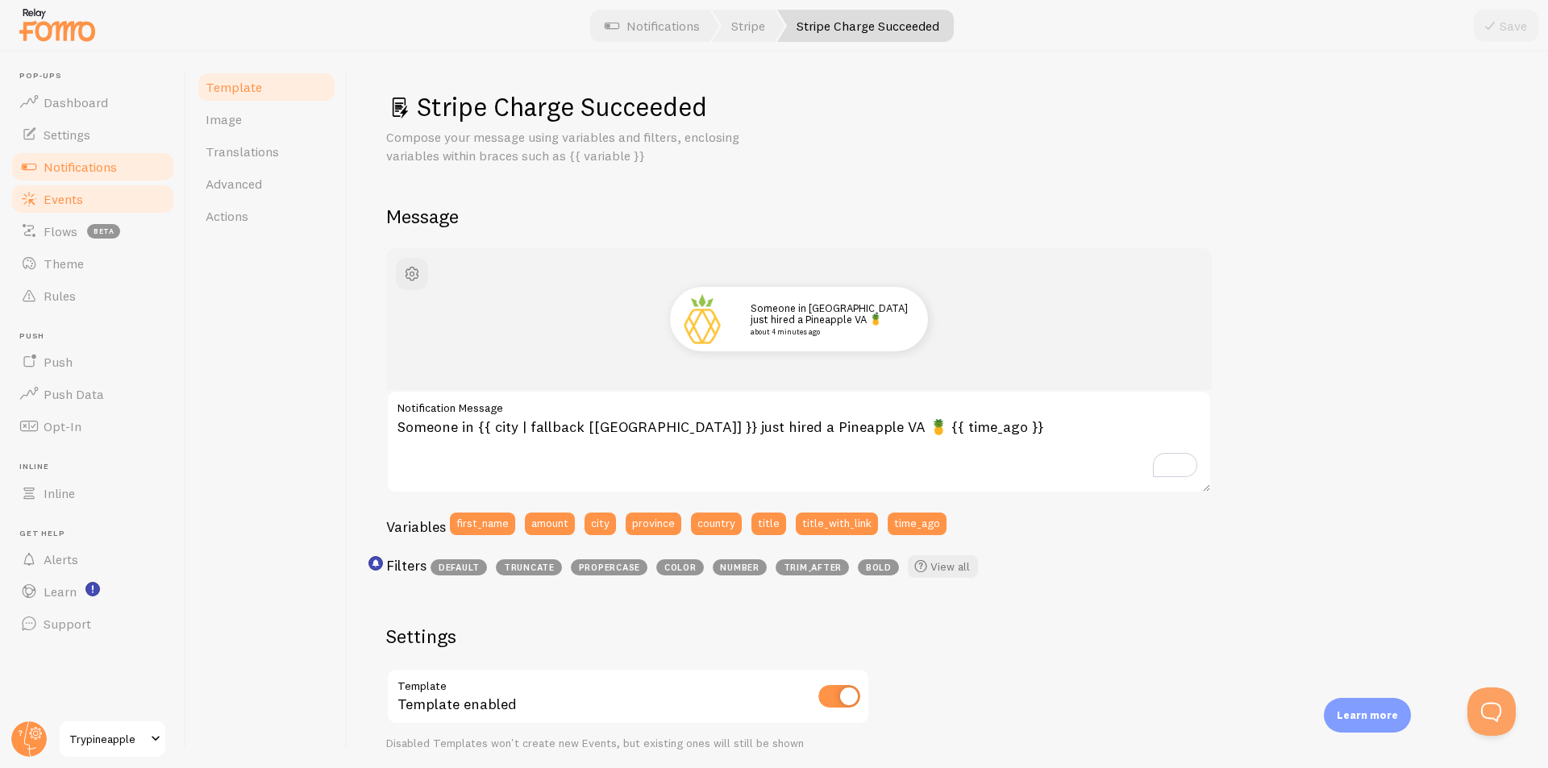
click at [67, 191] on span "Events" at bounding box center [63, 199] width 39 height 16
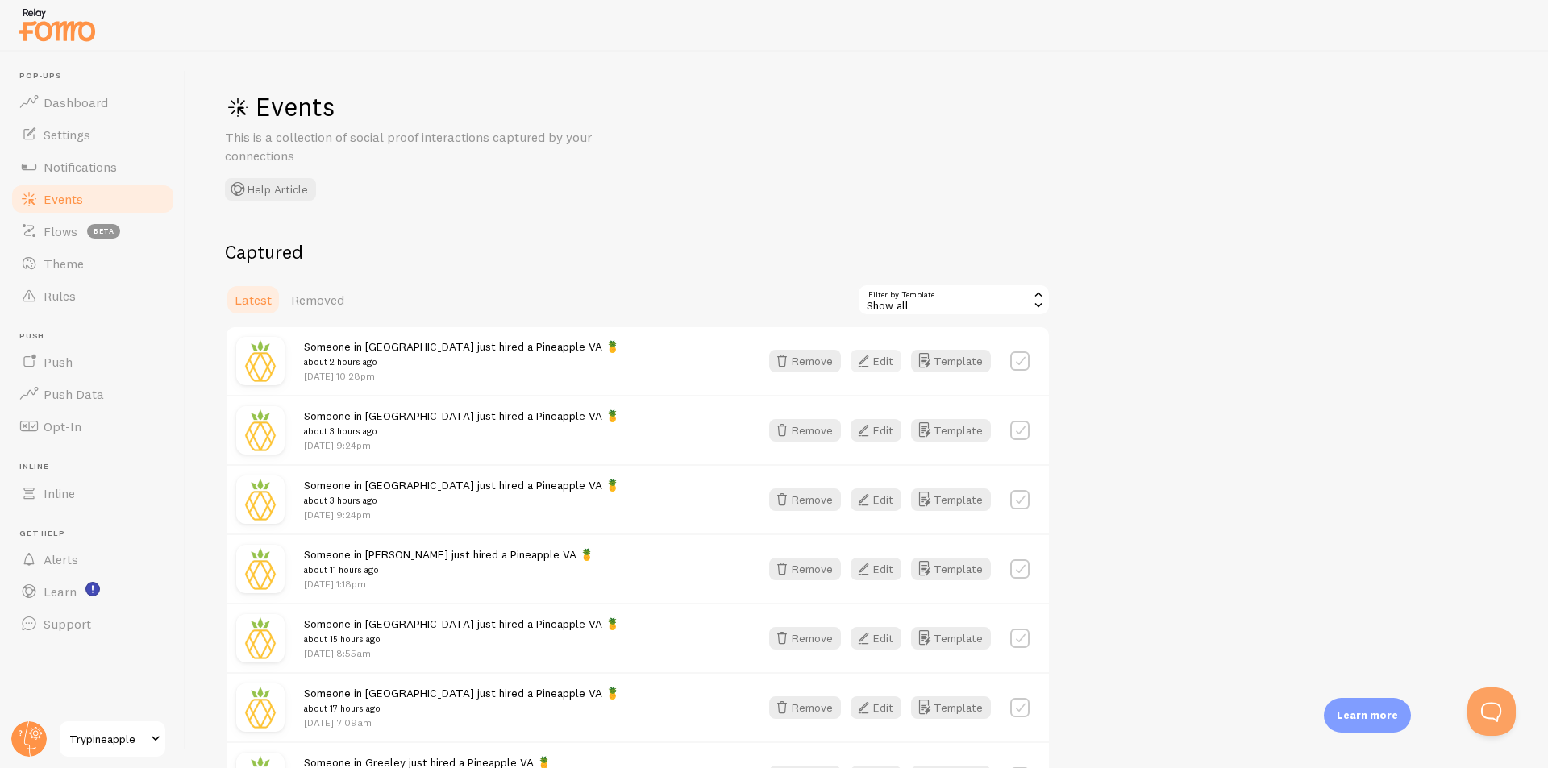
click at [876, 364] on button "Edit" at bounding box center [875, 361] width 51 height 23
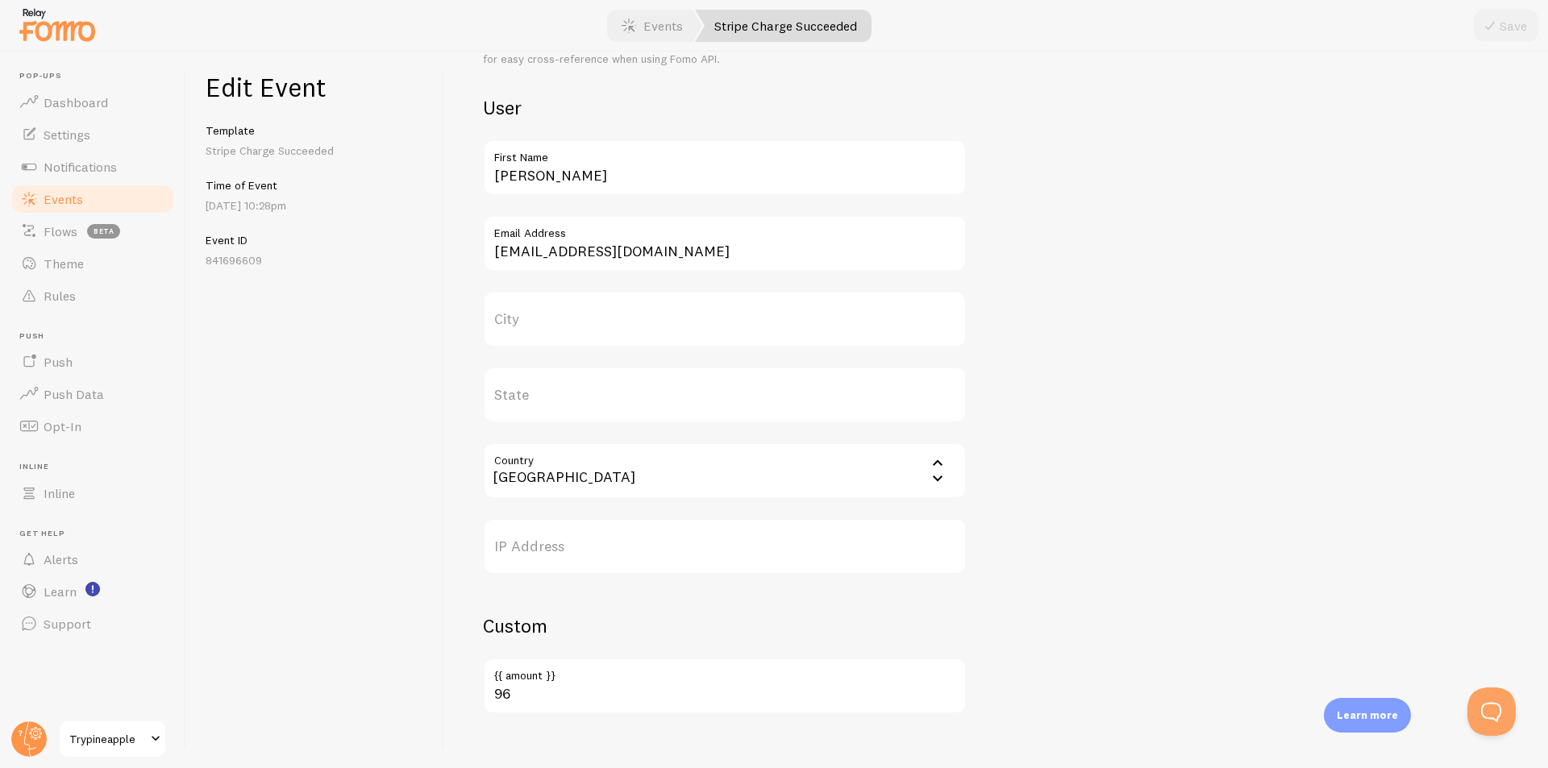
scroll to position [542, 0]
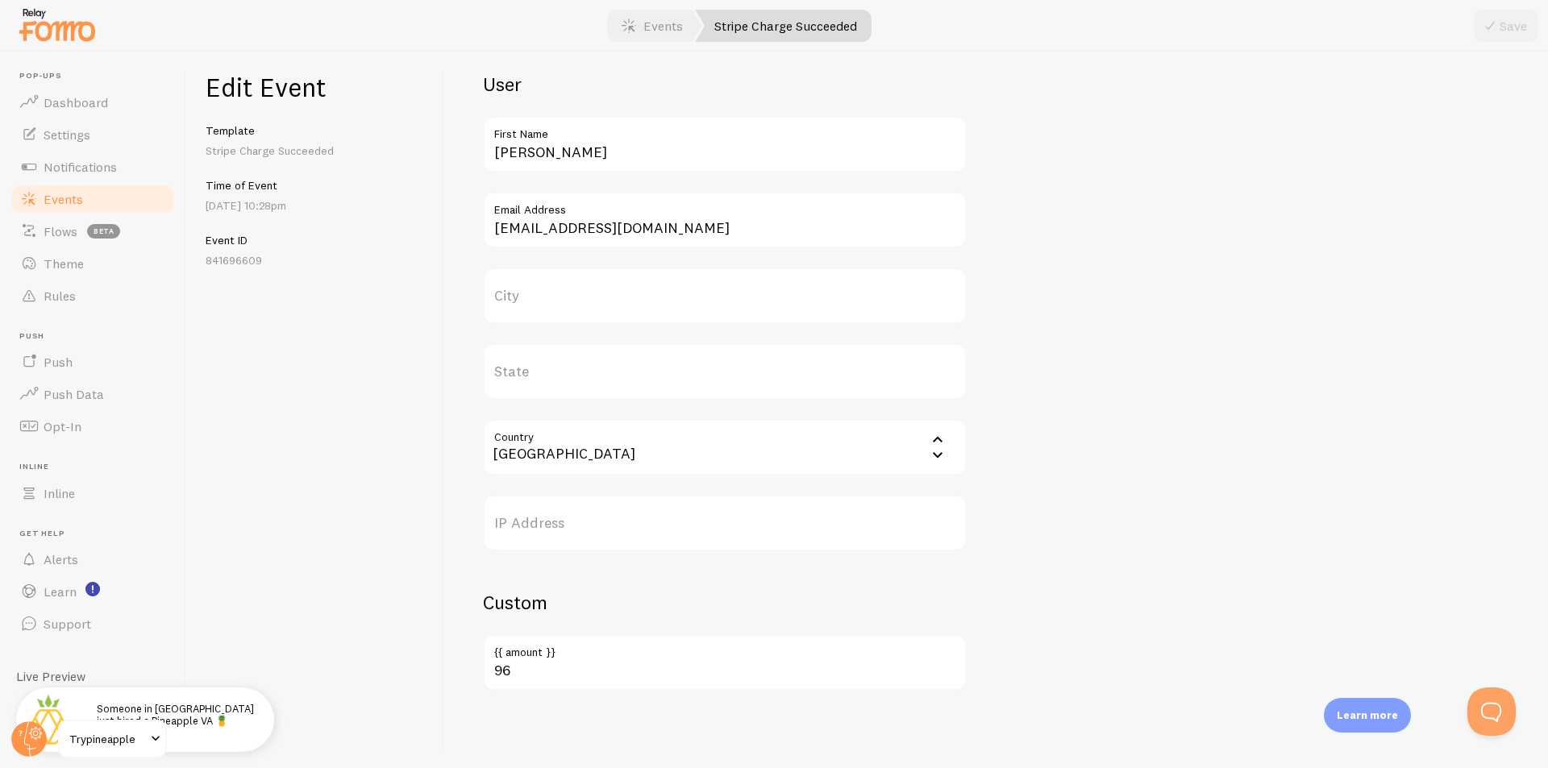
click at [1195, 334] on div "Meta Payment for Invoice #213419 Title This text will be bolded in your notific…" at bounding box center [996, 120] width 1026 height 1142
click at [84, 215] on link "Flows beta" at bounding box center [93, 231] width 166 height 32
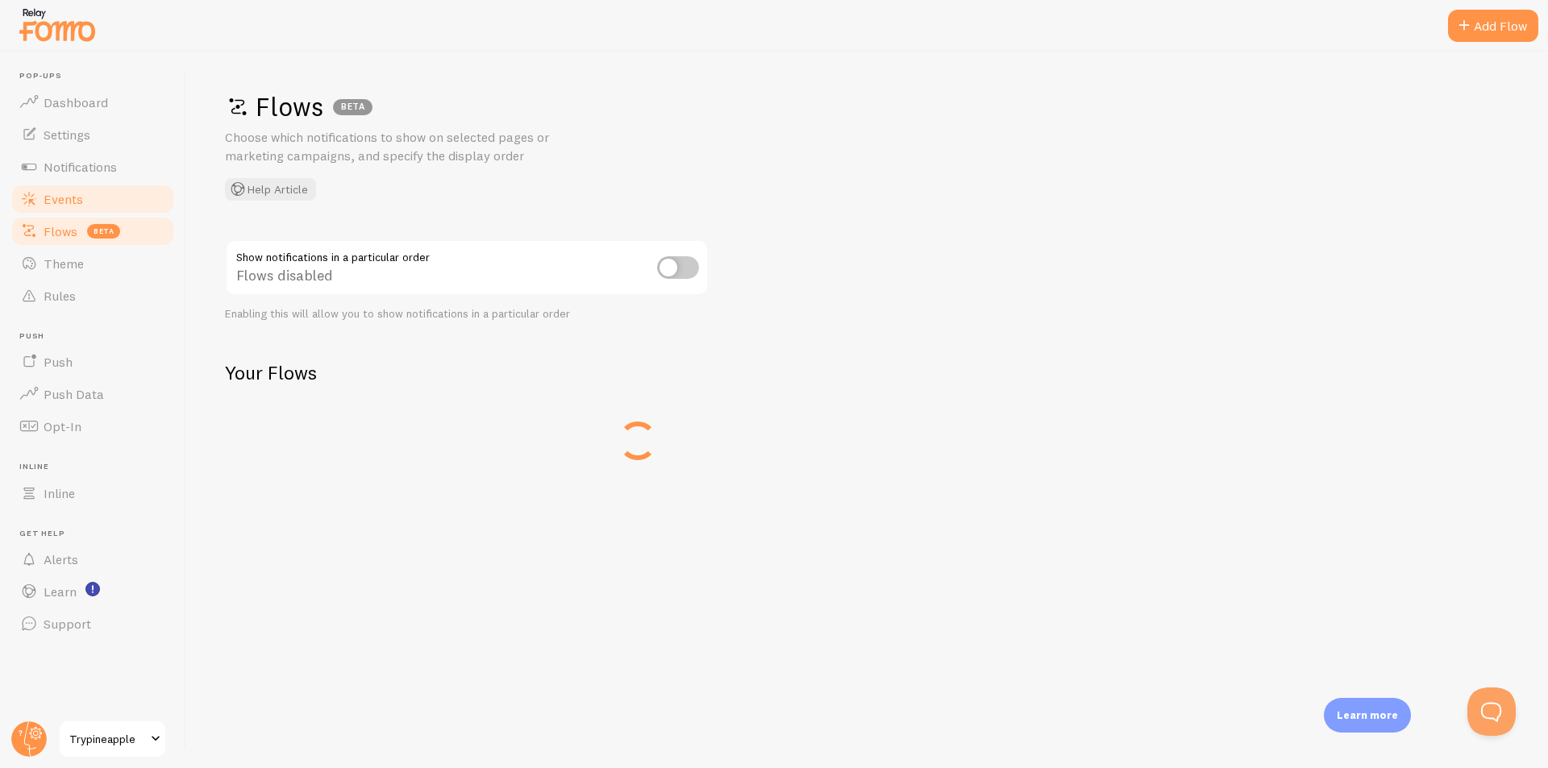
click at [71, 206] on span "Events" at bounding box center [63, 199] width 39 height 16
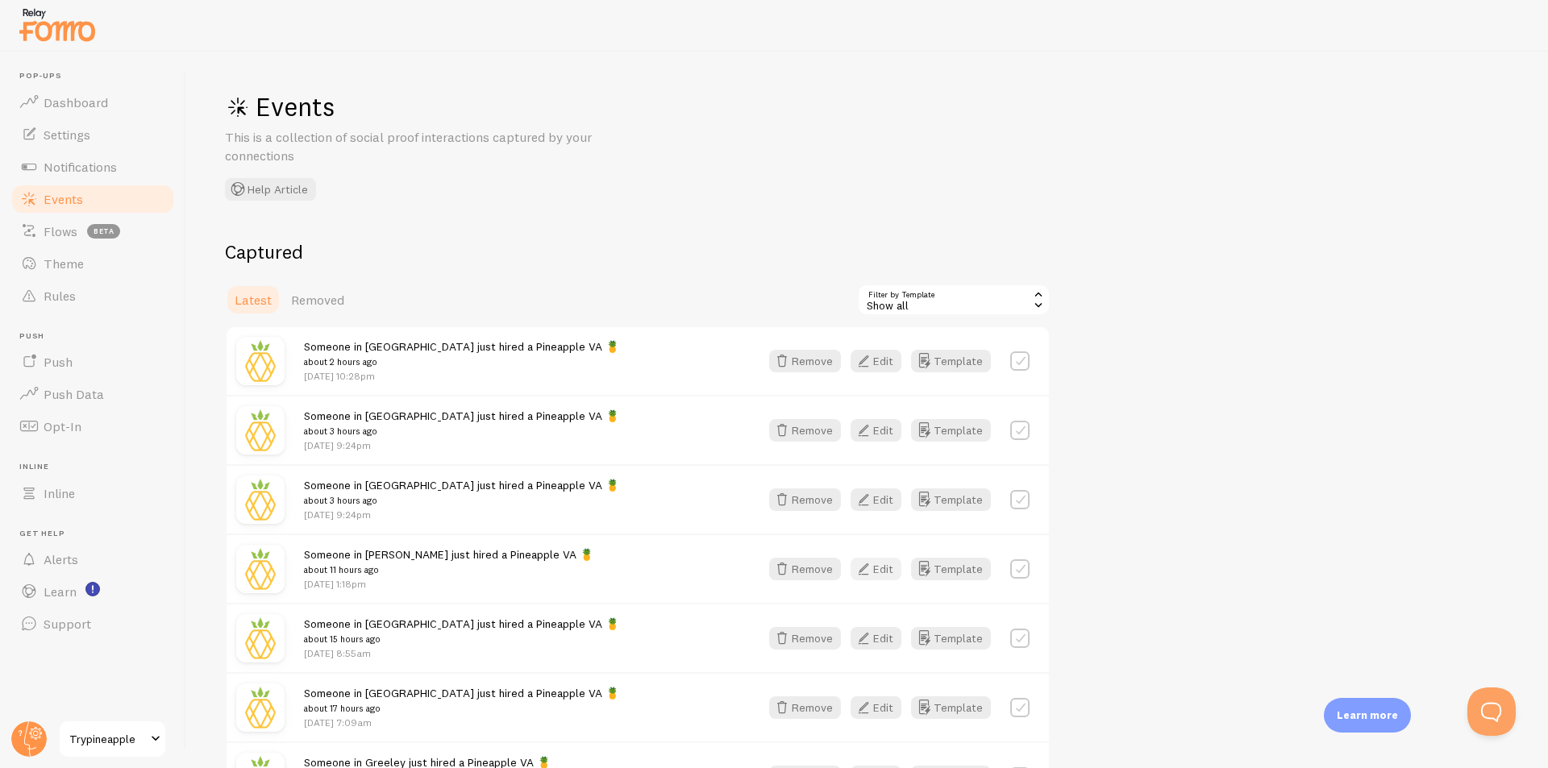
click at [882, 576] on button "Edit" at bounding box center [875, 569] width 51 height 23
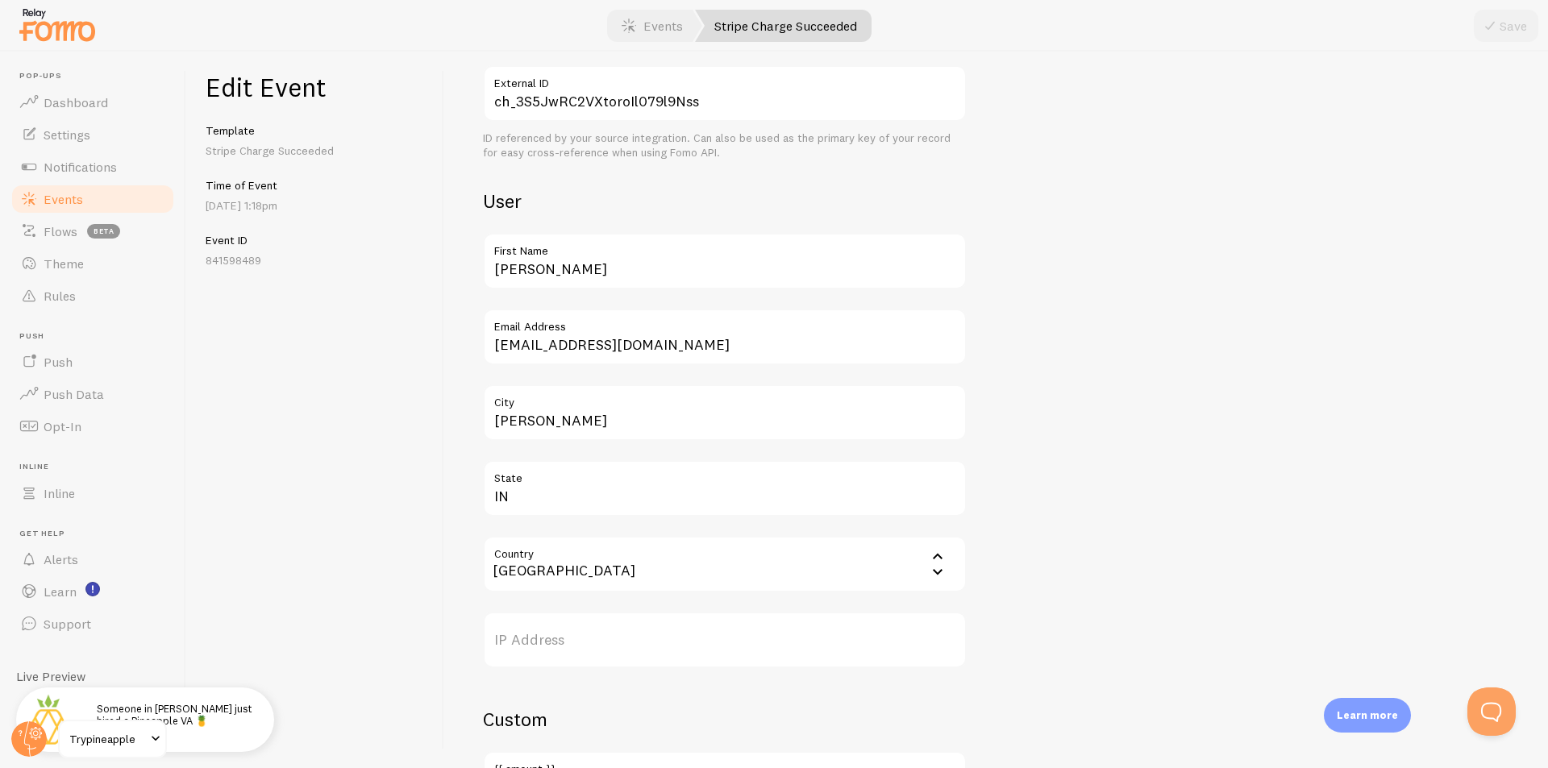
scroll to position [484, 0]
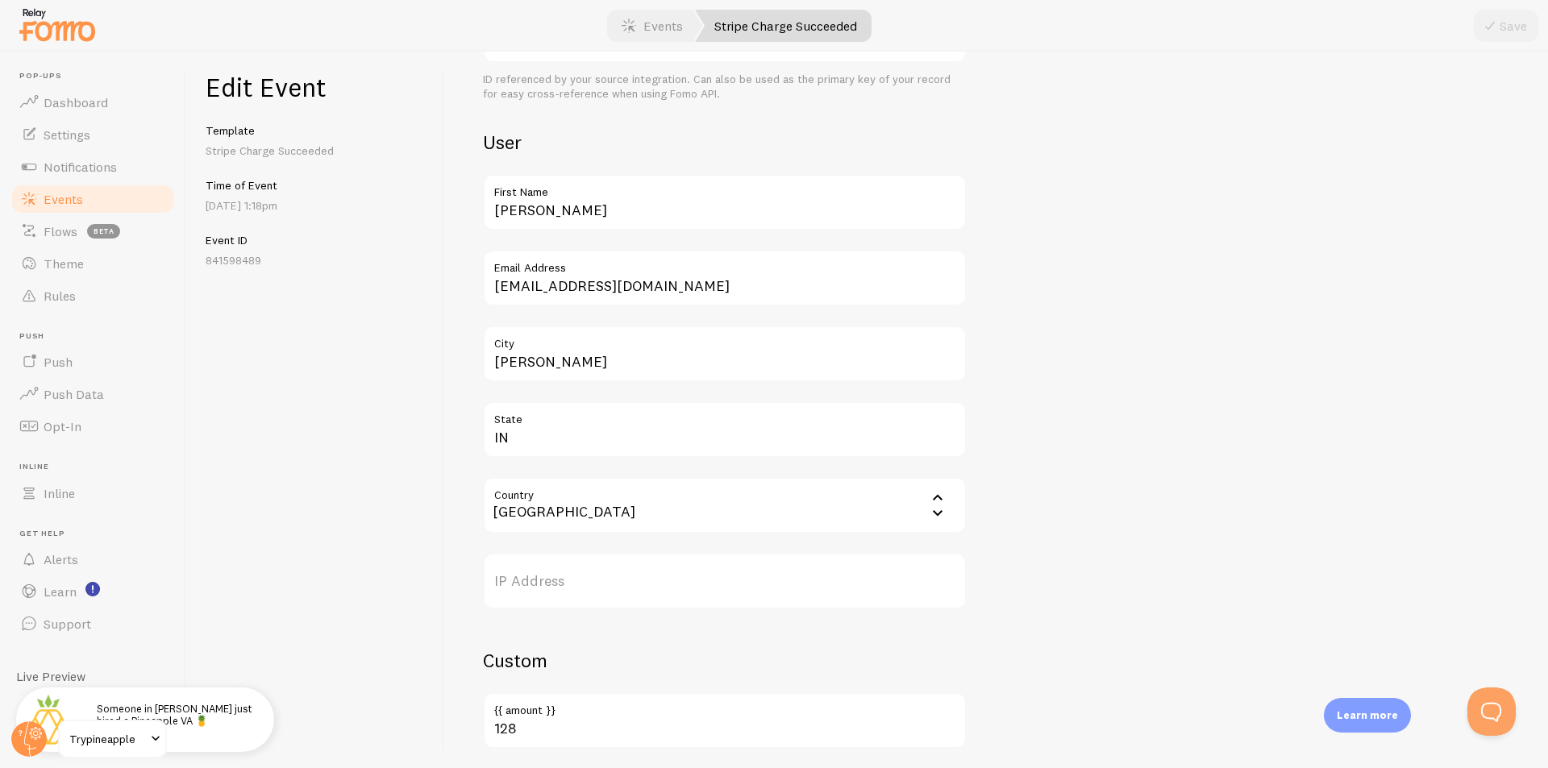
click at [776, 412] on label "State" at bounding box center [725, 414] width 484 height 27
click at [776, 412] on input "IN" at bounding box center [725, 429] width 484 height 56
click at [775, 441] on input "IN" at bounding box center [725, 429] width 484 height 56
click at [1037, 348] on div "Meta Payment for Invoice #213447 Title This text will be bolded in your notific…" at bounding box center [996, 178] width 1026 height 1142
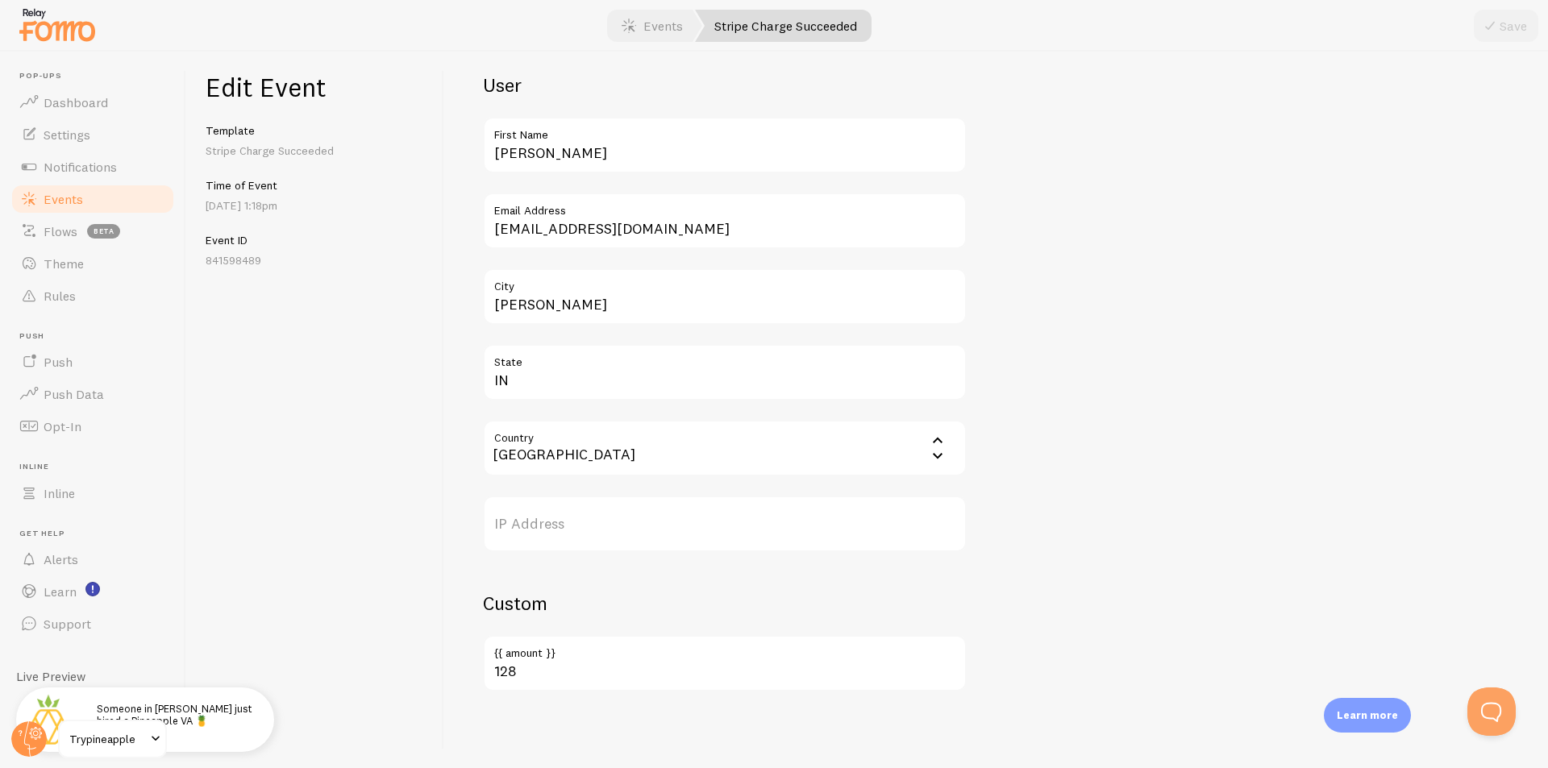
scroll to position [542, 0]
click at [1034, 560] on div "Meta Payment for Invoice #213447 Title This text will be bolded in your notific…" at bounding box center [996, 120] width 1026 height 1142
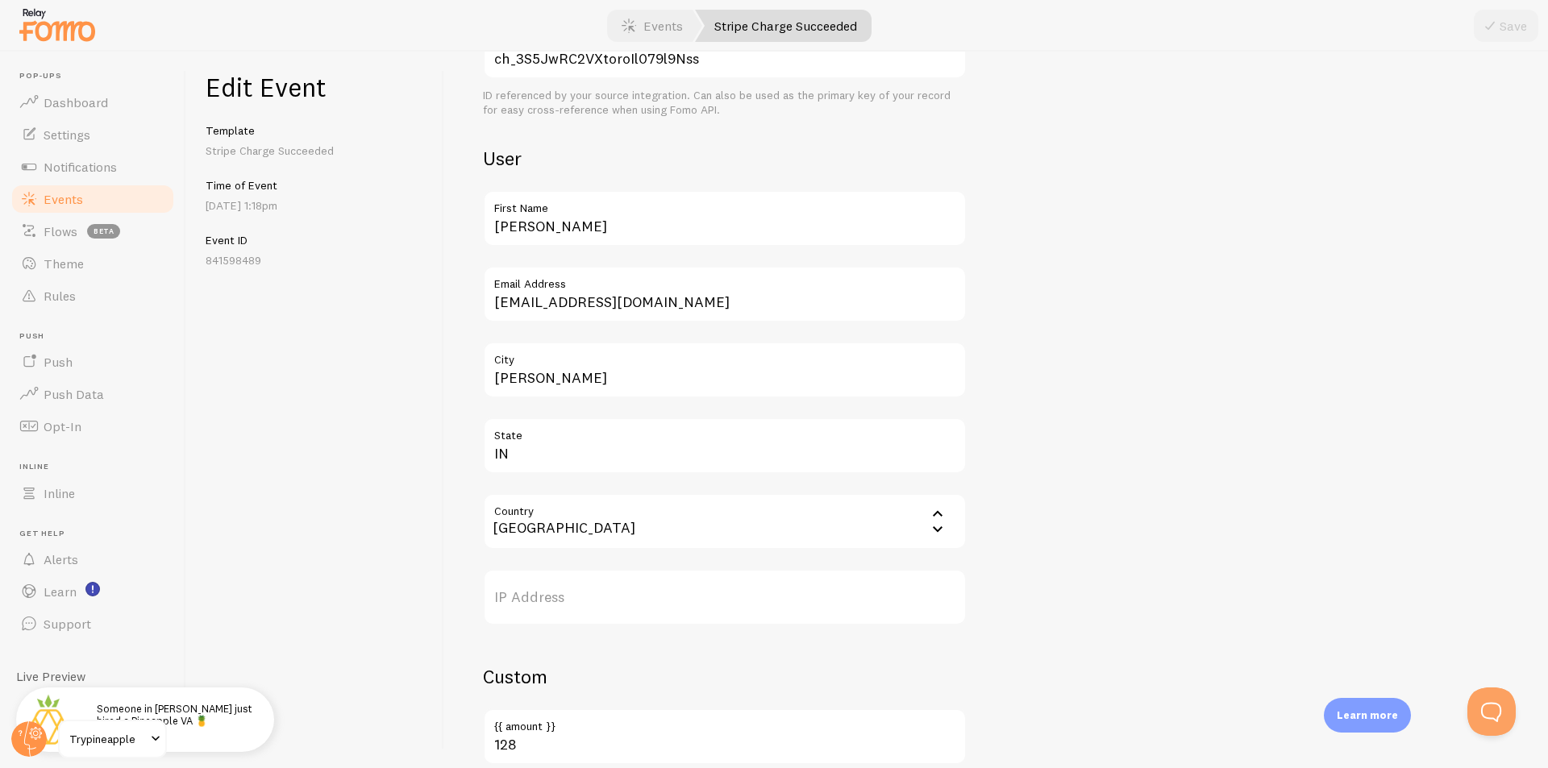
scroll to position [380, 0]
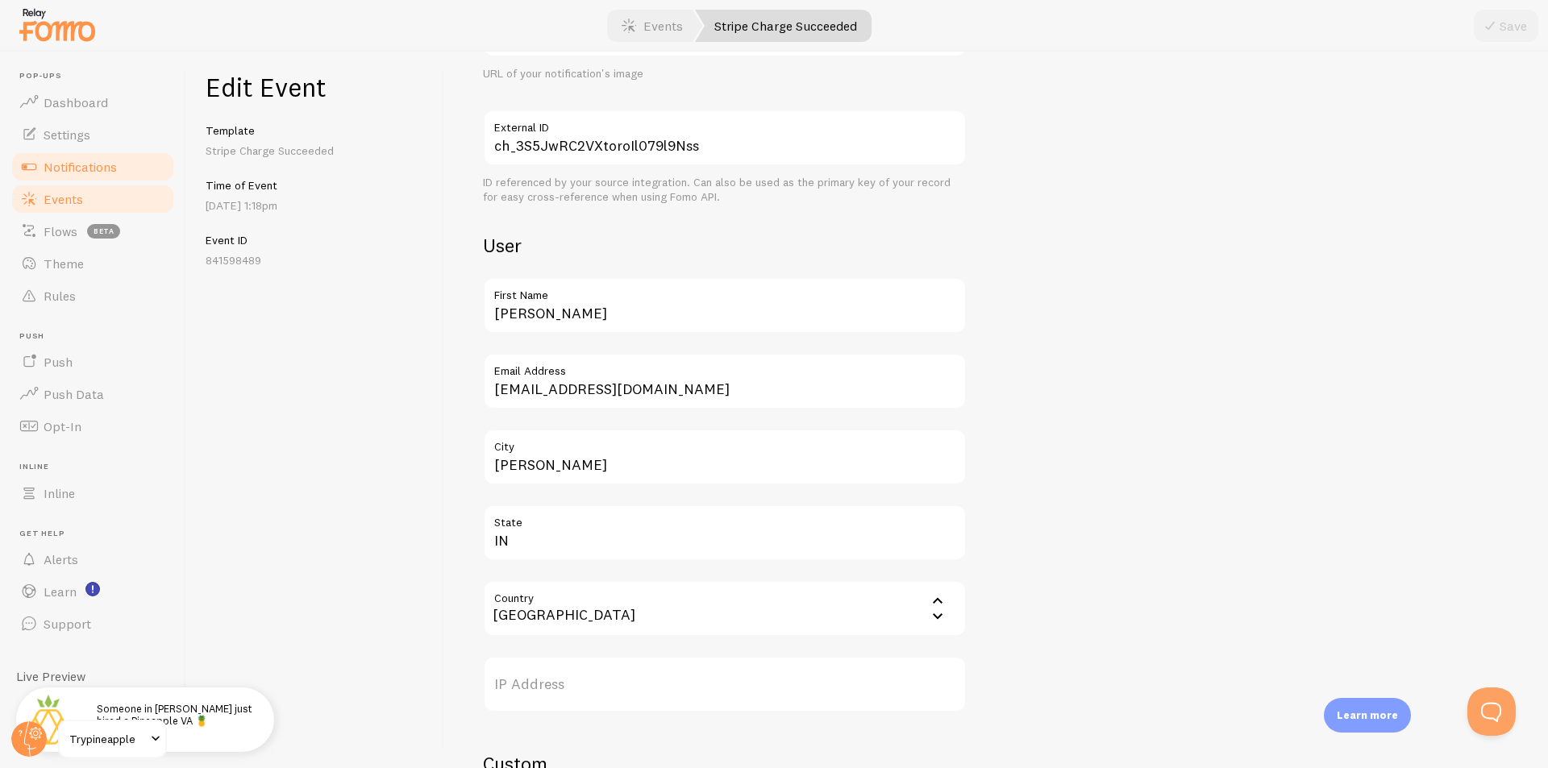
click at [72, 175] on link "Notifications" at bounding box center [93, 167] width 166 height 32
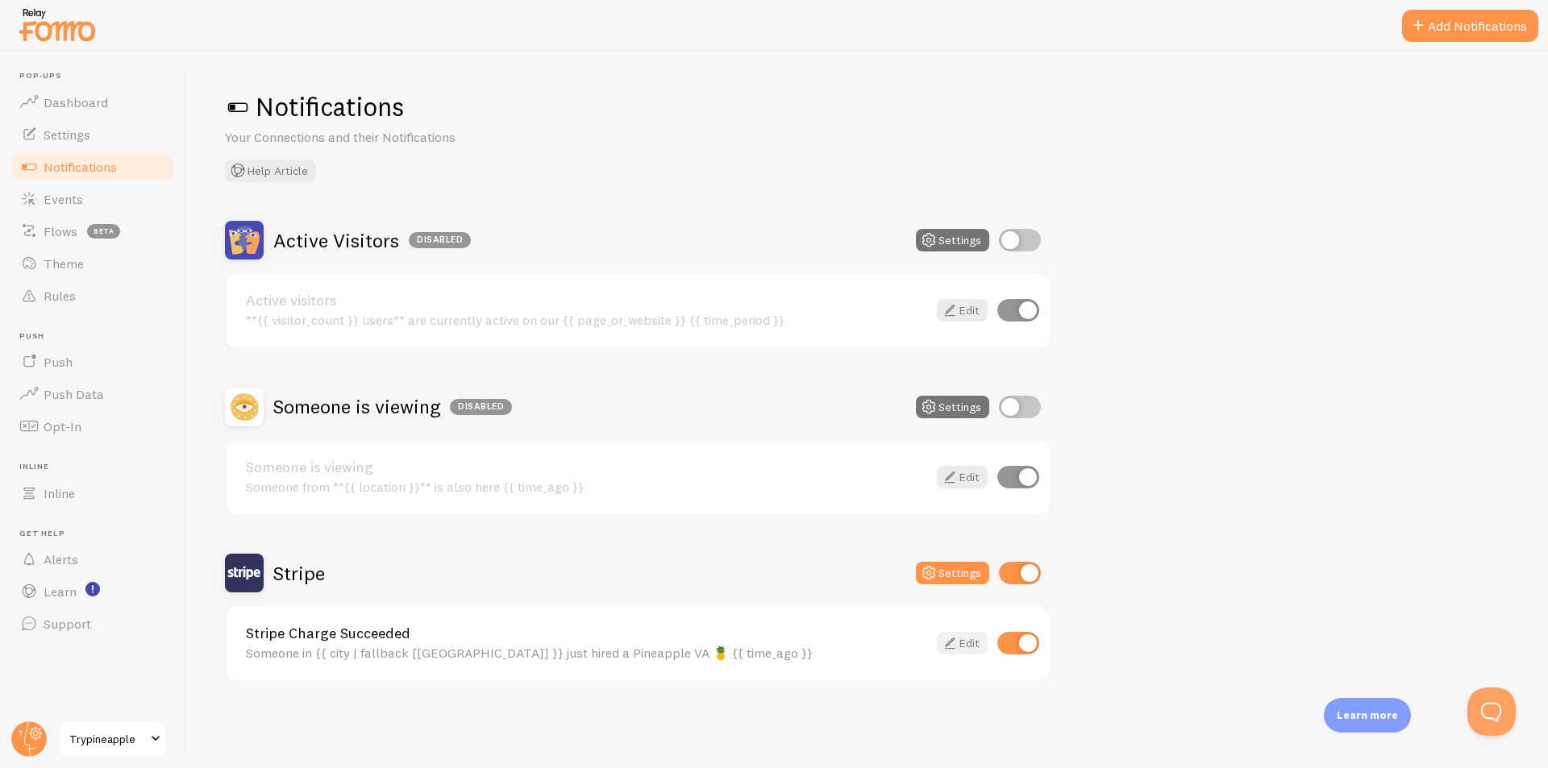
click at [971, 641] on link "Edit" at bounding box center [962, 643] width 51 height 23
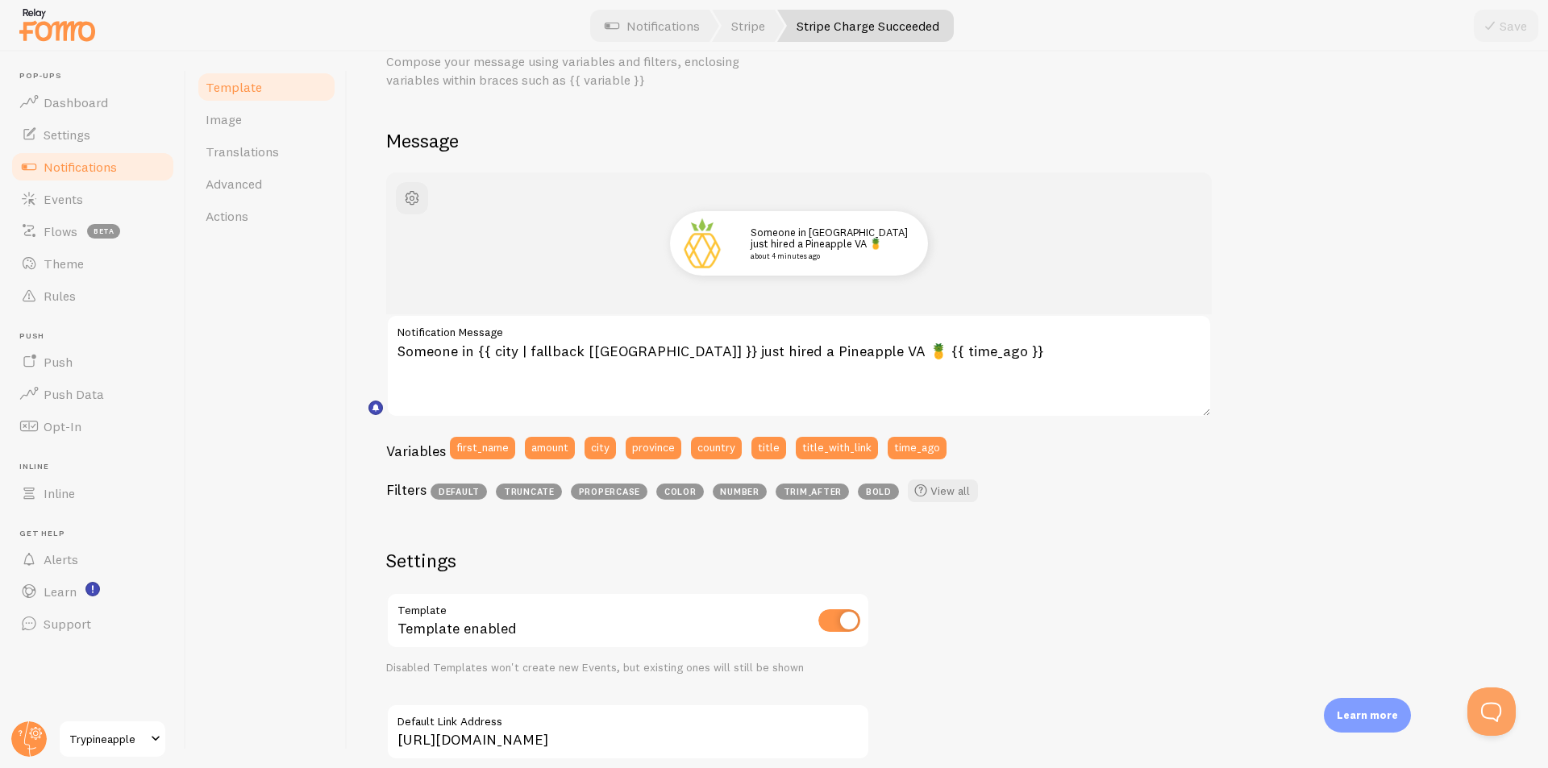
scroll to position [161, 0]
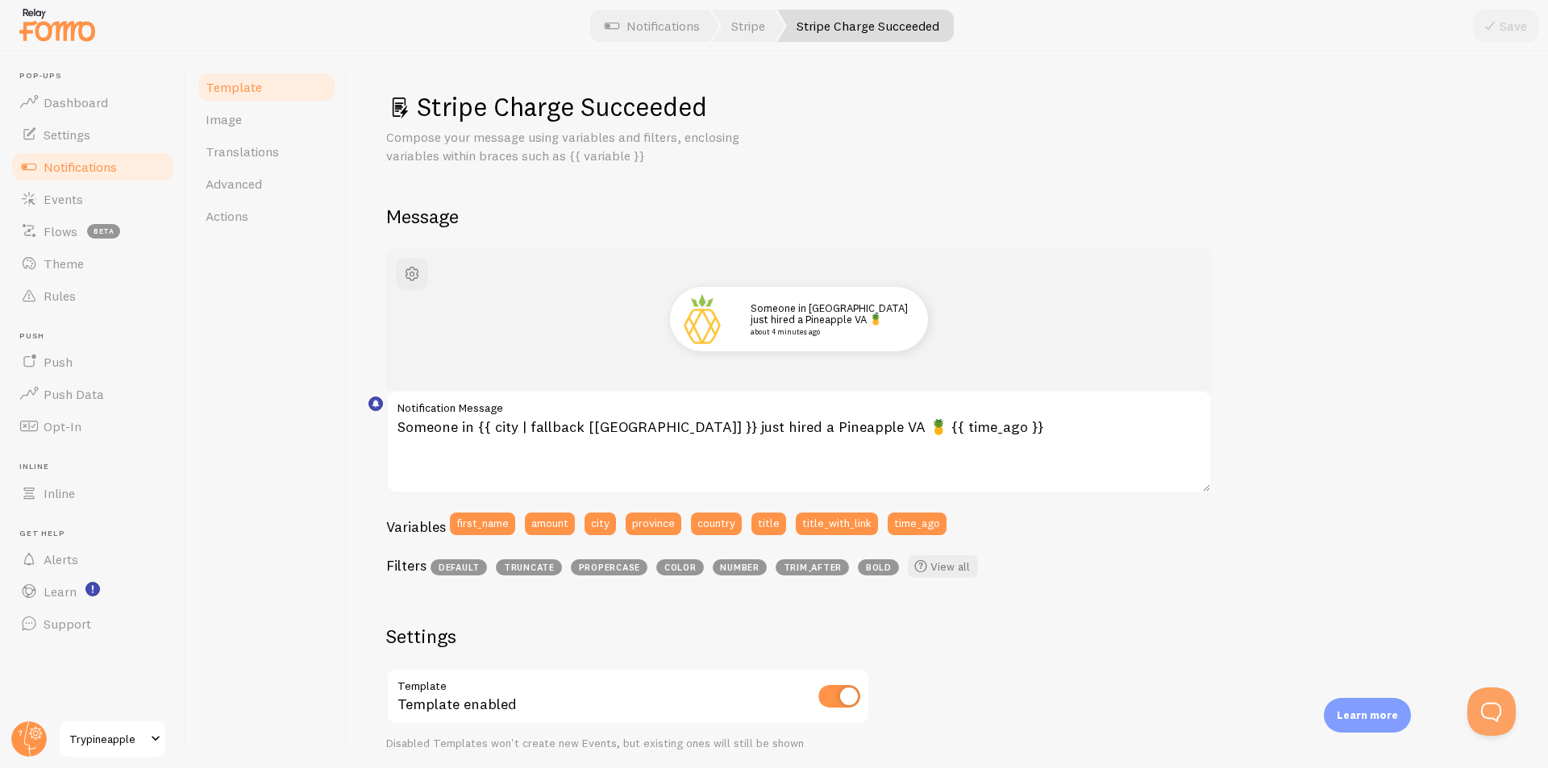
scroll to position [161, 0]
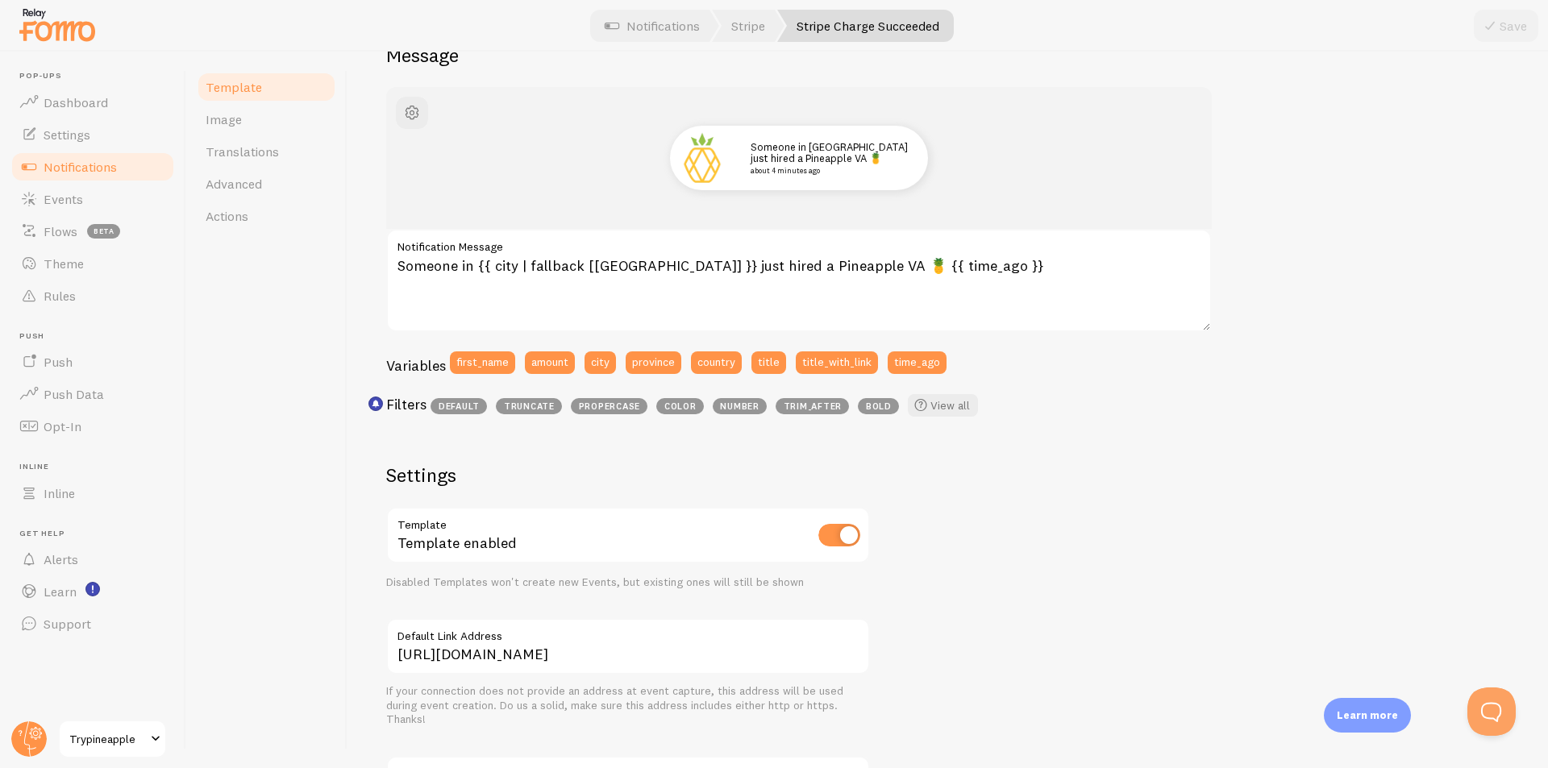
click at [754, 405] on span "number" at bounding box center [740, 406] width 54 height 16
click at [817, 407] on span "trim_after" at bounding box center [811, 406] width 73 height 16
click at [917, 404] on span at bounding box center [920, 405] width 19 height 19
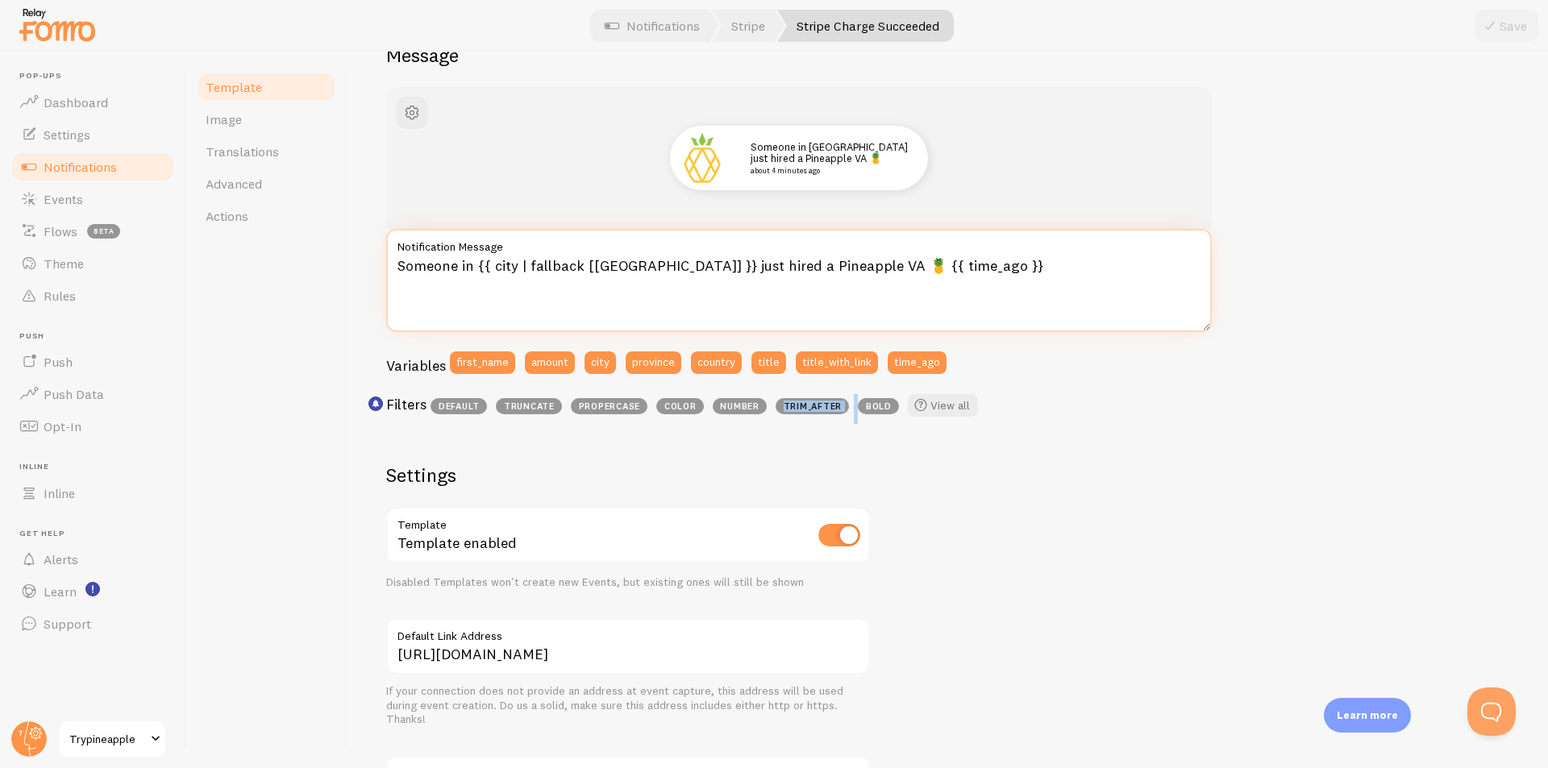
click at [1000, 268] on textarea "Someone in {{ city | fallback [[GEOGRAPHIC_DATA]] }} just hired a Pineapple VA …" at bounding box center [798, 280] width 825 height 103
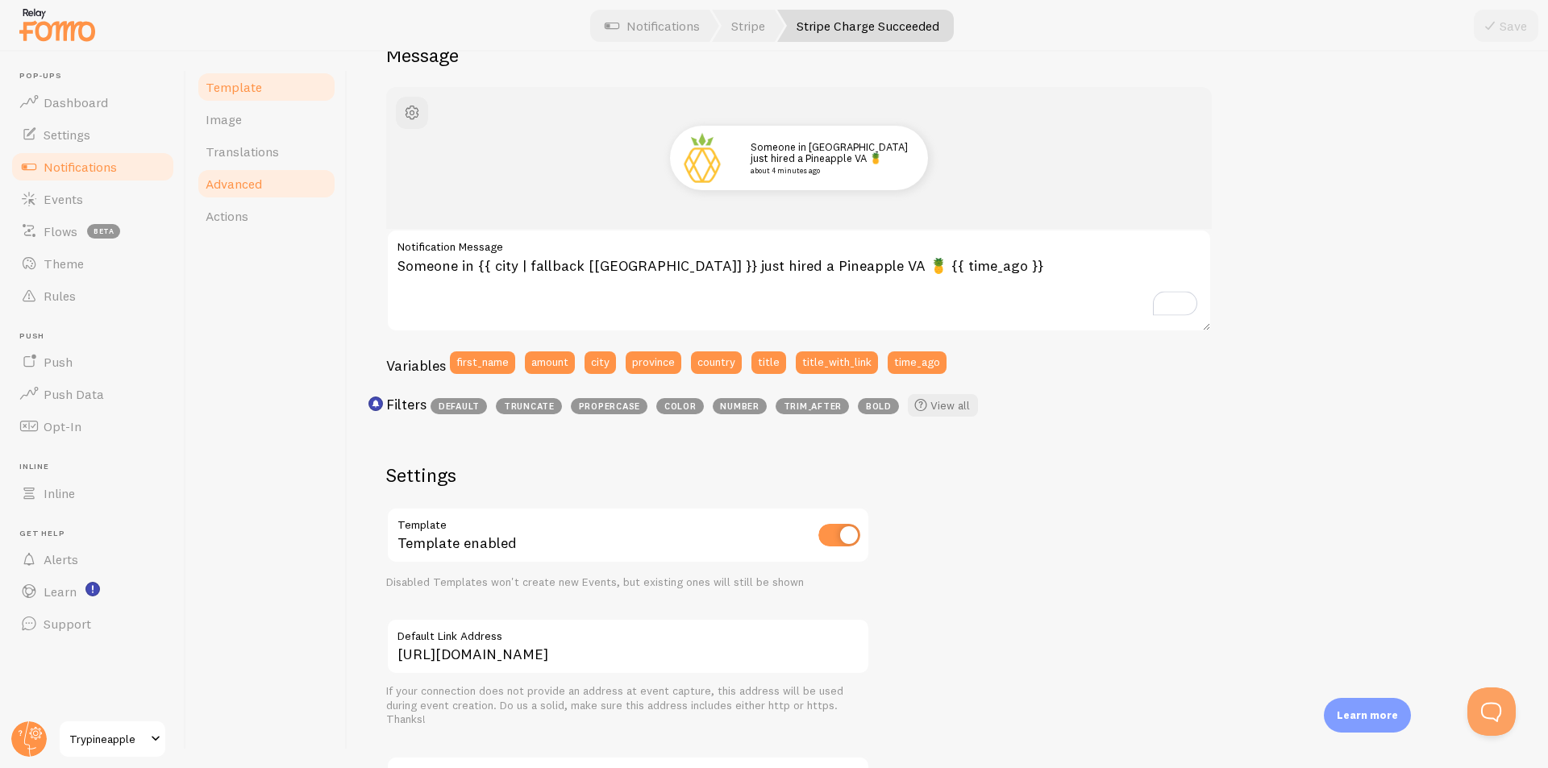
click at [239, 185] on span "Advanced" at bounding box center [234, 184] width 56 height 16
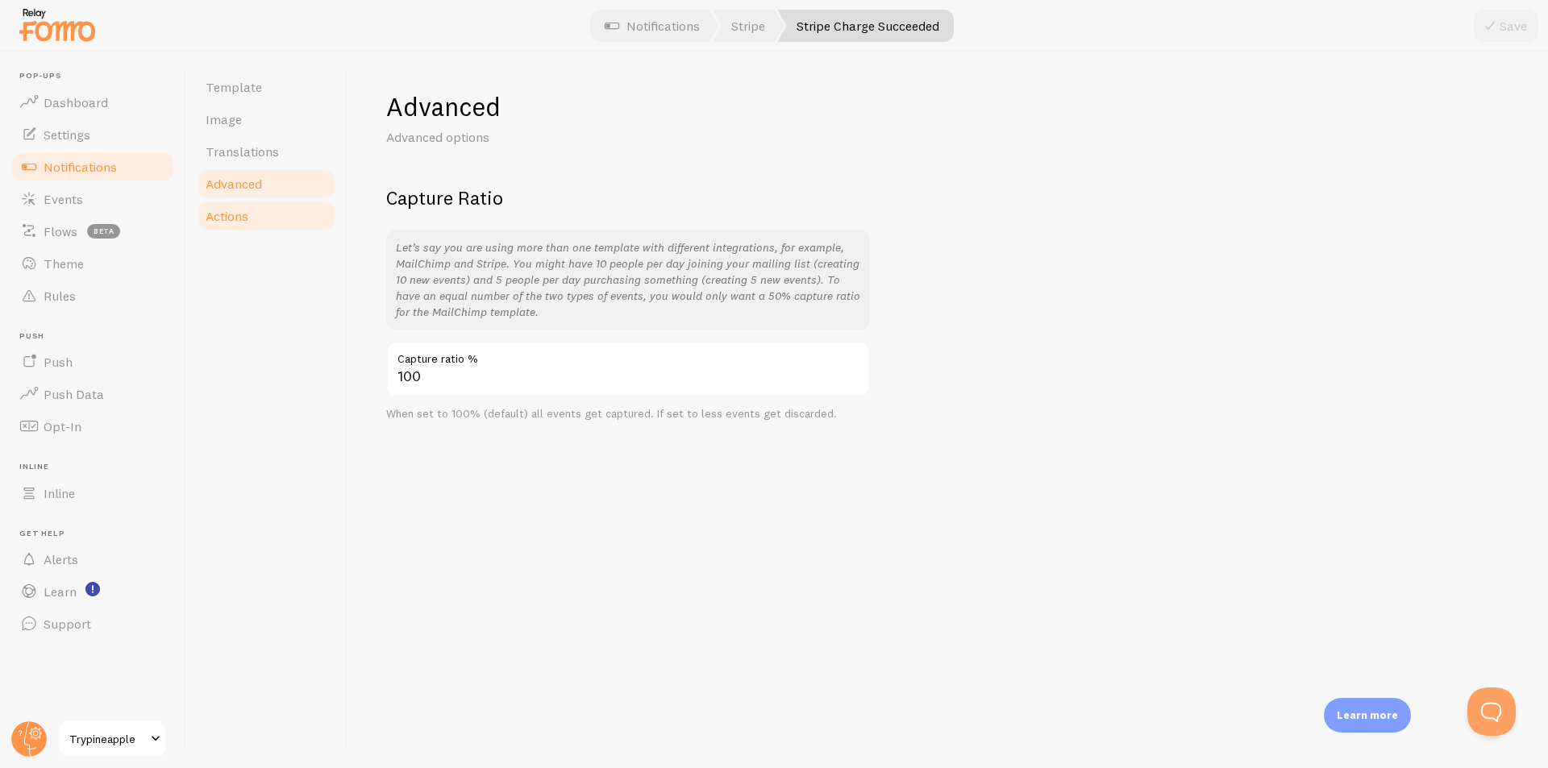
click at [213, 211] on span "Actions" at bounding box center [227, 216] width 43 height 16
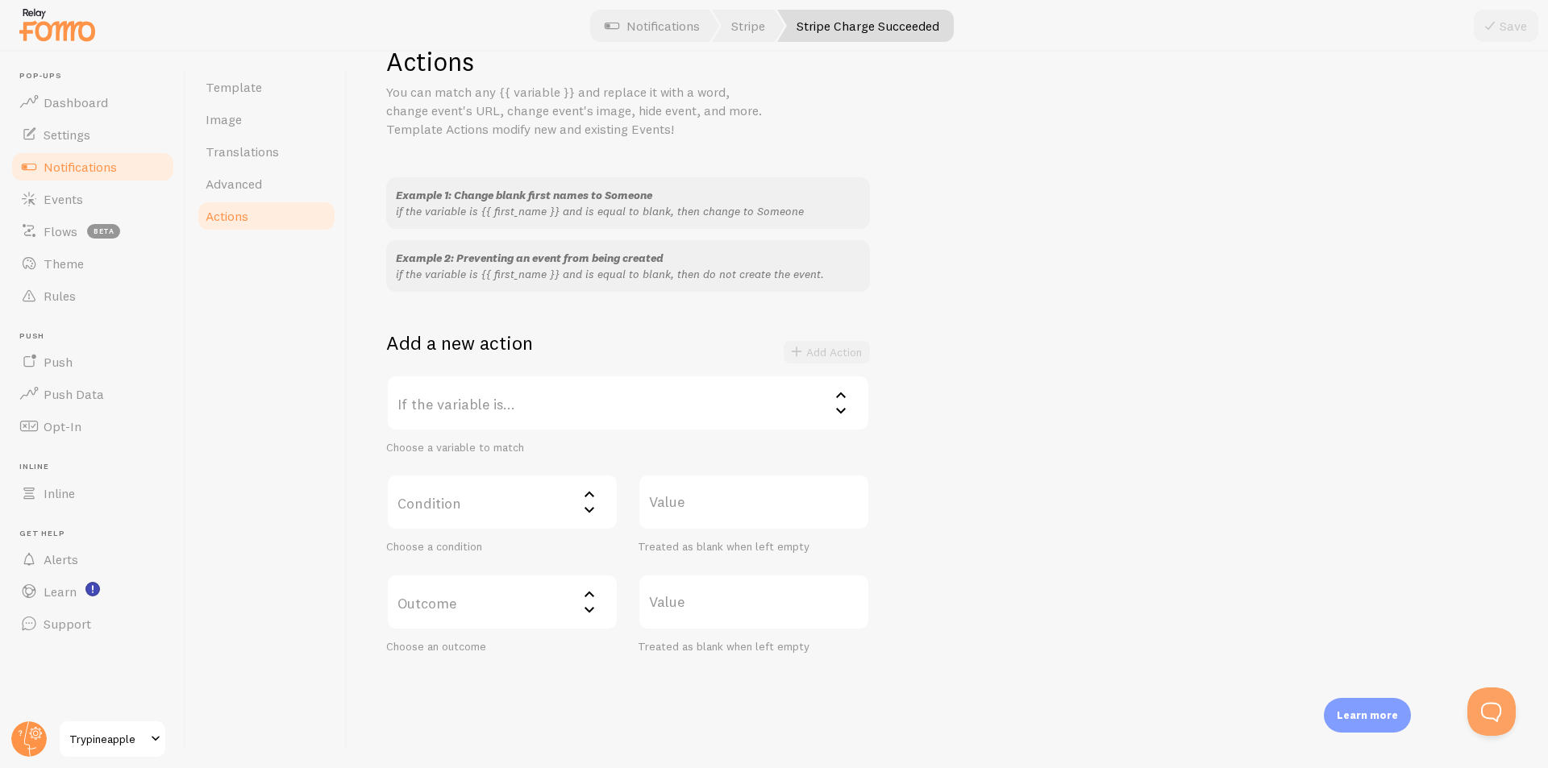
scroll to position [70, 0]
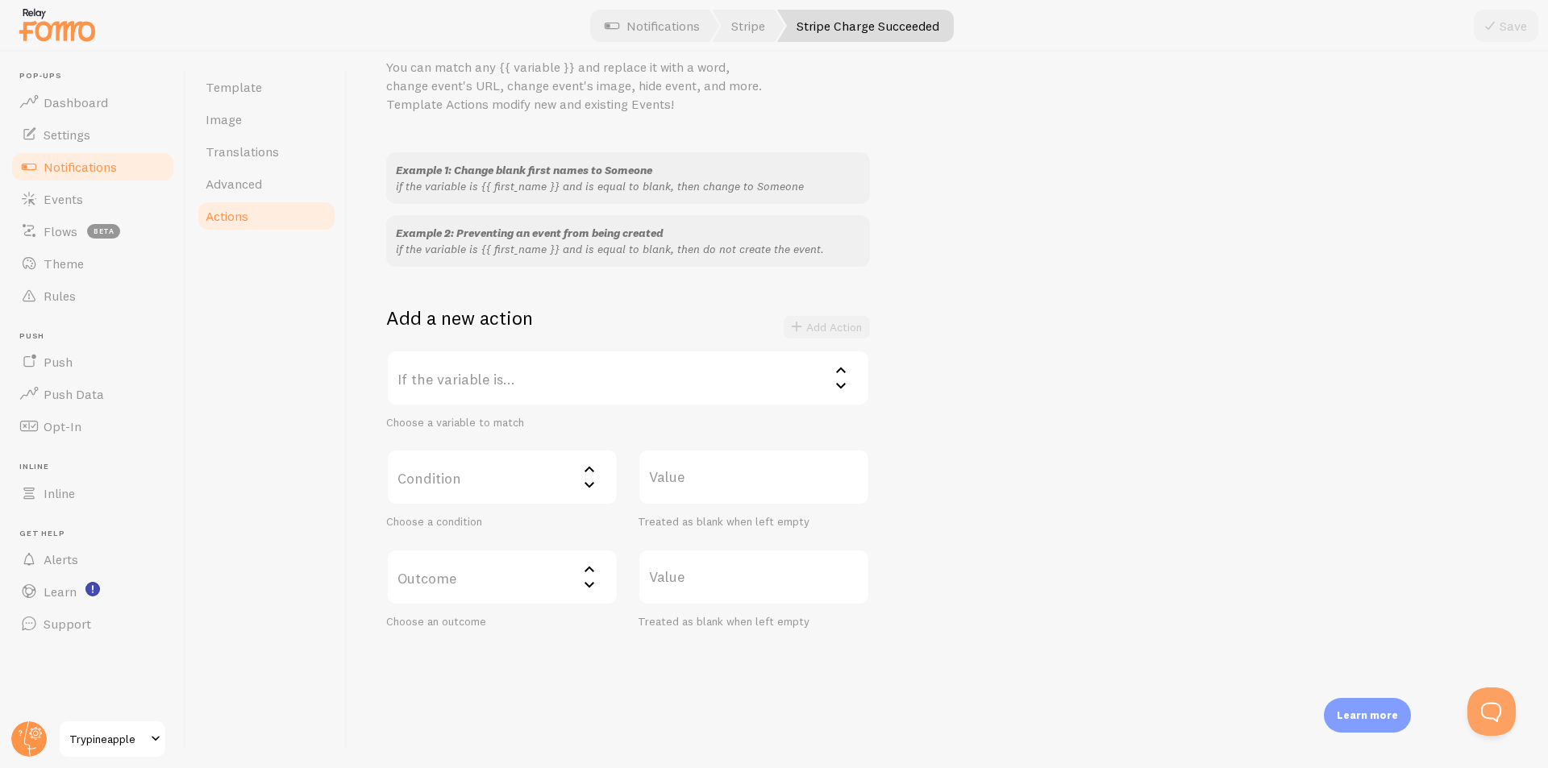
click at [652, 368] on label "If the variable is..." at bounding box center [628, 378] width 484 height 56
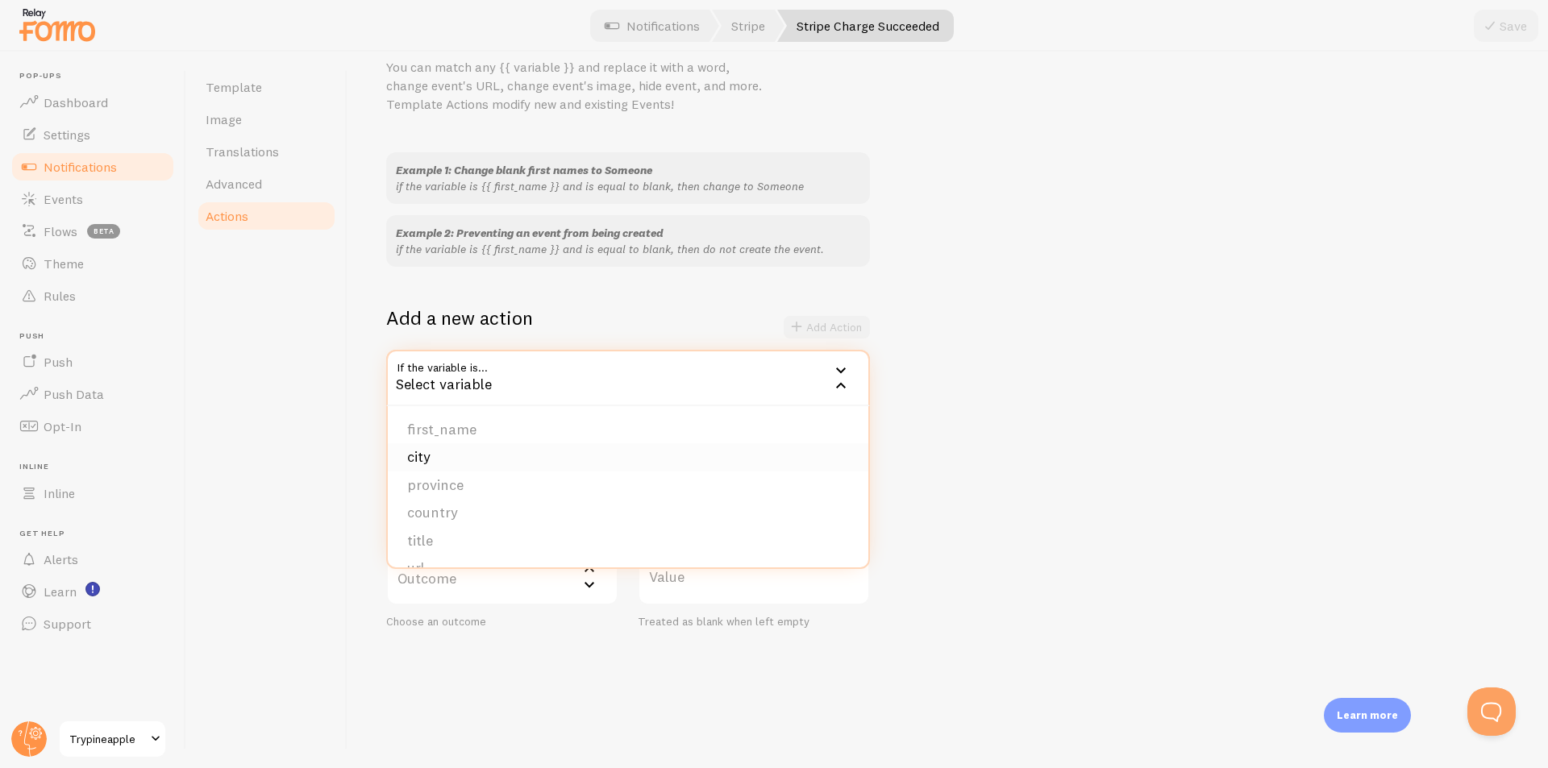
click at [529, 449] on li "city" at bounding box center [628, 457] width 480 height 28
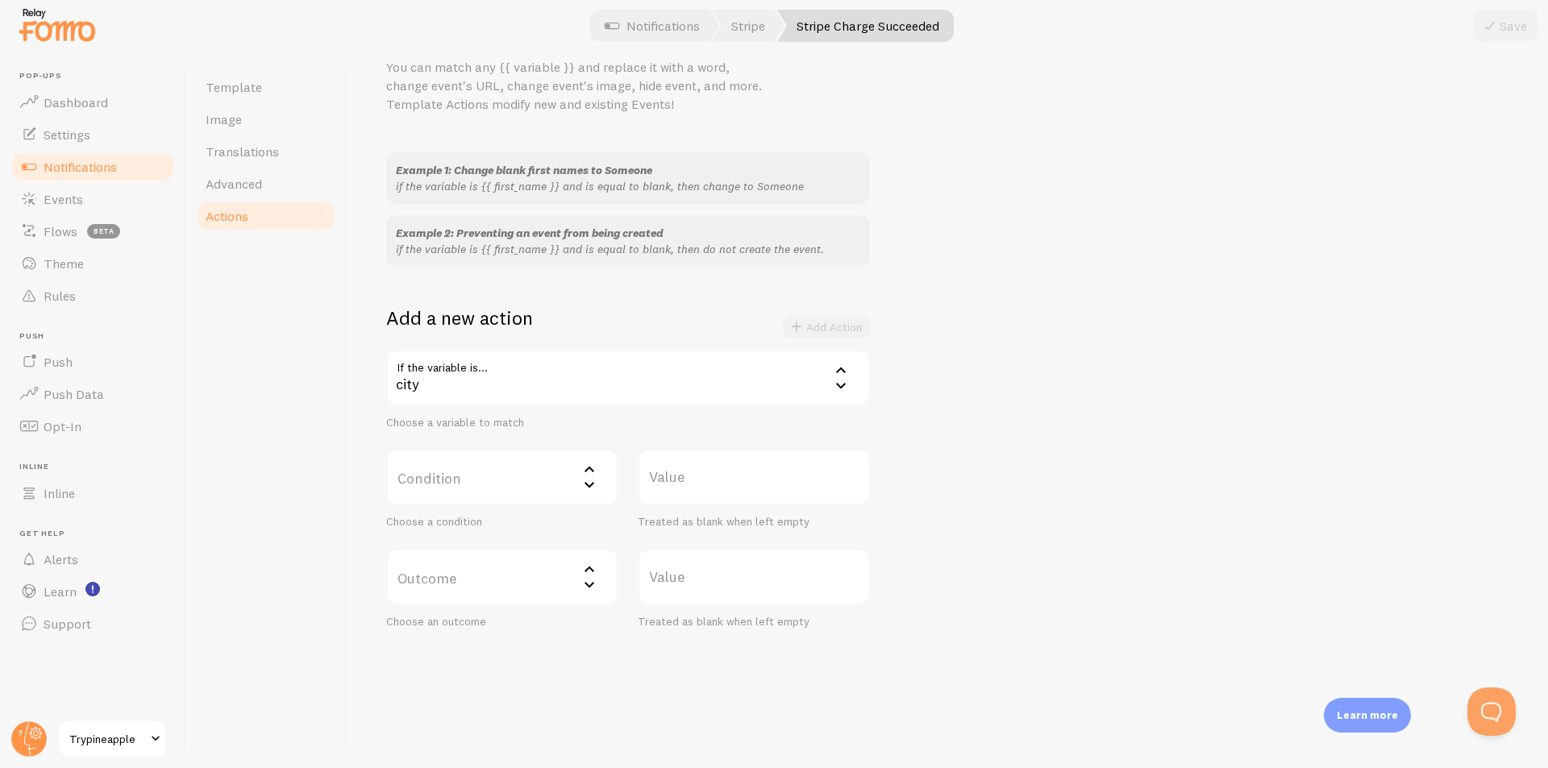
click at [1020, 397] on div "Example 1: Change blank first names to Someone if the variable is {{ first_name…" at bounding box center [947, 390] width 1123 height 476
click at [538, 482] on label "Condition" at bounding box center [502, 477] width 232 height 56
click at [509, 526] on li "equals" at bounding box center [502, 529] width 229 height 28
click at [1032, 487] on div "Example 1: Change blank first names to Someone if the variable is {{ first_name…" at bounding box center [947, 390] width 1123 height 476
click at [534, 569] on label "Outcome" at bounding box center [502, 577] width 232 height 56
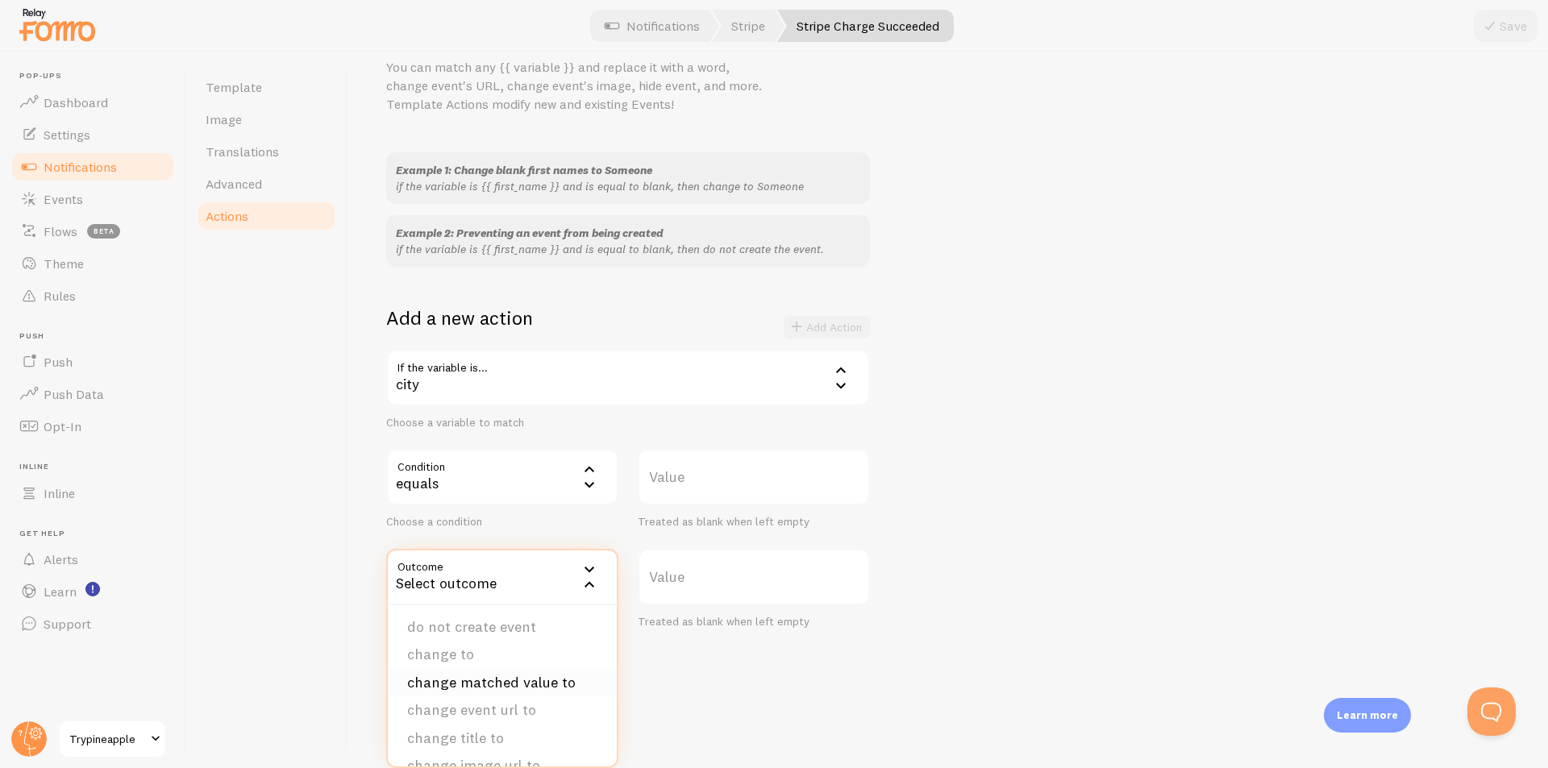
scroll to position [0, 0]
click at [501, 634] on li "do not create event" at bounding box center [502, 629] width 229 height 28
click at [801, 638] on div "Actions You can match any {{ variable }} and replace it with a word, change eve…" at bounding box center [947, 410] width 1200 height 717
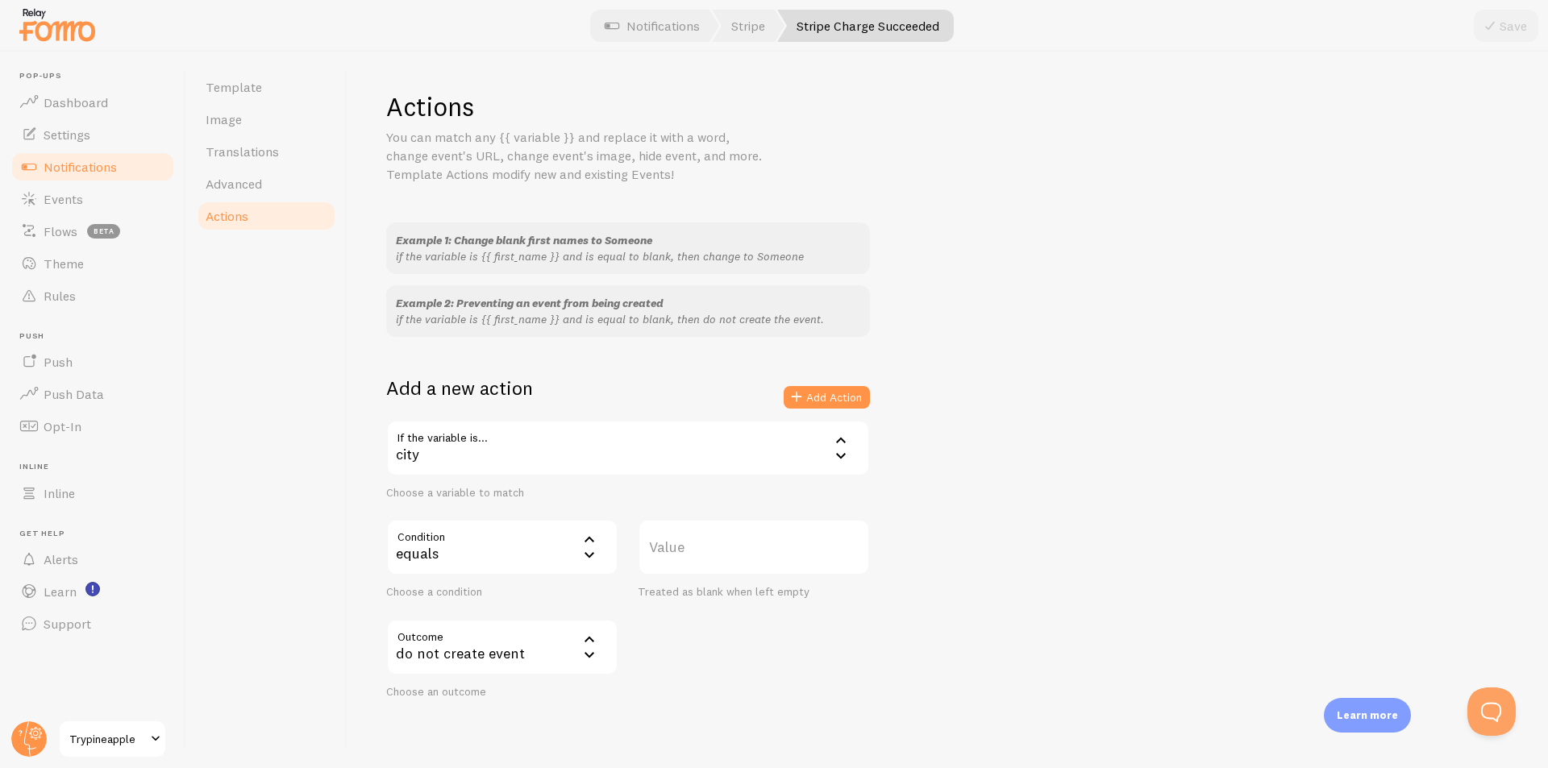
click at [987, 309] on div "Example 1: Change blank first names to Someone if the variable is {{ first_name…" at bounding box center [947, 460] width 1123 height 476
click at [824, 396] on button "Add Action" at bounding box center [826, 397] width 86 height 23
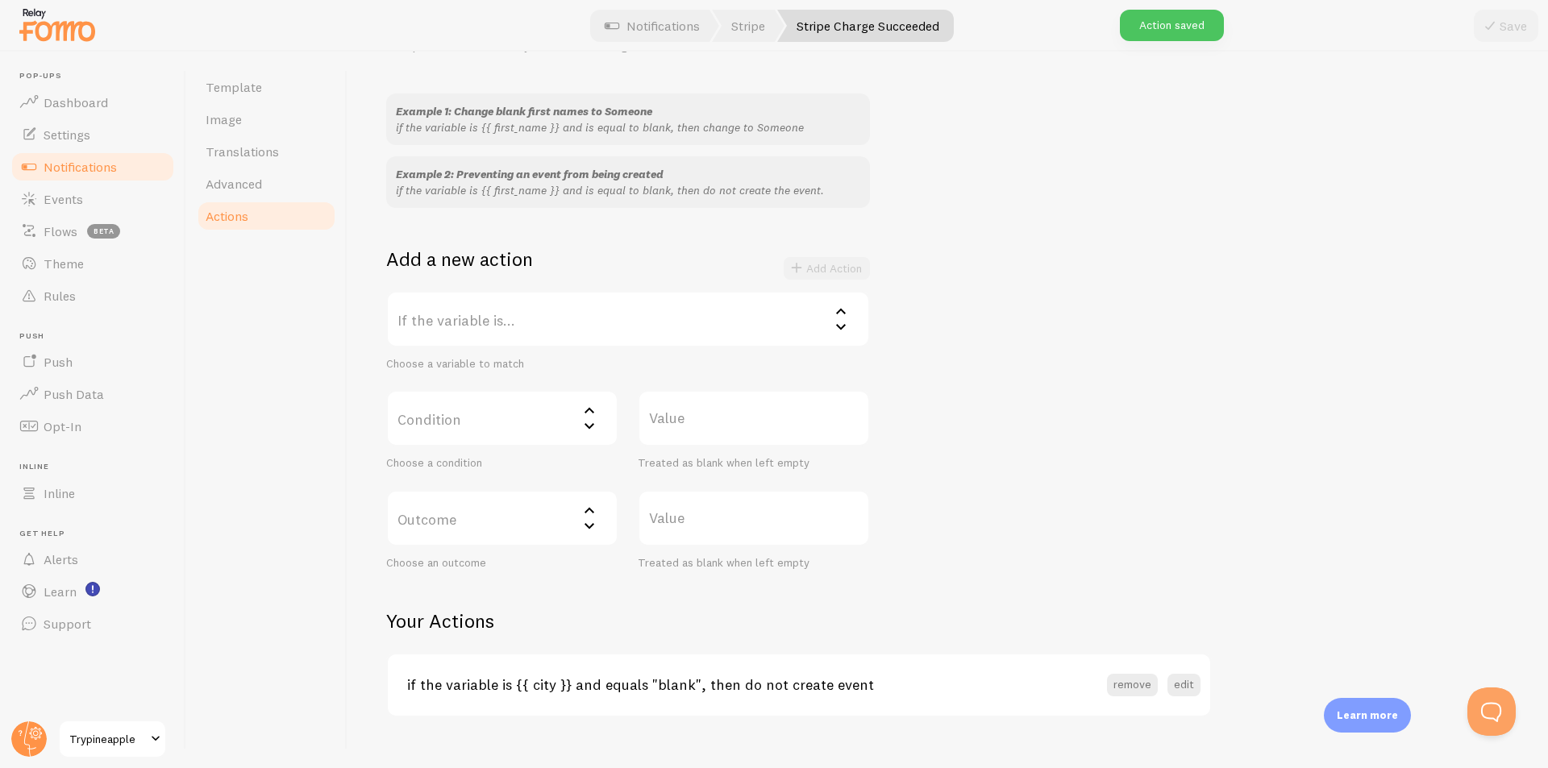
scroll to position [156, 0]
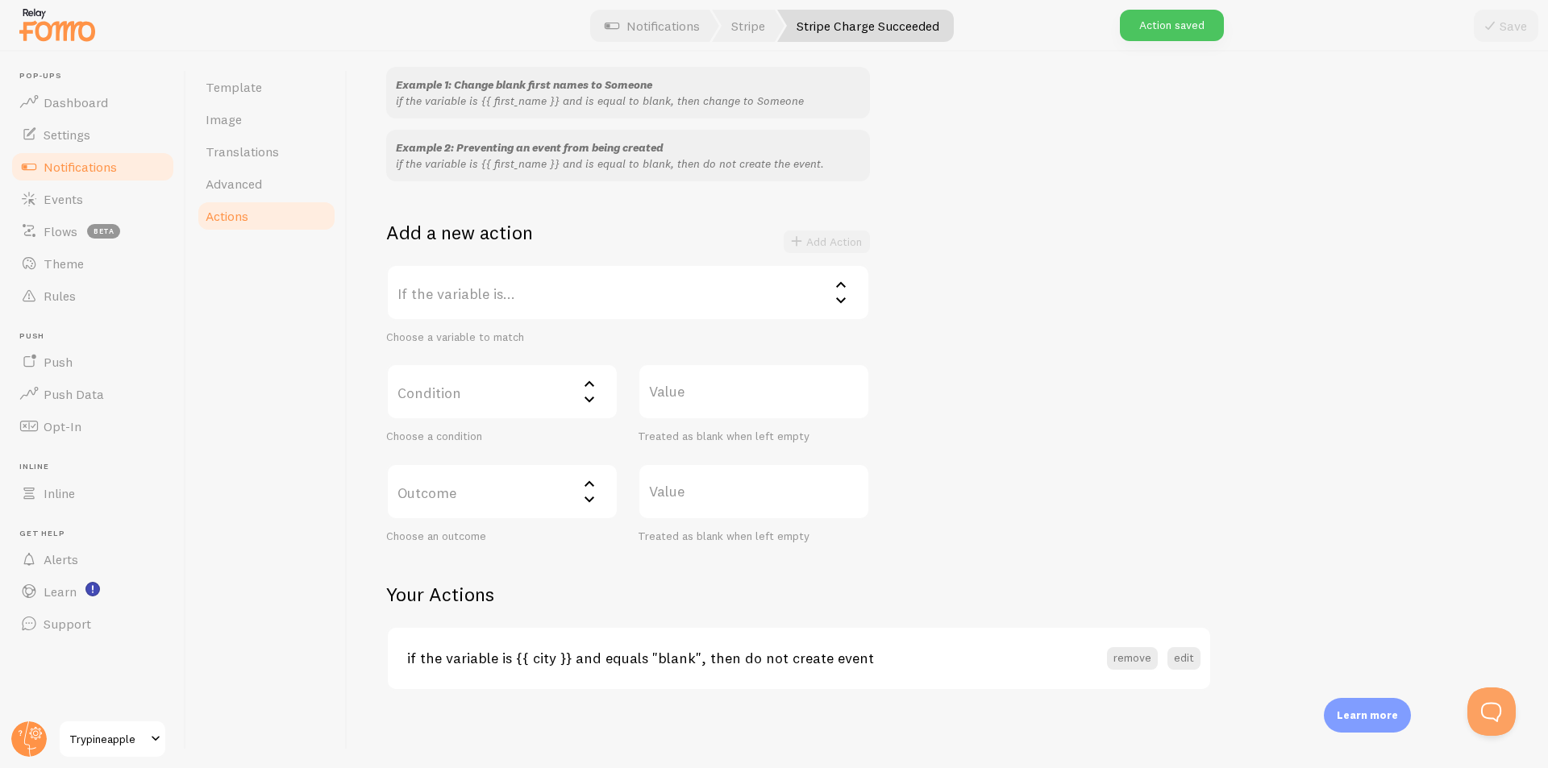
click at [1208, 266] on div "Example 1: Change blank first names to Someone if the variable is {{ first_name…" at bounding box center [947, 305] width 1123 height 476
click at [238, 153] on span "Translations" at bounding box center [242, 151] width 73 height 16
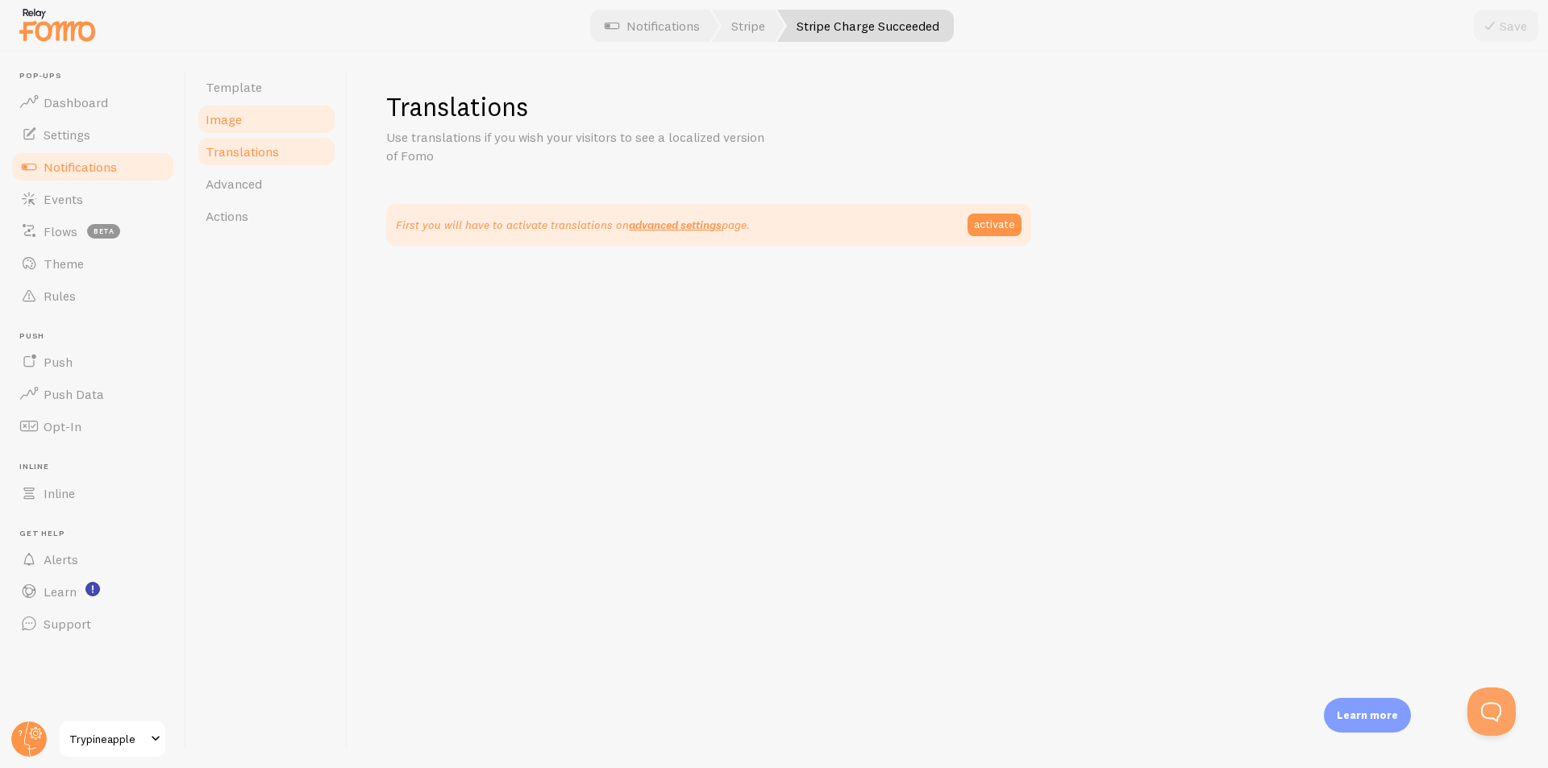
click at [239, 121] on span "Image" at bounding box center [224, 119] width 36 height 16
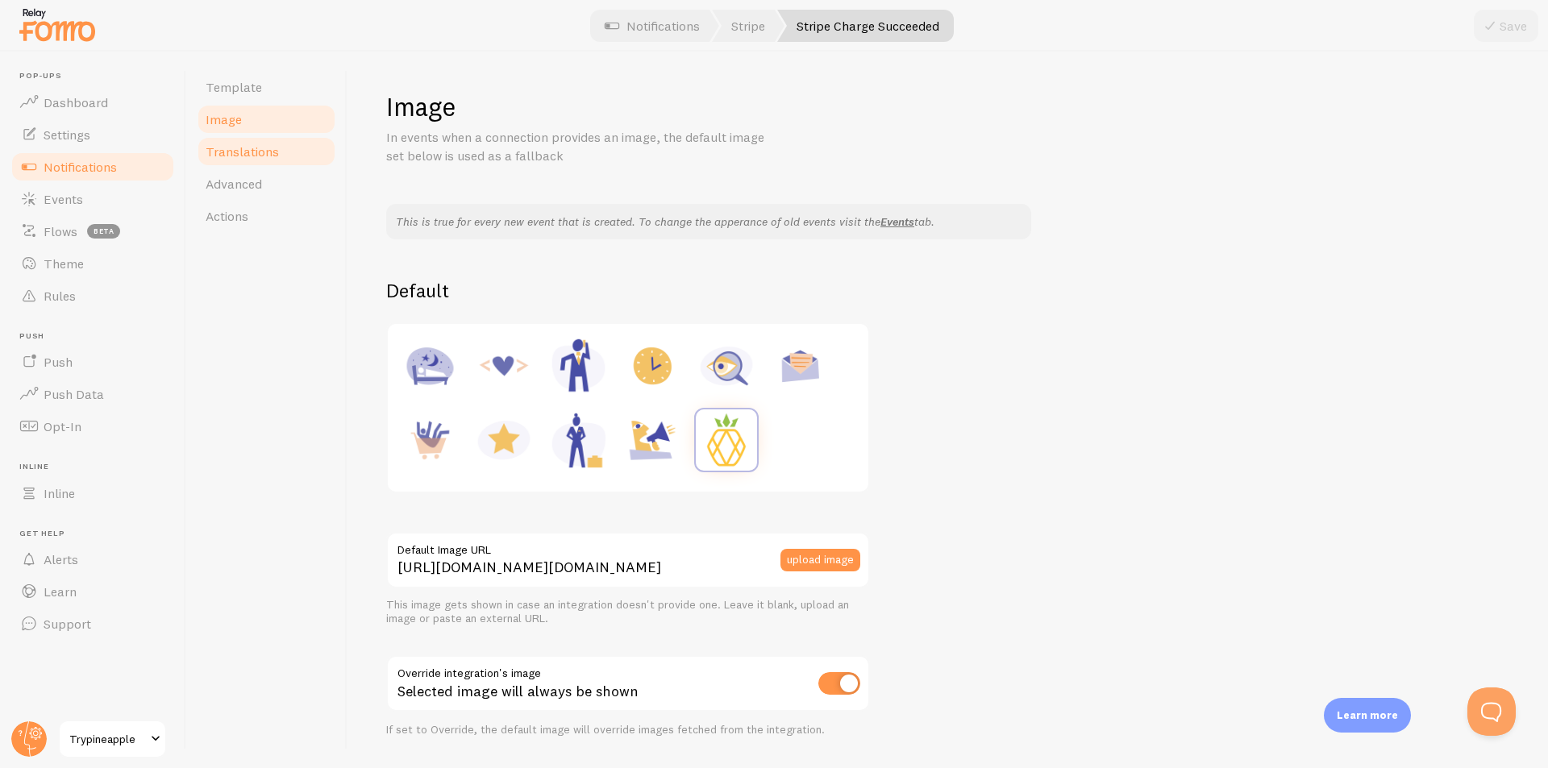
click at [247, 145] on span "Translations" at bounding box center [242, 151] width 73 height 16
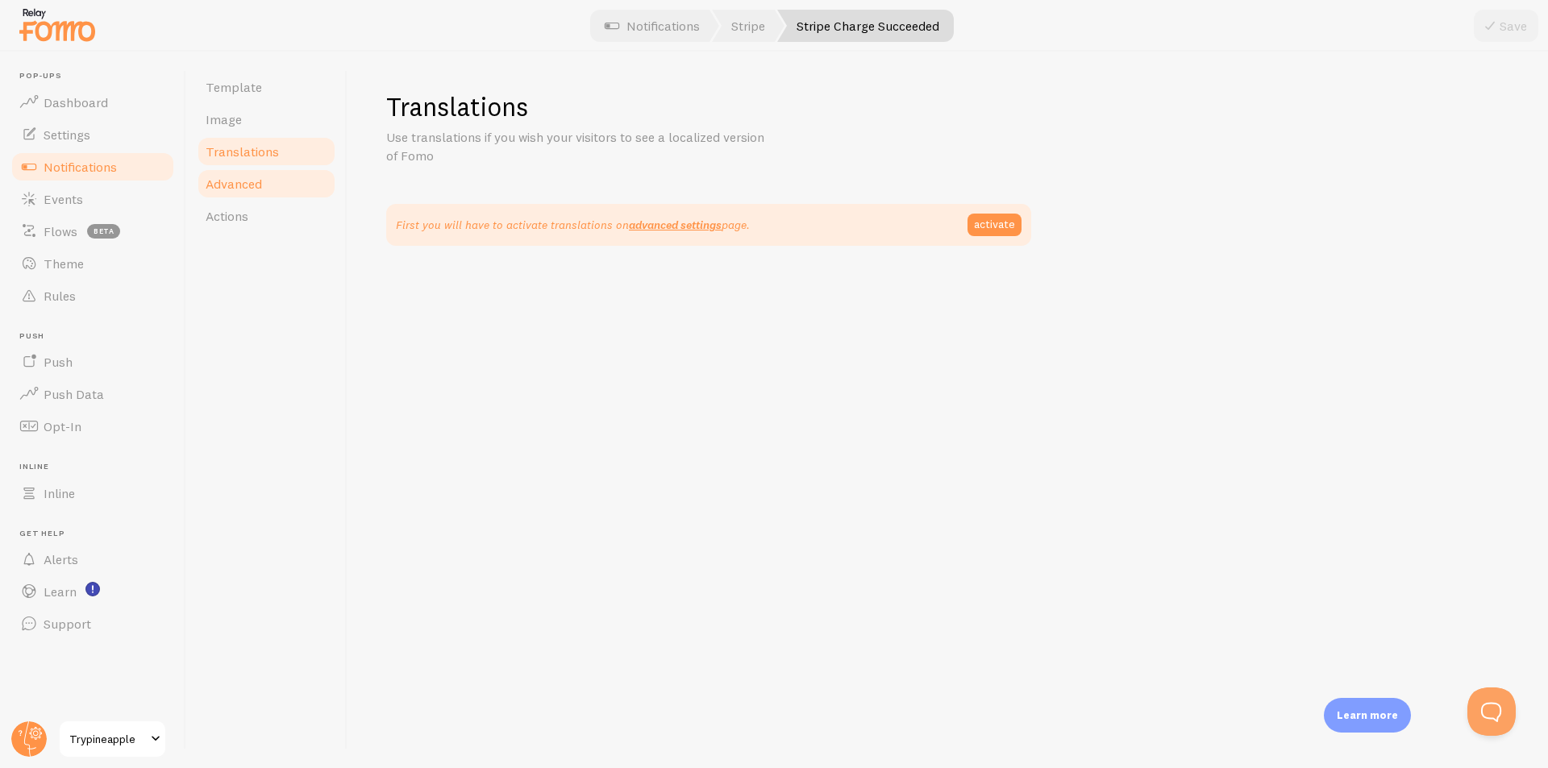
click at [255, 180] on span "Advanced" at bounding box center [234, 184] width 56 height 16
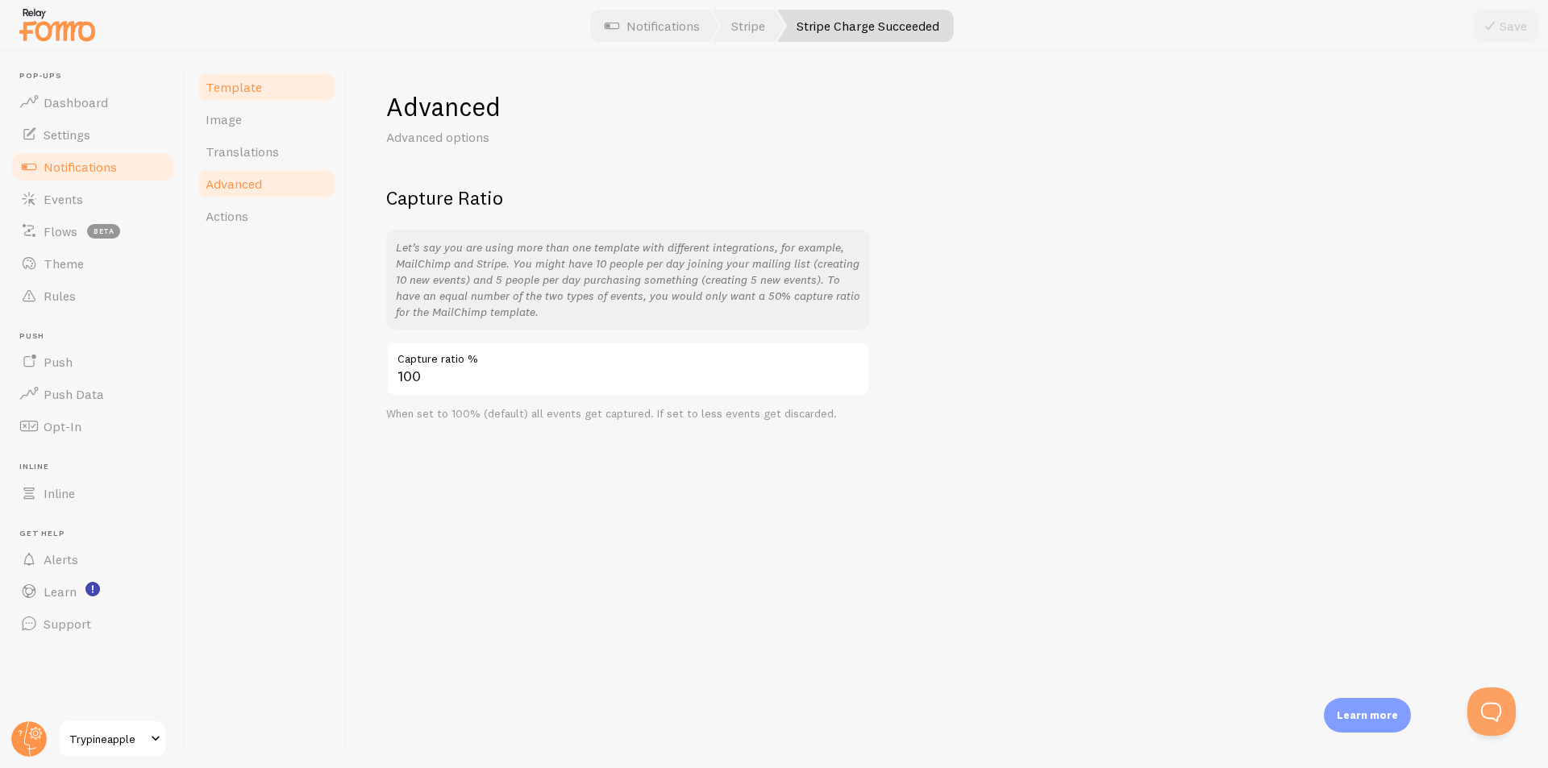
click at [264, 102] on link "Template" at bounding box center [266, 87] width 141 height 32
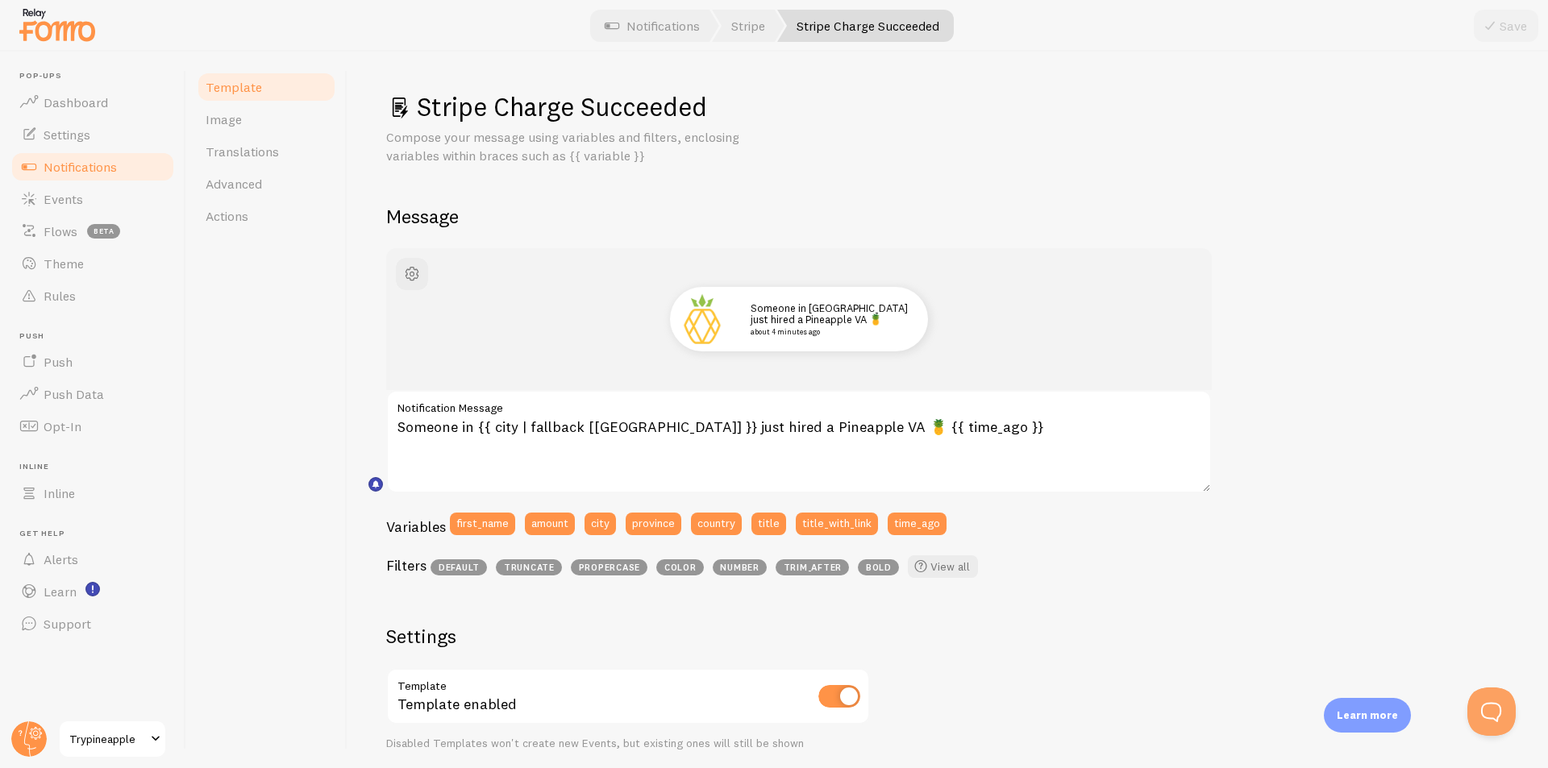
scroll to position [81, 0]
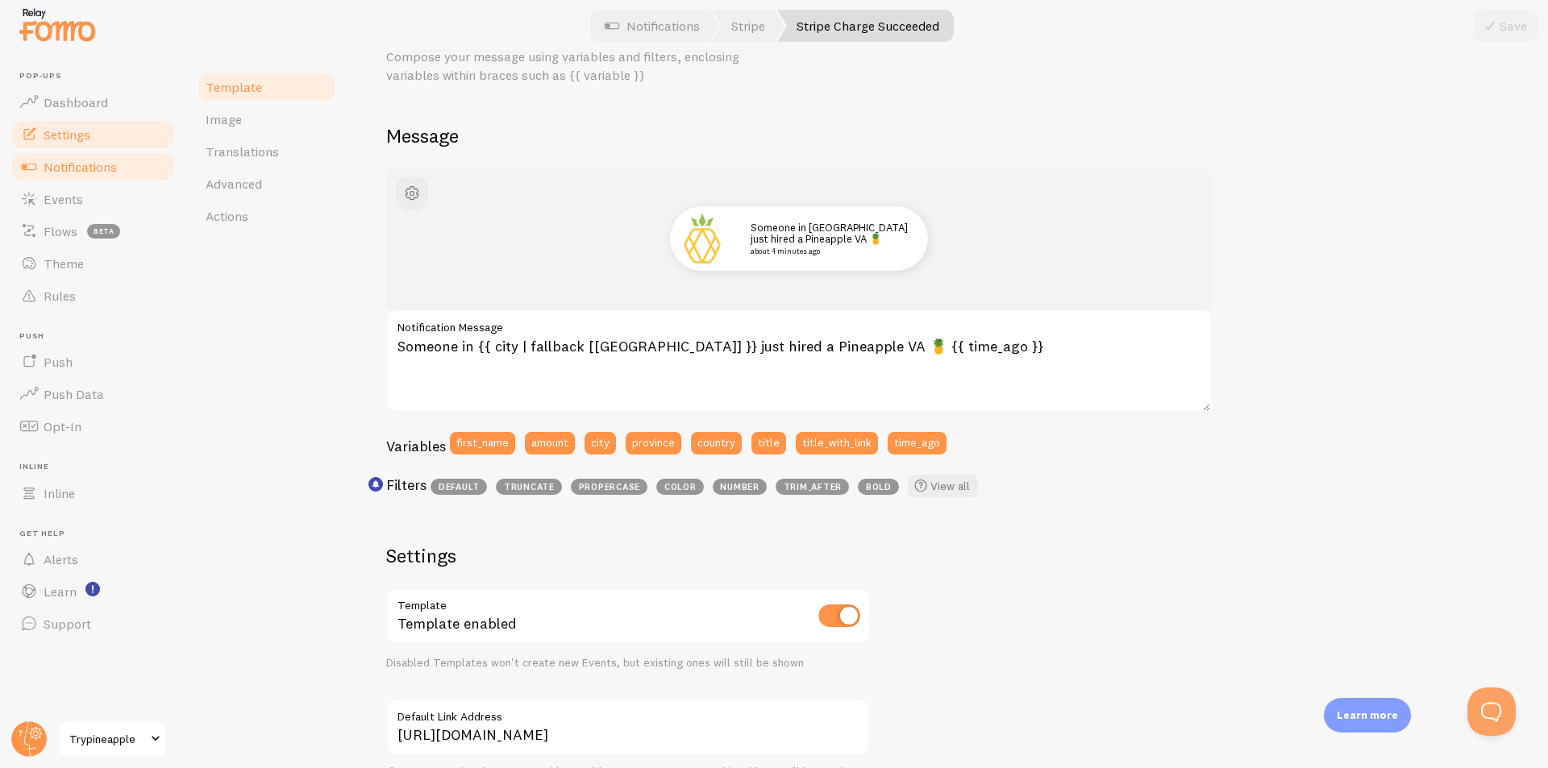
click at [85, 139] on span "Settings" at bounding box center [67, 135] width 47 height 16
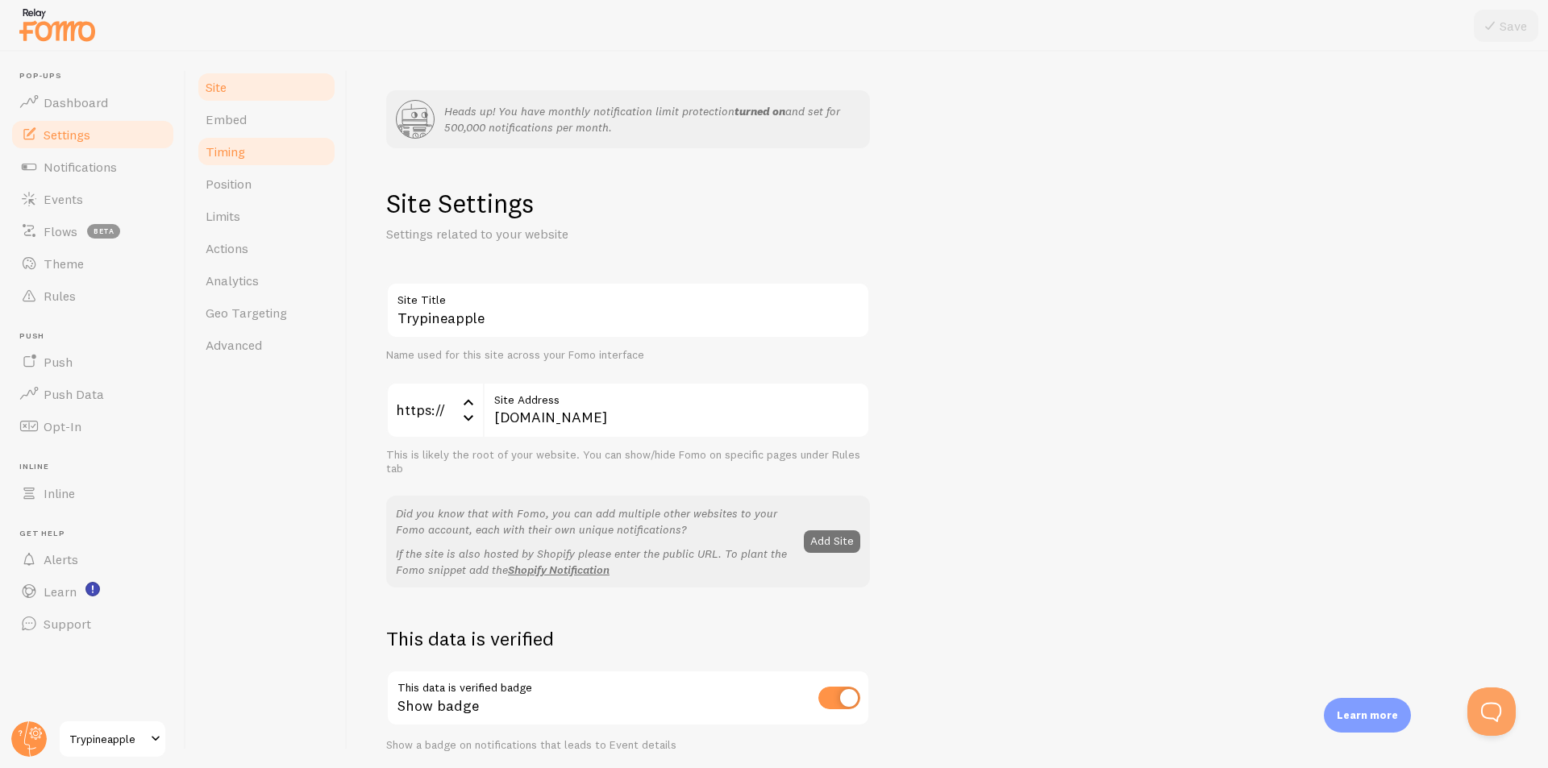
click at [256, 148] on link "Timing" at bounding box center [266, 151] width 141 height 32
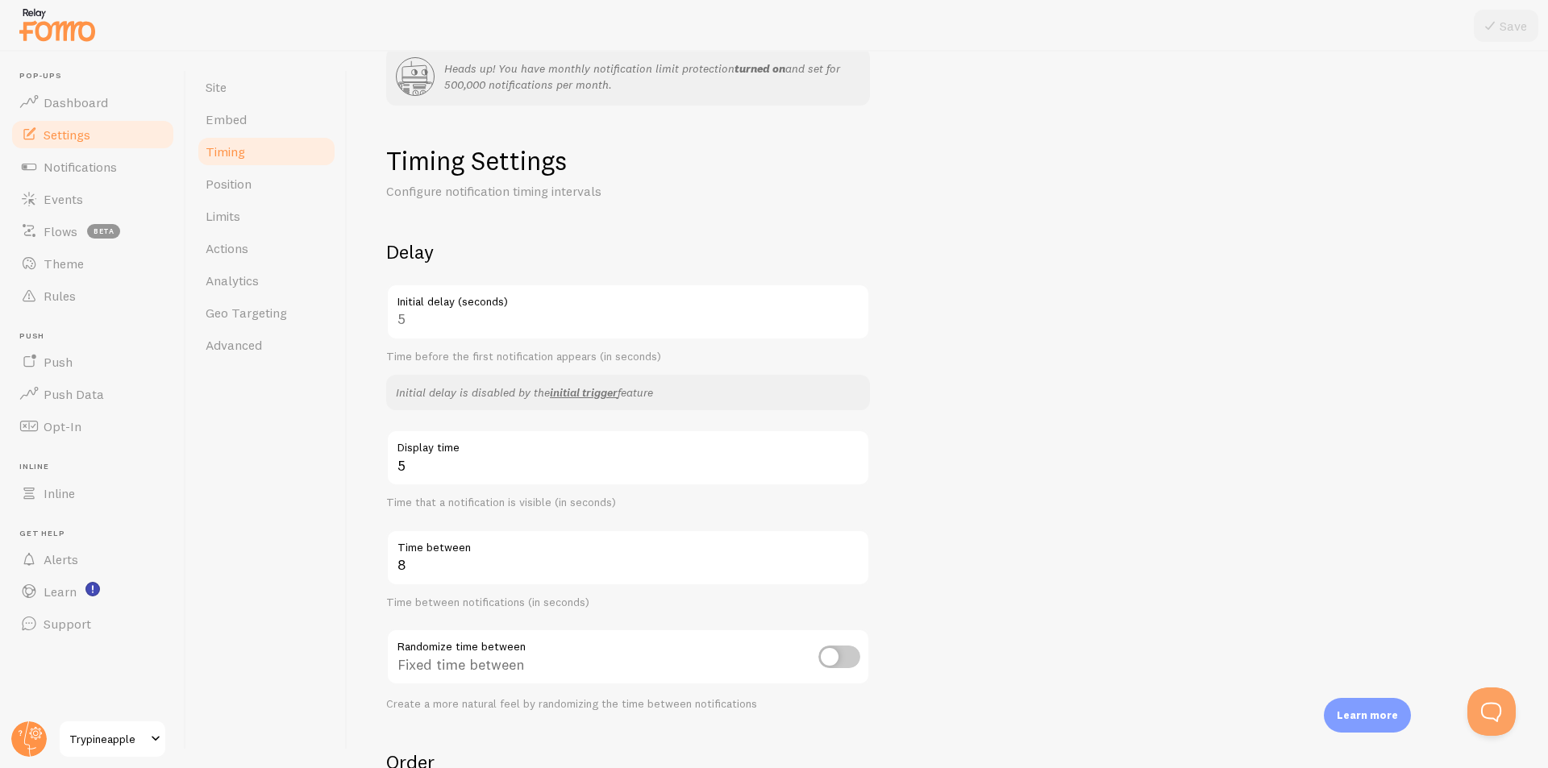
scroll to position [161, 0]
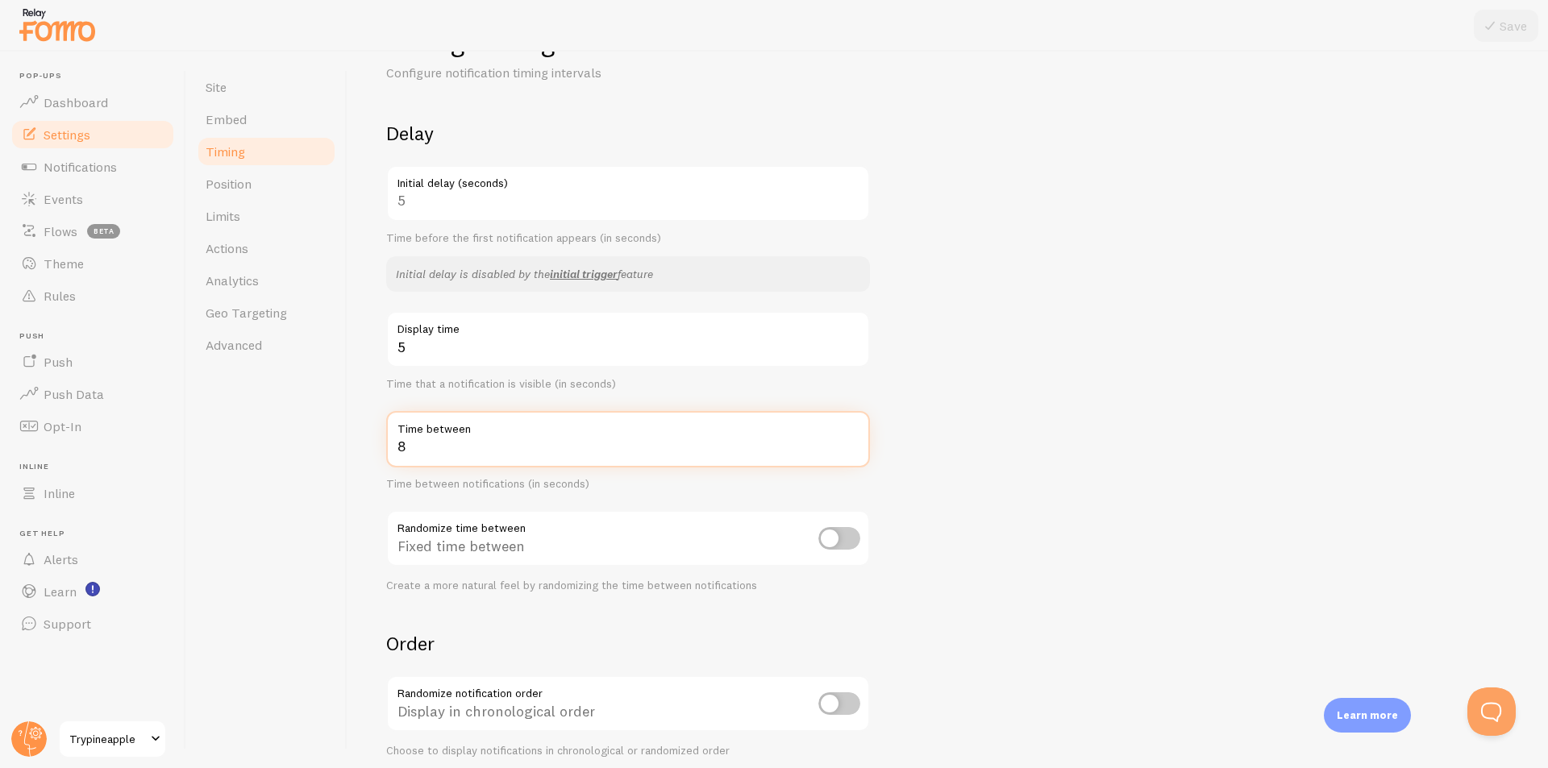
click at [436, 445] on input "8" at bounding box center [628, 439] width 484 height 56
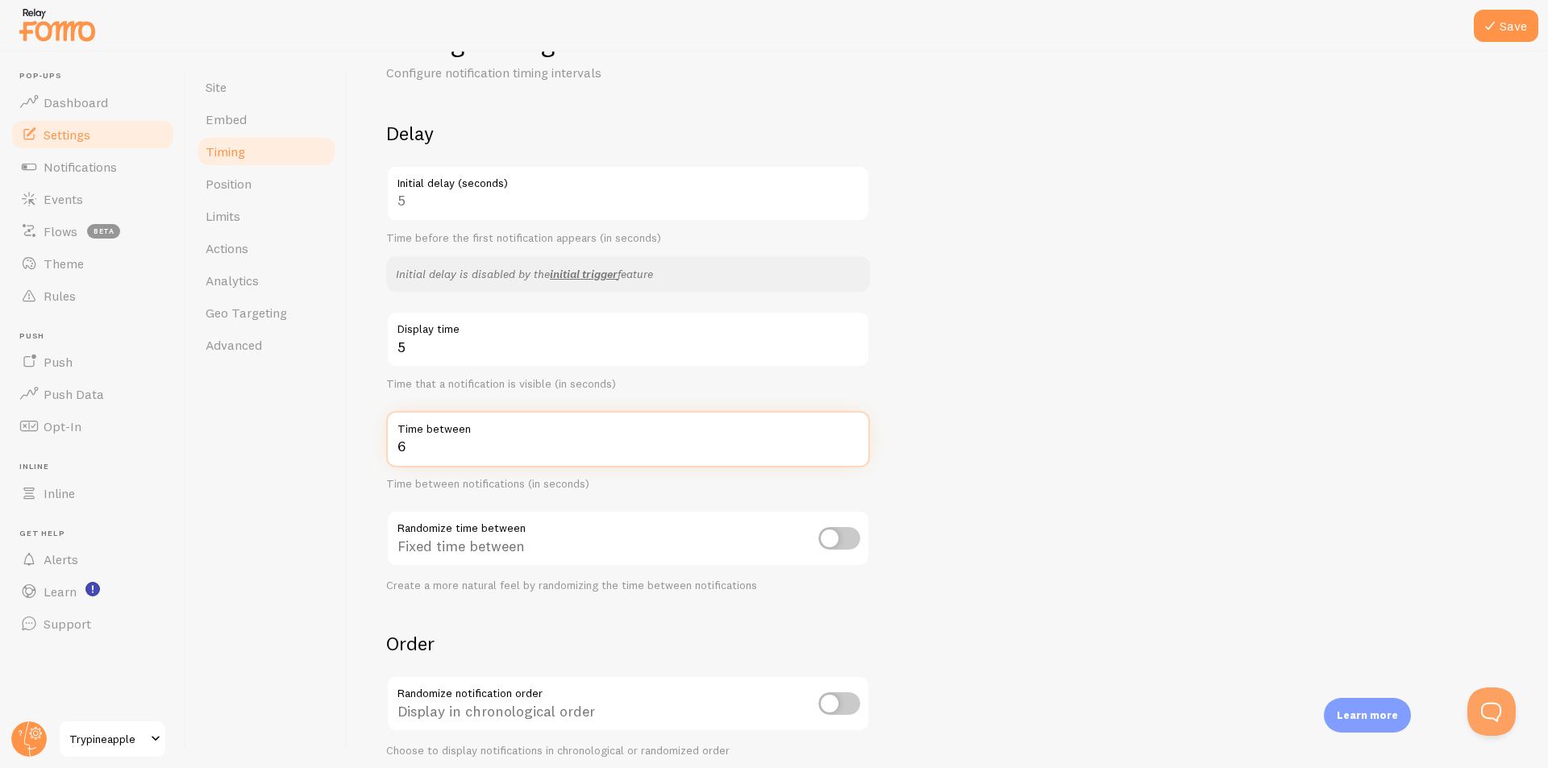
click at [460, 448] on input "6" at bounding box center [628, 439] width 484 height 56
type input "5"
click at [1049, 382] on form "Delay 5 Initial delay (seconds) Time before the first notification appears (in …" at bounding box center [947, 490] width 1123 height 738
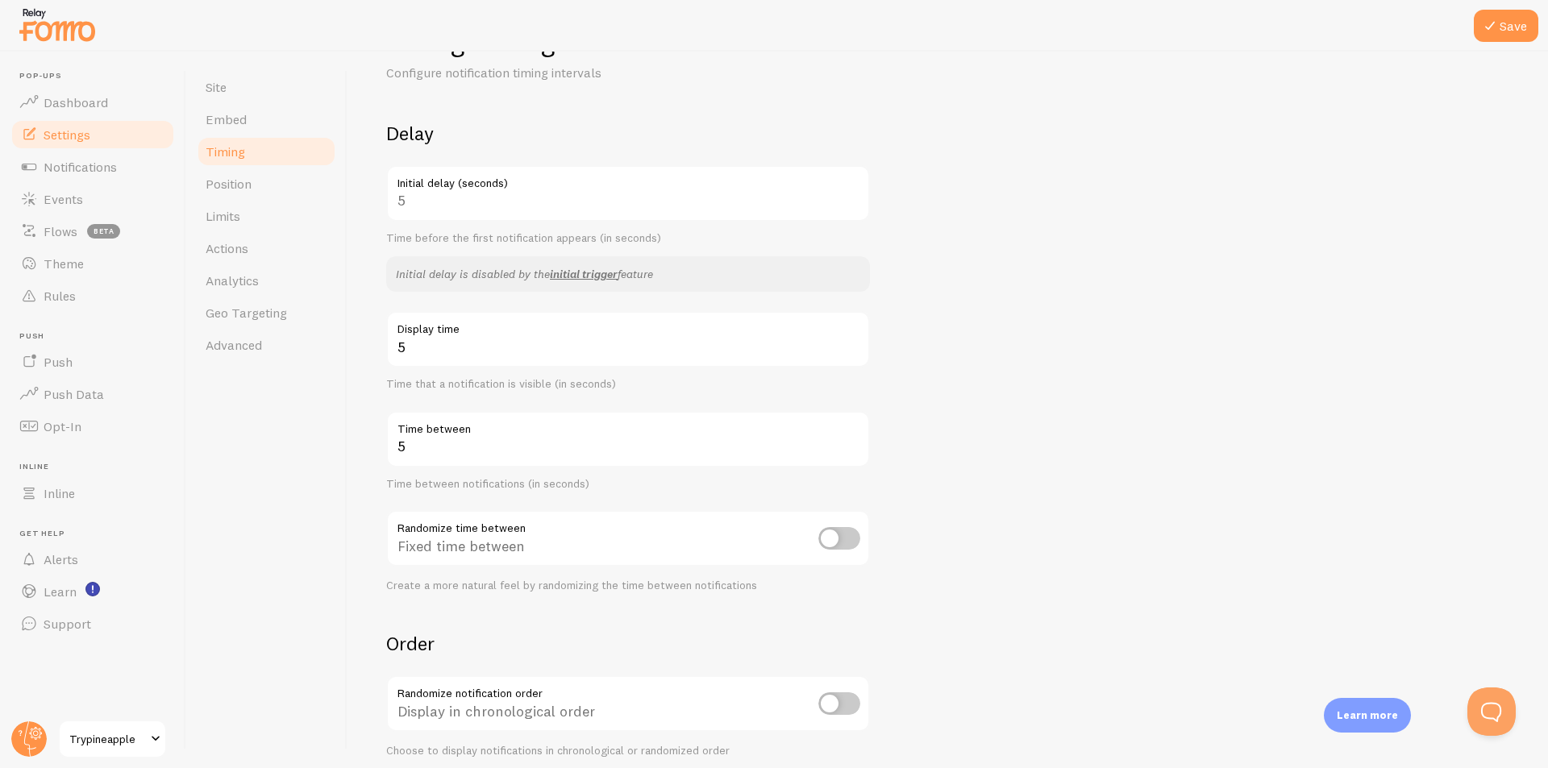
scroll to position [242, 0]
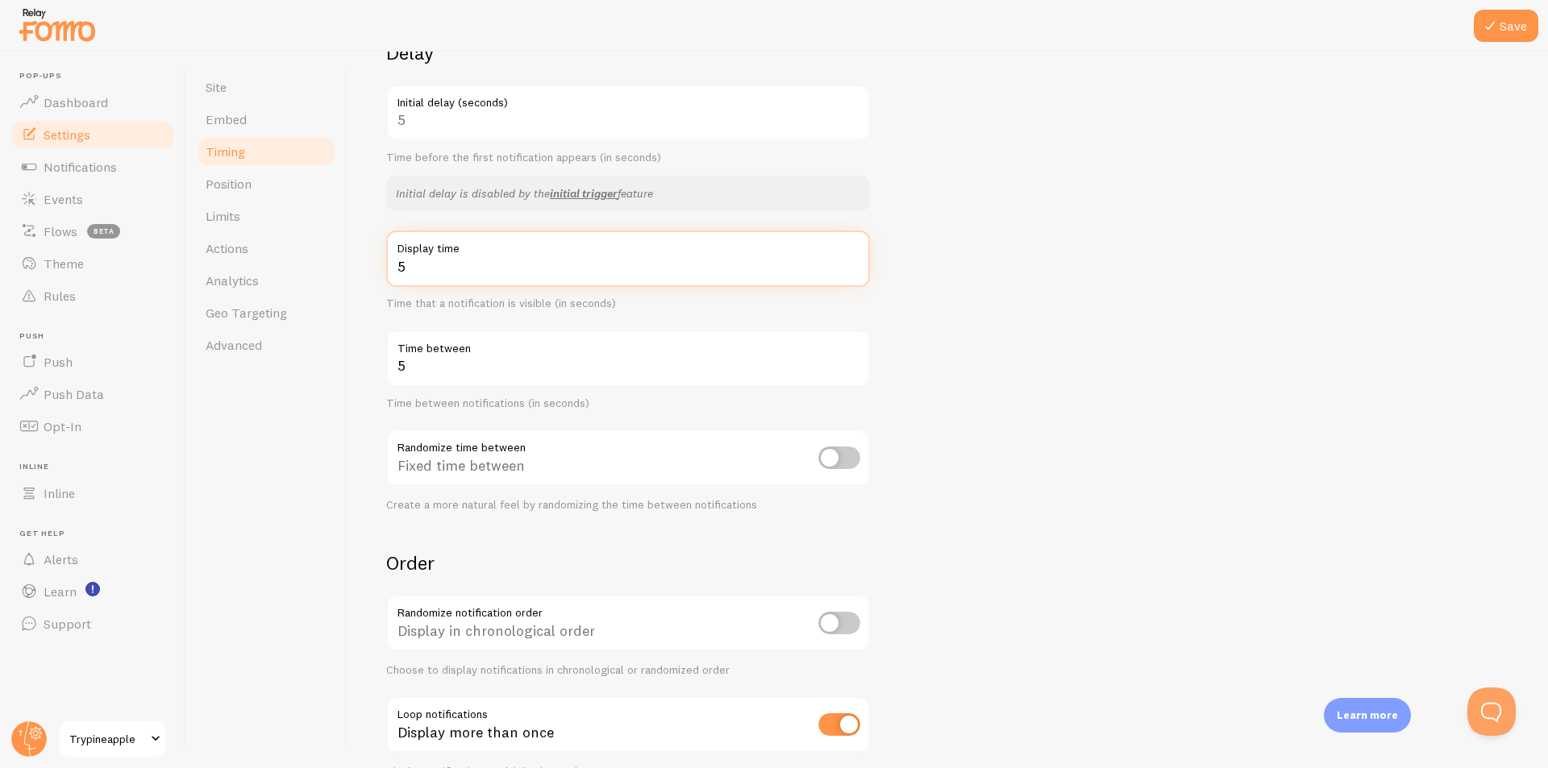
click at [526, 267] on input "5" at bounding box center [628, 259] width 484 height 56
type input "8"
drag, startPoint x: 1083, startPoint y: 236, endPoint x: 1197, endPoint y: 220, distance: 114.8
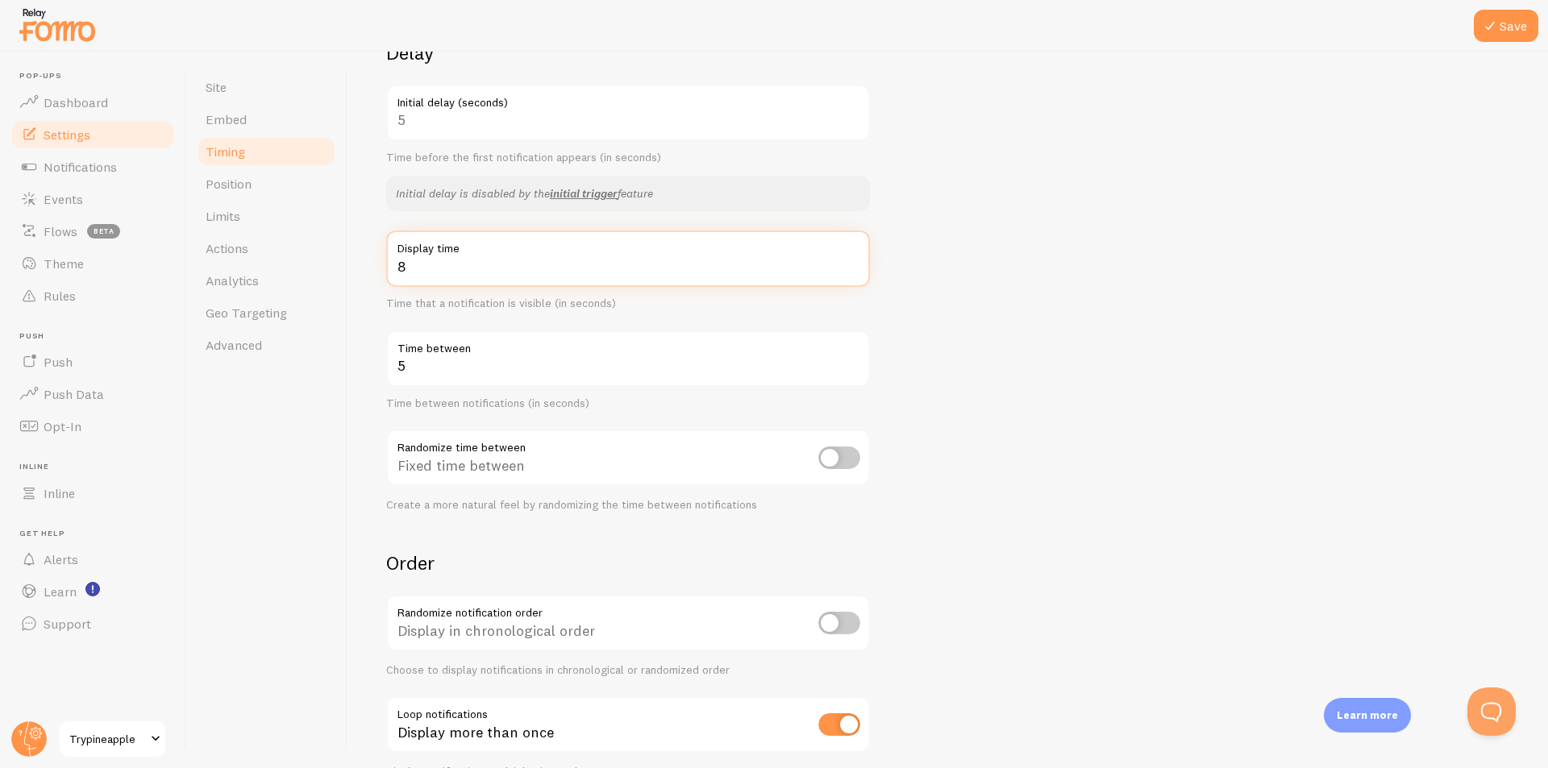
click at [1088, 236] on form "Delay 5 Initial delay (seconds) Time before the first notification appears (in …" at bounding box center [947, 409] width 1123 height 738
click at [1518, 35] on button "Save" at bounding box center [1505, 26] width 64 height 32
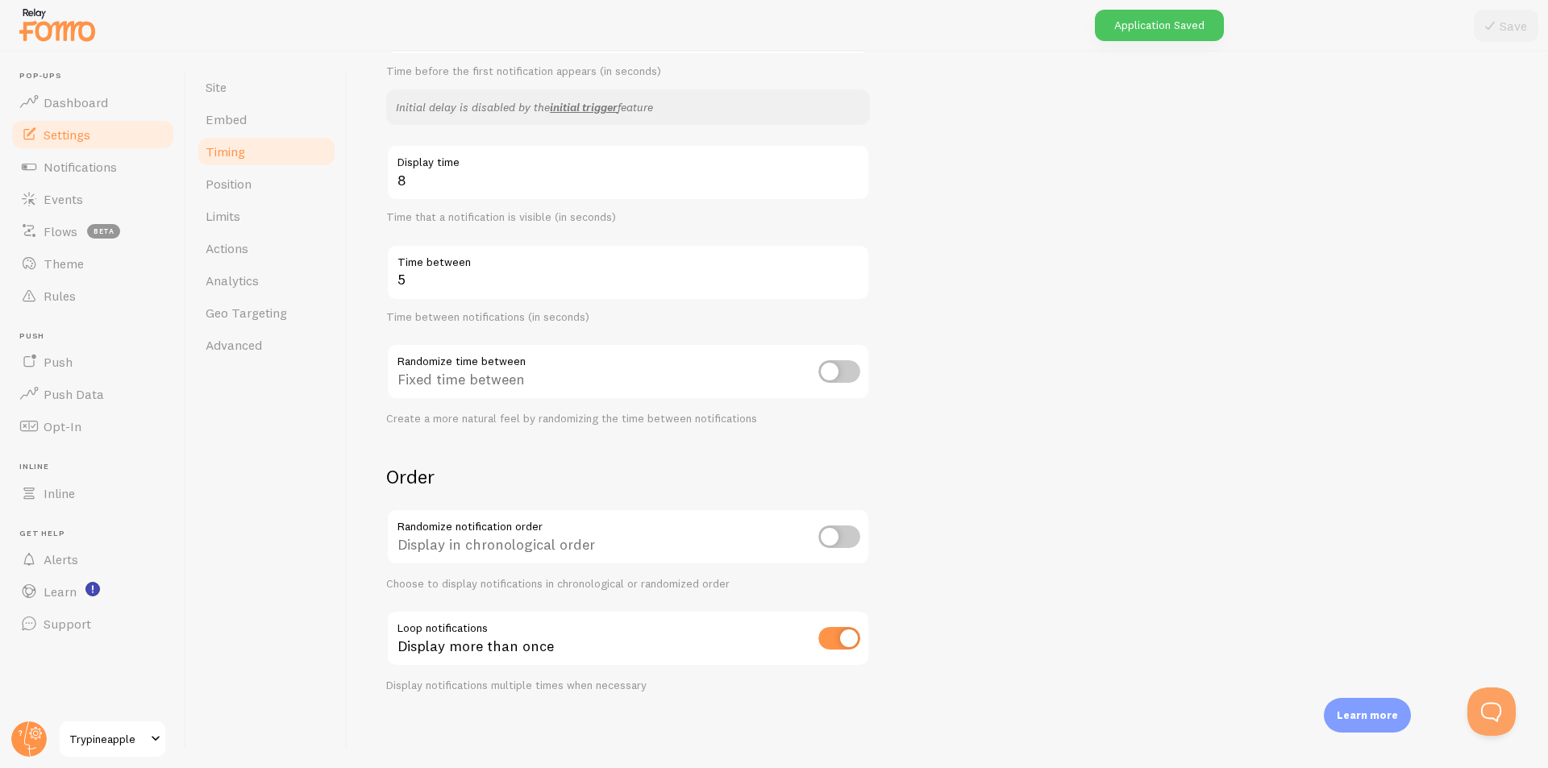
scroll to position [330, 0]
click at [963, 182] on form "Delay 5 Initial delay (seconds) Time before the first notification appears (in …" at bounding box center [947, 321] width 1123 height 738
click at [230, 188] on span "Position" at bounding box center [229, 184] width 46 height 16
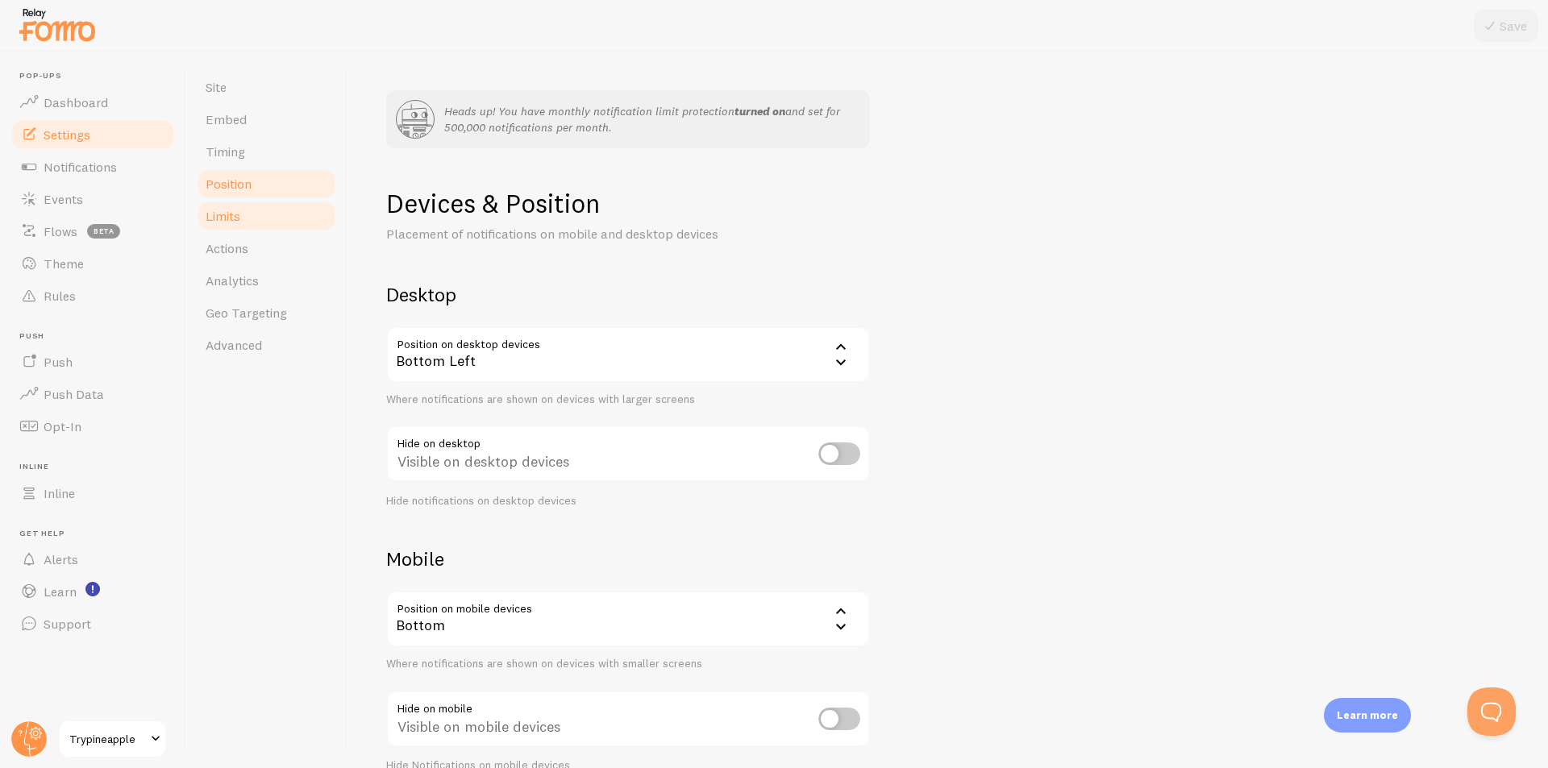
click at [244, 216] on link "Limits" at bounding box center [266, 216] width 141 height 32
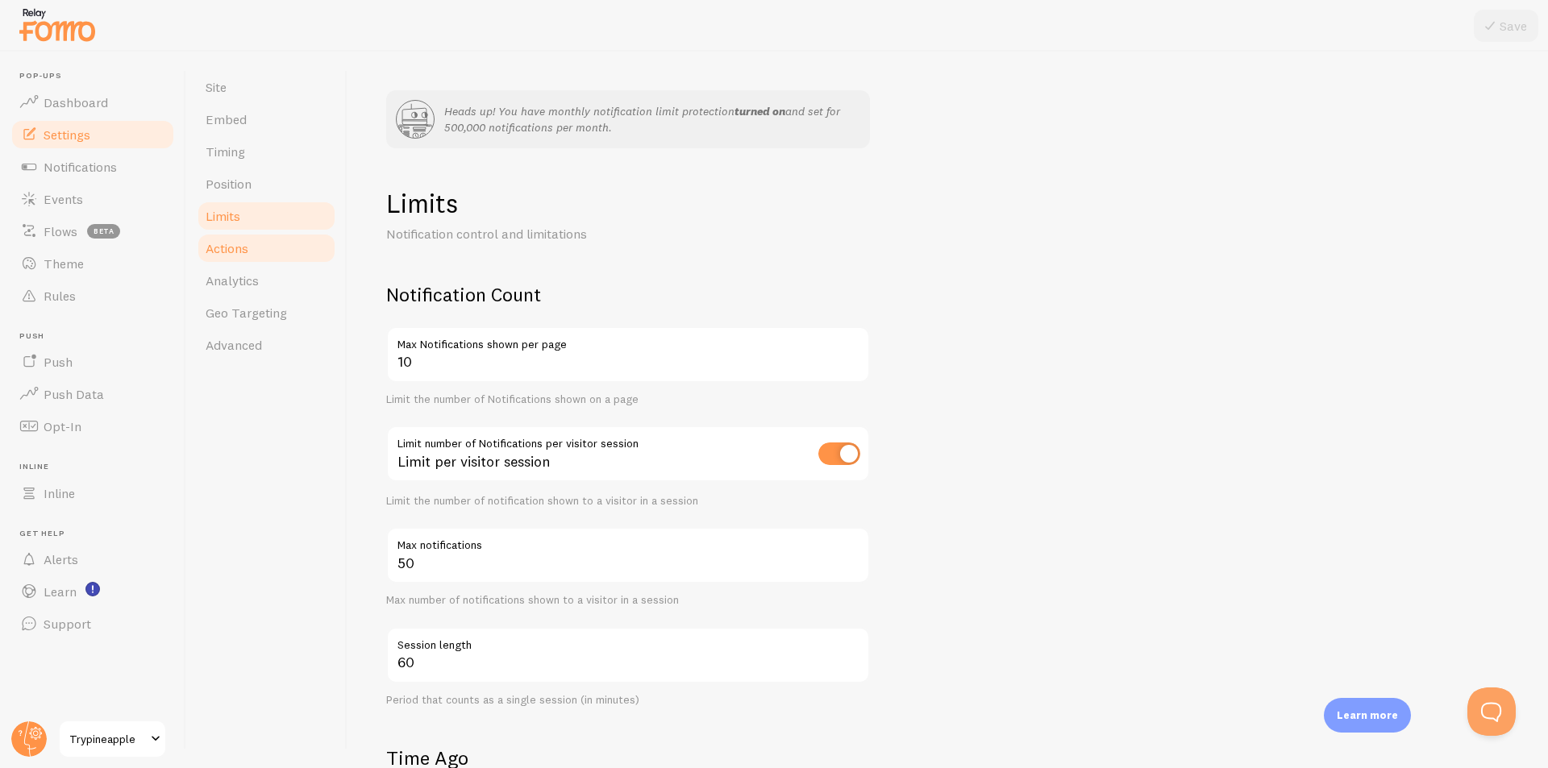
click at [254, 239] on link "Actions" at bounding box center [266, 248] width 141 height 32
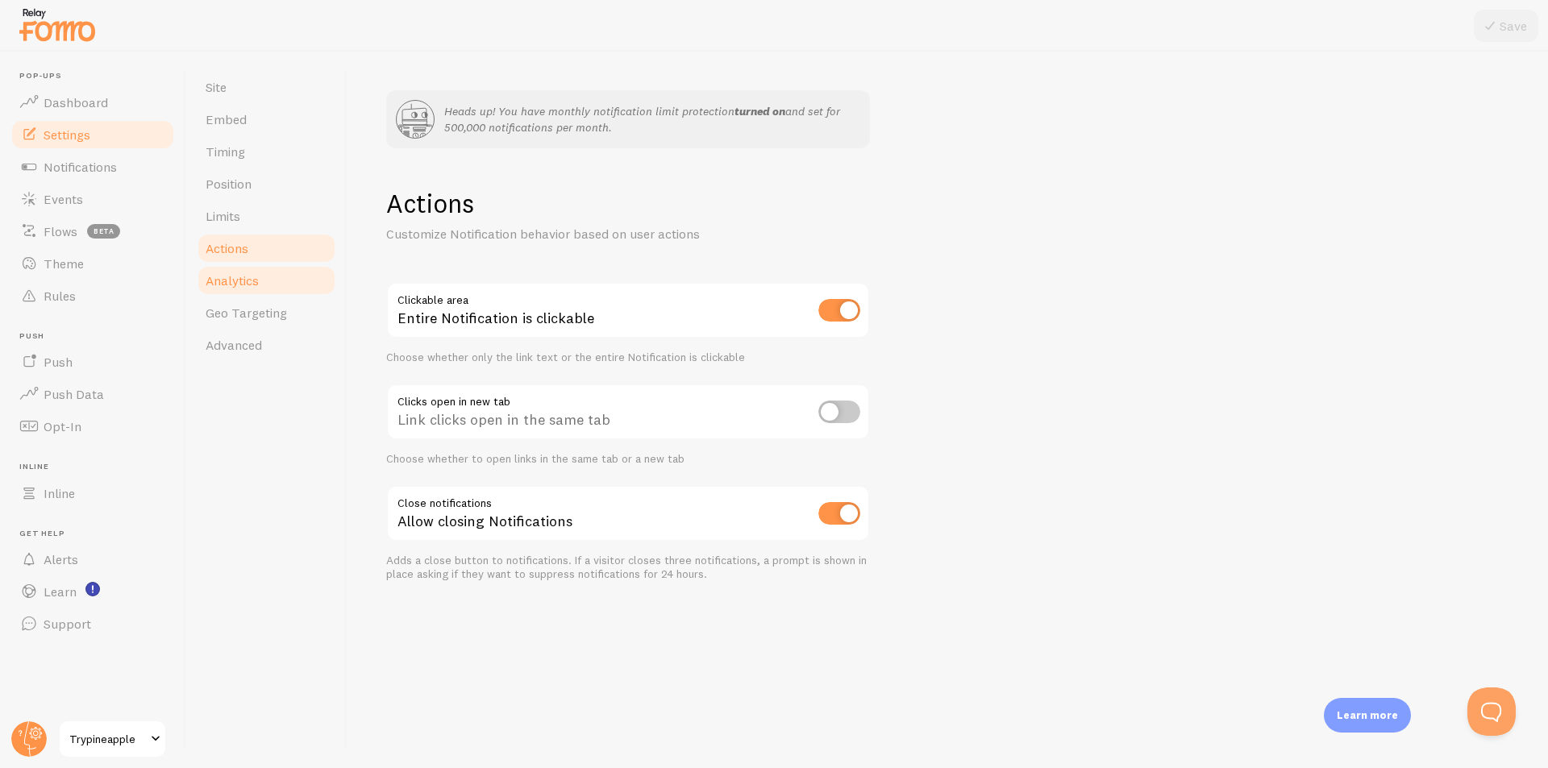
click at [269, 285] on link "Analytics" at bounding box center [266, 280] width 141 height 32
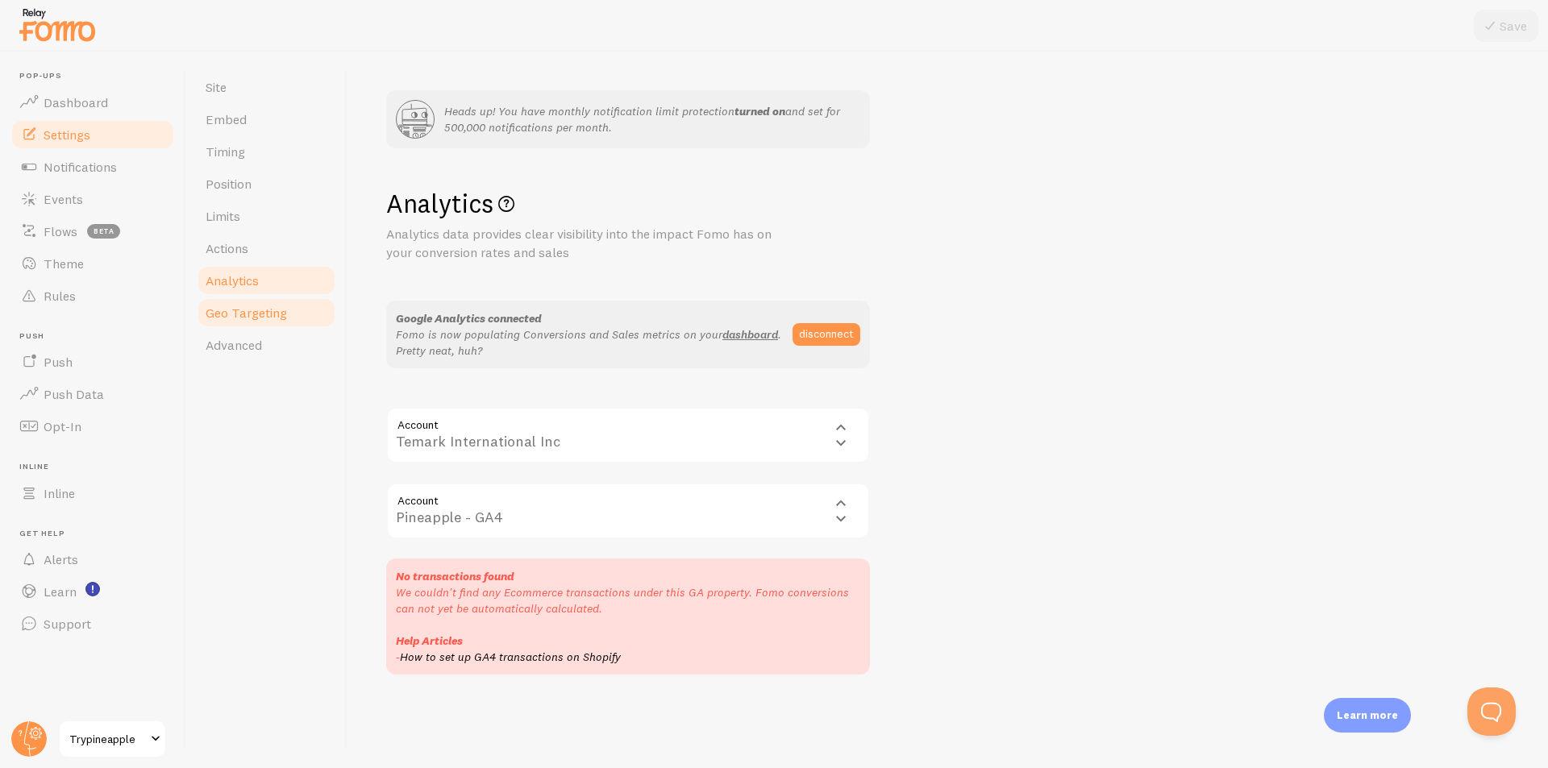
click at [276, 311] on span "Geo Targeting" at bounding box center [246, 313] width 81 height 16
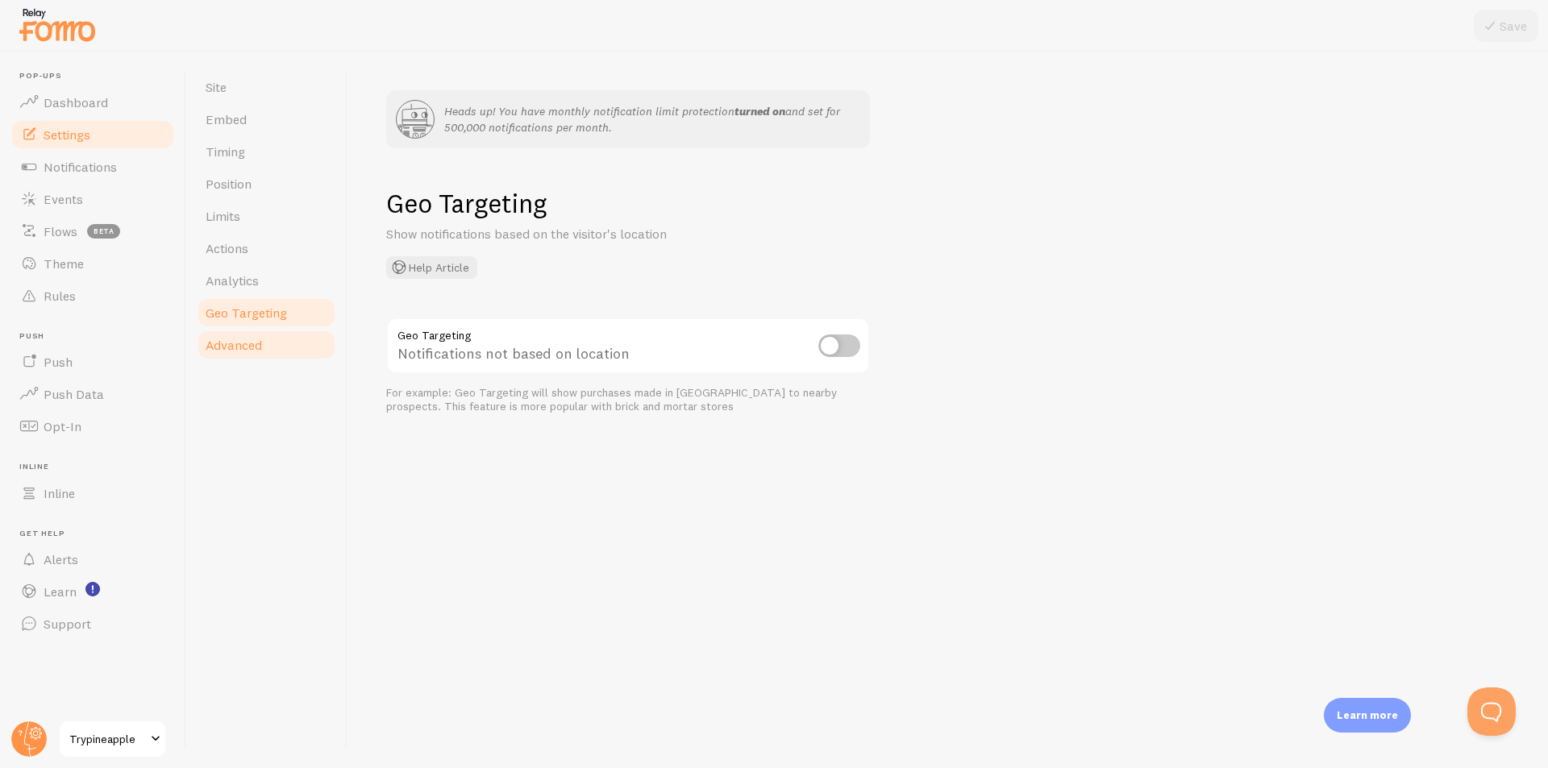
click at [259, 351] on span "Advanced" at bounding box center [234, 345] width 56 height 16
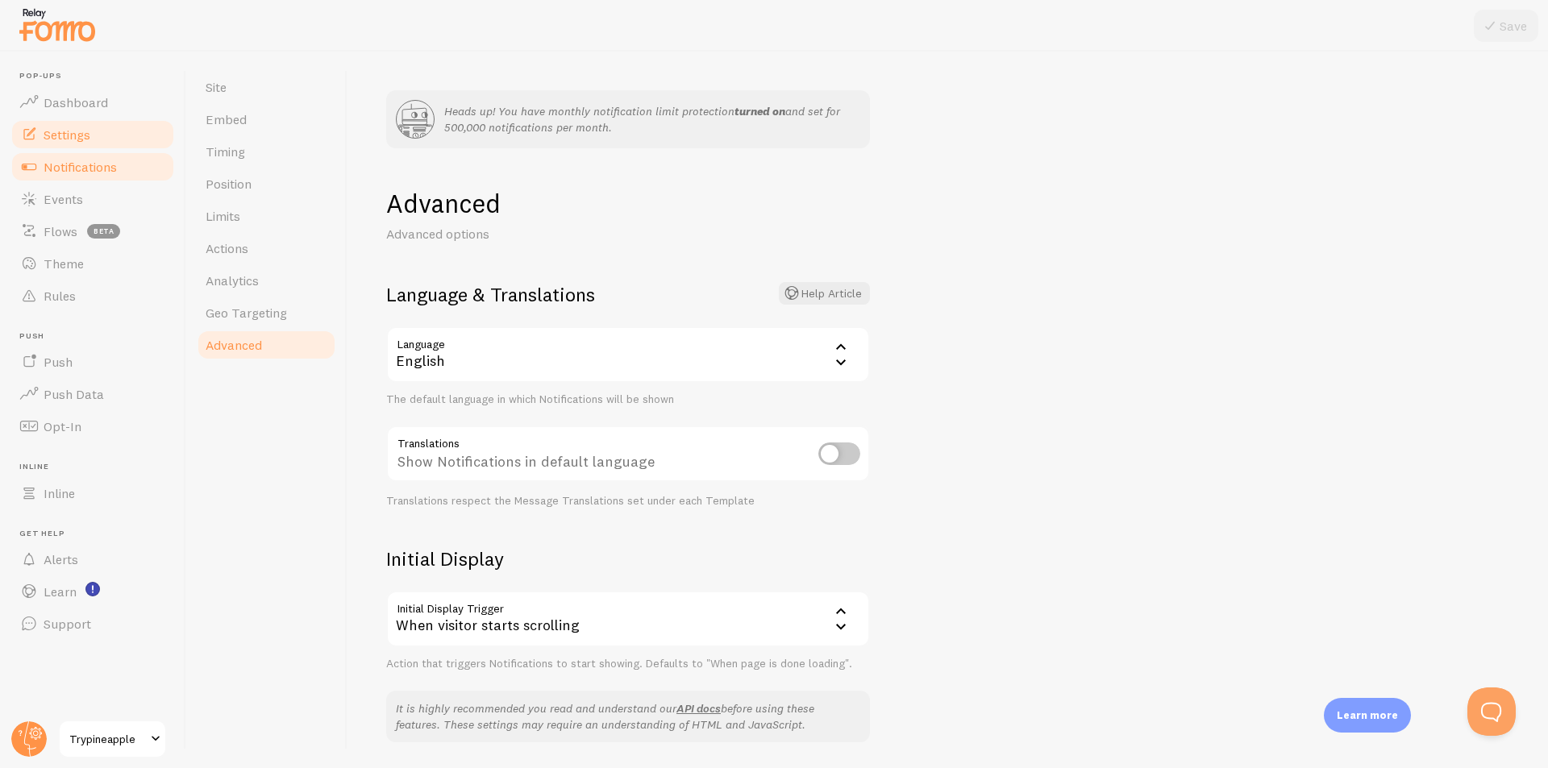
click at [96, 179] on link "Notifications" at bounding box center [93, 167] width 166 height 32
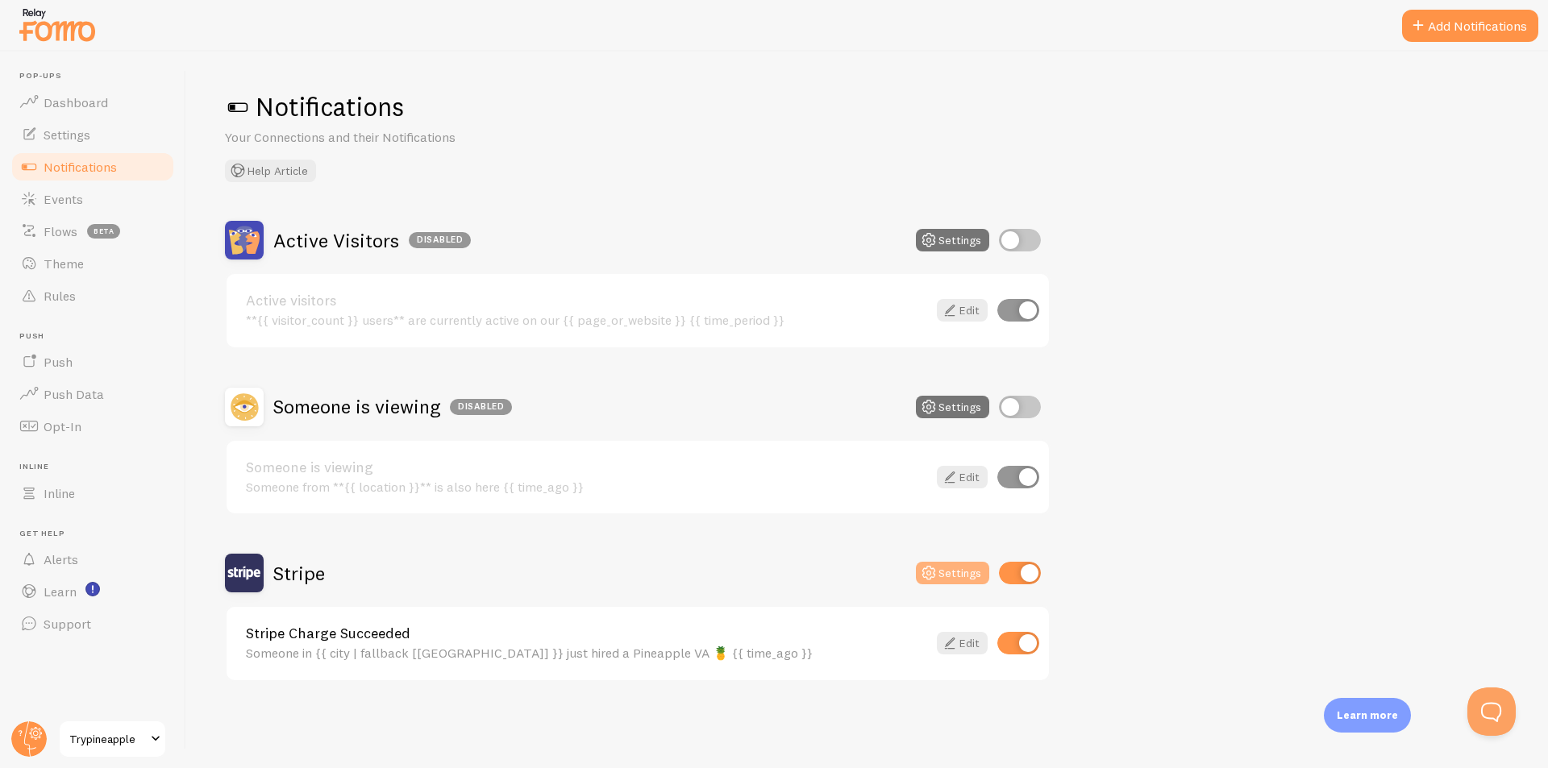
click at [959, 584] on button "Settings" at bounding box center [952, 573] width 73 height 23
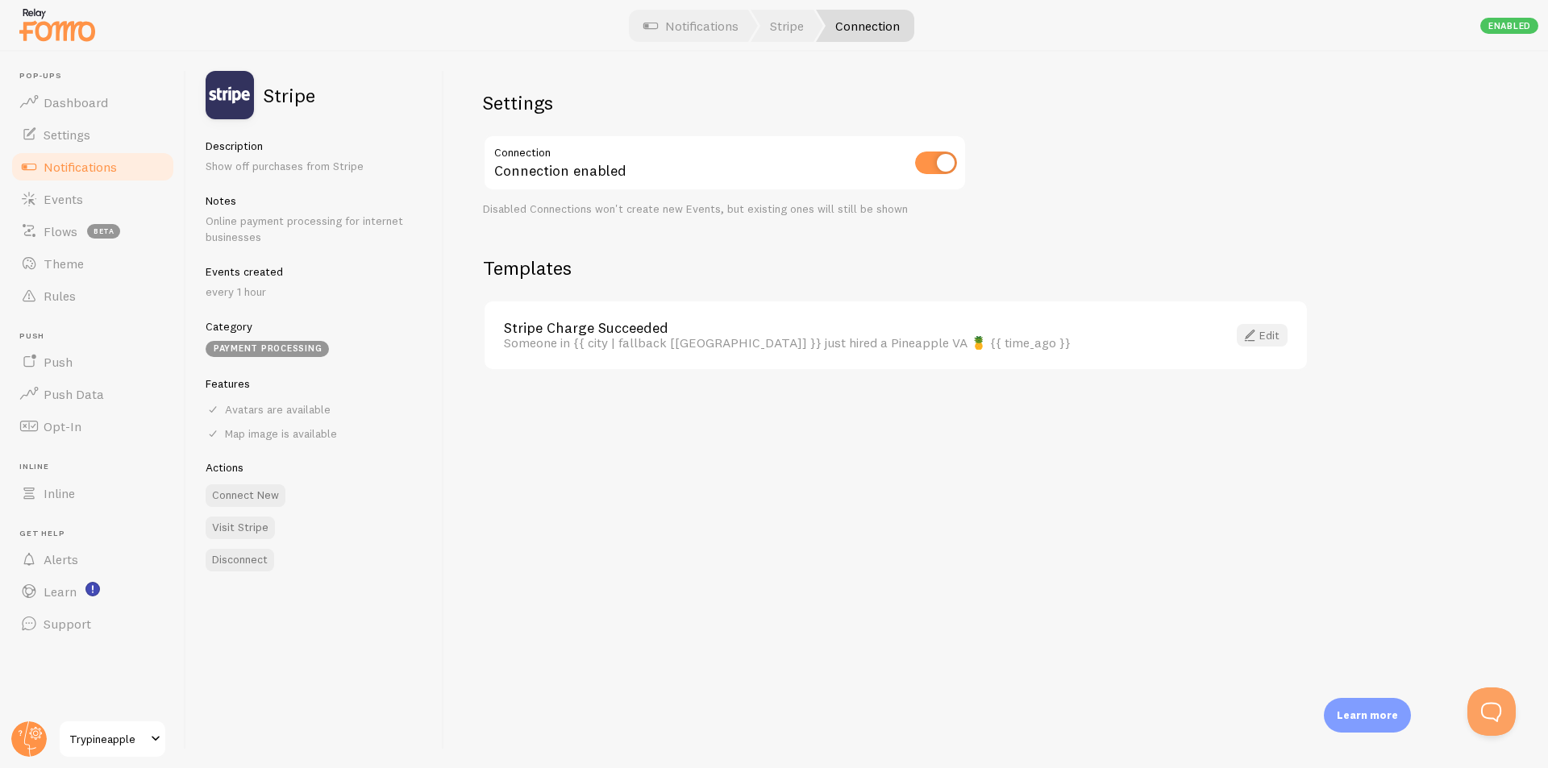
click at [1257, 336] on span at bounding box center [1249, 335] width 19 height 19
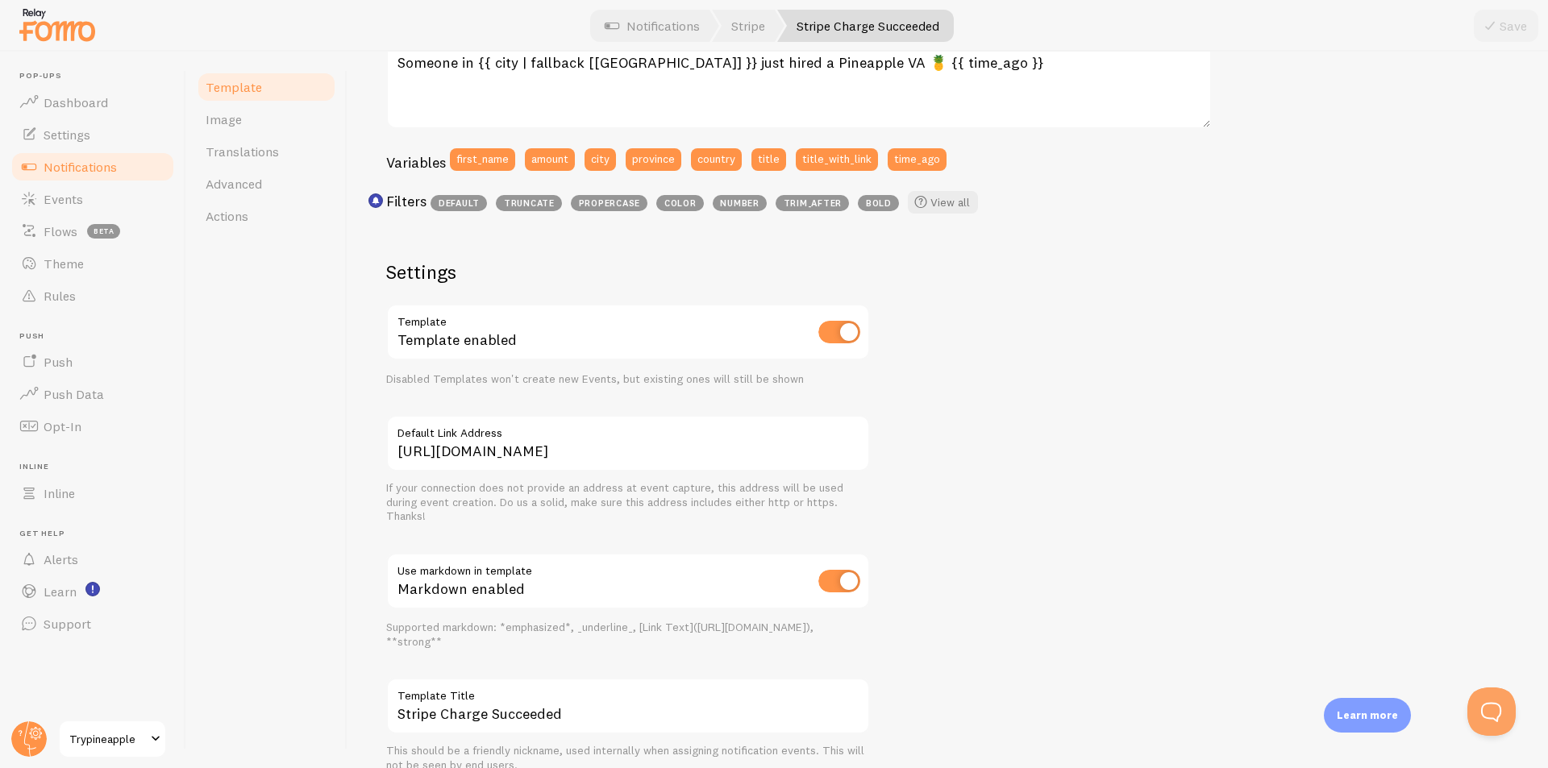
scroll to position [403, 0]
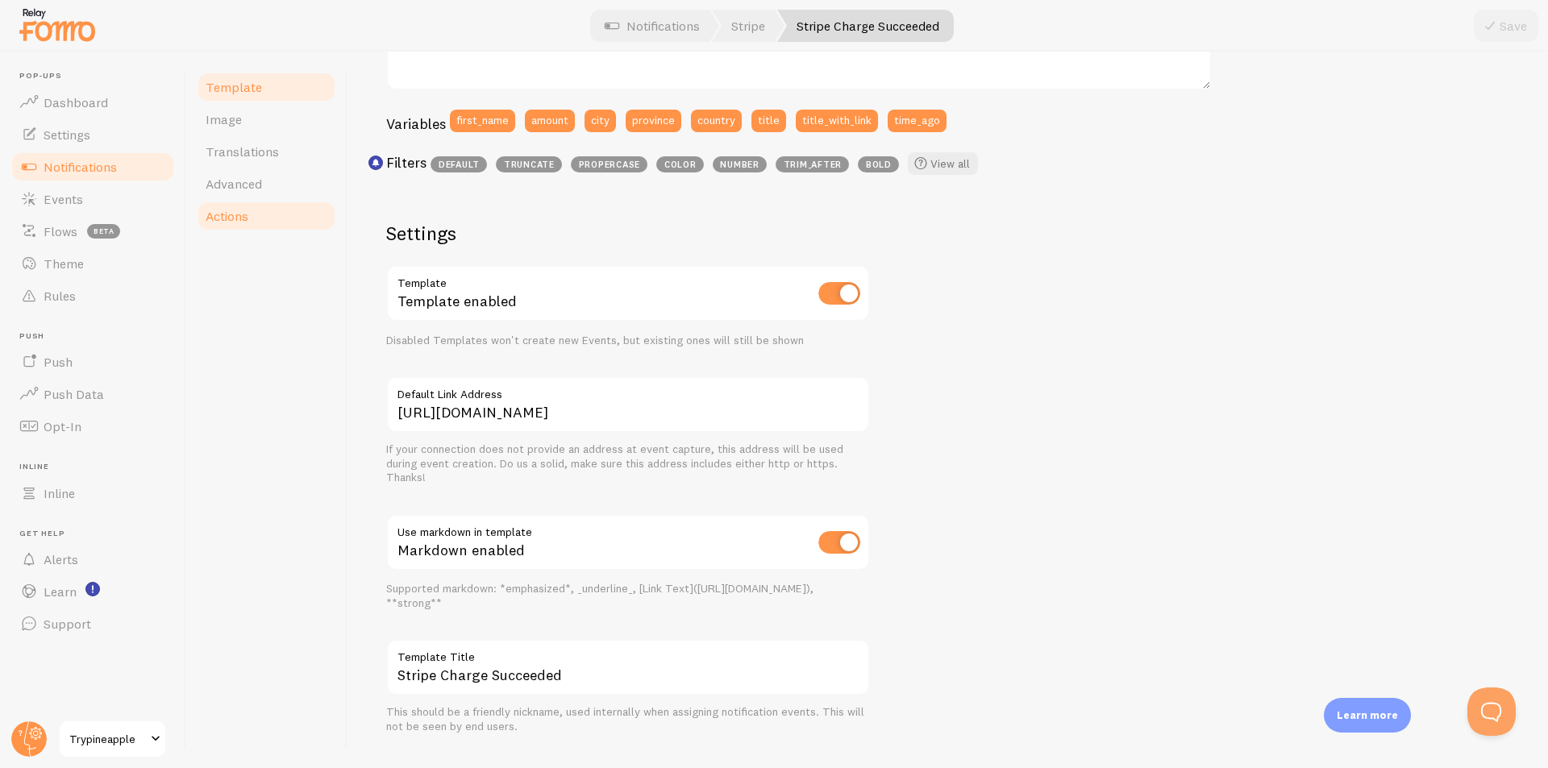
click at [233, 213] on span "Actions" at bounding box center [227, 216] width 43 height 16
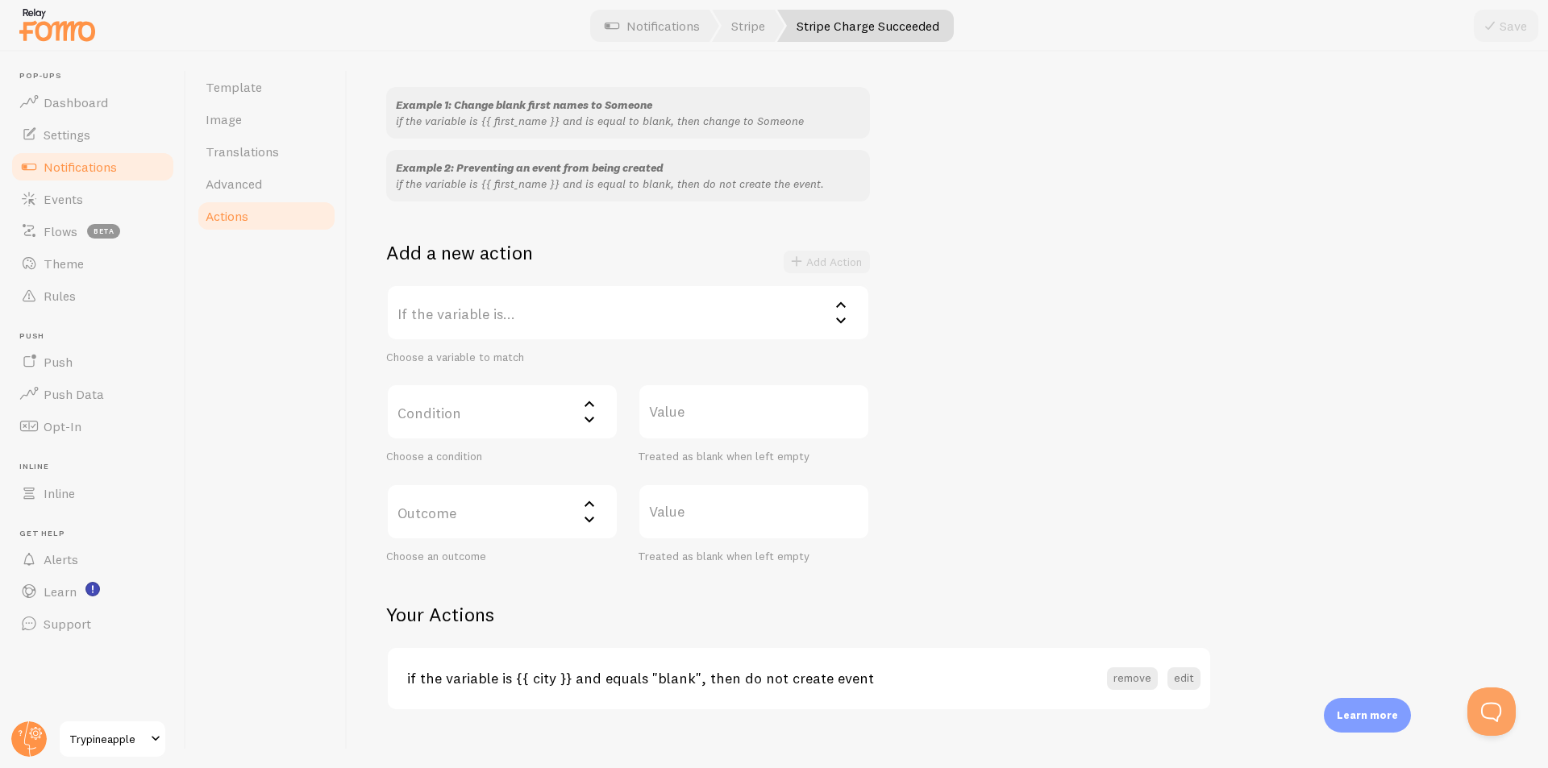
scroll to position [156, 0]
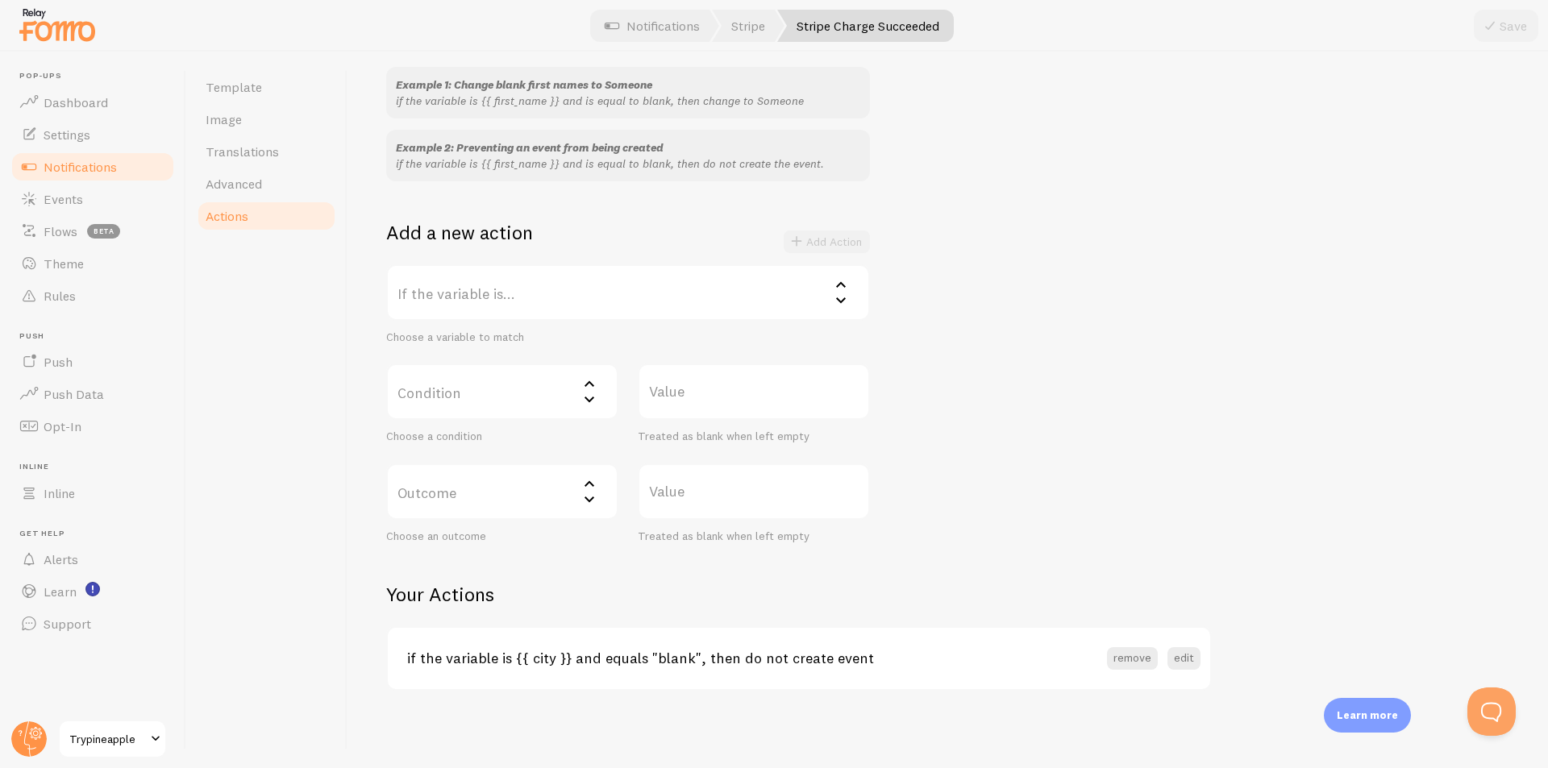
click at [501, 306] on label "If the variable is..." at bounding box center [628, 292] width 484 height 56
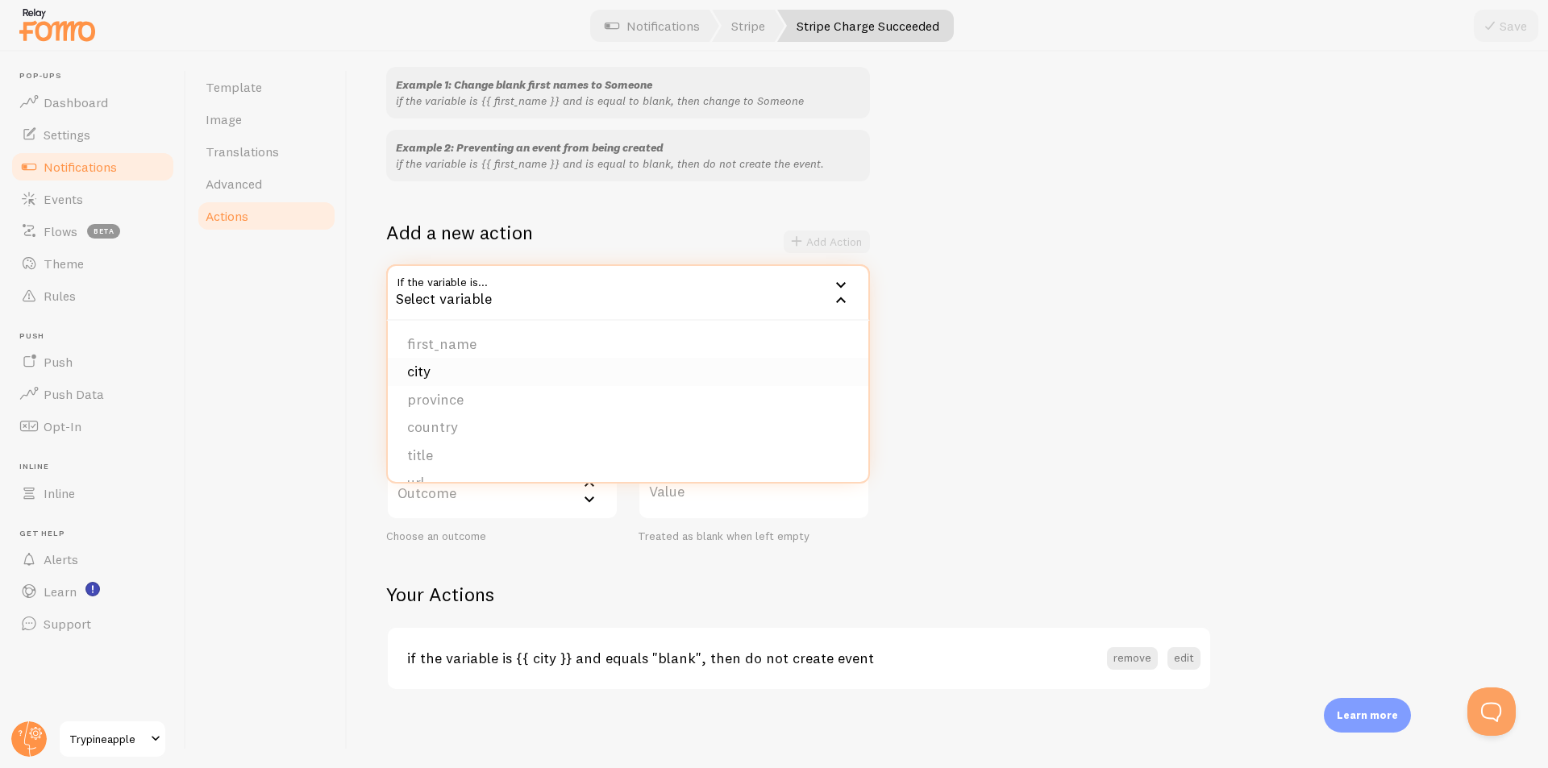
click at [489, 370] on li "city" at bounding box center [628, 372] width 480 height 28
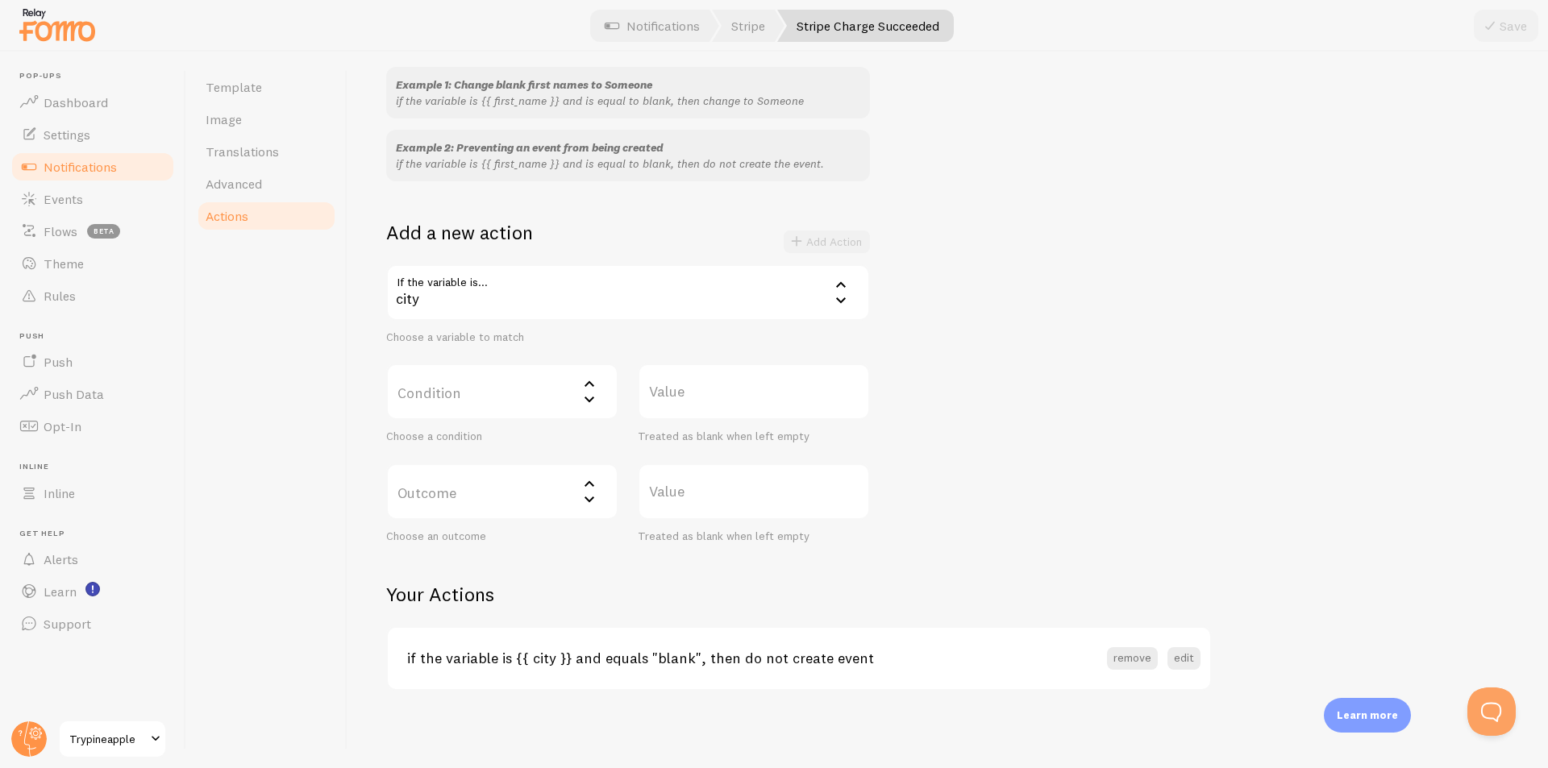
click at [557, 385] on label "Condition" at bounding box center [502, 392] width 232 height 56
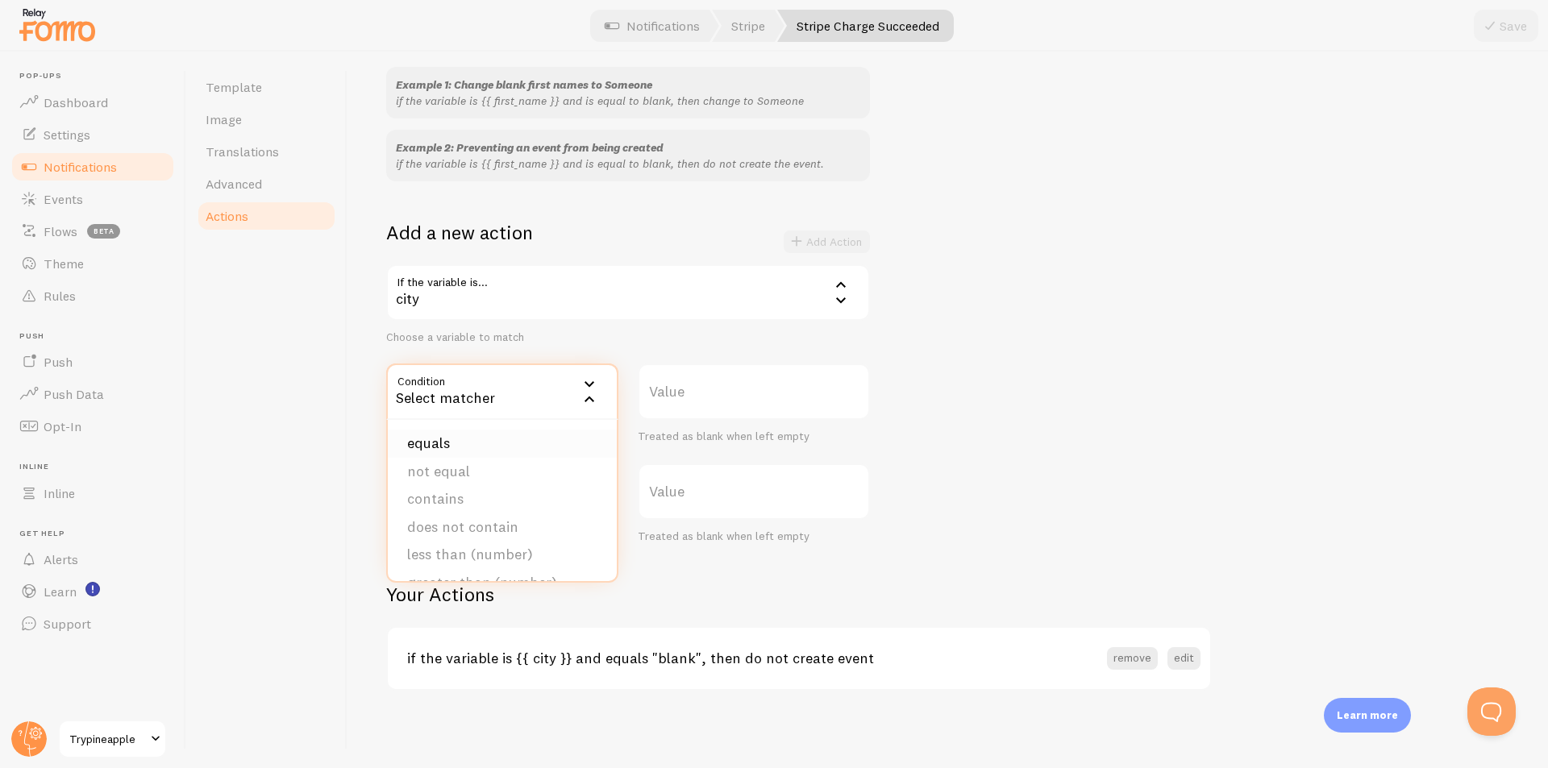
click at [498, 439] on li "equals" at bounding box center [502, 444] width 229 height 28
click at [522, 486] on label "Outcome" at bounding box center [502, 491] width 232 height 56
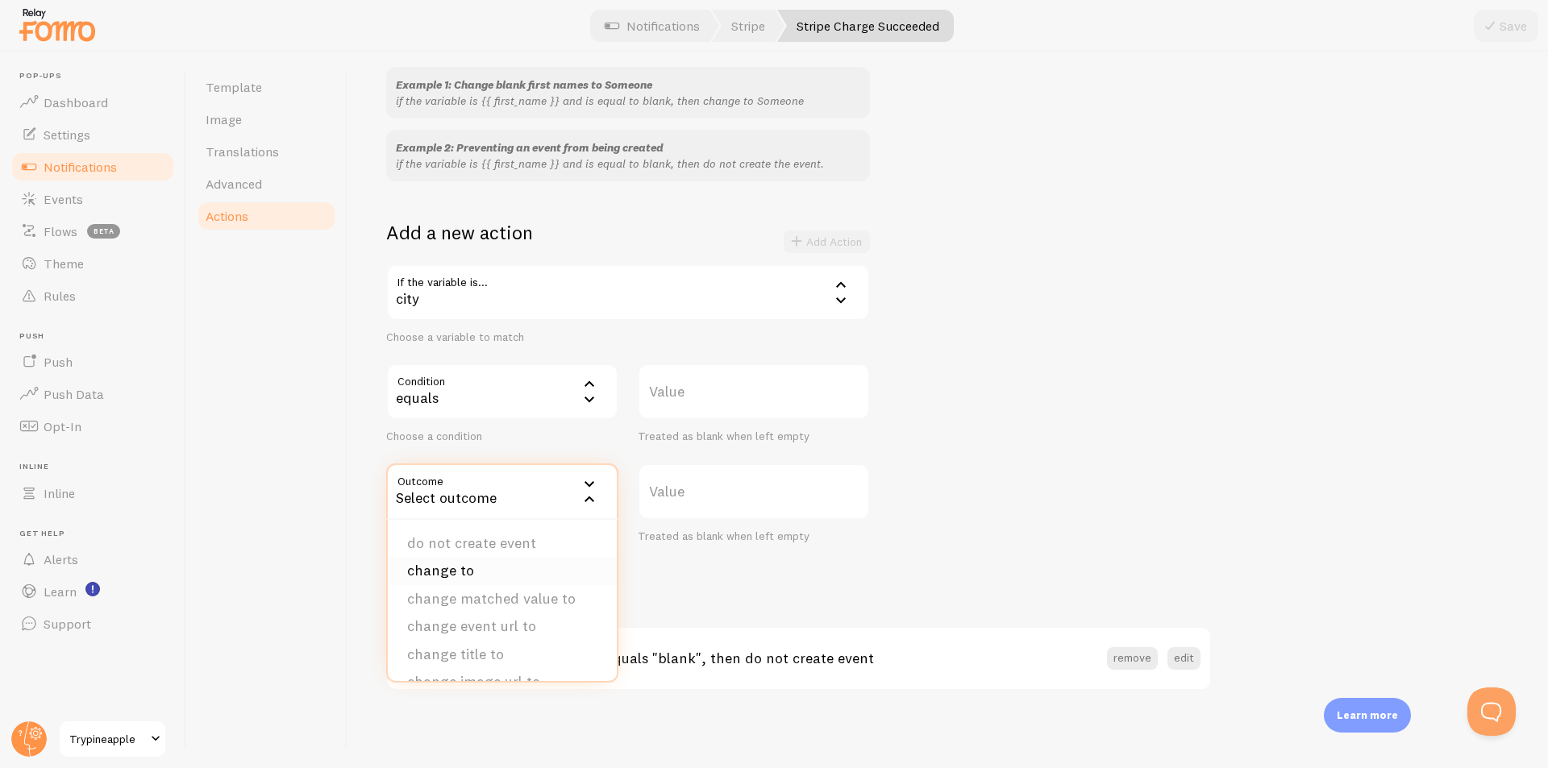
click at [488, 576] on li "change to" at bounding box center [502, 571] width 229 height 28
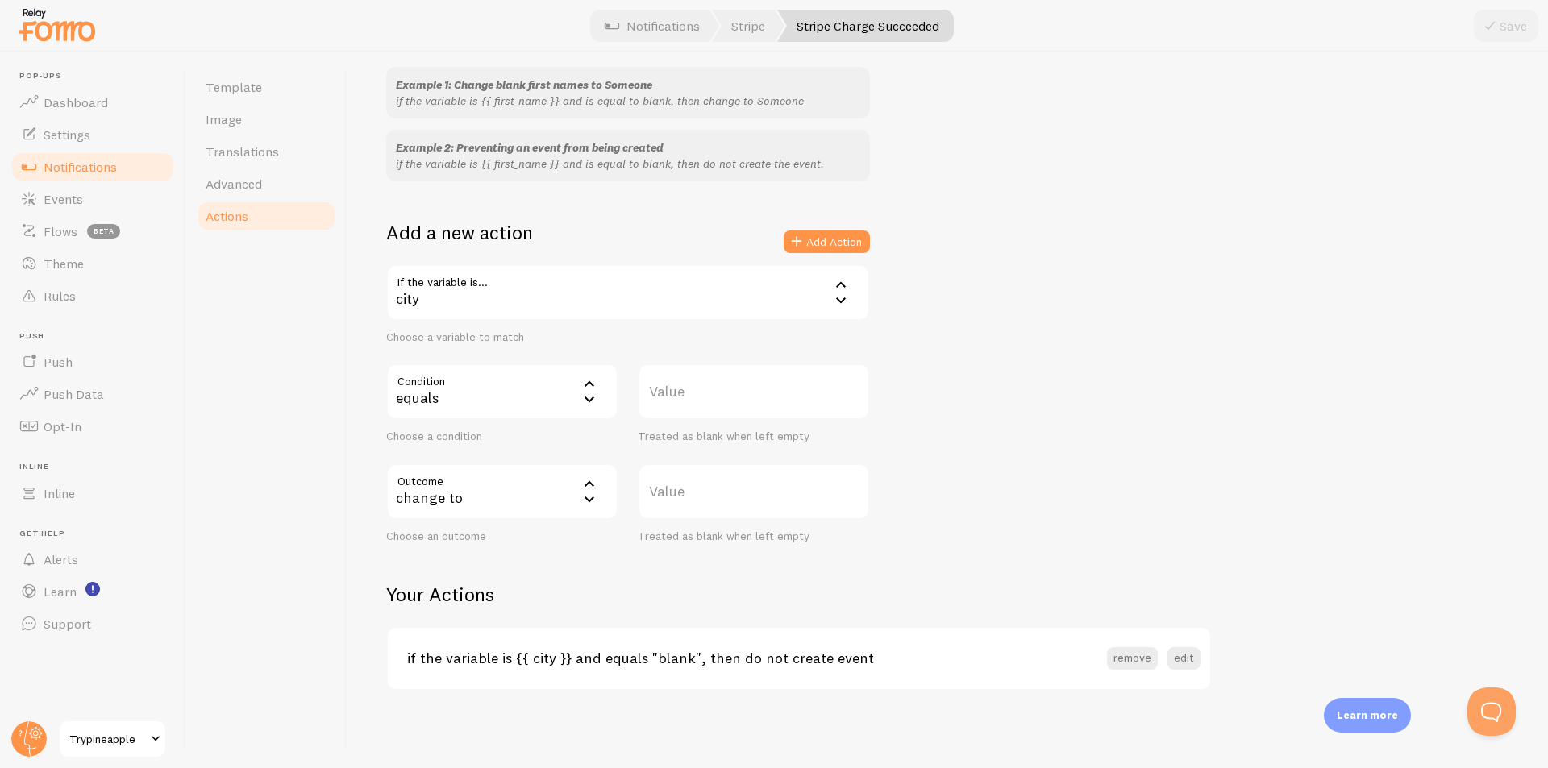
click at [698, 488] on label "Value" at bounding box center [754, 491] width 232 height 56
click at [698, 488] on input "Value" at bounding box center [754, 491] width 232 height 56
click at [554, 494] on div "change to" at bounding box center [502, 491] width 232 height 56
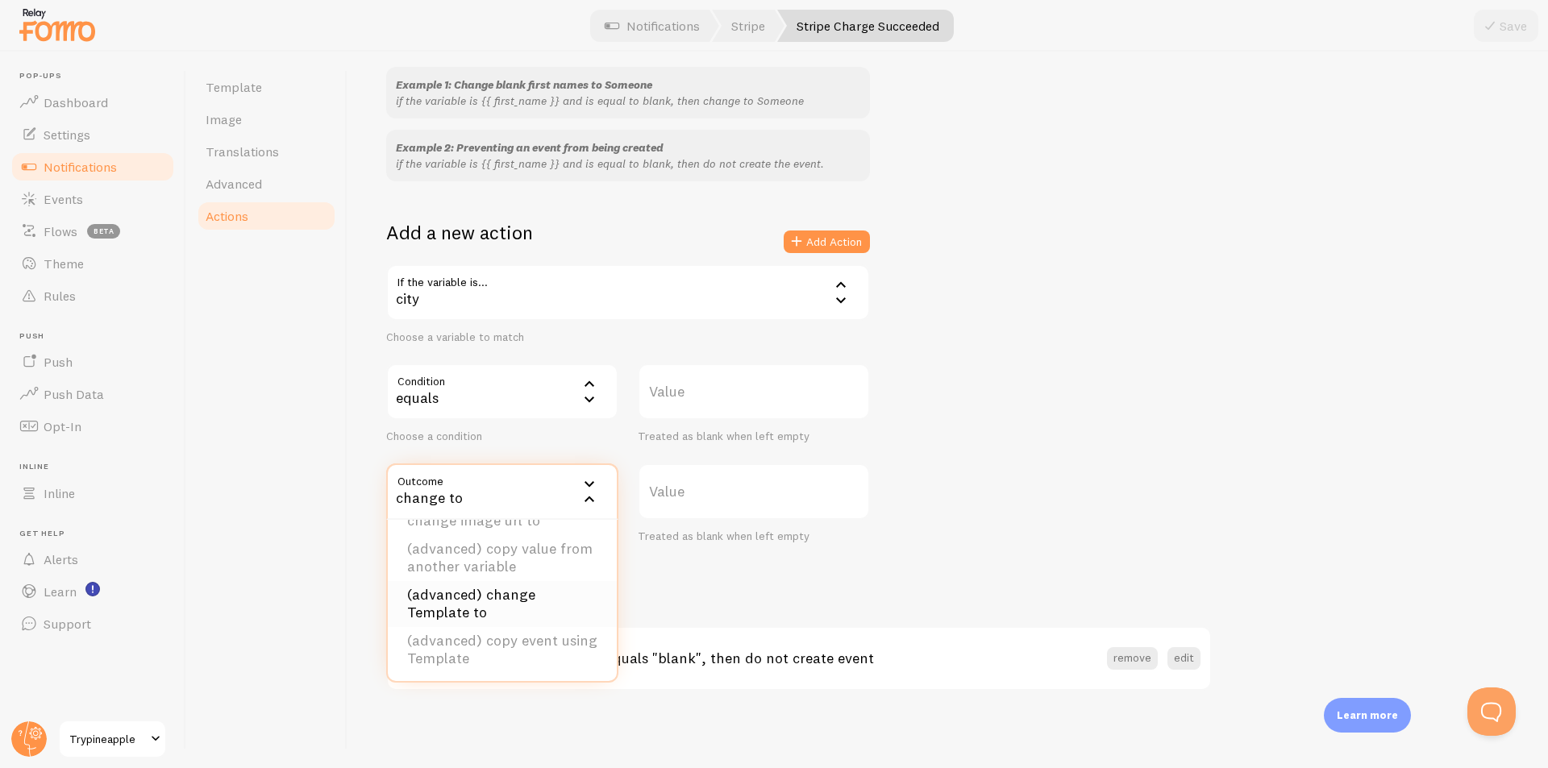
click at [522, 618] on li "(advanced) change Template to" at bounding box center [502, 604] width 229 height 46
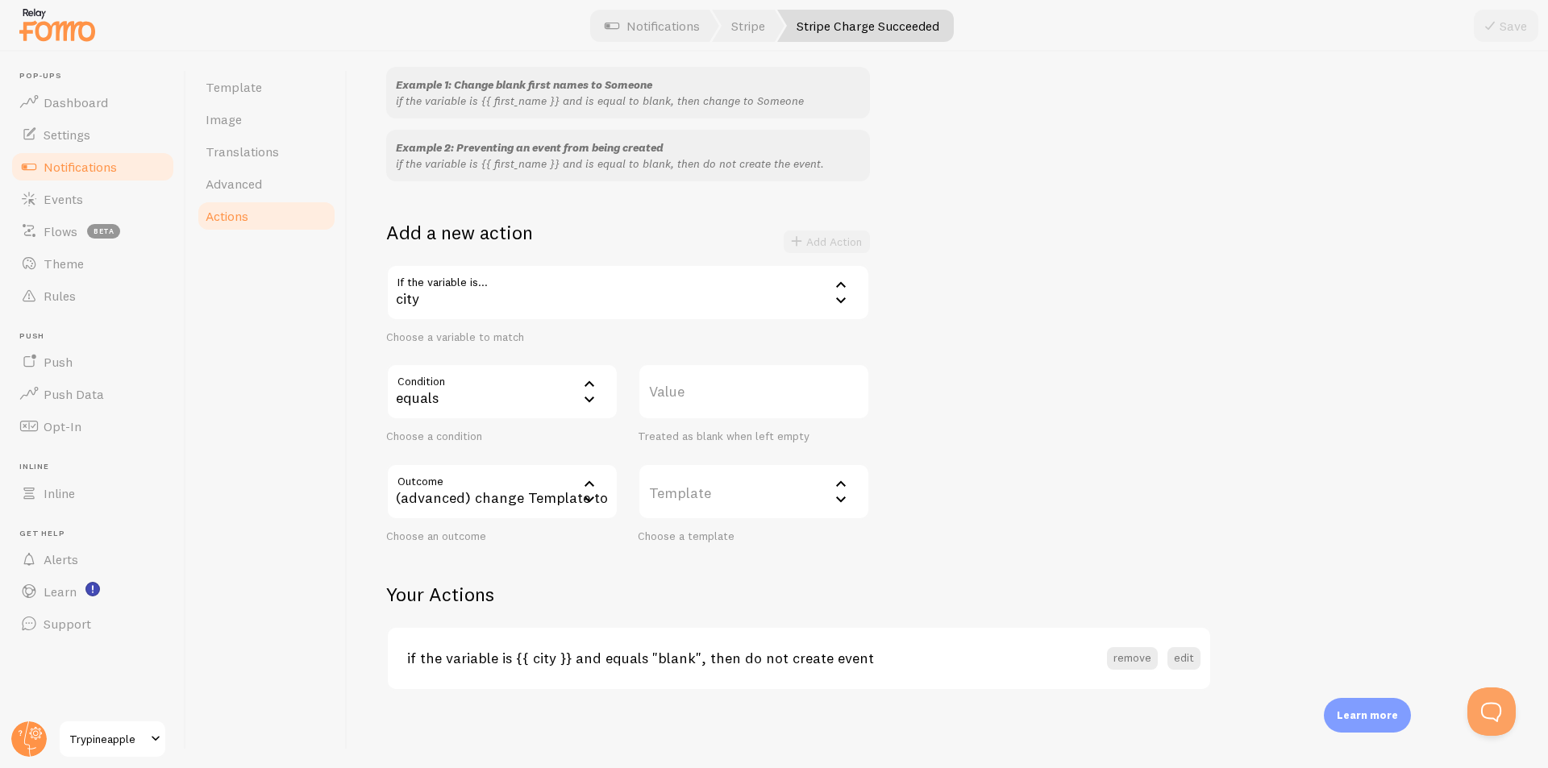
click at [708, 504] on label "Template" at bounding box center [754, 491] width 232 height 56
click at [1001, 480] on div "Example 1: Change blank first names to Someone if the variable is {{ first_name…" at bounding box center [947, 305] width 1123 height 476
click at [603, 497] on div "(advanced) change Template to" at bounding box center [502, 491] width 232 height 56
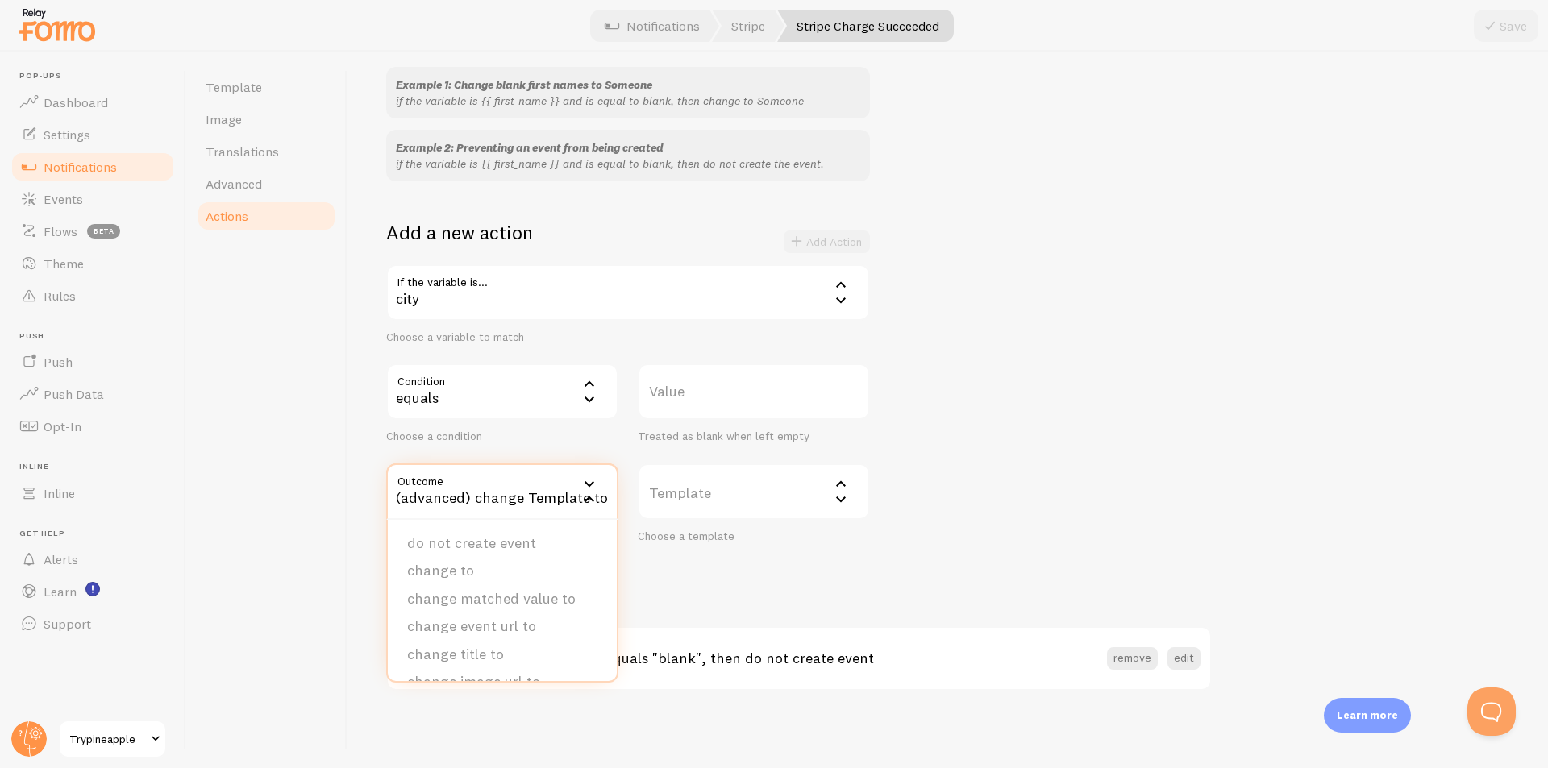
scroll to position [75, 0]
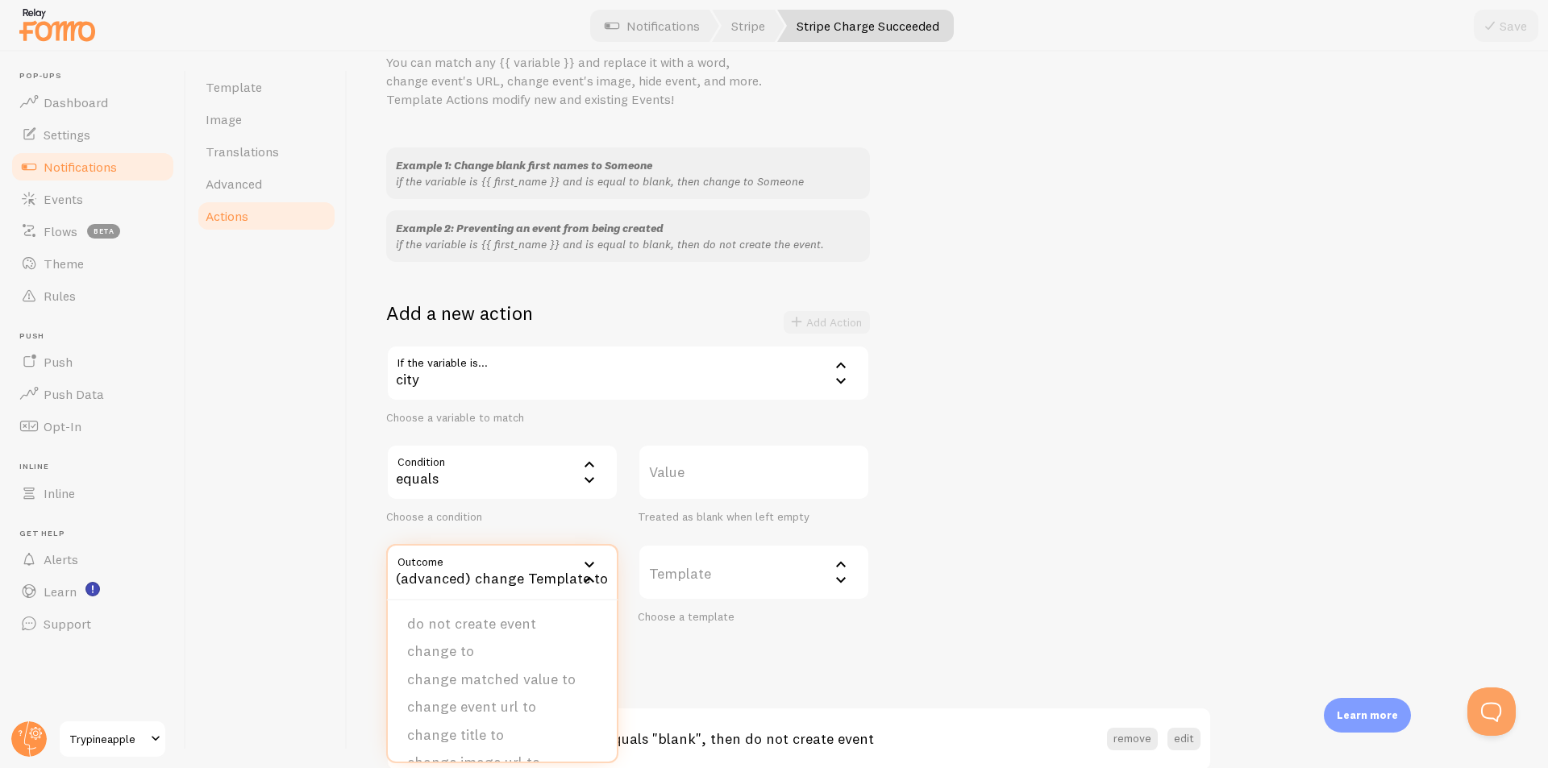
click at [1109, 434] on div "Example 1: Change blank first names to Someone if the variable is {{ first_name…" at bounding box center [947, 386] width 1123 height 476
click at [542, 570] on div "(advanced) change Template to" at bounding box center [502, 572] width 232 height 56
click at [516, 655] on li "change to" at bounding box center [502, 652] width 229 height 28
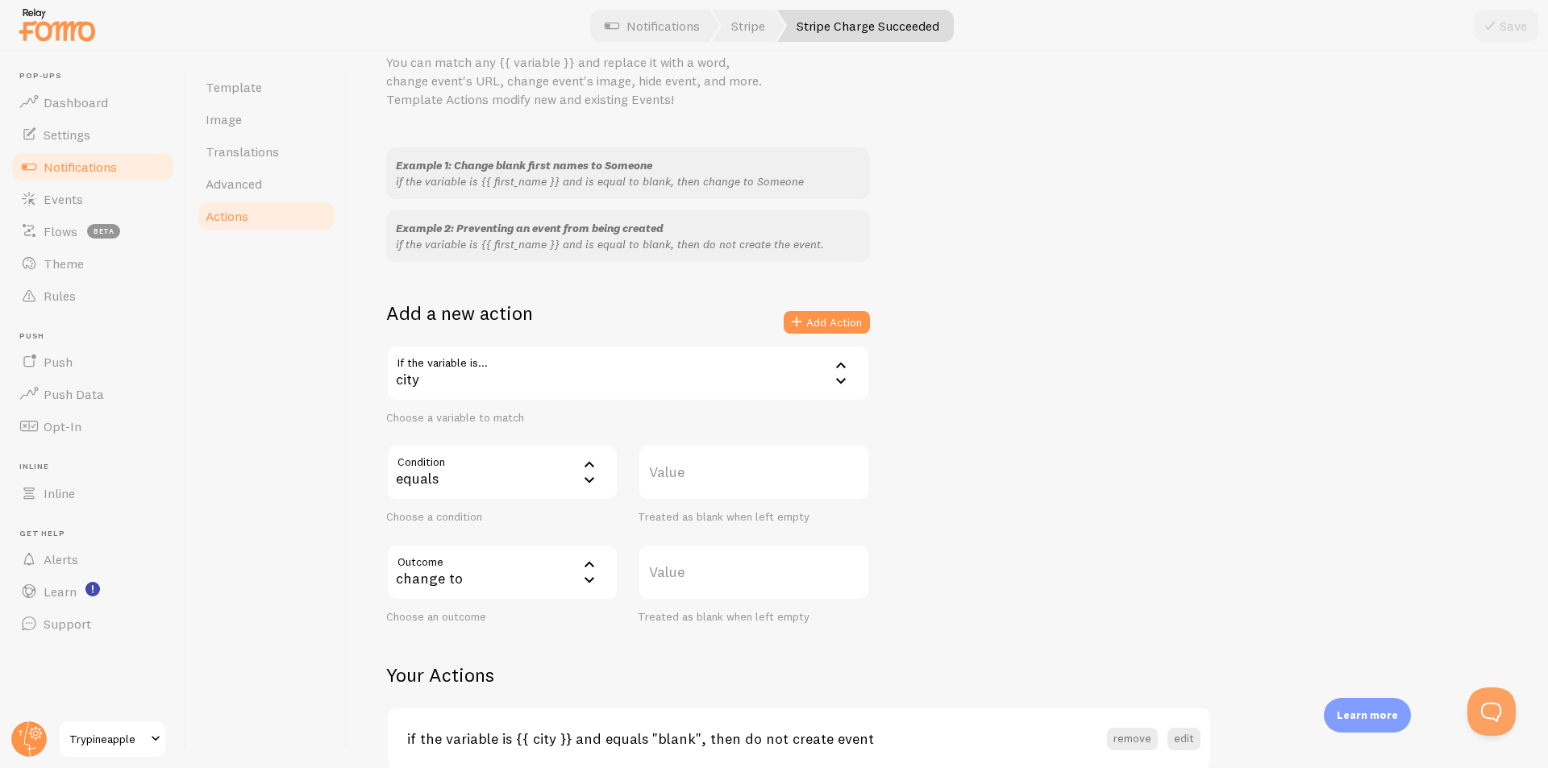
click at [758, 583] on label "Value" at bounding box center [754, 572] width 232 height 56
click at [758, 583] on input "Value" at bounding box center [754, 572] width 232 height 56
click at [1070, 534] on div "Example 1: Change blank first names to Someone if the variable is {{ first_name…" at bounding box center [947, 386] width 1123 height 476
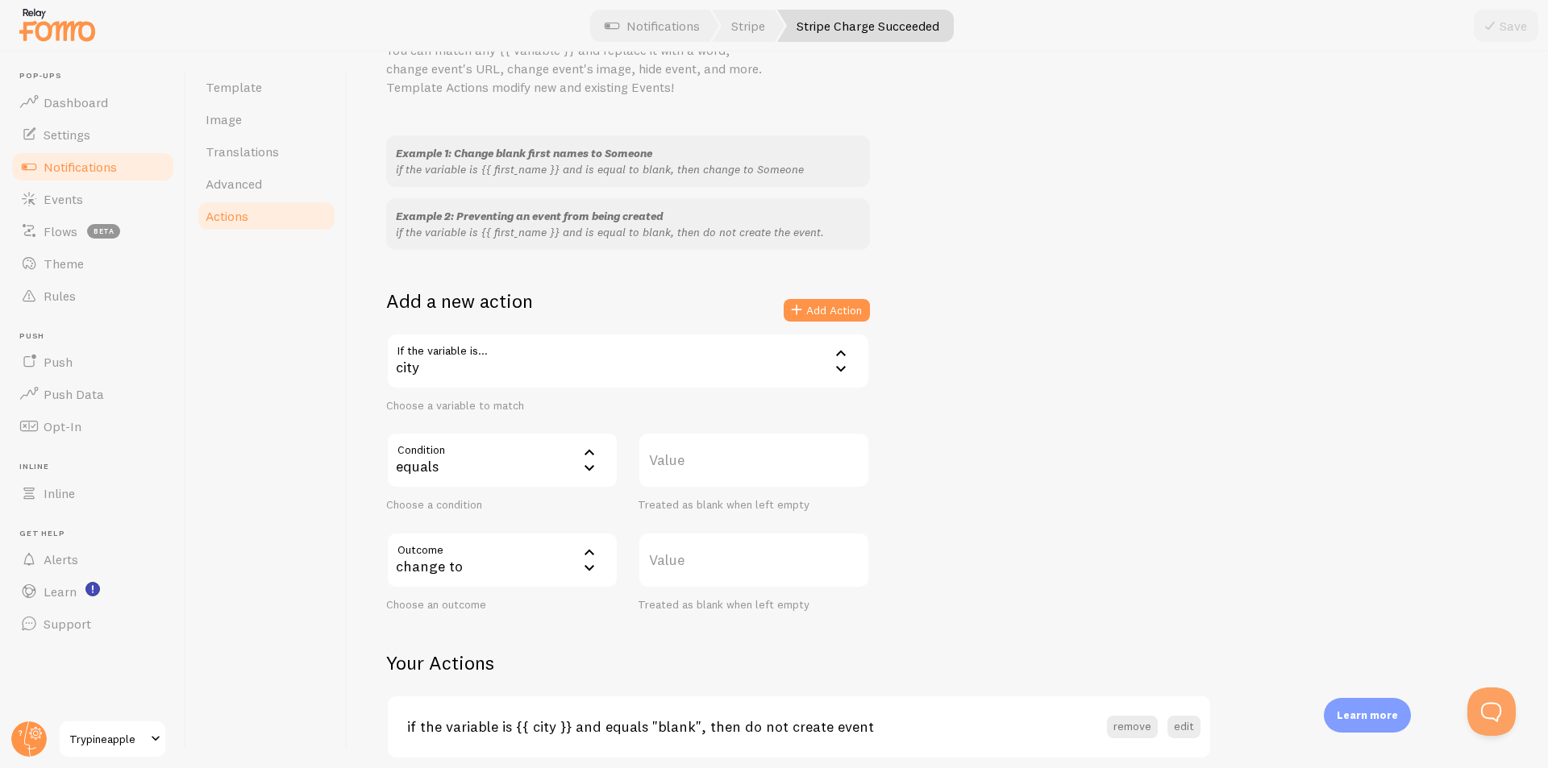
scroll to position [0, 0]
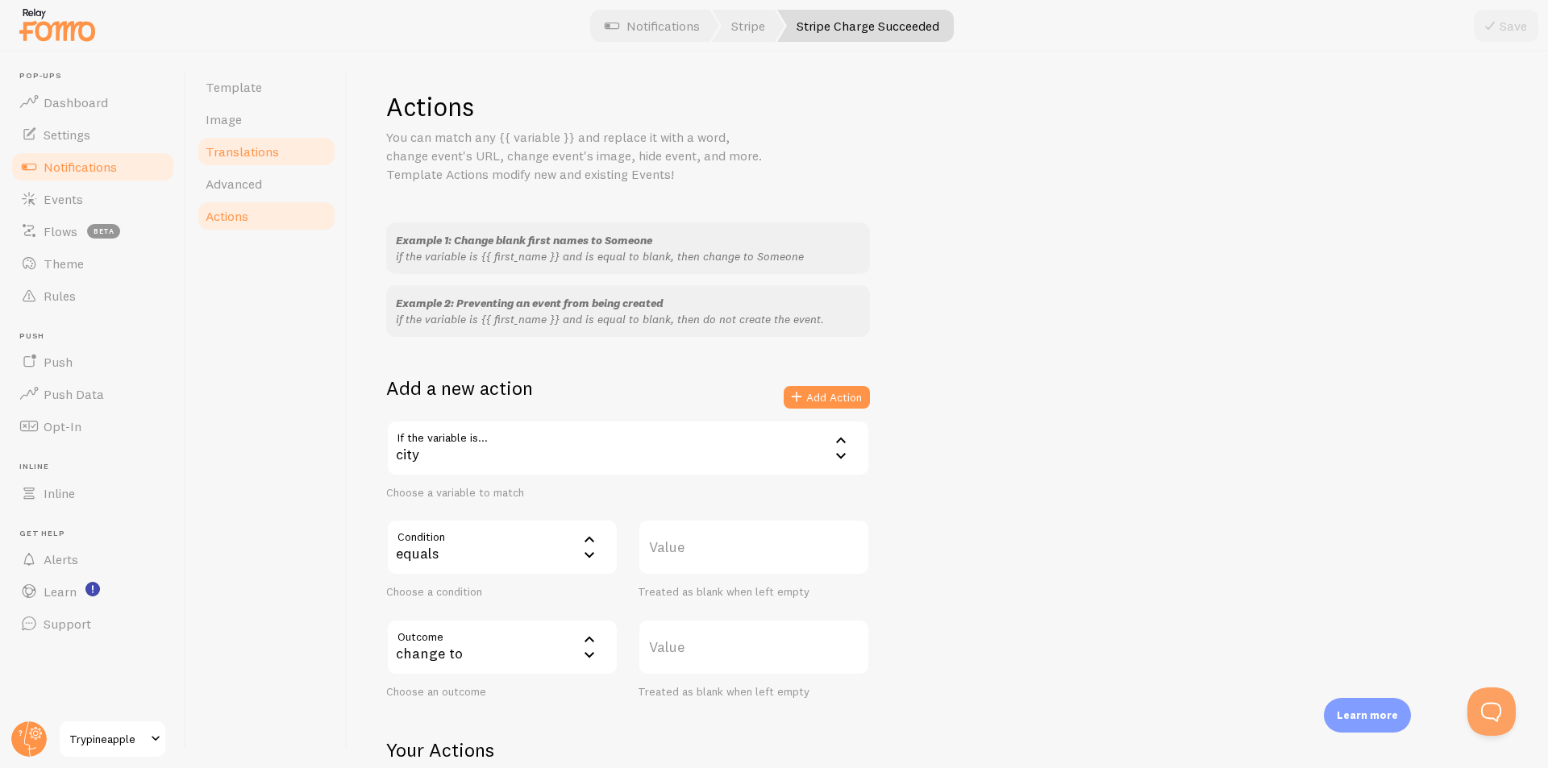
click at [257, 163] on link "Translations" at bounding box center [266, 151] width 141 height 32
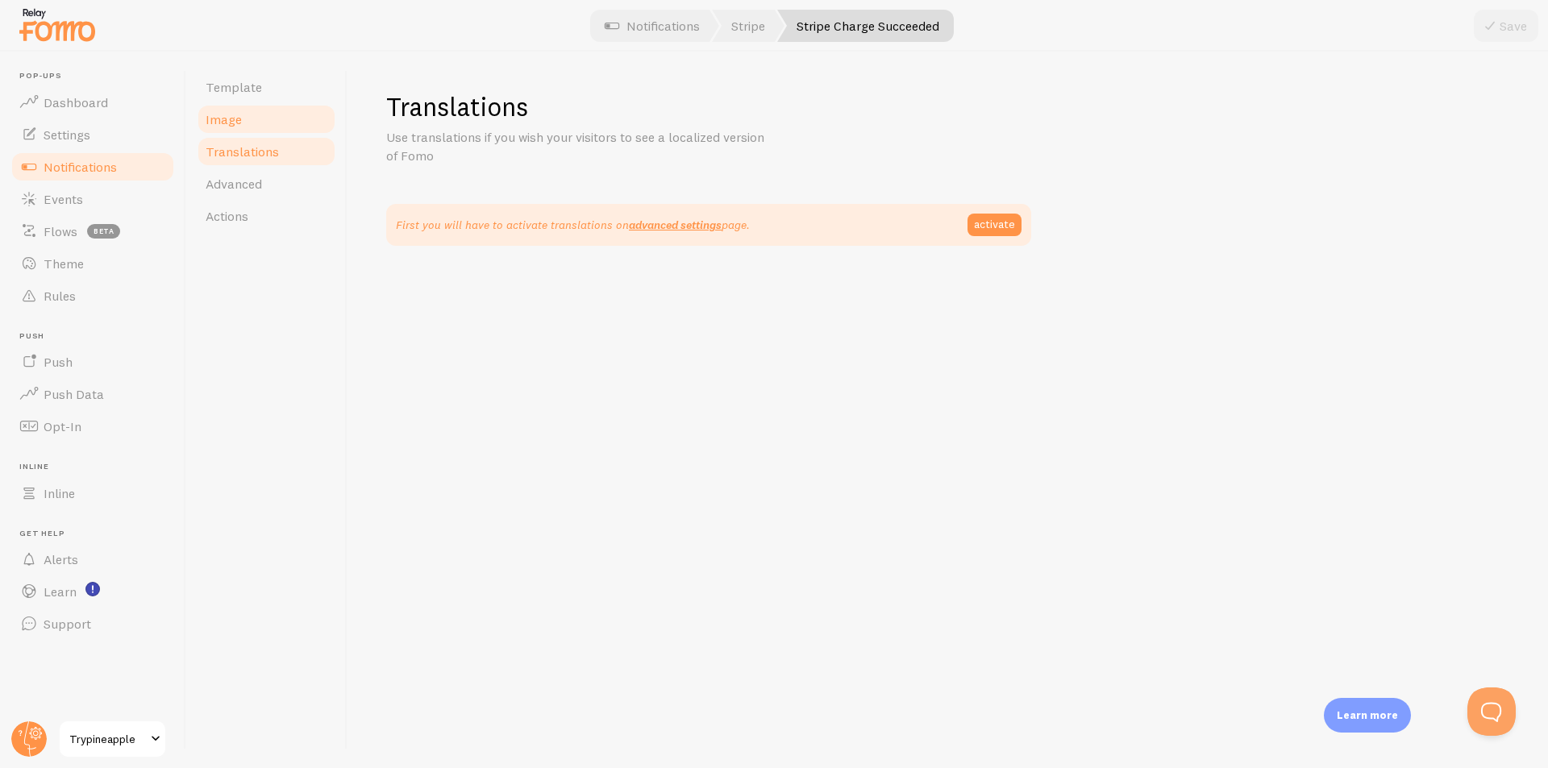
click at [260, 116] on link "Image" at bounding box center [266, 119] width 141 height 32
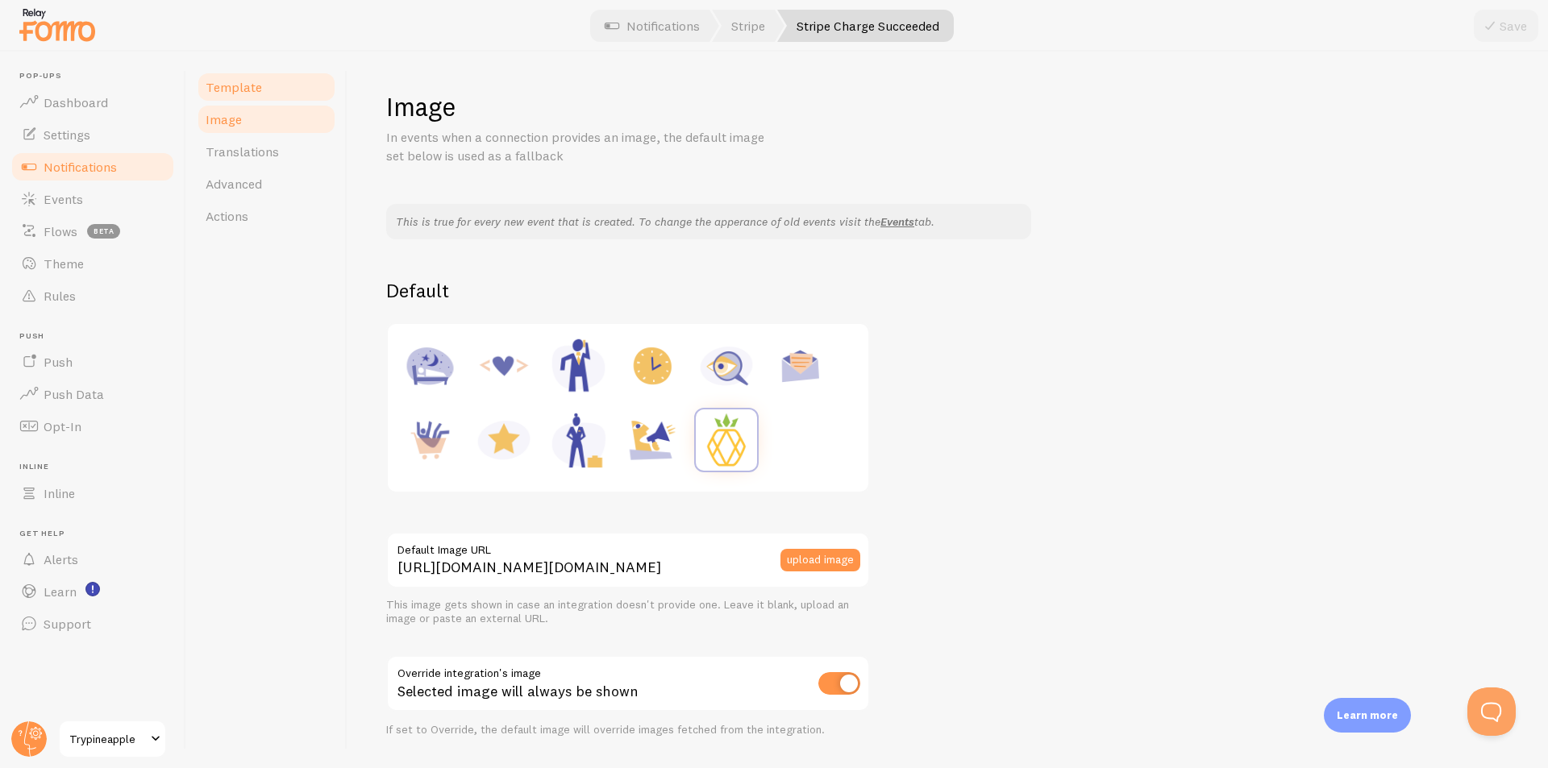
click at [254, 89] on span "Template" at bounding box center [234, 87] width 56 height 16
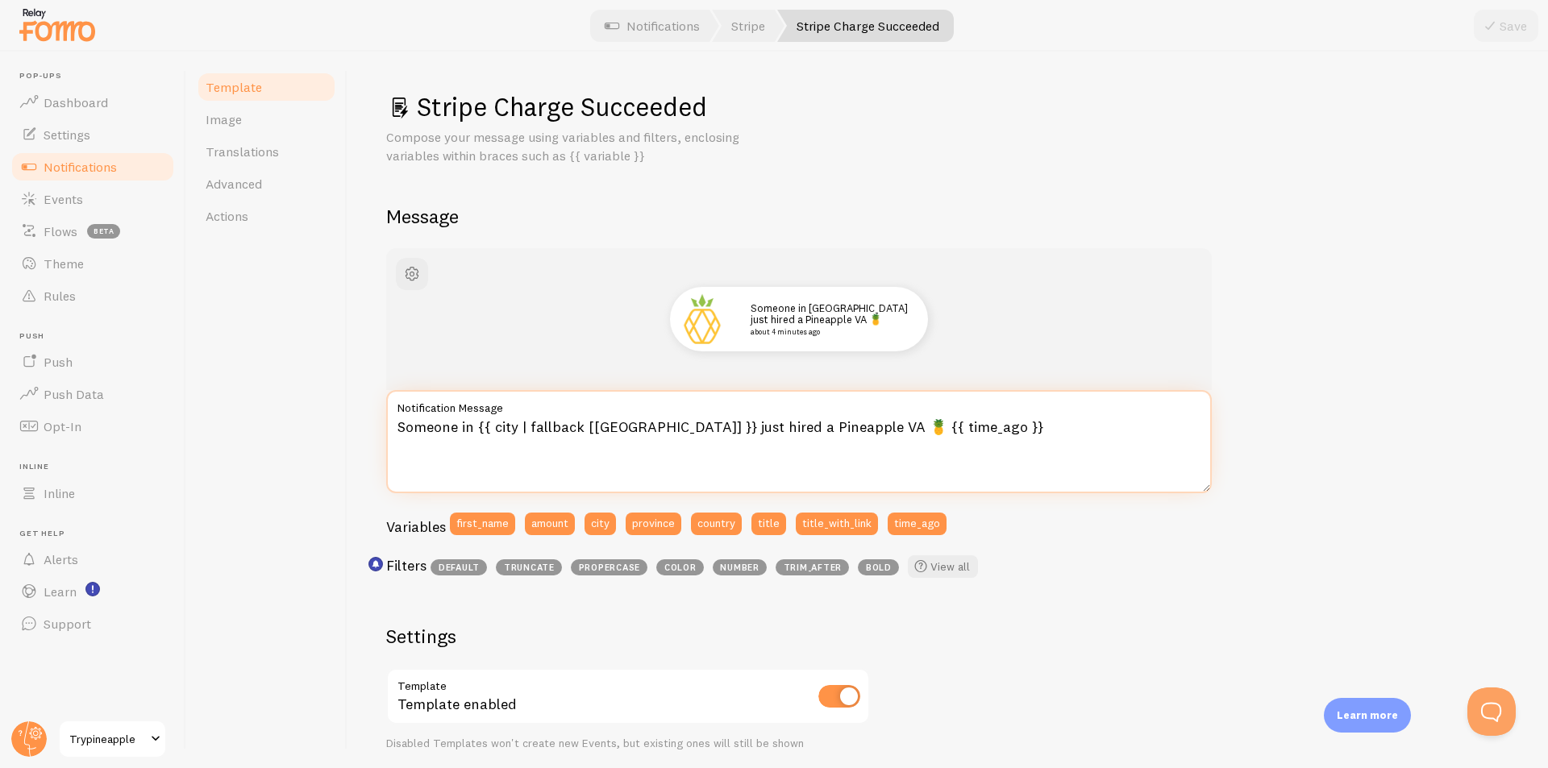
click at [1012, 426] on textarea "Someone in {{ city | fallback [United States] }} just hired a Pineapple VA 🍍 {{…" at bounding box center [798, 441] width 825 height 103
drag, startPoint x: 1002, startPoint y: 422, endPoint x: 889, endPoint y: 426, distance: 112.9
click at [889, 426] on textarea "Someone in {{ city | fallback [United States] }} just hired a Pineapple VA 🍍 {{…" at bounding box center [798, 441] width 825 height 103
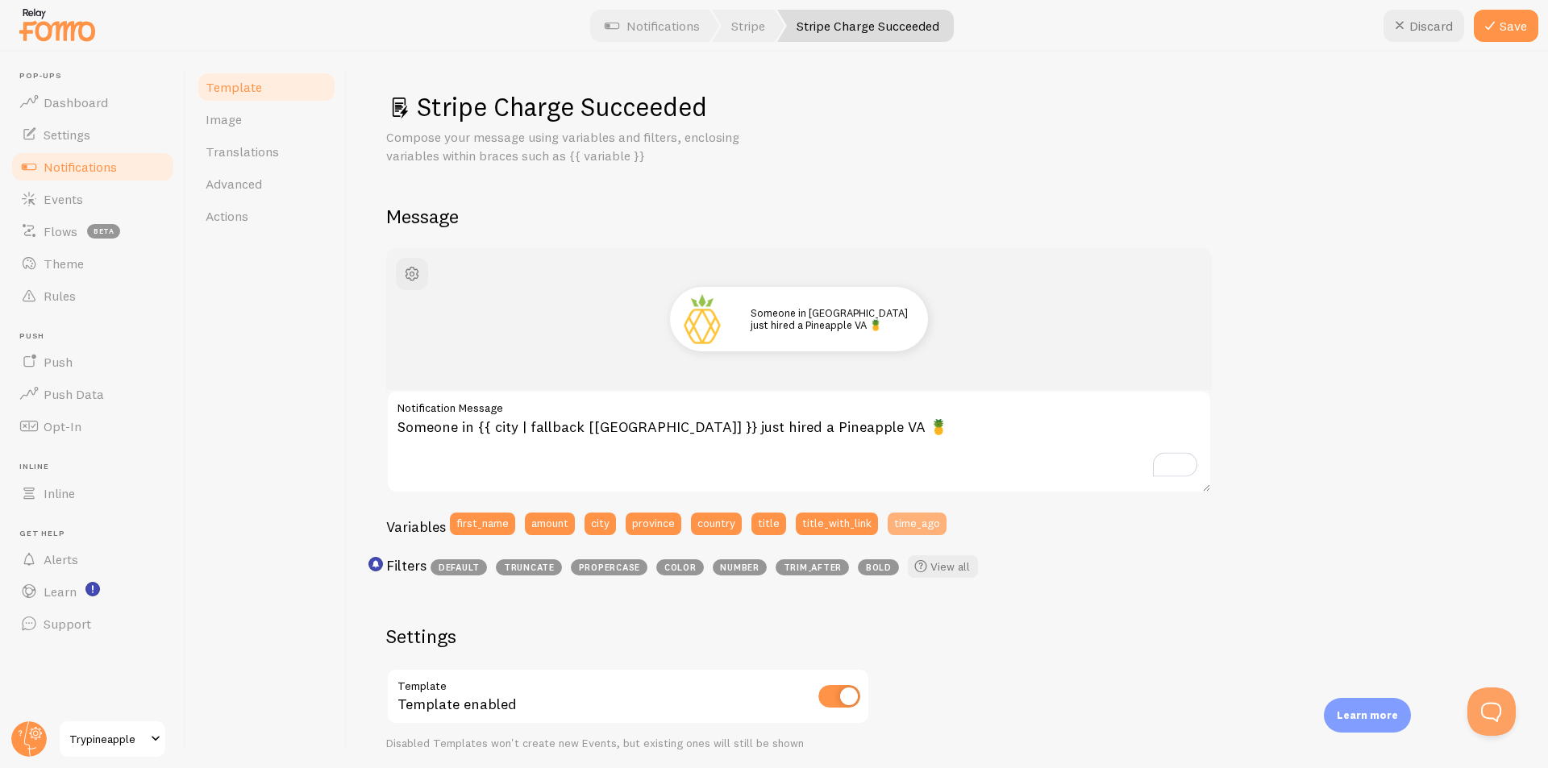
click at [926, 518] on button "time_ago" at bounding box center [916, 524] width 59 height 23
click at [838, 529] on button "title_with_link" at bounding box center [837, 524] width 82 height 23
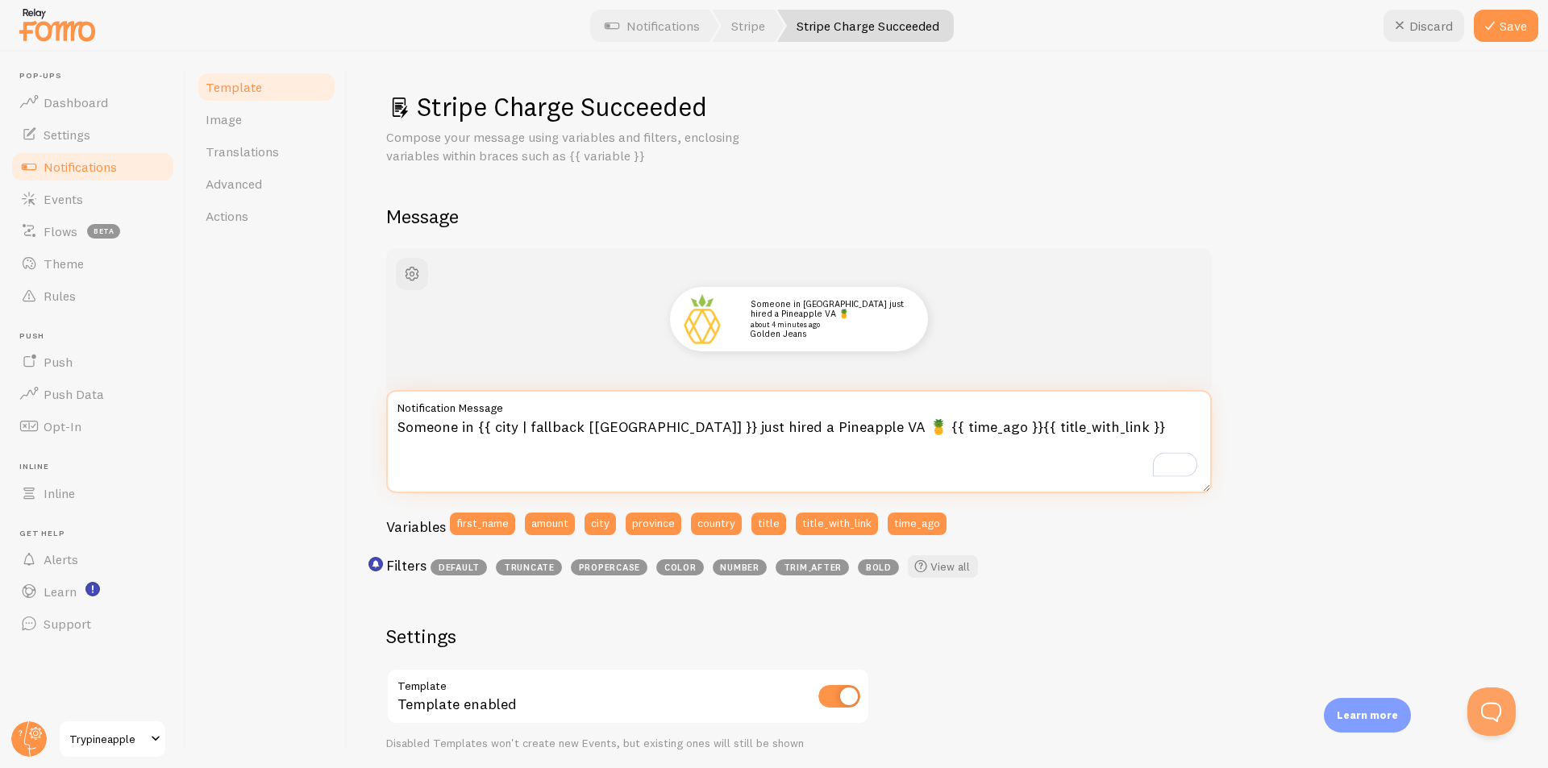
drag, startPoint x: 1103, startPoint y: 426, endPoint x: 979, endPoint y: 426, distance: 124.1
click at [979, 426] on textarea "Someone in {{ city | fallback [United States] }} just hired a Pineapple VA 🍍 {{…" at bounding box center [798, 441] width 825 height 103
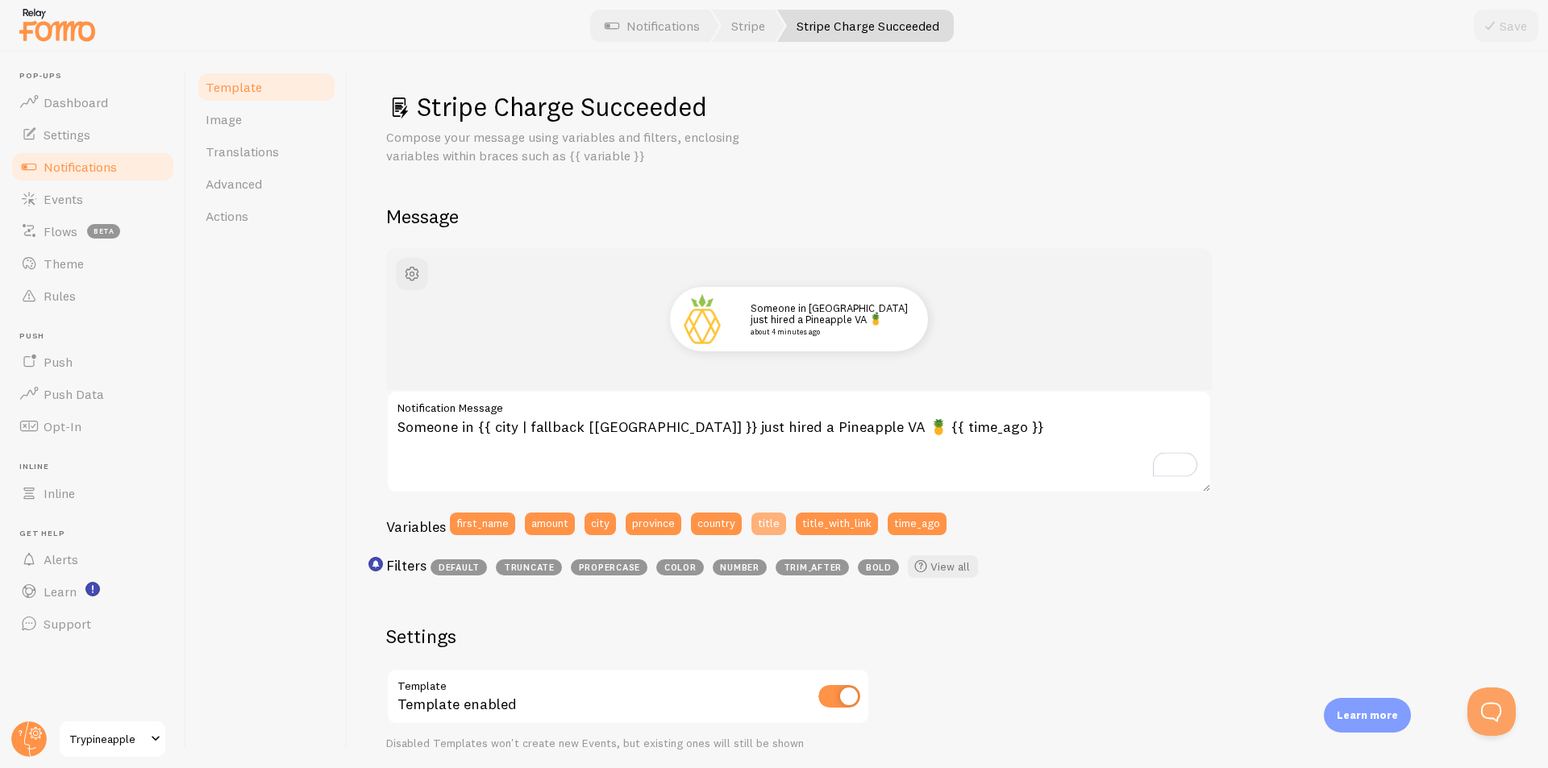
click at [768, 525] on button "title" at bounding box center [768, 524] width 35 height 23
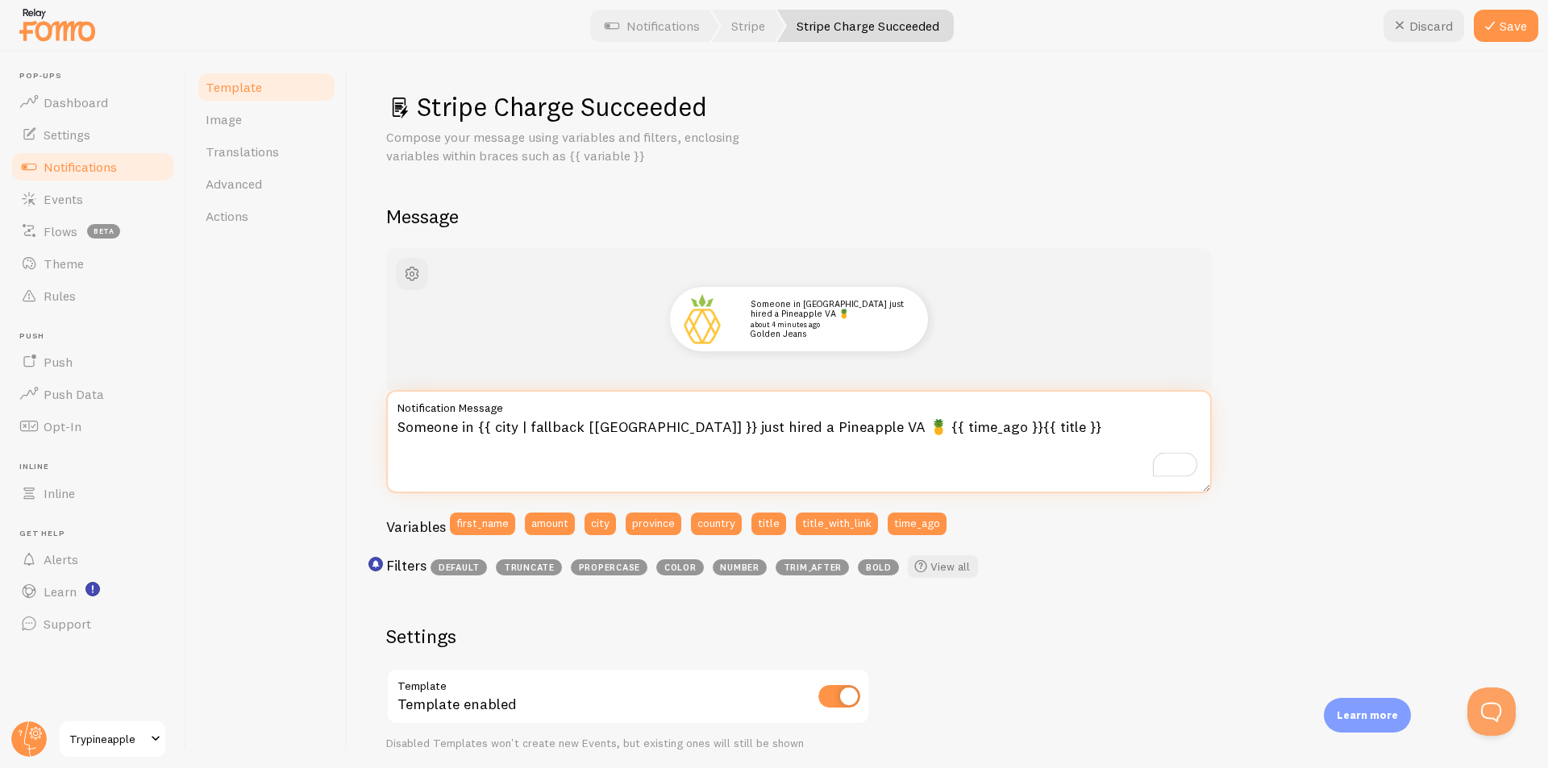
drag, startPoint x: 1070, startPoint y: 426, endPoint x: 979, endPoint y: 430, distance: 91.1
click at [979, 430] on textarea "Someone in {{ city | fallback [United States] }} just hired a Pineapple VA 🍍 {{…" at bounding box center [798, 441] width 825 height 103
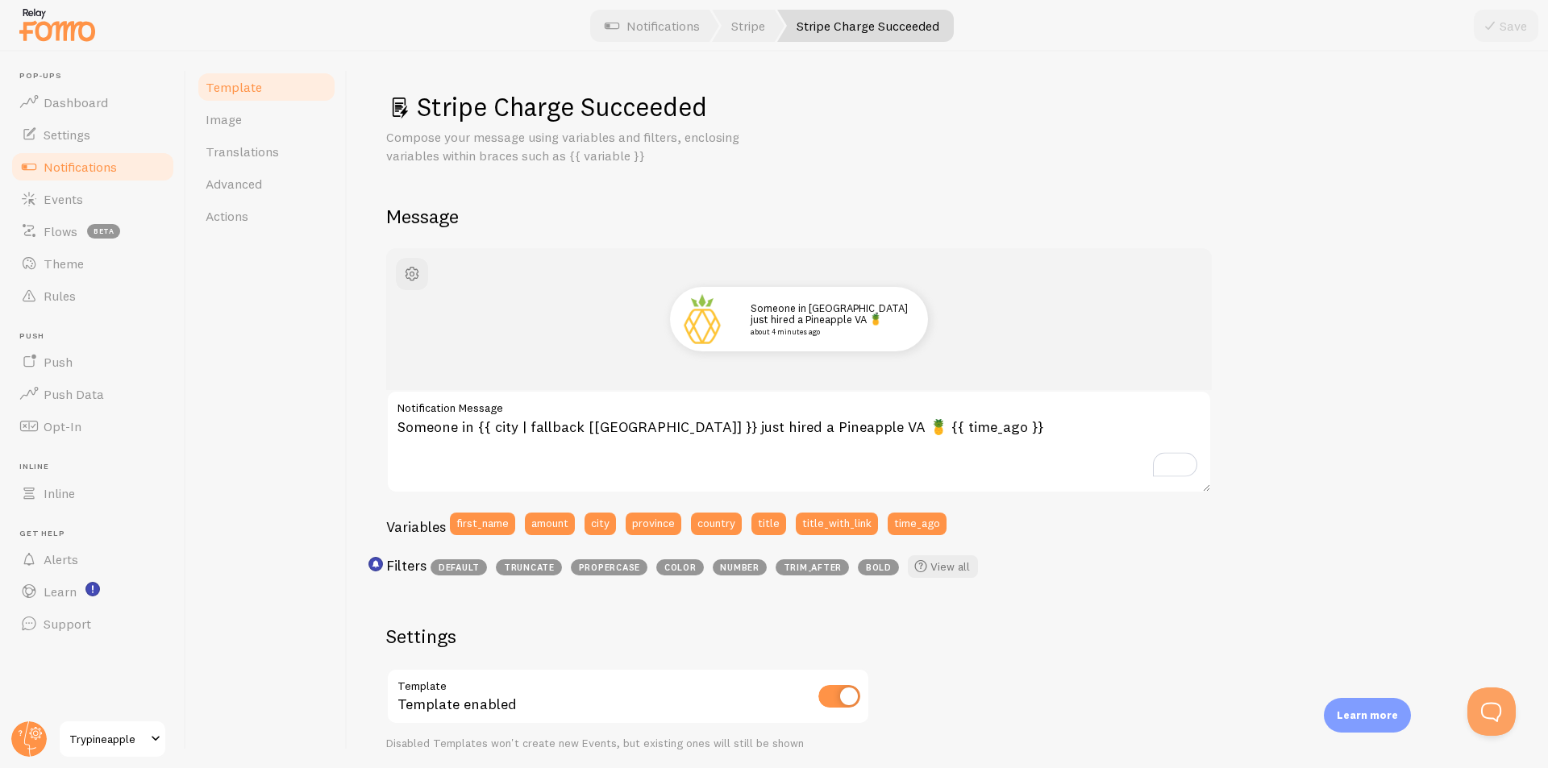
click at [1340, 185] on div "Stripe Charge Succeeded Compose your message using variables and filters, enclo…" at bounding box center [947, 613] width 1123 height 1046
click at [981, 469] on textarea "Someone in {{ city | fallback [United States] }} just hired a Pineapple VA 🍍 {{…" at bounding box center [798, 441] width 825 height 103
click at [983, 443] on textarea "Someone in {{ city | fallback [United States] }} just hired a Pineapple VA 🍍 {{…" at bounding box center [798, 441] width 825 height 103
click at [886, 419] on textarea "Someone in {{ city | fallback [United States] }} just hired a Pineapple VA 🍍 {{…" at bounding box center [798, 441] width 825 height 103
click at [887, 415] on label "Notification Message" at bounding box center [798, 403] width 825 height 27
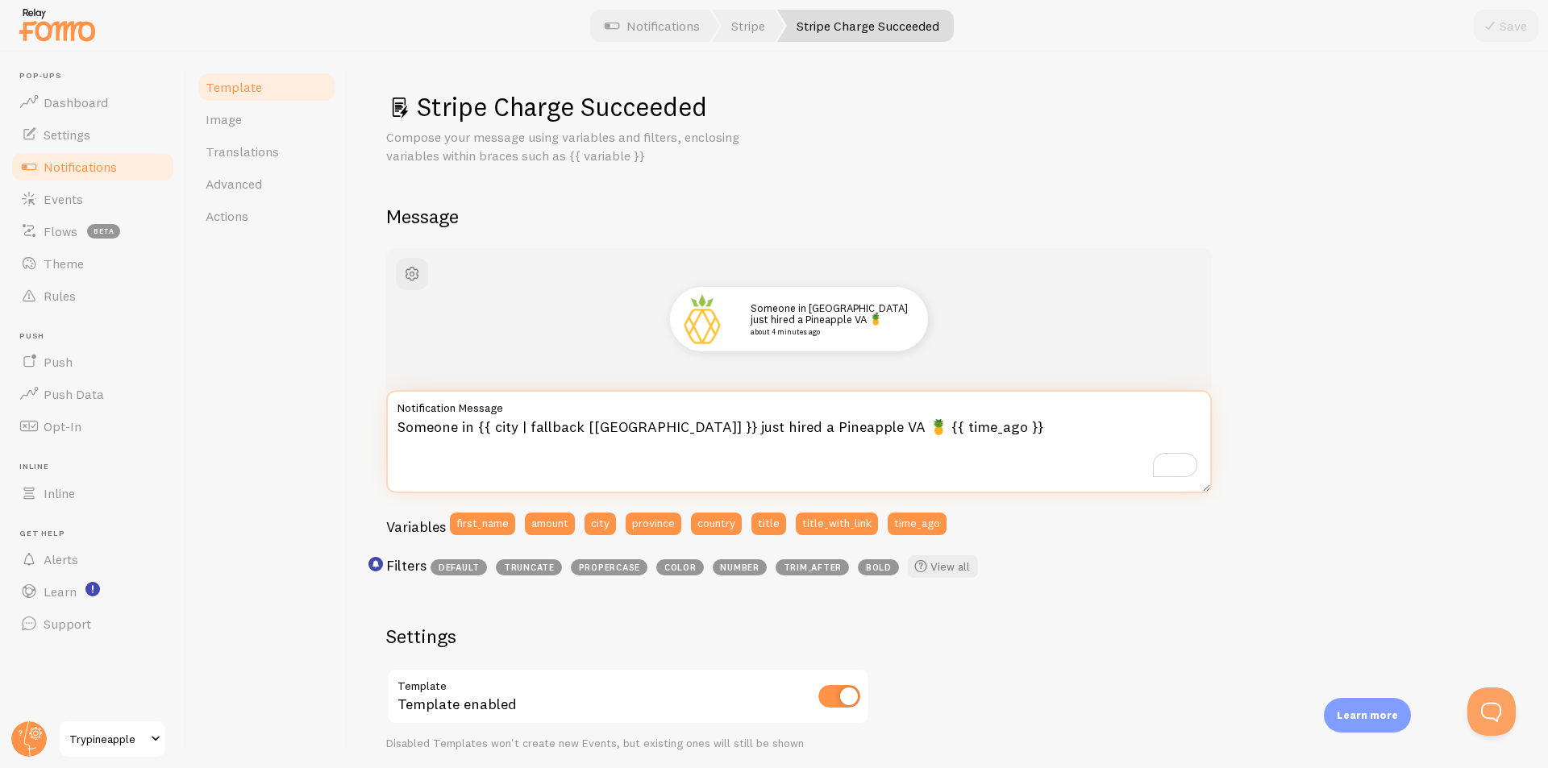
click at [887, 415] on textarea "Someone in {{ city | fallback [United States] }} just hired a Pineapple VA 🍍 {{…" at bounding box center [798, 441] width 825 height 103
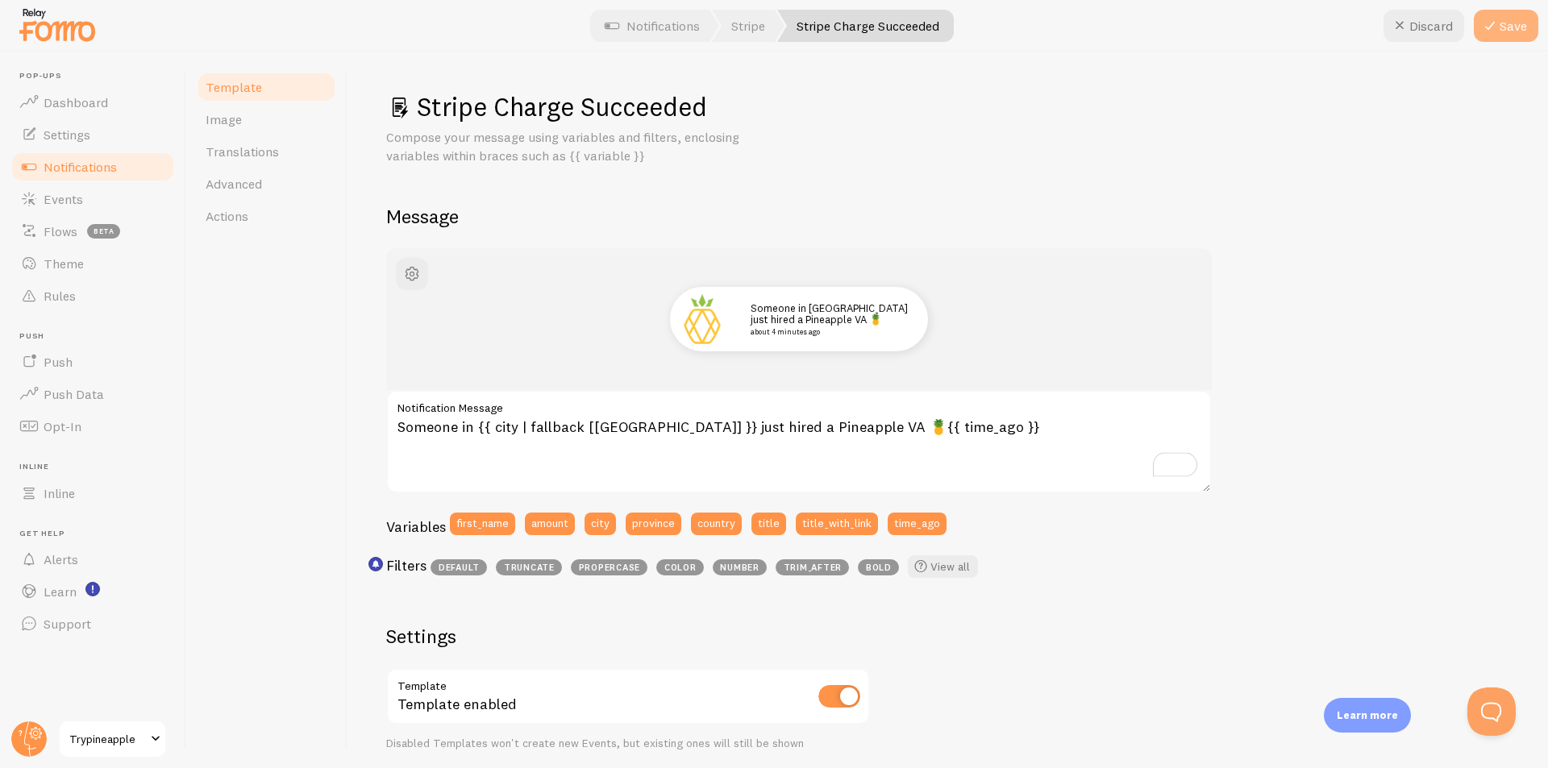
click at [1510, 21] on button "Save" at bounding box center [1505, 26] width 64 height 32
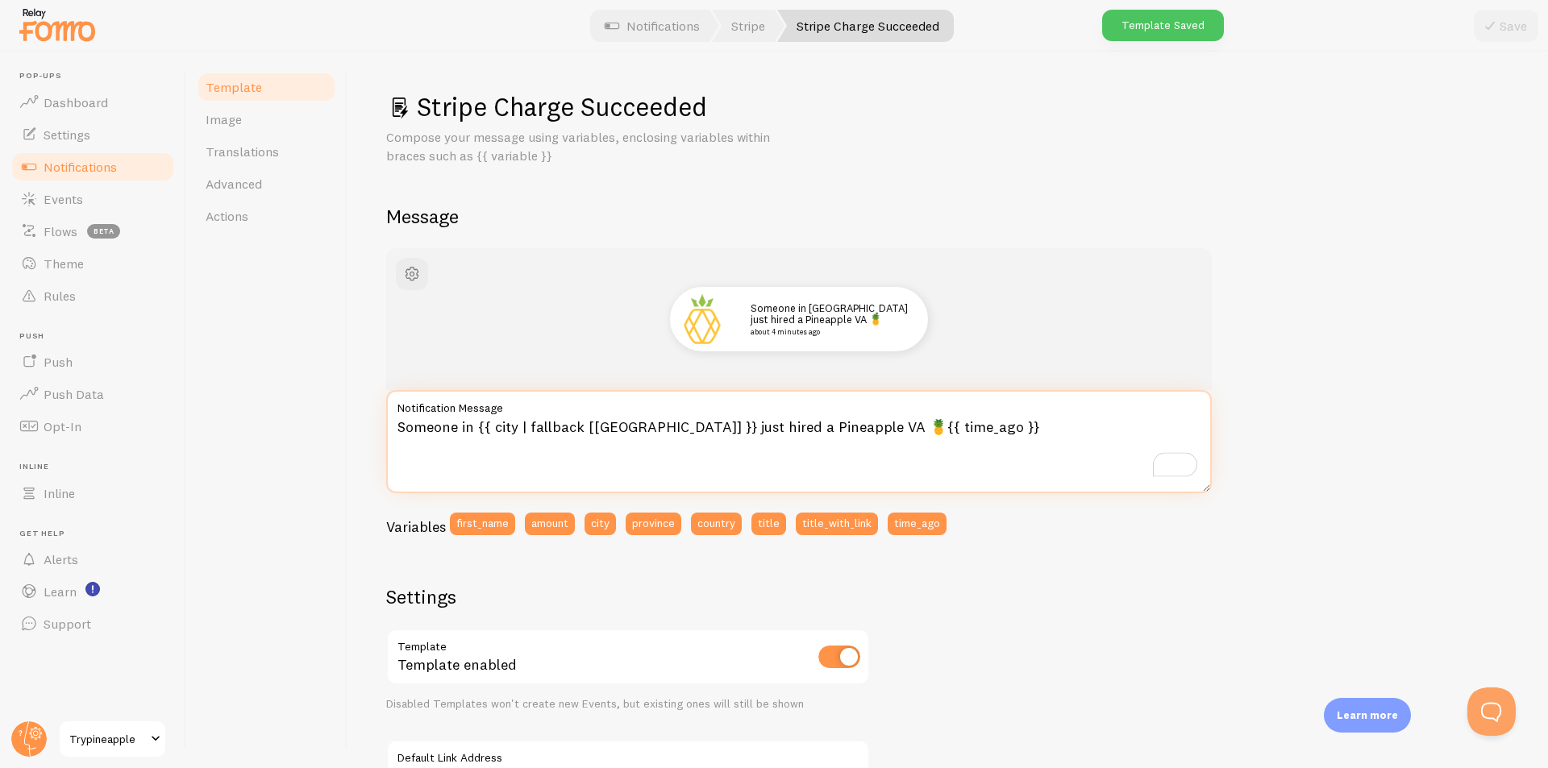
click at [885, 426] on textarea "Someone in {{ city | fallback [United States] }} just hired a Pineapple VA 🍍{{ …" at bounding box center [798, 441] width 825 height 103
type textarea "Someone in {{ city | fallback [United States] }} just hired a Pineapple VA 🍍 {{…"
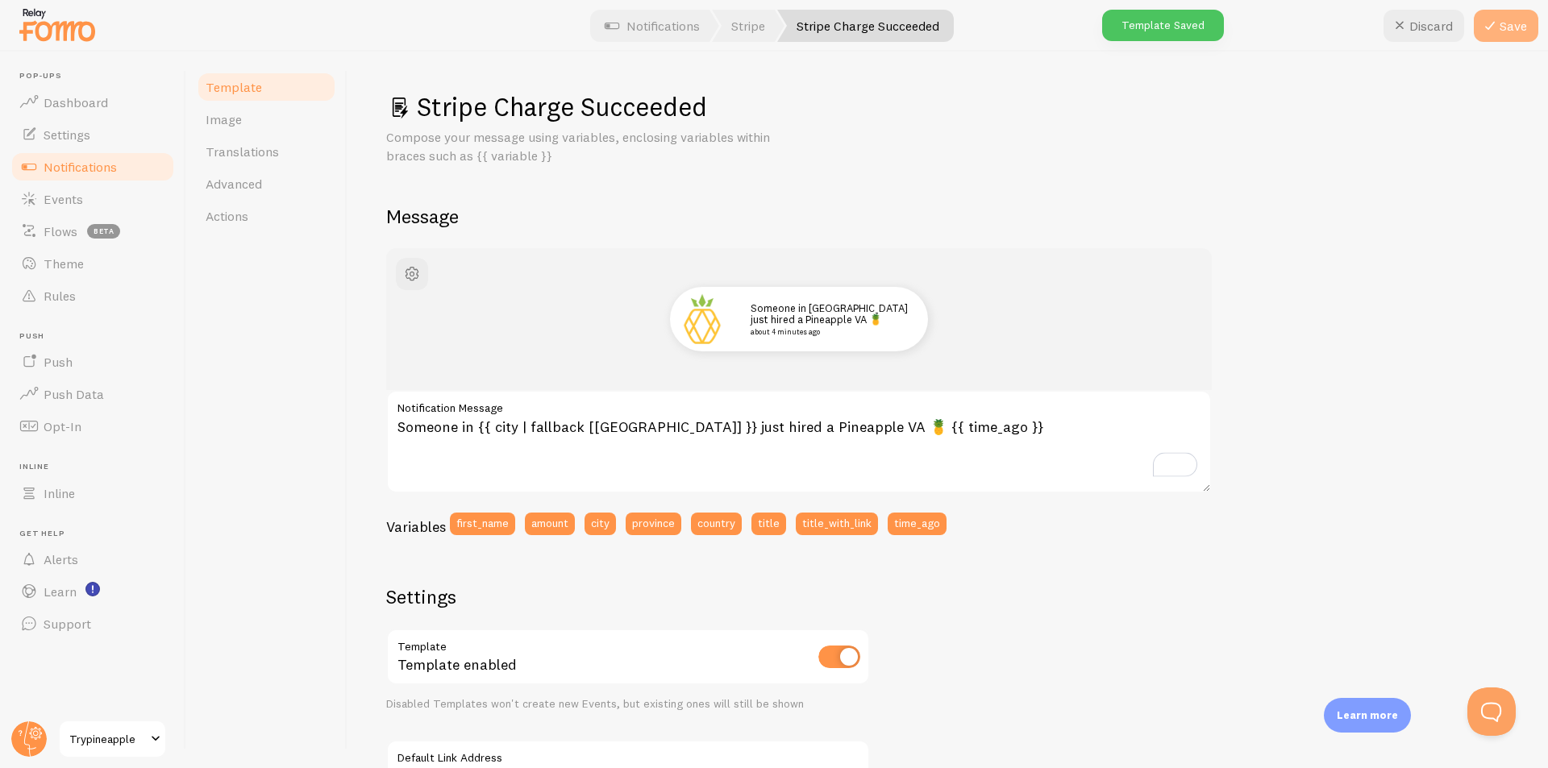
click at [1510, 27] on button "Save" at bounding box center [1505, 26] width 64 height 32
click at [240, 152] on span "Translations" at bounding box center [242, 151] width 73 height 16
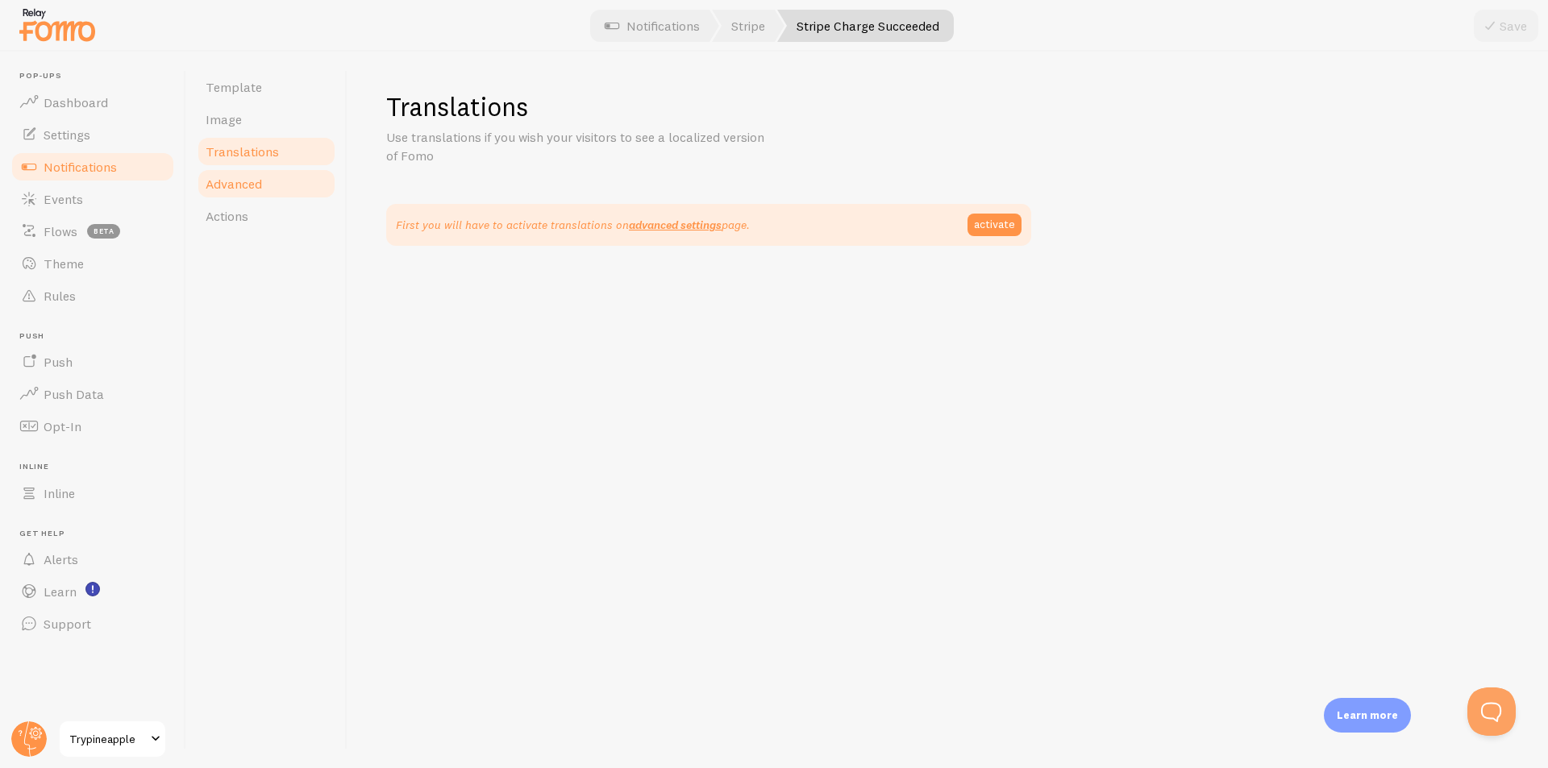
click at [256, 185] on span "Advanced" at bounding box center [234, 184] width 56 height 16
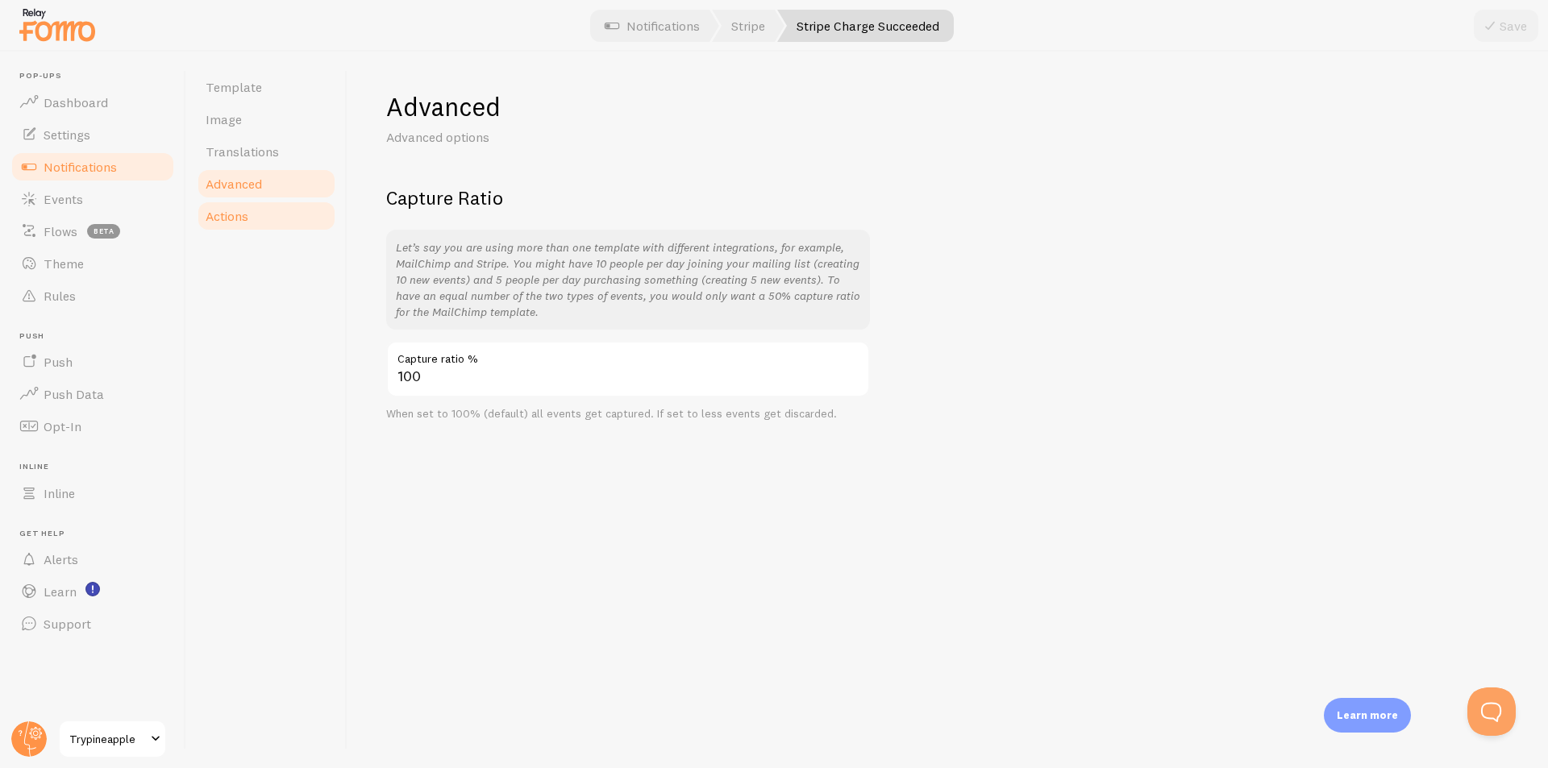
click at [277, 203] on link "Actions" at bounding box center [266, 216] width 141 height 32
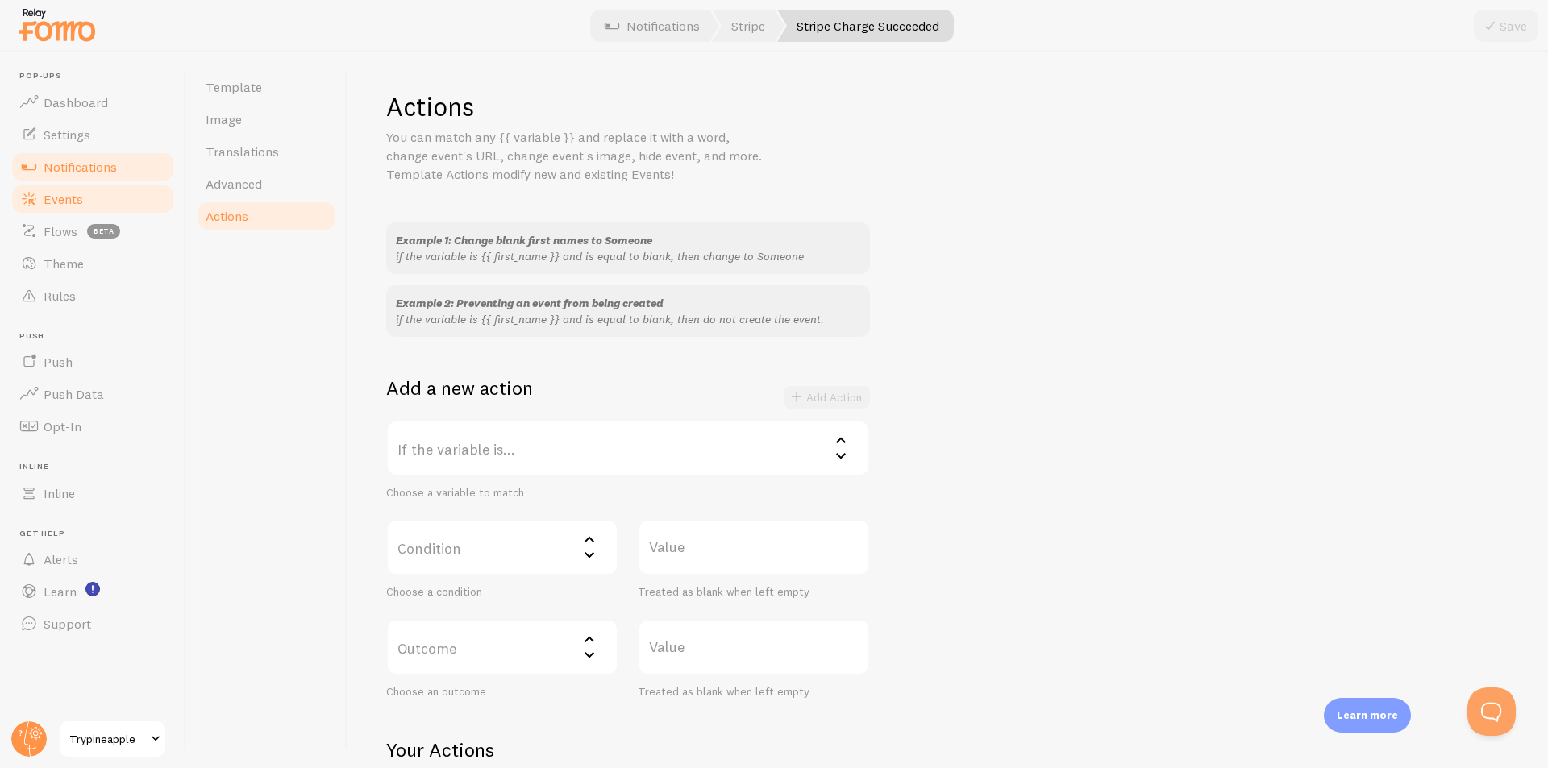
click at [89, 192] on link "Events" at bounding box center [93, 199] width 166 height 32
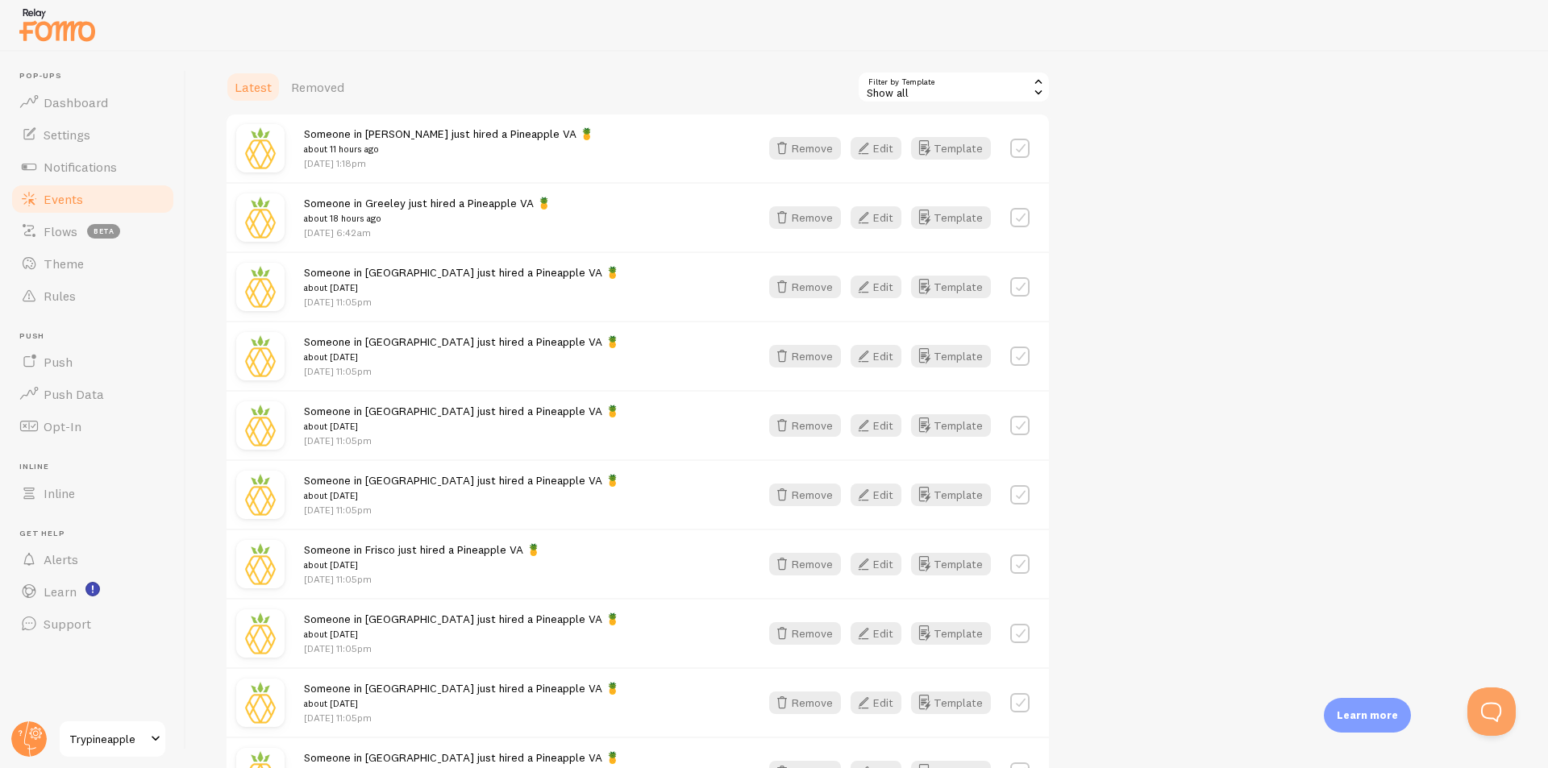
scroll to position [35, 0]
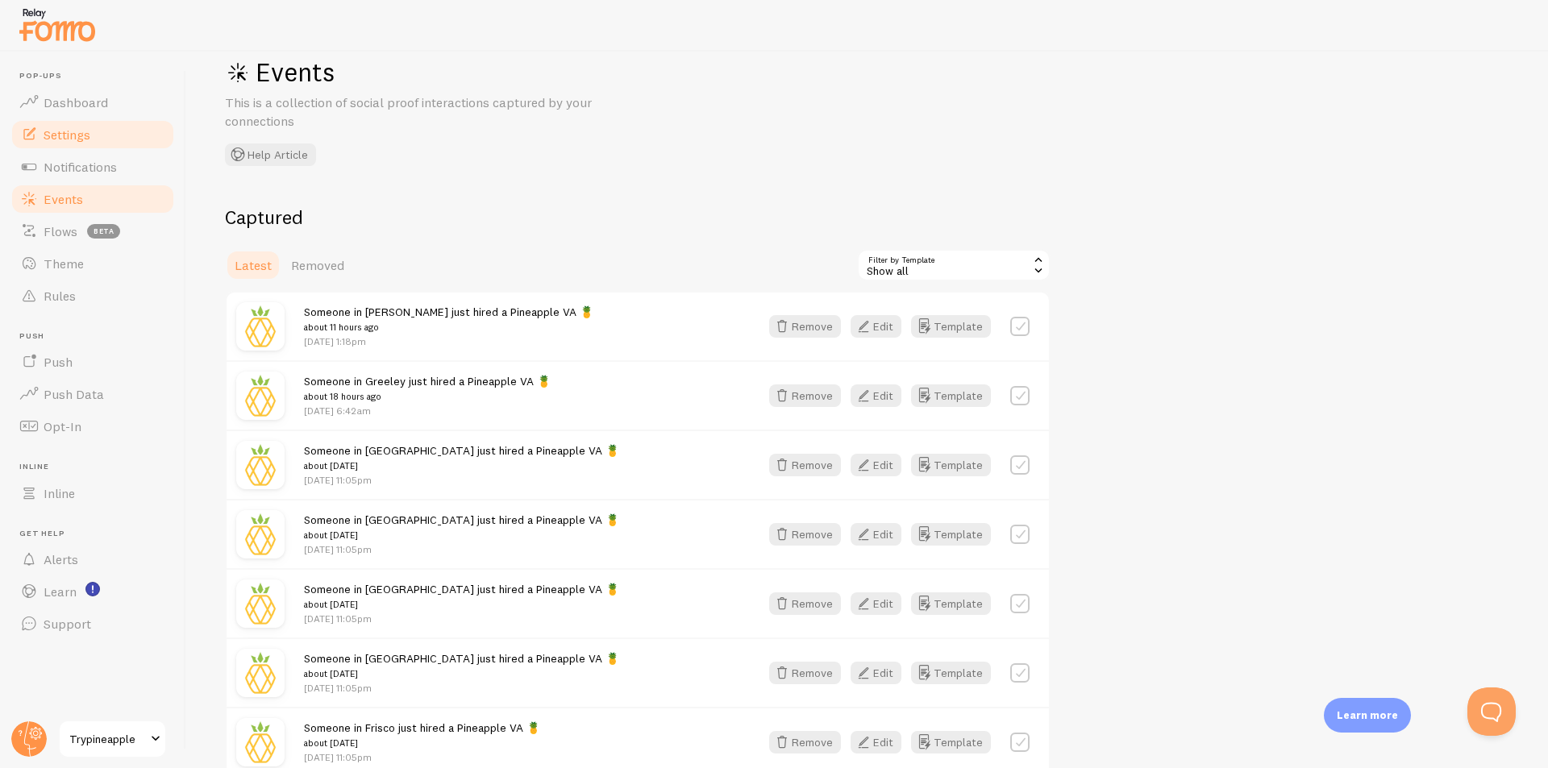
click at [77, 142] on span "Settings" at bounding box center [67, 135] width 47 height 16
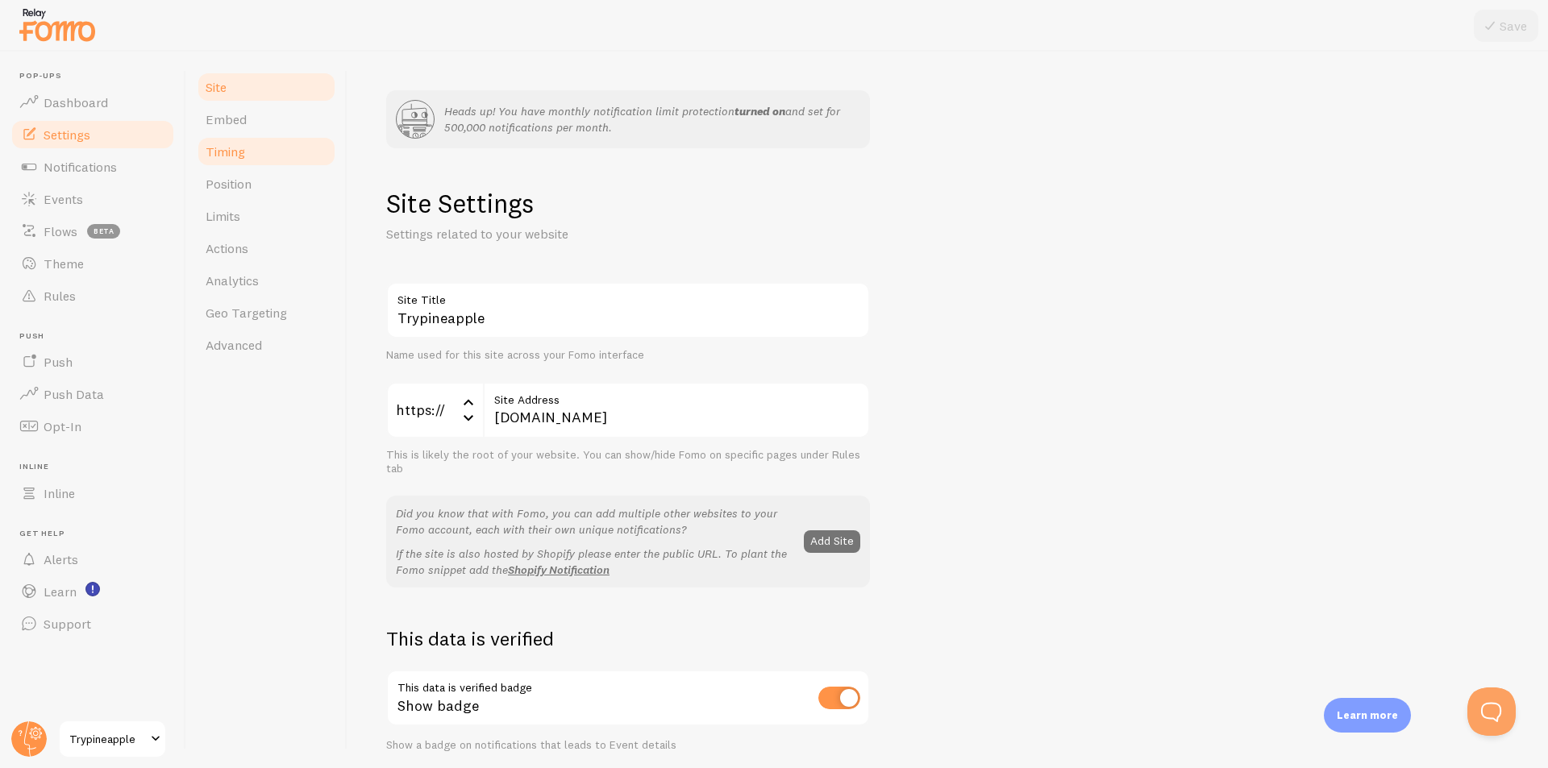
click at [221, 163] on link "Timing" at bounding box center [266, 151] width 141 height 32
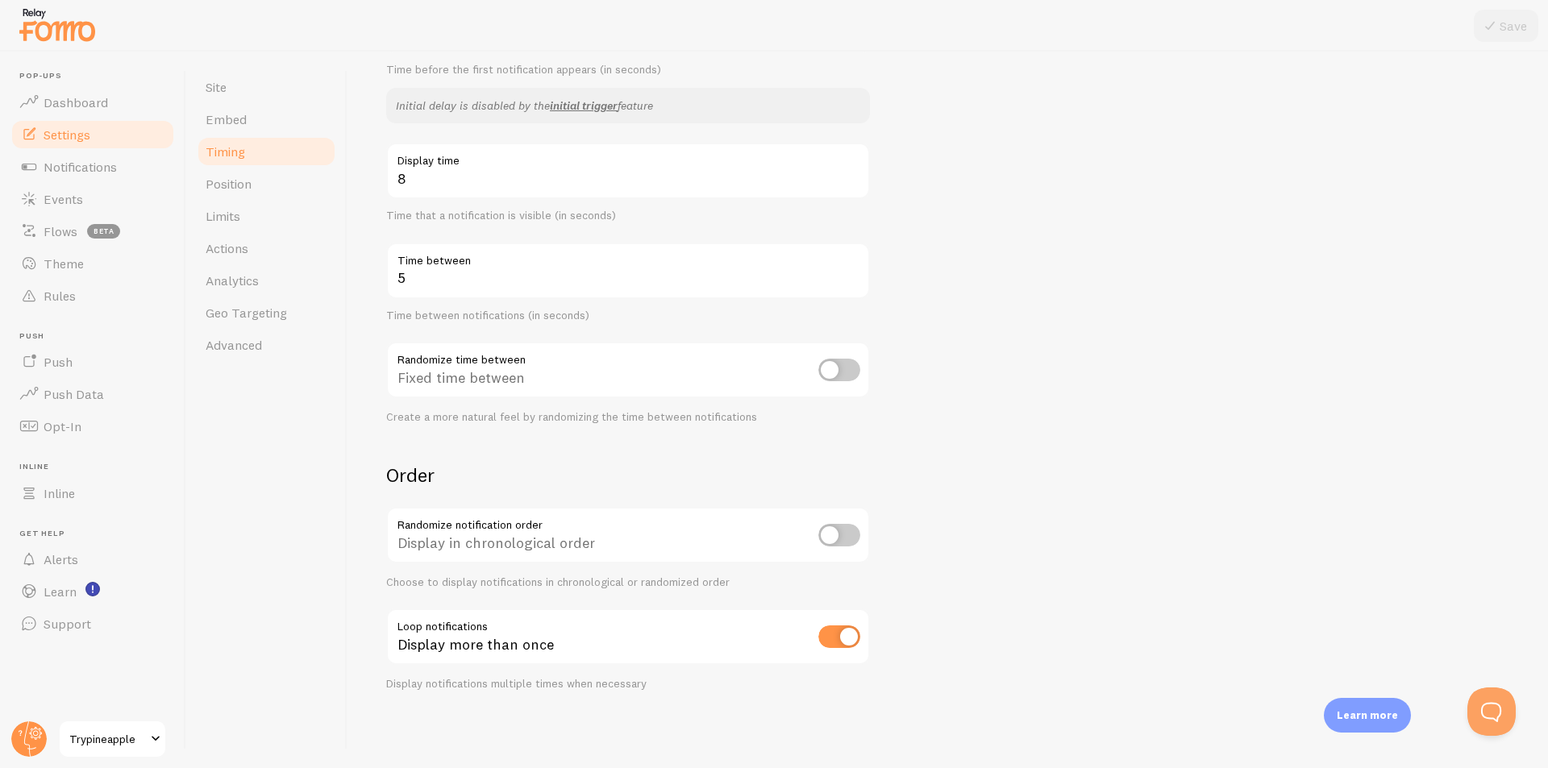
scroll to position [88, 0]
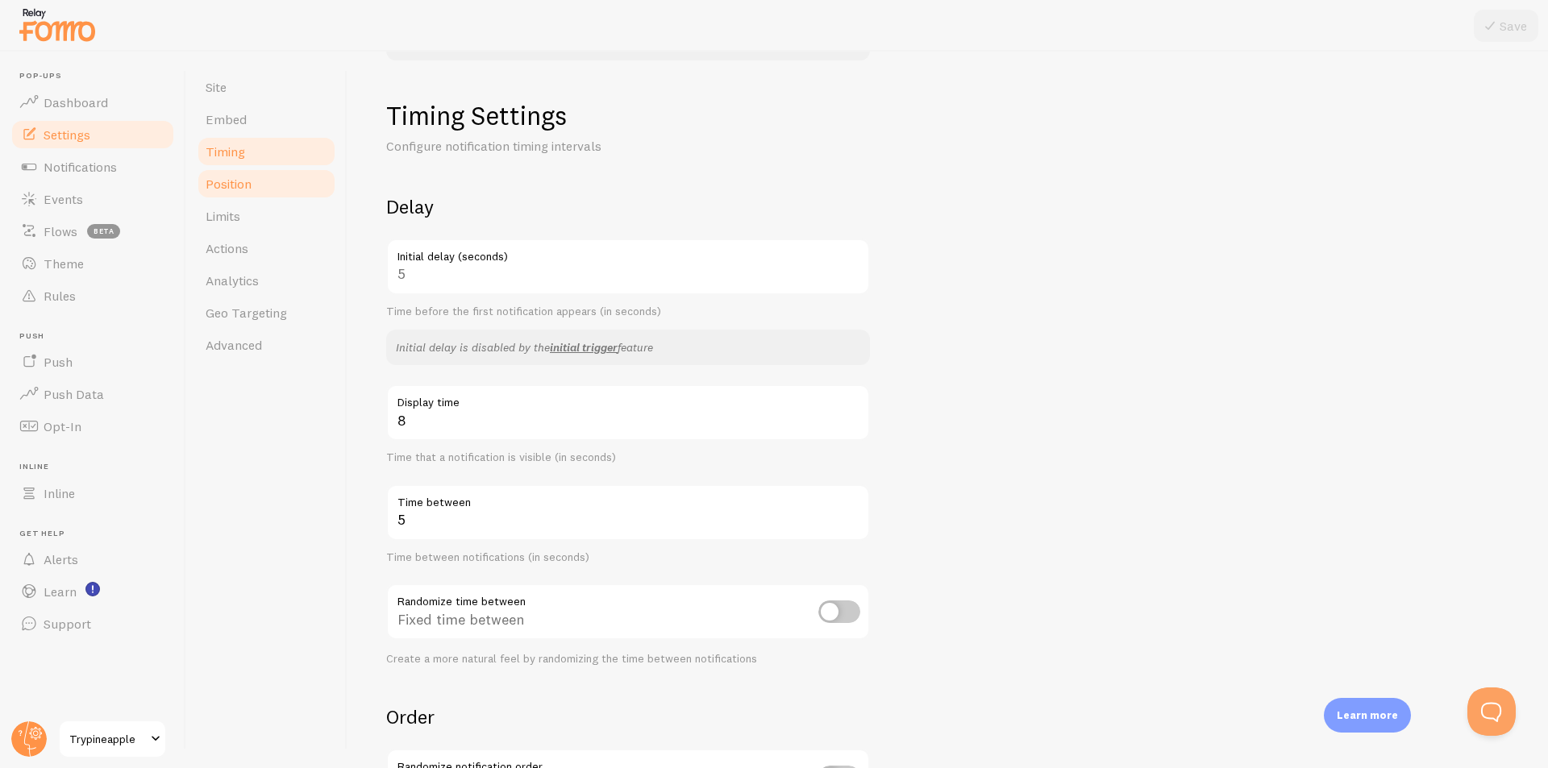
click at [244, 185] on span "Position" at bounding box center [229, 184] width 46 height 16
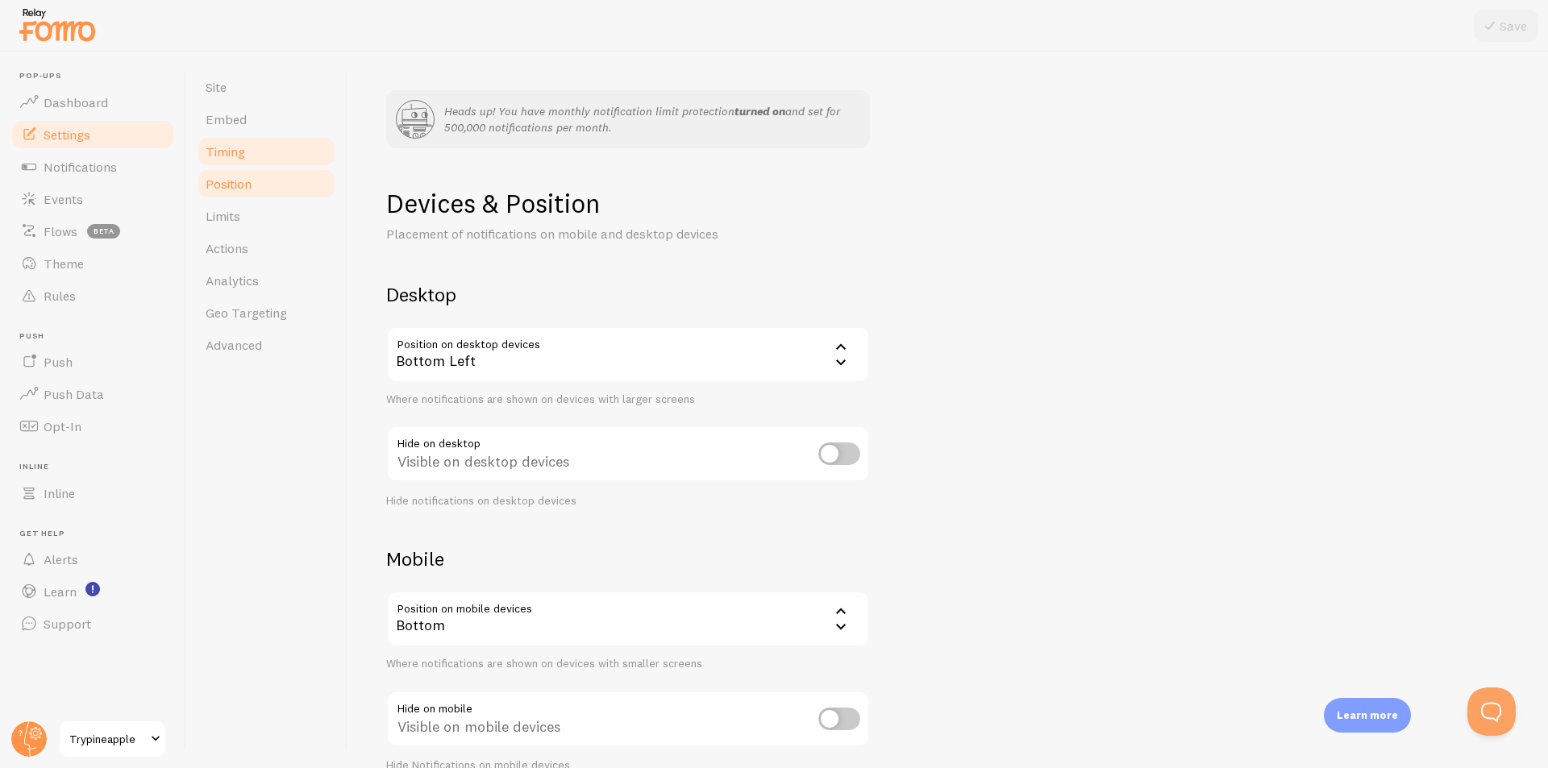
click at [240, 161] on link "Timing" at bounding box center [266, 151] width 141 height 32
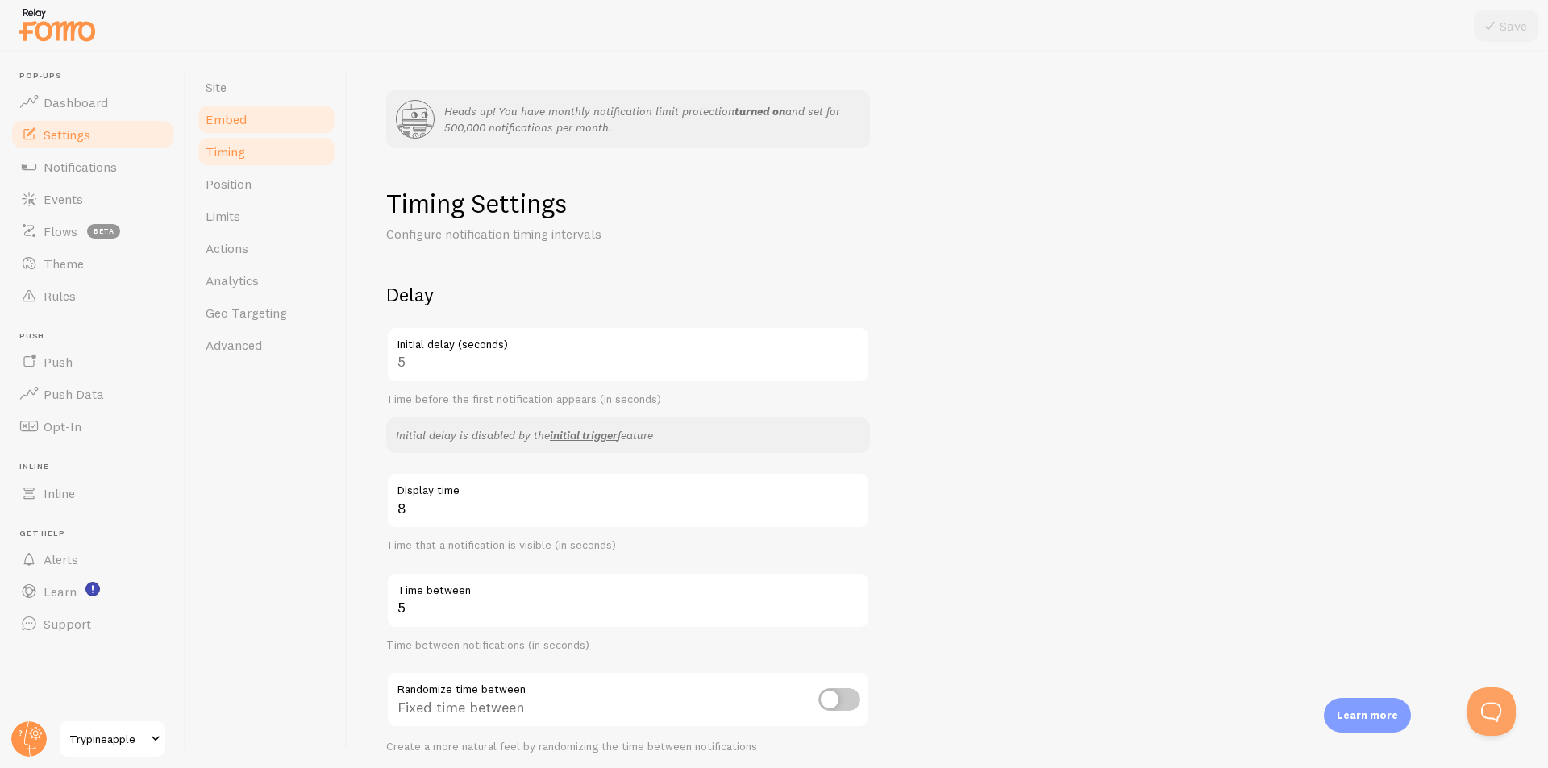
click at [249, 127] on link "Embed" at bounding box center [266, 119] width 141 height 32
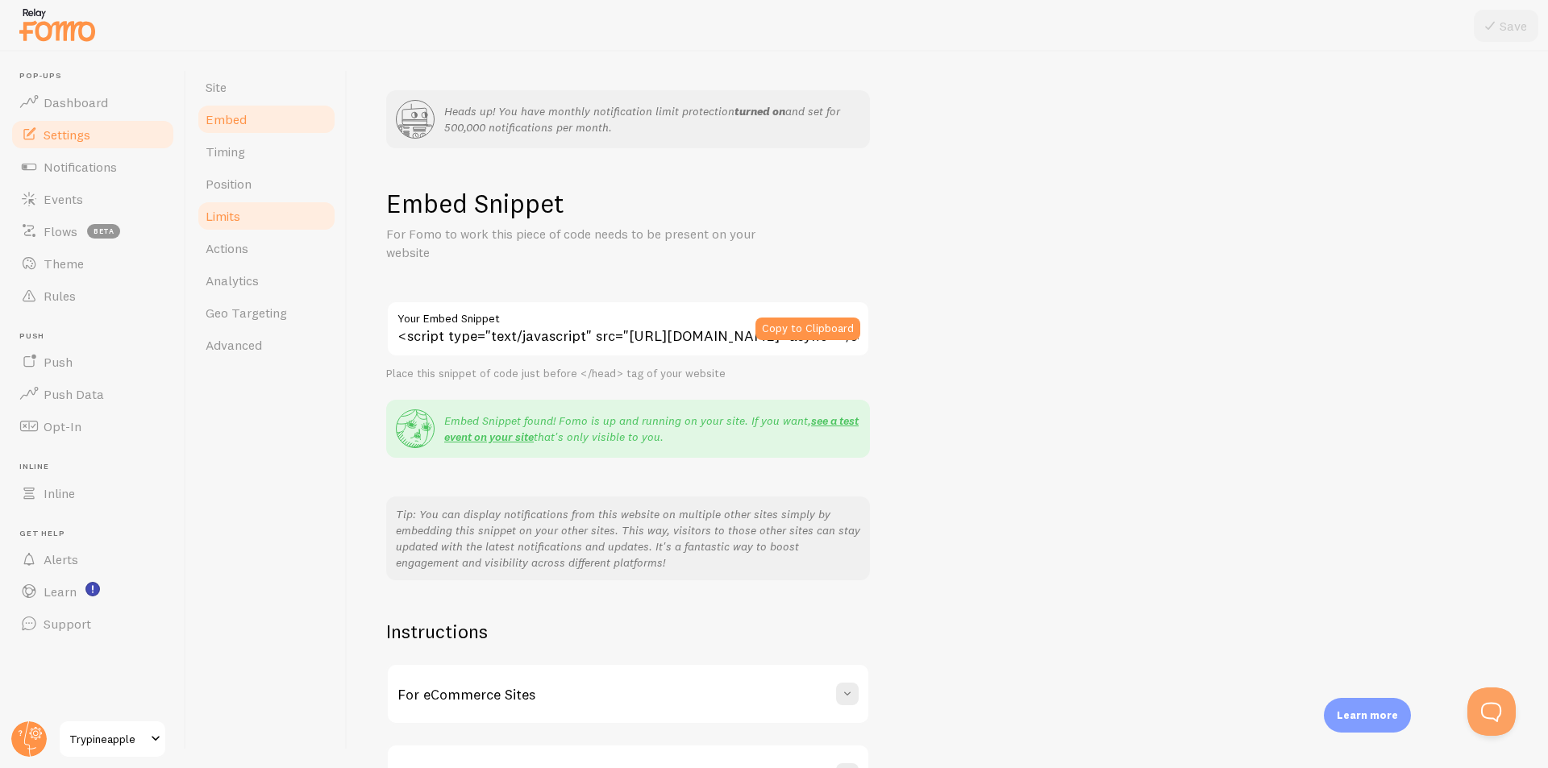
click at [256, 206] on link "Limits" at bounding box center [266, 216] width 141 height 32
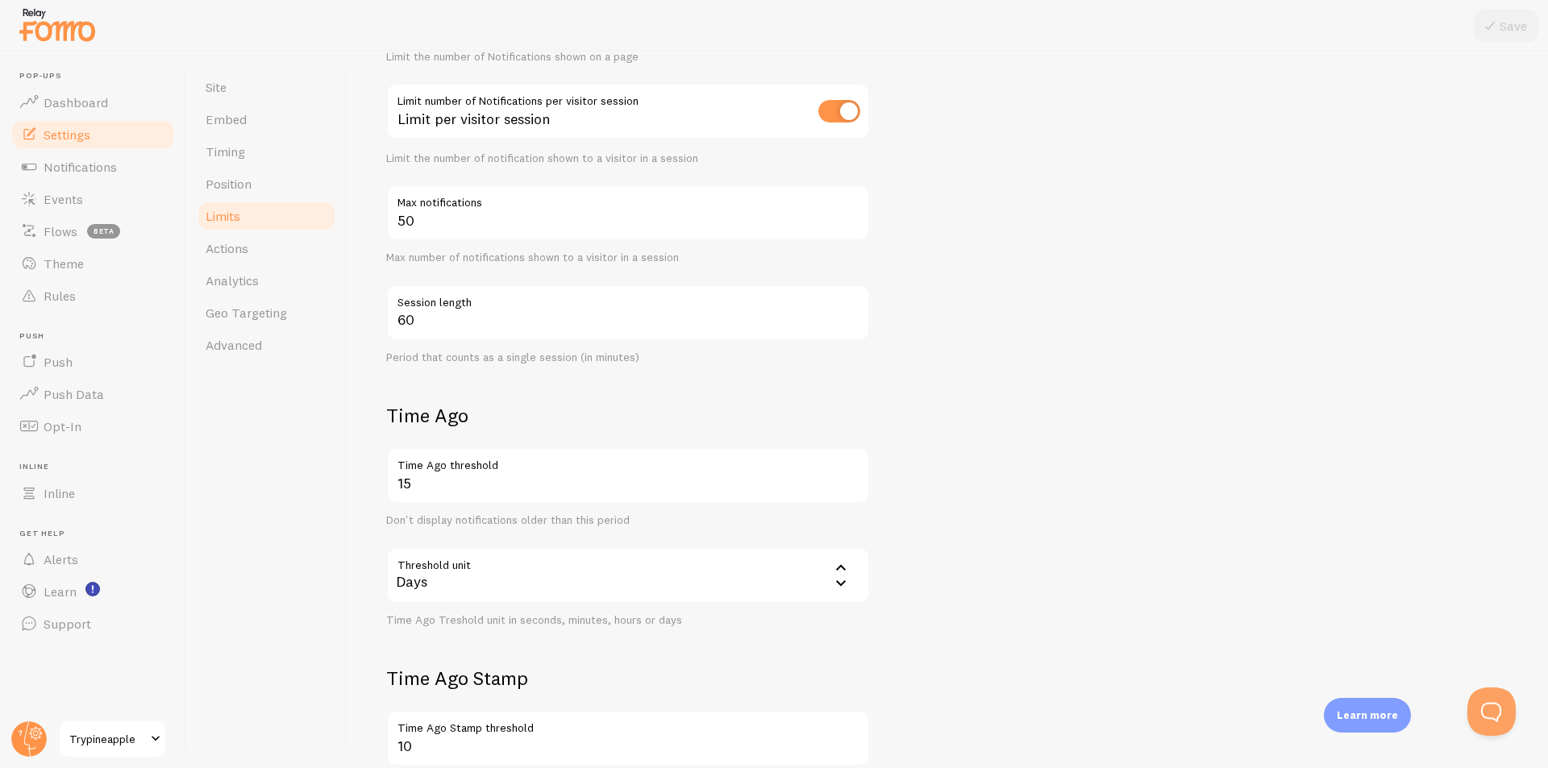
scroll to position [403, 0]
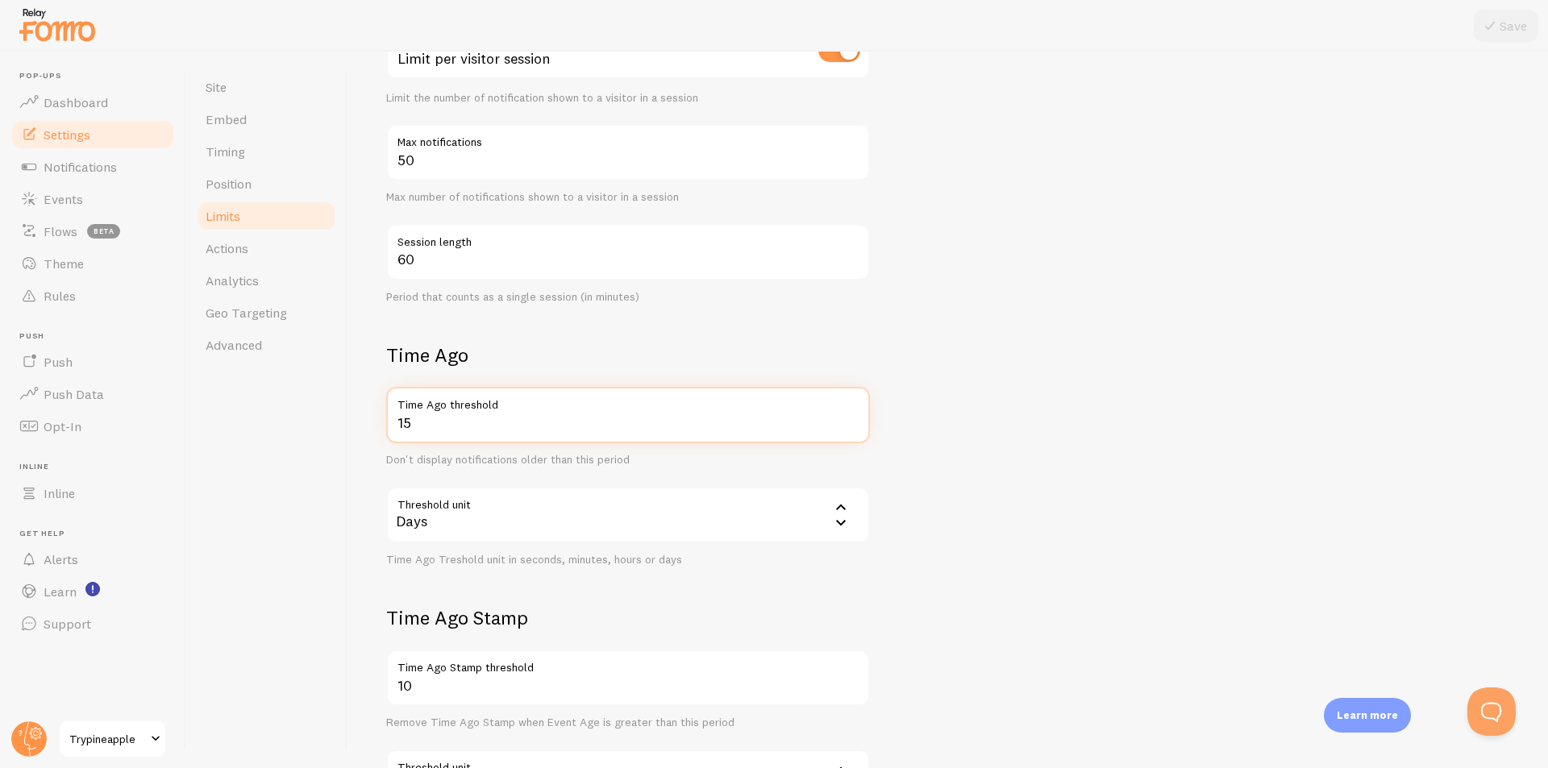
click at [487, 422] on input "15" at bounding box center [628, 415] width 484 height 56
click at [607, 515] on div "Days" at bounding box center [628, 515] width 484 height 56
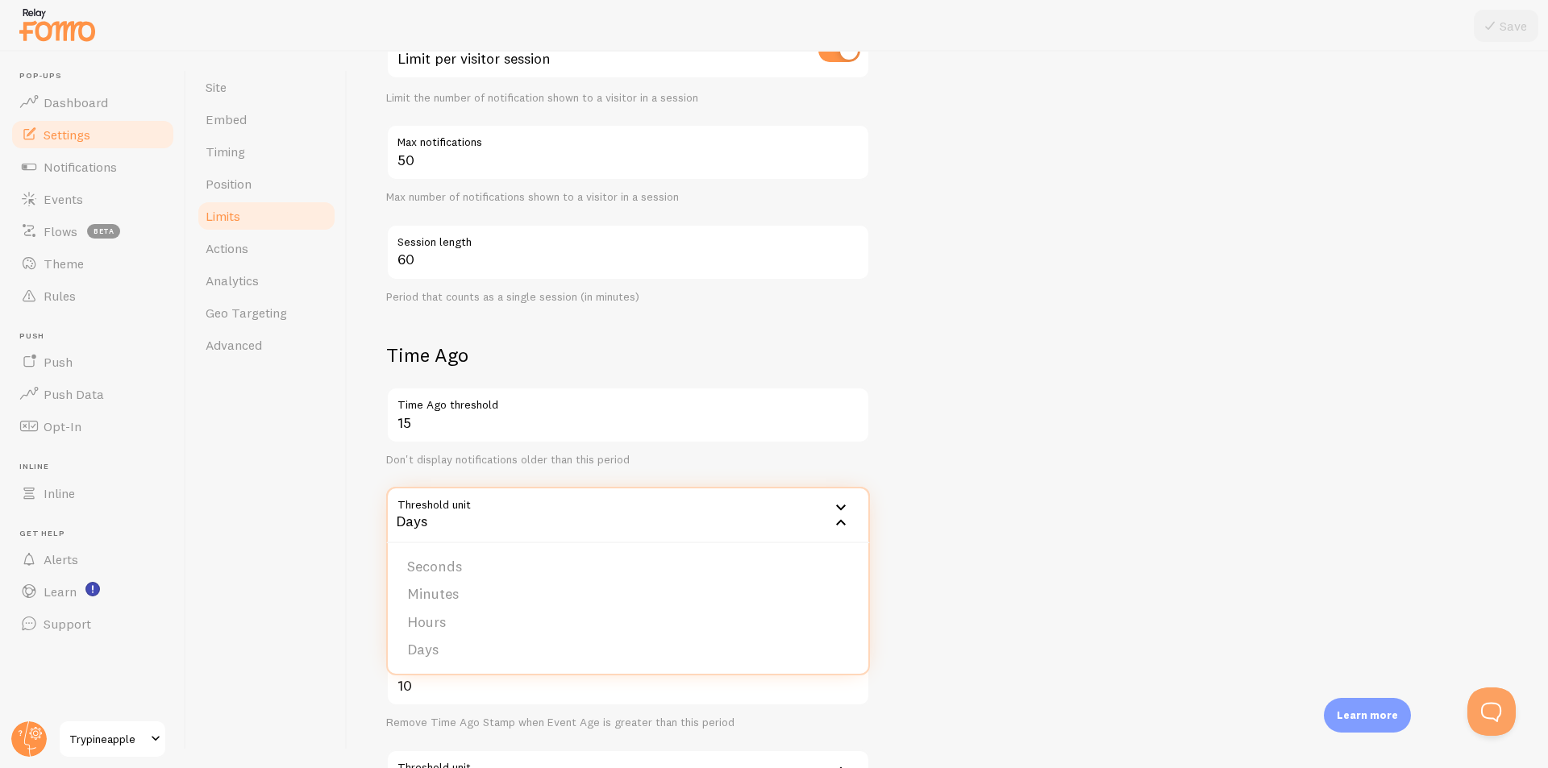
click at [965, 422] on form "Notification Count 10 Max Notifications shown per page Limit the number of Noti…" at bounding box center [947, 354] width 1123 height 950
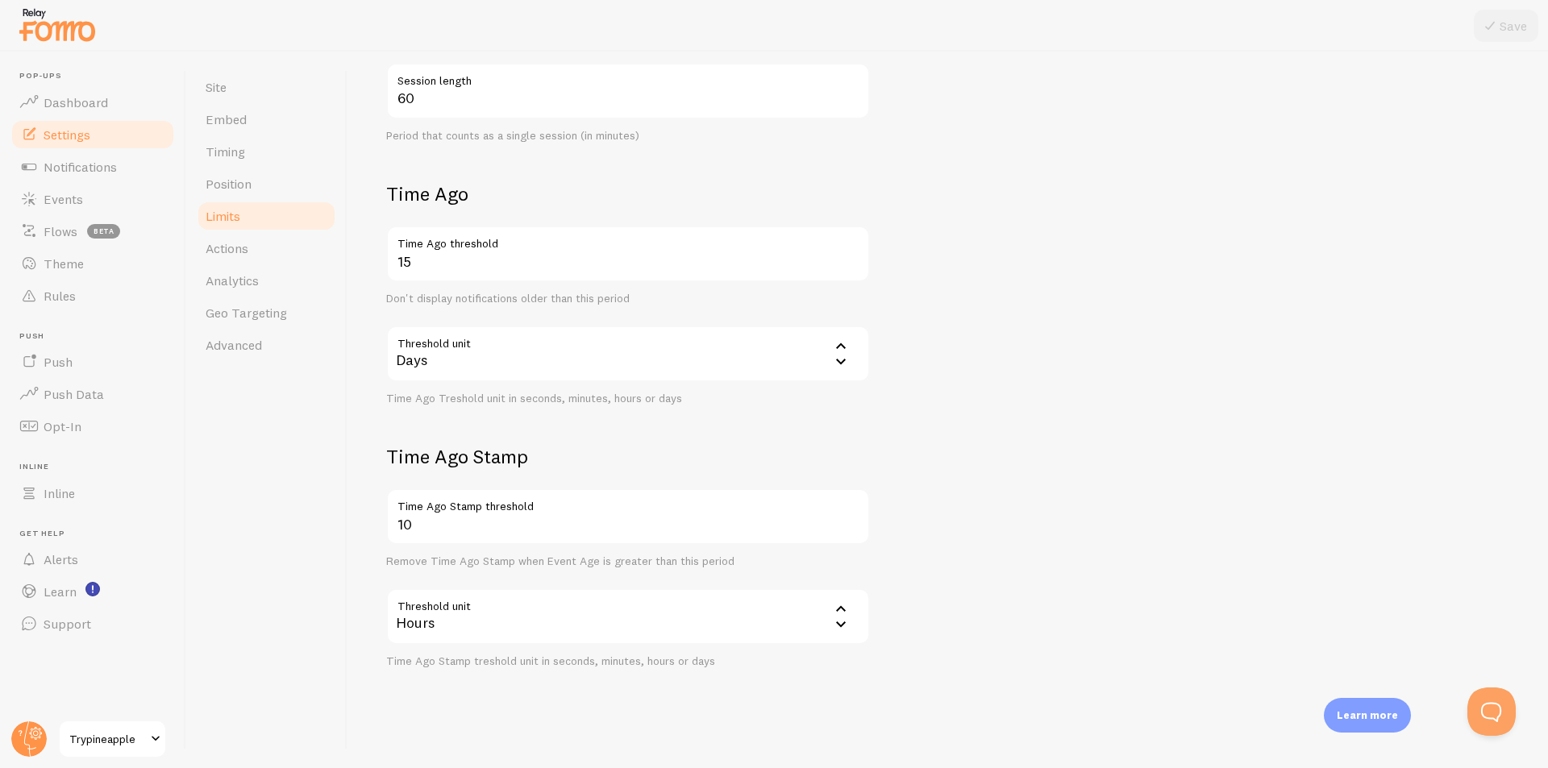
scroll to position [573, 0]
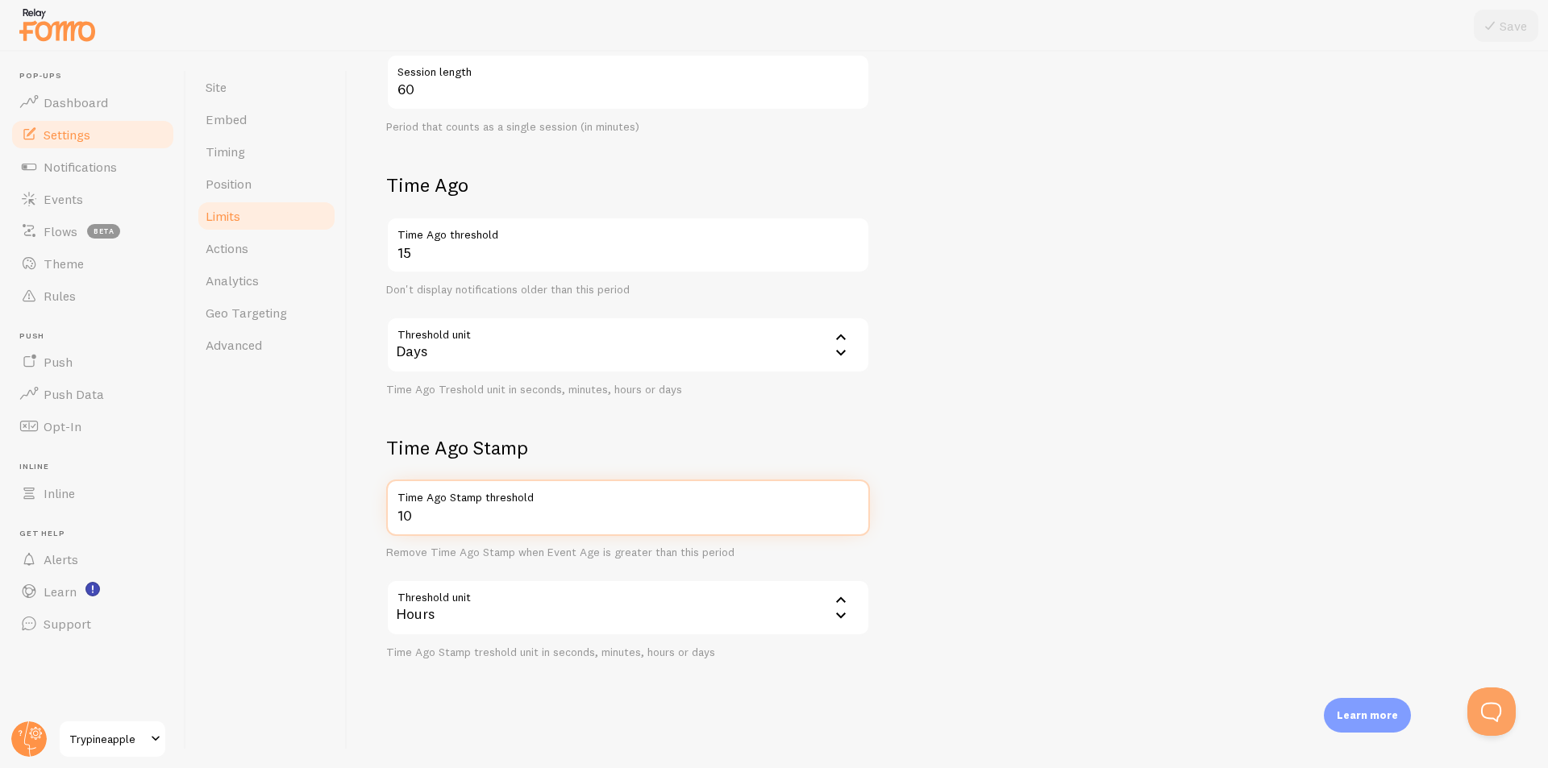
click at [829, 532] on input "10" at bounding box center [628, 508] width 484 height 56
click at [851, 510] on input "11" at bounding box center [628, 508] width 484 height 56
click at [851, 510] on input "12" at bounding box center [628, 508] width 484 height 56
click at [851, 510] on input "13" at bounding box center [628, 508] width 484 height 56
click at [851, 510] on input "14" at bounding box center [628, 508] width 484 height 56
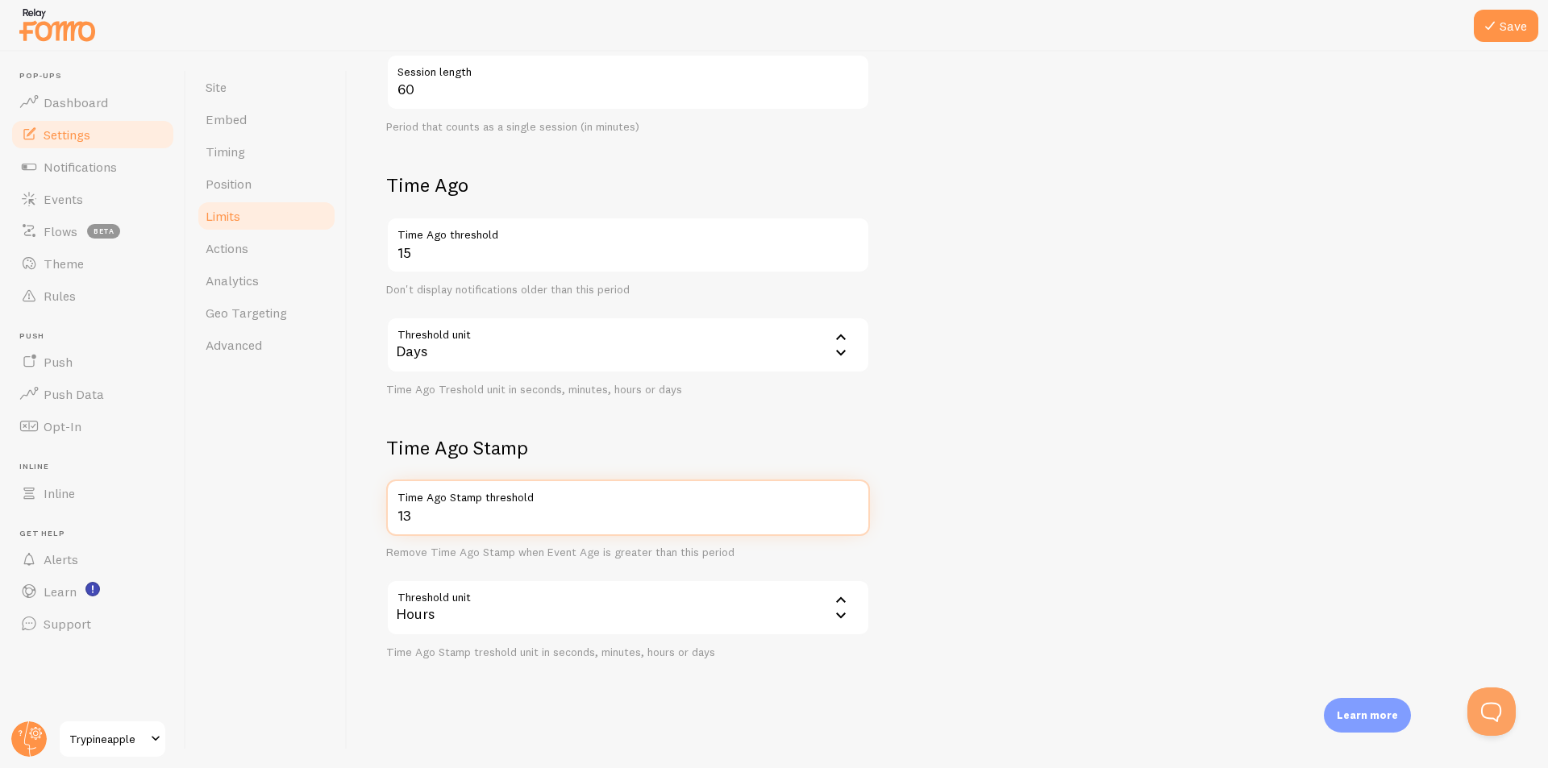
click at [851, 521] on input "13" at bounding box center [628, 508] width 484 height 56
click at [852, 510] on input "14" at bounding box center [628, 508] width 484 height 56
click at [852, 510] on input "15" at bounding box center [628, 508] width 484 height 56
click at [852, 510] on input "16" at bounding box center [628, 508] width 484 height 56
click at [852, 510] on input "17" at bounding box center [628, 508] width 484 height 56
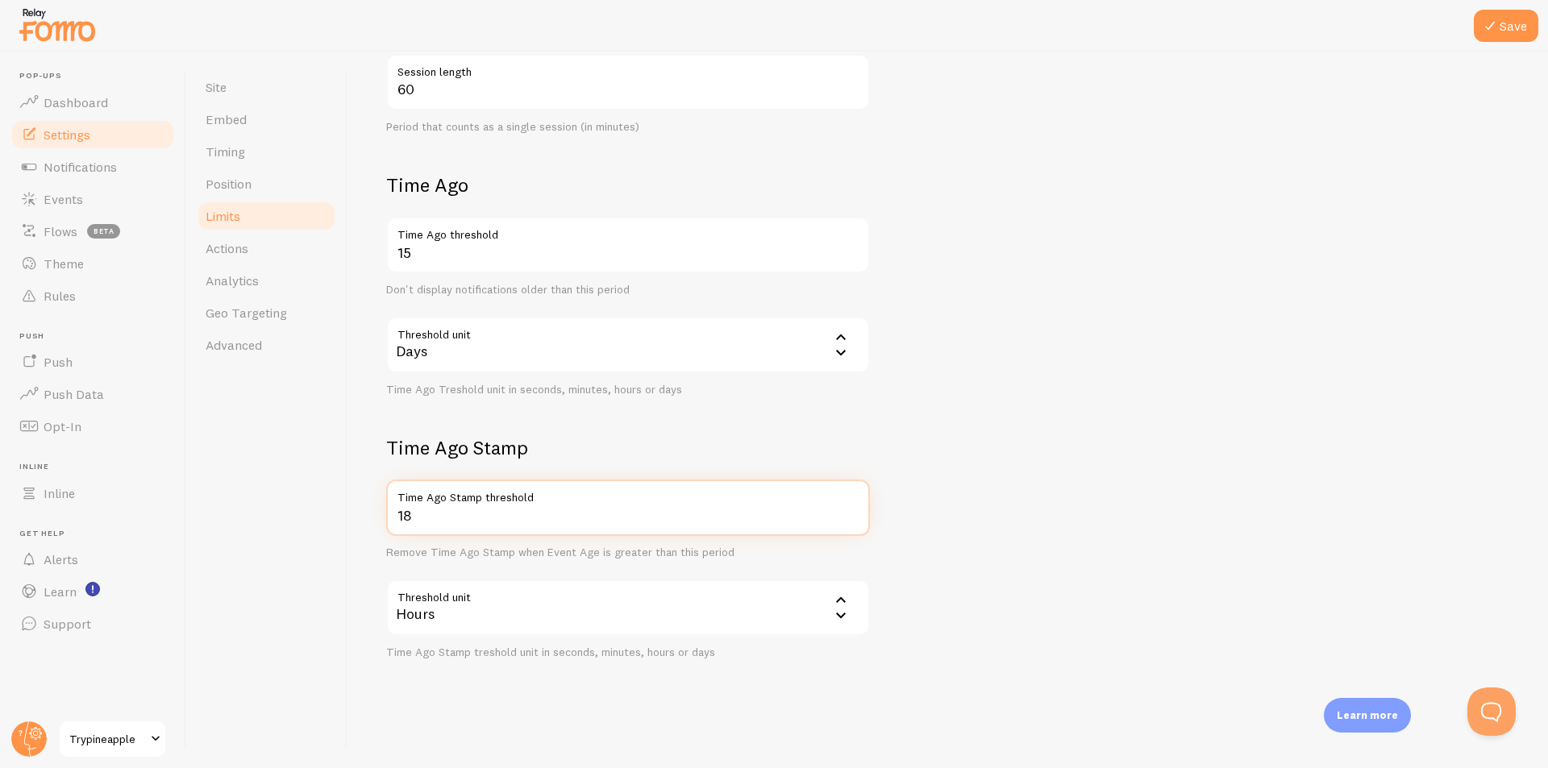
click at [852, 510] on input "18" at bounding box center [628, 508] width 484 height 56
click at [852, 510] on input "19" at bounding box center [628, 508] width 484 height 56
click at [852, 510] on input "20" at bounding box center [628, 508] width 484 height 56
click at [852, 510] on input "21" at bounding box center [628, 508] width 484 height 56
click at [852, 510] on input "22" at bounding box center [628, 508] width 484 height 56
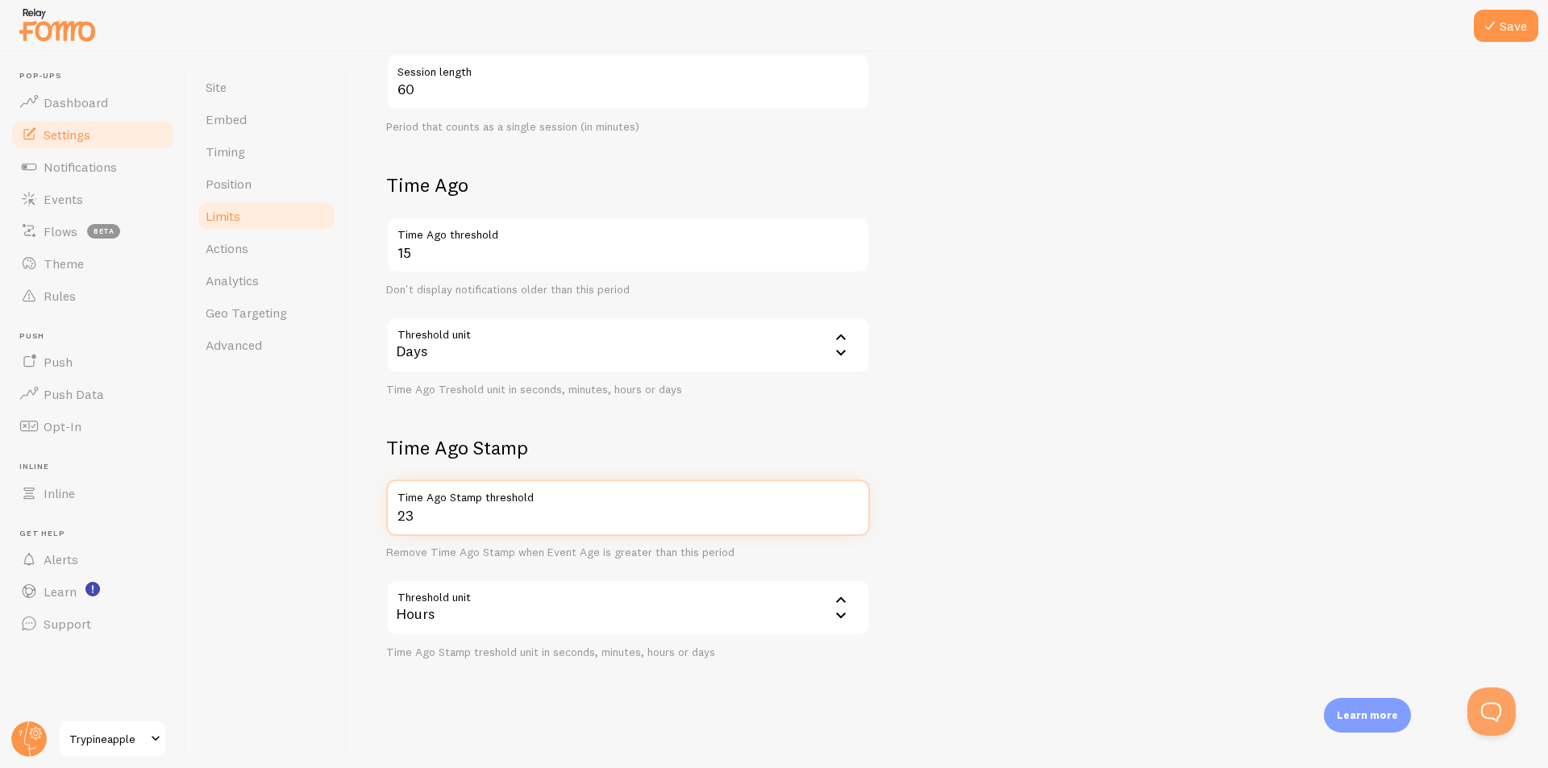
click at [852, 510] on input "23" at bounding box center [628, 508] width 484 height 56
click at [852, 510] on input "24" at bounding box center [628, 508] width 484 height 56
click at [852, 510] on input "25" at bounding box center [628, 508] width 484 height 56
click at [854, 520] on input "24" at bounding box center [628, 508] width 484 height 56
click at [1505, 23] on button "Save" at bounding box center [1505, 26] width 64 height 32
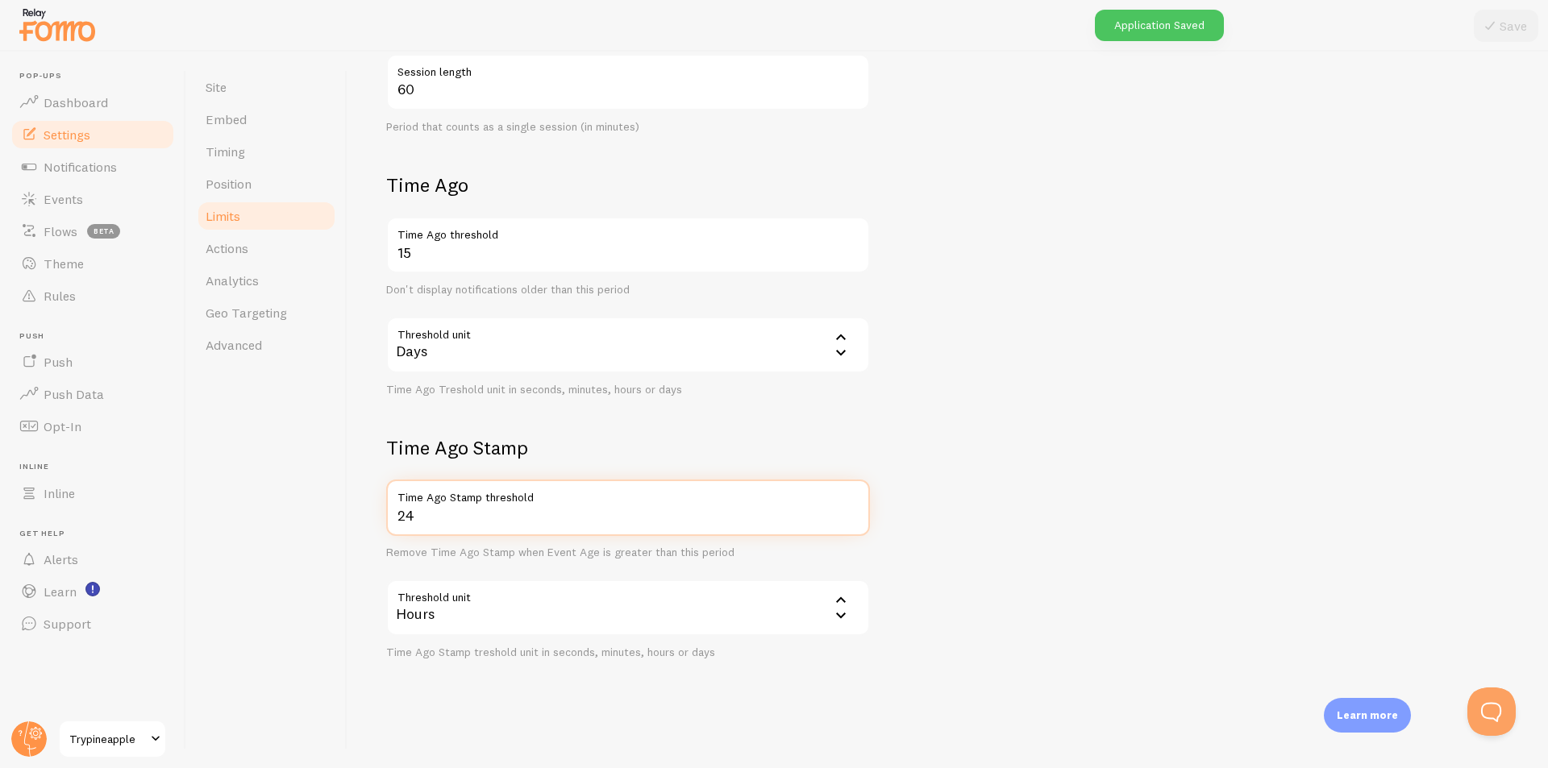
click at [468, 518] on input "24" at bounding box center [628, 508] width 484 height 56
click at [1170, 423] on form "Notification Count 10 Max Notifications shown per page Limit the number of Noti…" at bounding box center [947, 184] width 1123 height 950
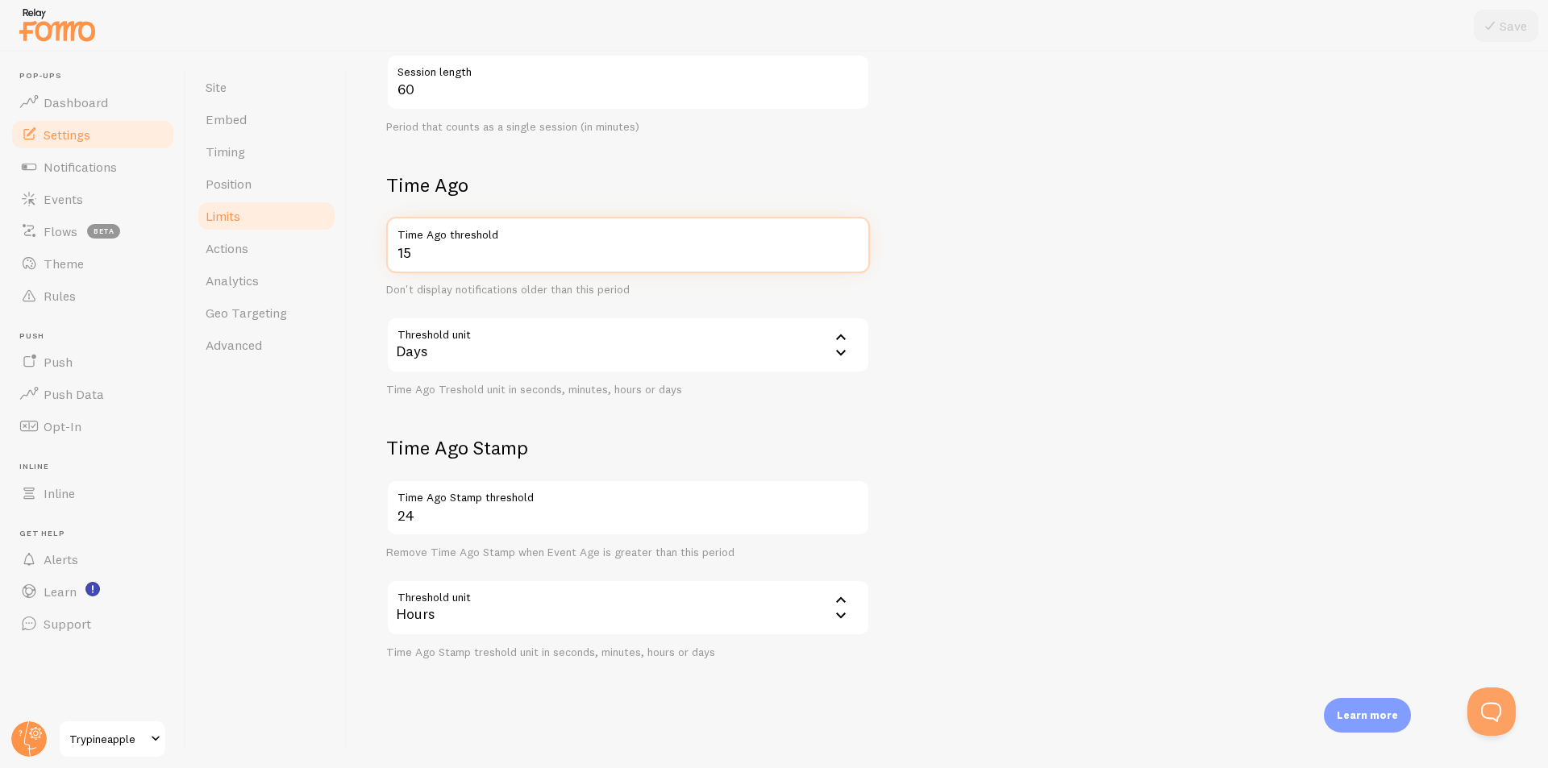
click at [492, 247] on input "15" at bounding box center [628, 245] width 484 height 56
click at [526, 515] on input "24" at bounding box center [628, 508] width 484 height 56
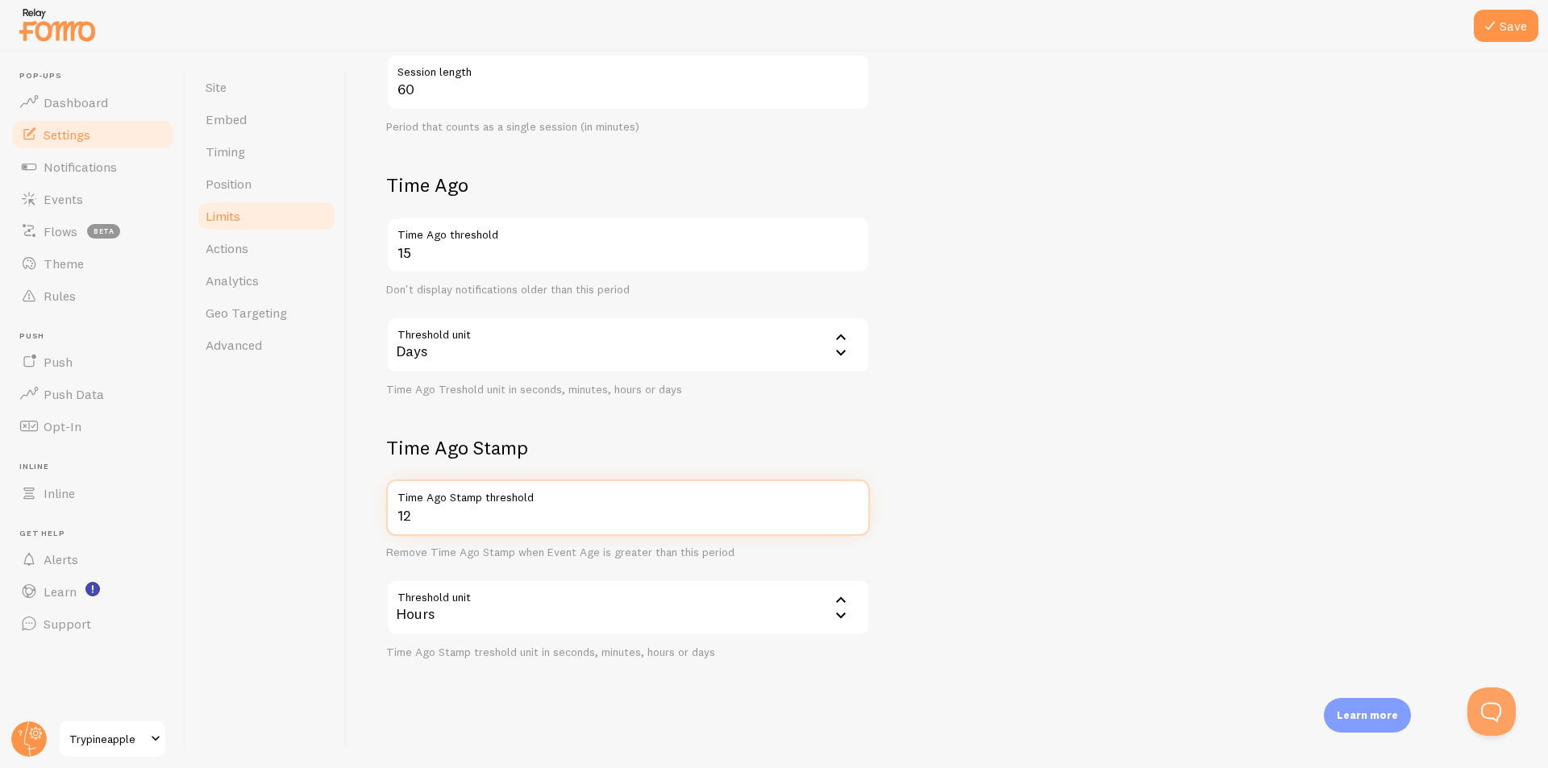
type input "12"
click at [1494, 42] on div at bounding box center [774, 26] width 1548 height 52
click at [1510, 23] on button "Save" at bounding box center [1505, 26] width 64 height 32
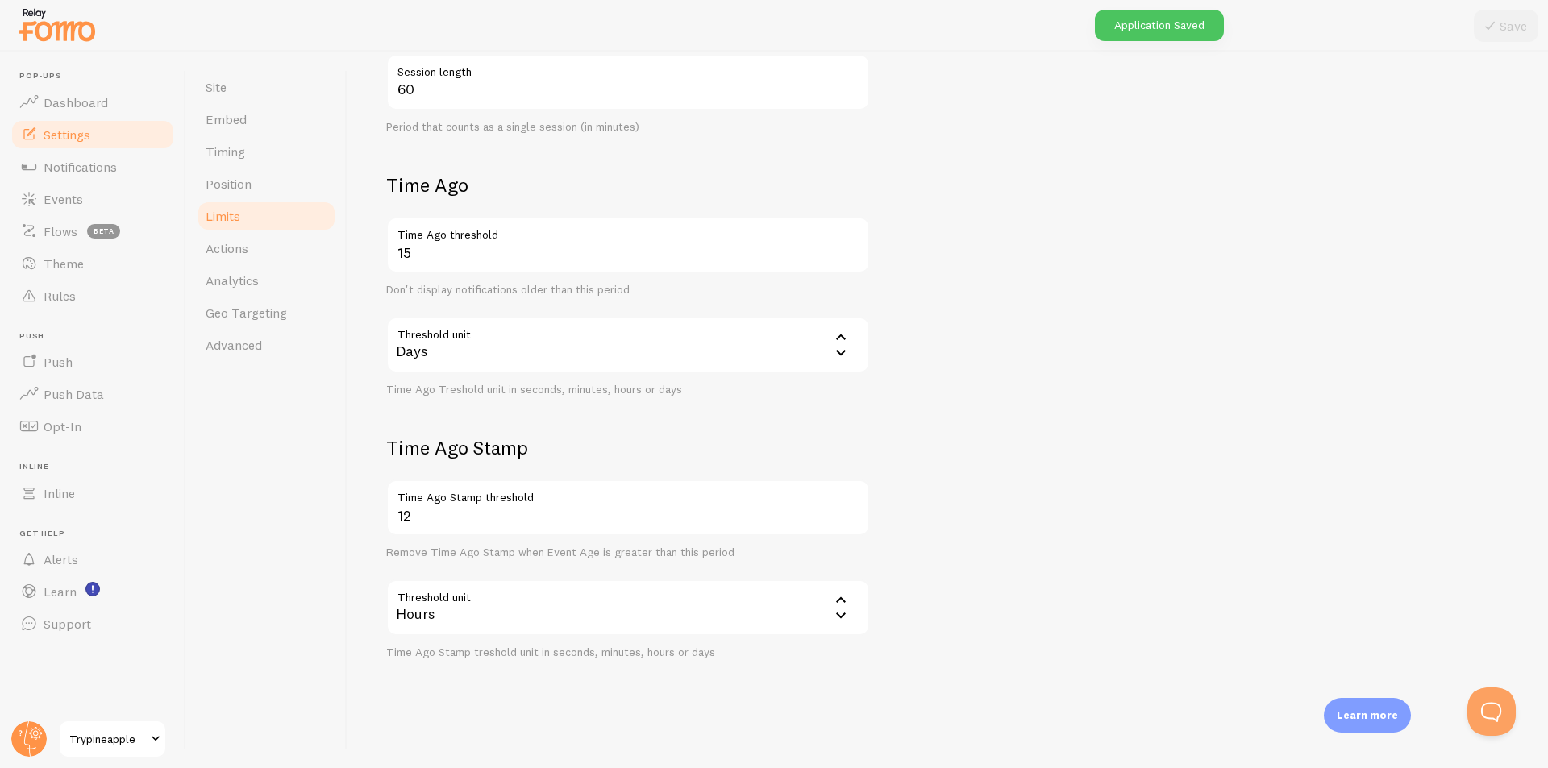
click at [1036, 134] on form "Notification Count 10 Max Notifications shown per page Limit the number of Noti…" at bounding box center [947, 184] width 1123 height 950
